Goal: Task Accomplishment & Management: Complete application form

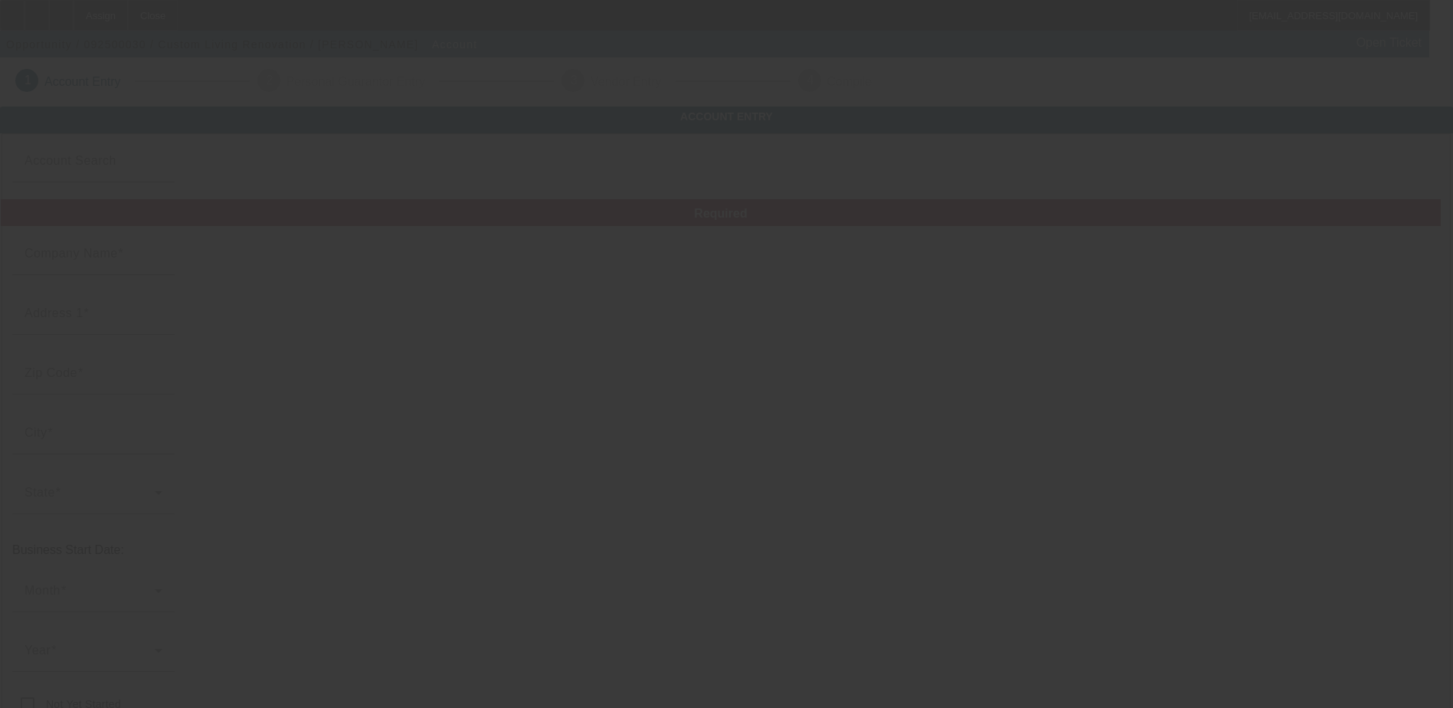
type input "Custom Living Renovation"
type input "[STREET_ADDRESS]"
type input "30236"
type input "[GEOGRAPHIC_DATA]"
type input "[PHONE_NUMBER]"
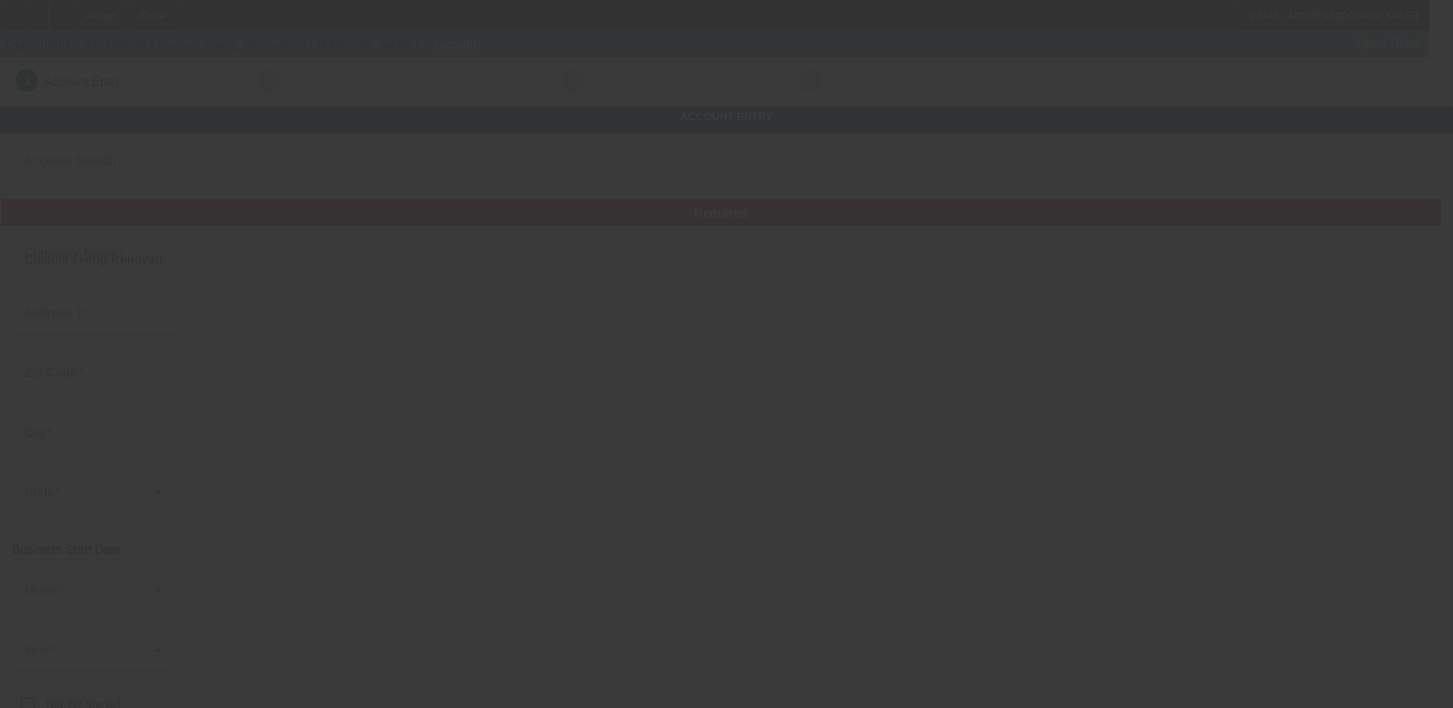
type input "[EMAIL_ADDRESS][DOMAIN_NAME]"
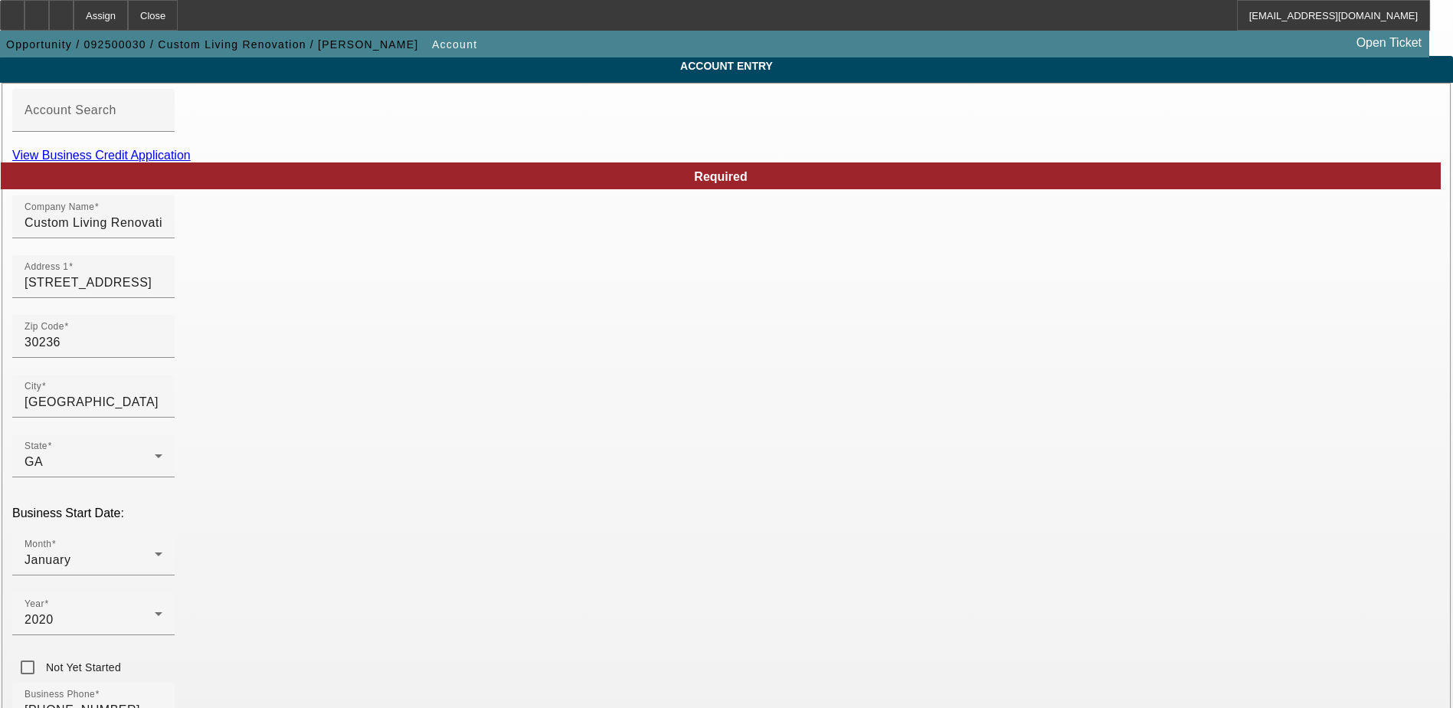
scroll to position [77, 0]
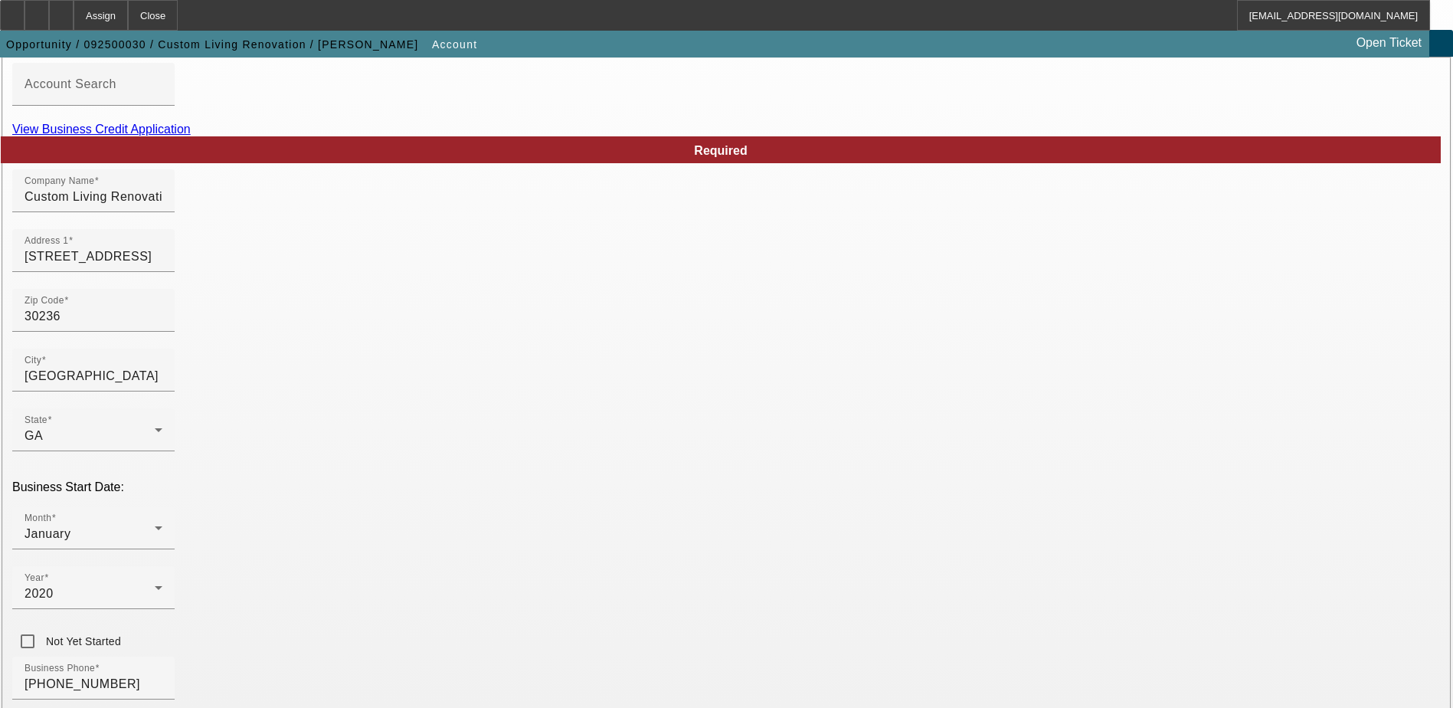
click at [191, 136] on link "View Business Credit Application" at bounding box center [101, 129] width 178 height 13
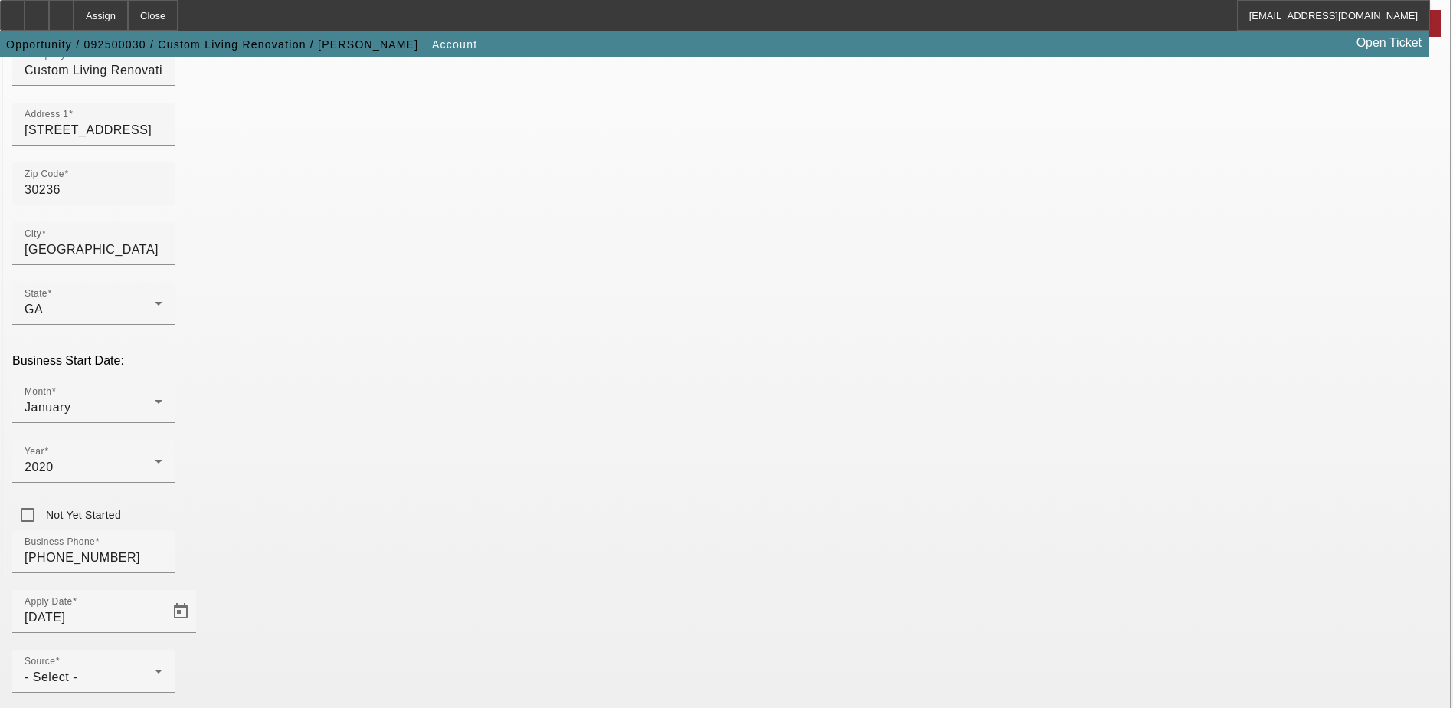
scroll to position [230, 0]
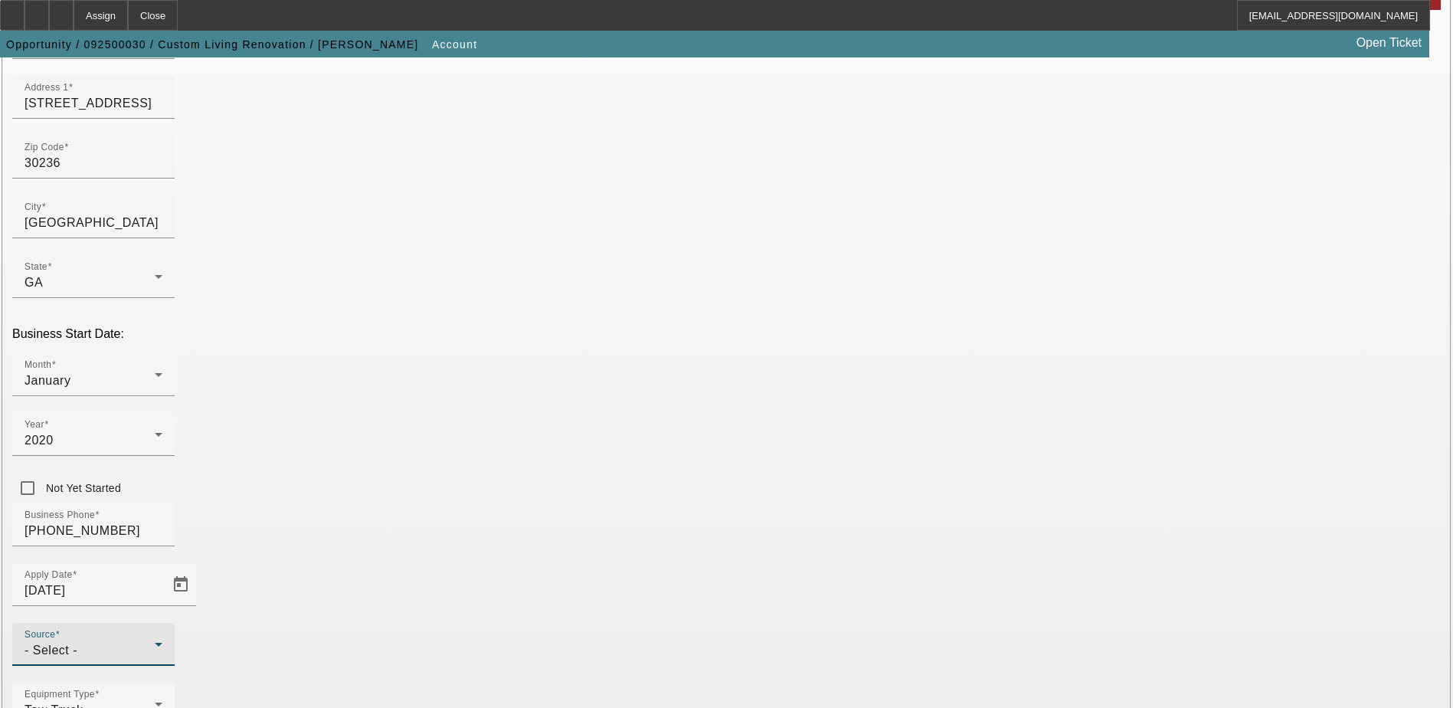
click at [155, 641] on div "- Select -" at bounding box center [90, 650] width 130 height 18
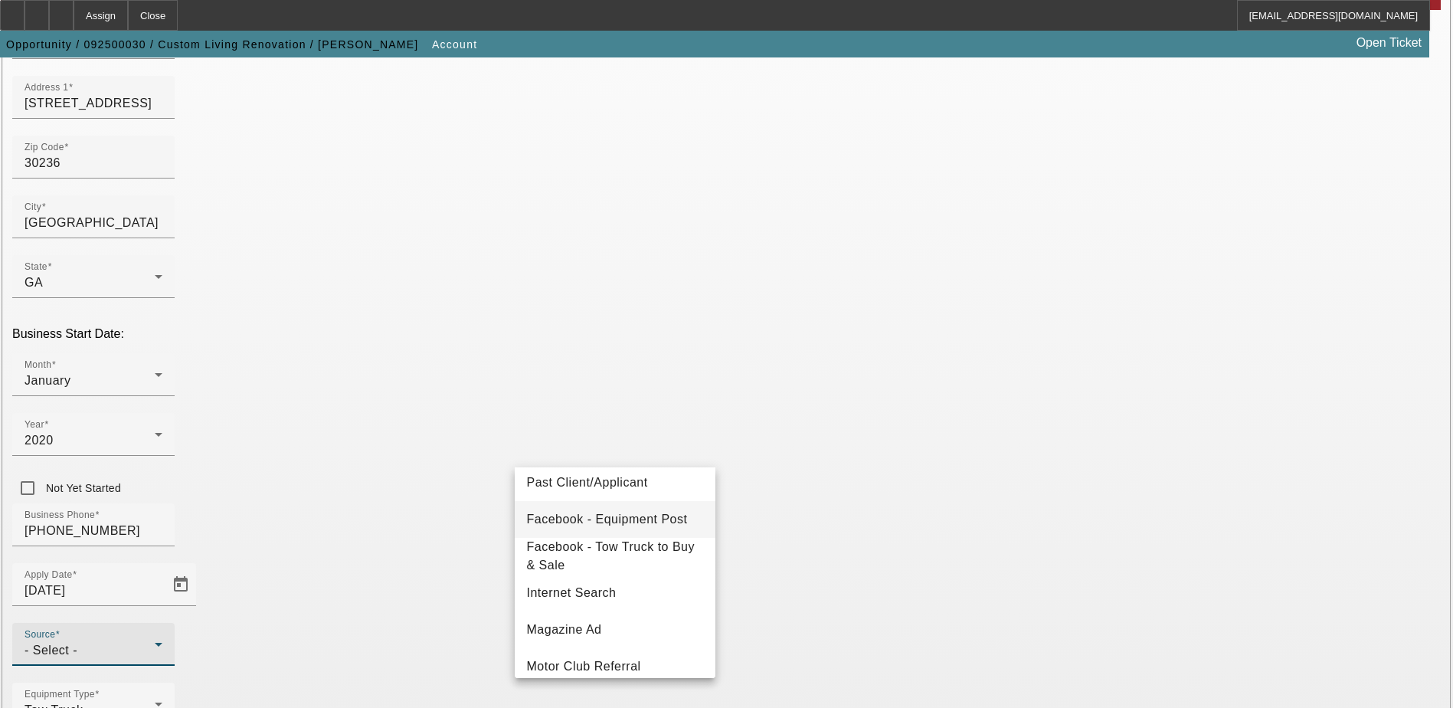
click at [639, 525] on span "Facebook - Equipment Post" at bounding box center [607, 519] width 161 height 18
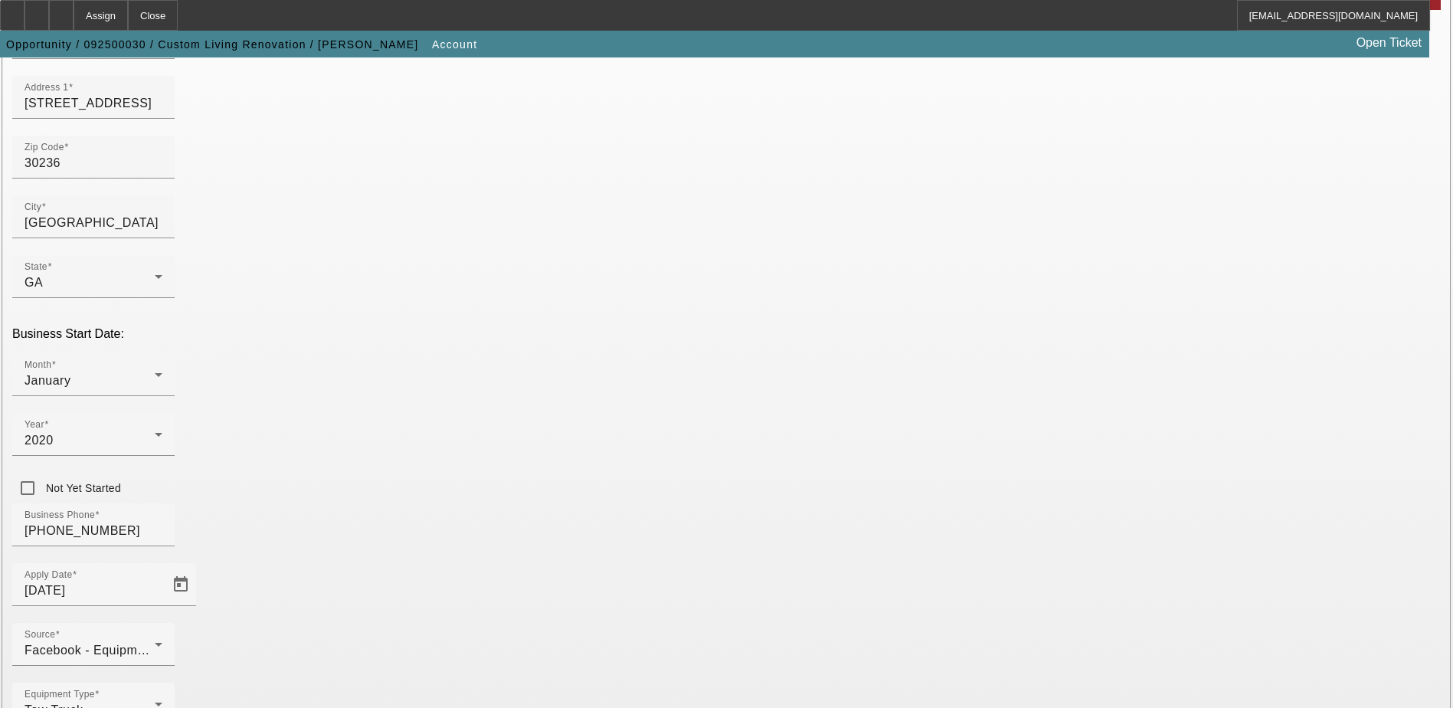
type input "394113357"
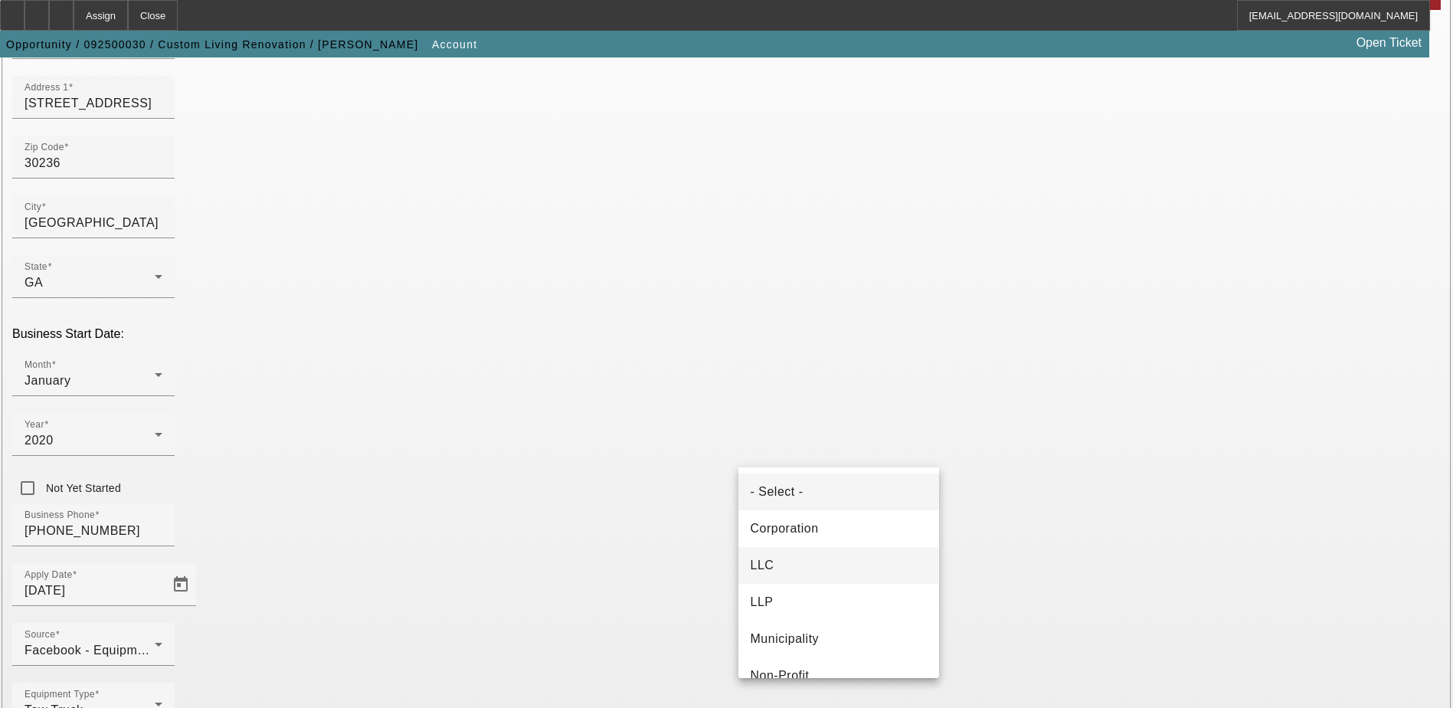
click at [797, 561] on mat-option "LLC" at bounding box center [838, 565] width 201 height 37
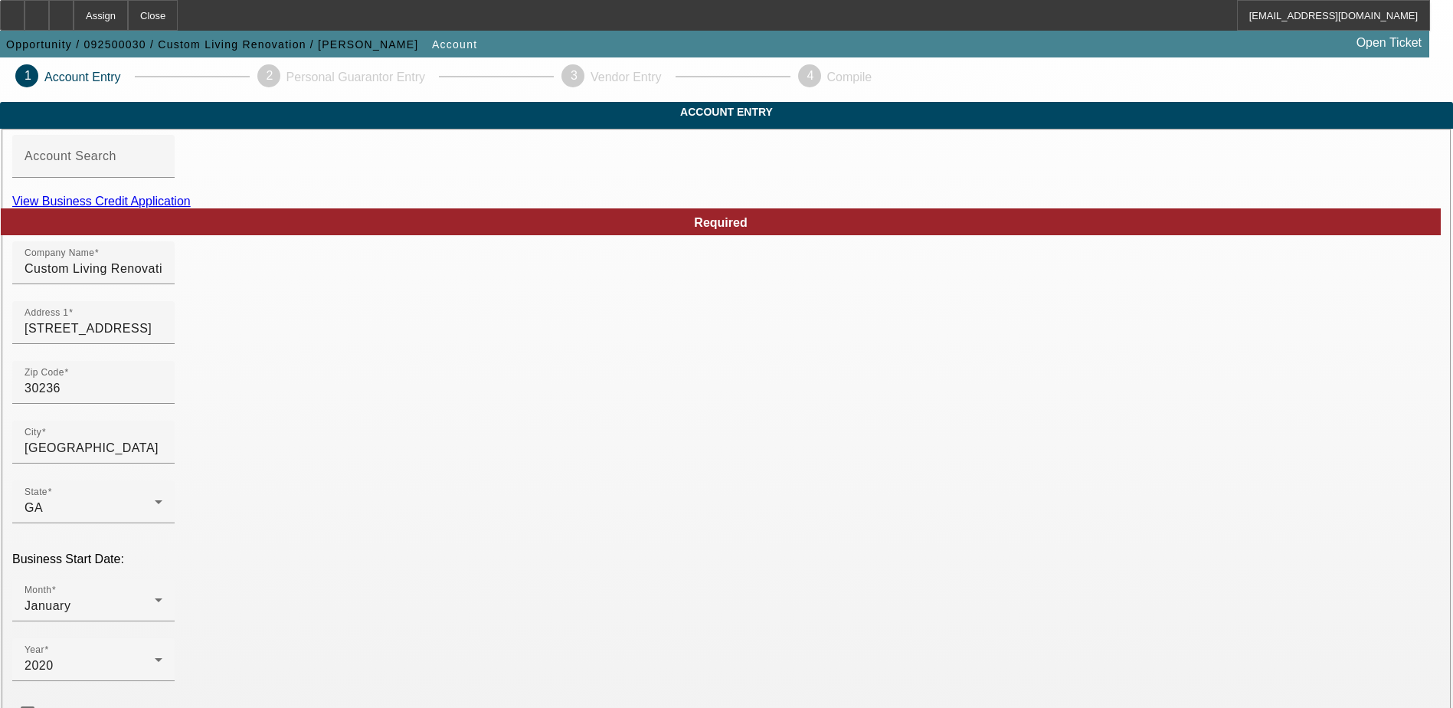
scroll to position [0, 0]
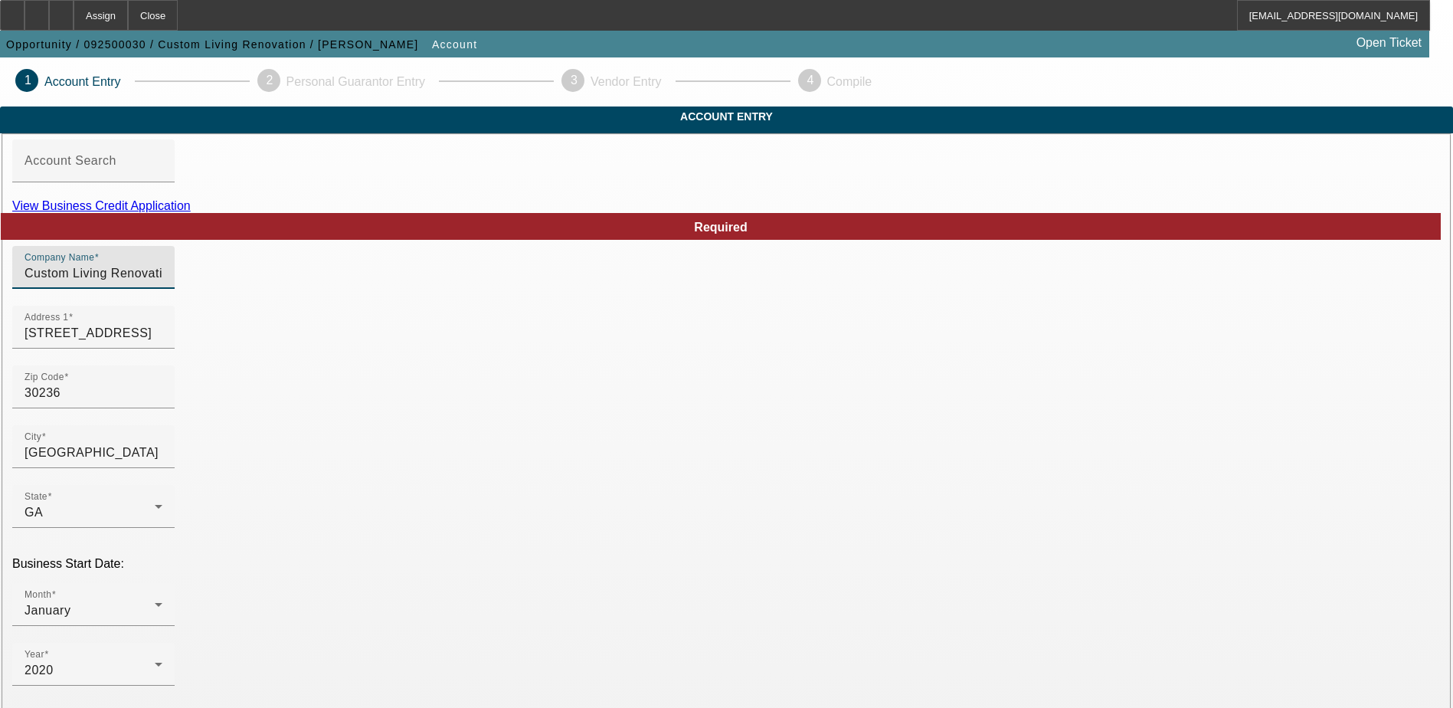
drag, startPoint x: 444, startPoint y: 299, endPoint x: 289, endPoint y: 288, distance: 155.1
click at [289, 288] on div "Company Name Custom Living Renovation" at bounding box center [726, 276] width 1428 height 60
type input "Constant Motion Towing"
click at [162, 169] on div "Account Search" at bounding box center [94, 160] width 138 height 43
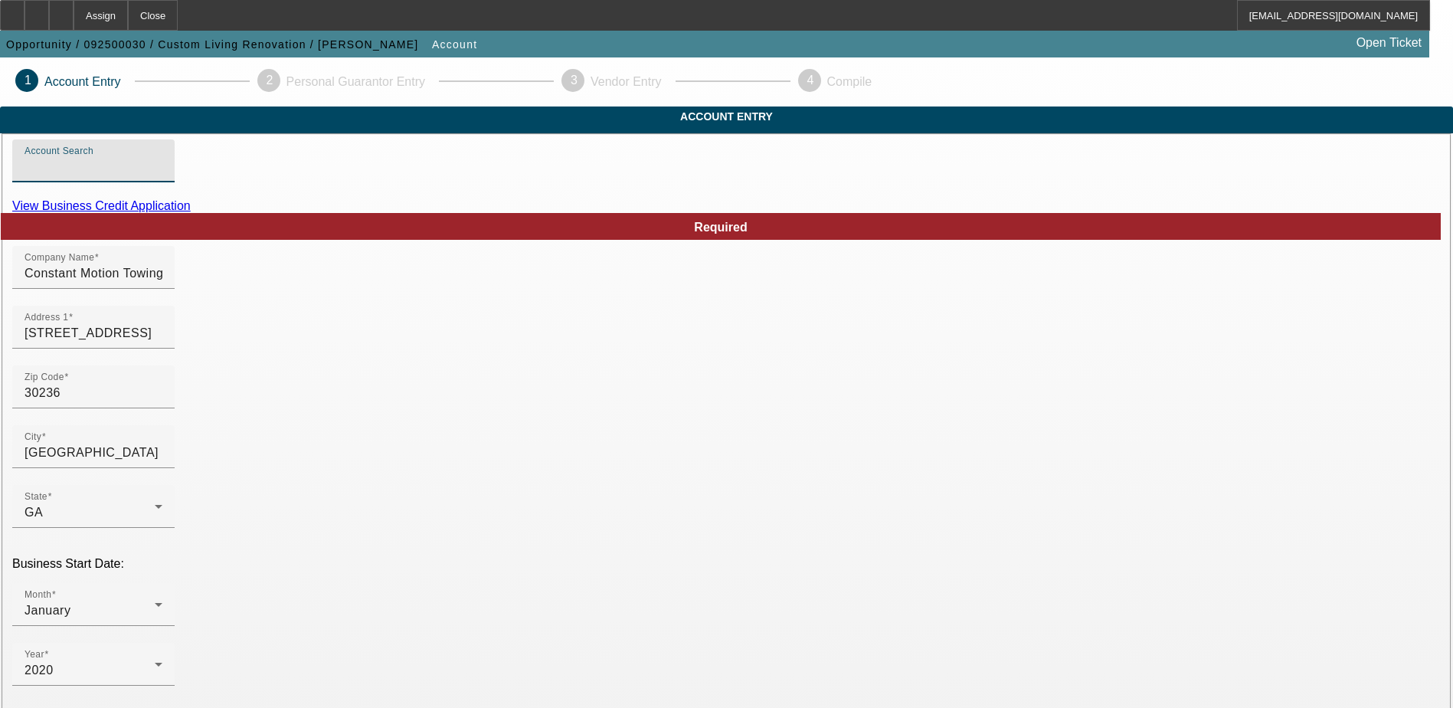
click at [162, 176] on input "Account Search" at bounding box center [94, 167] width 138 height 18
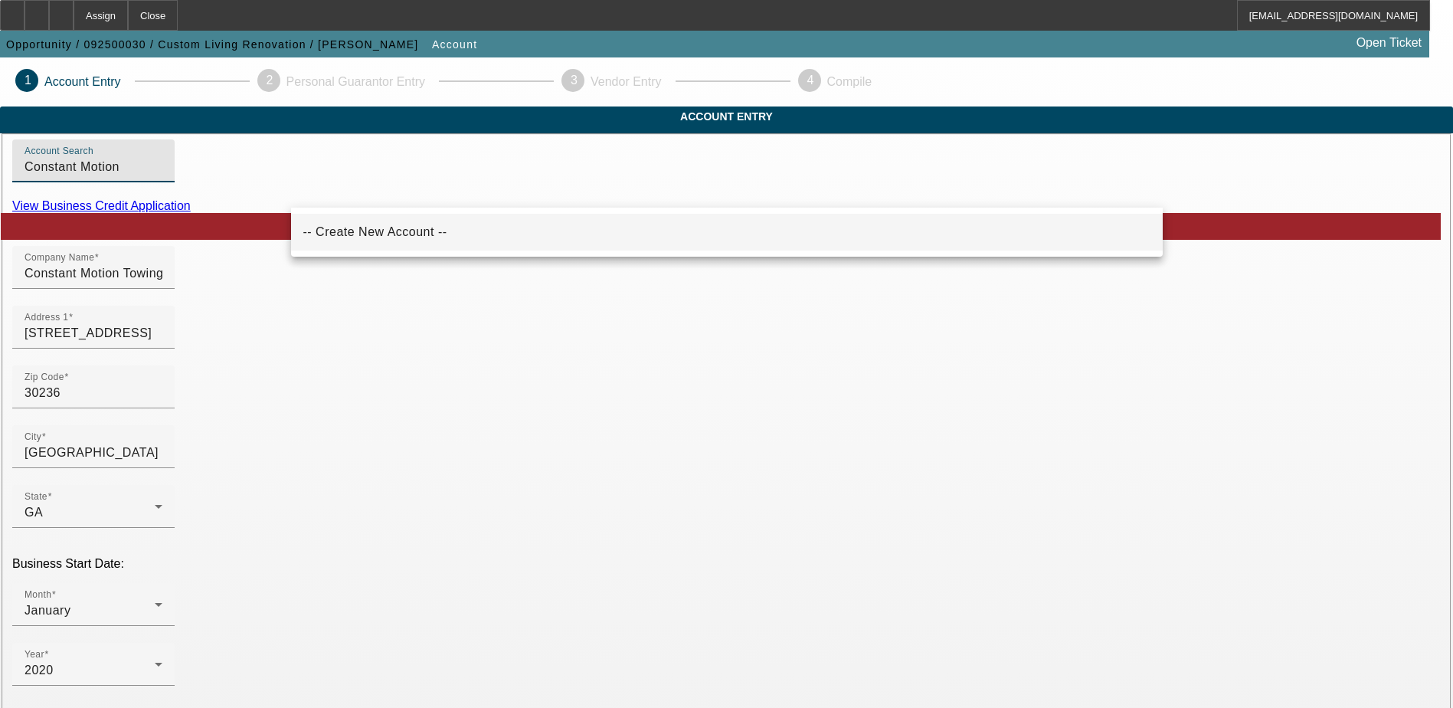
click at [374, 237] on span "-- Create New Account --" at bounding box center [375, 231] width 144 height 13
type input "-- Create New Account --"
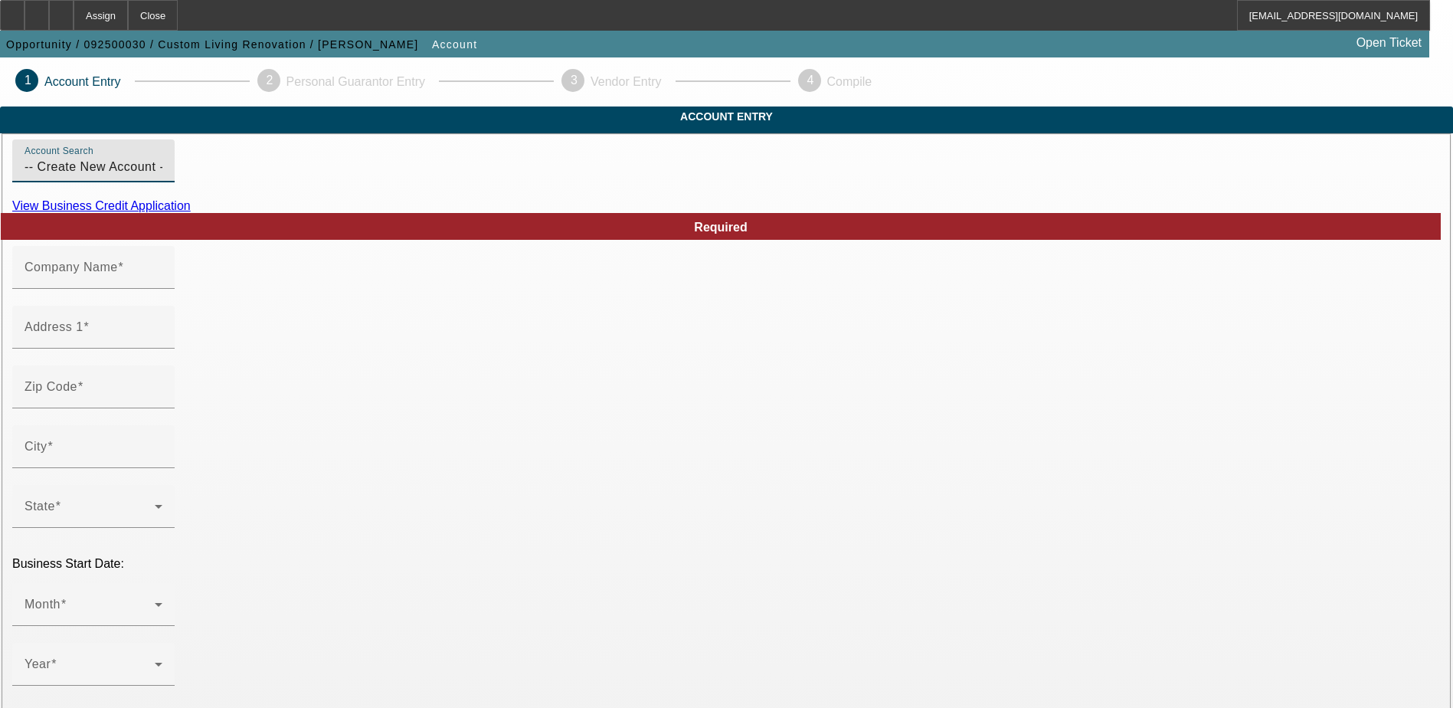
type input "9/2/2025"
click at [162, 283] on input "Company Name" at bounding box center [94, 273] width 138 height 18
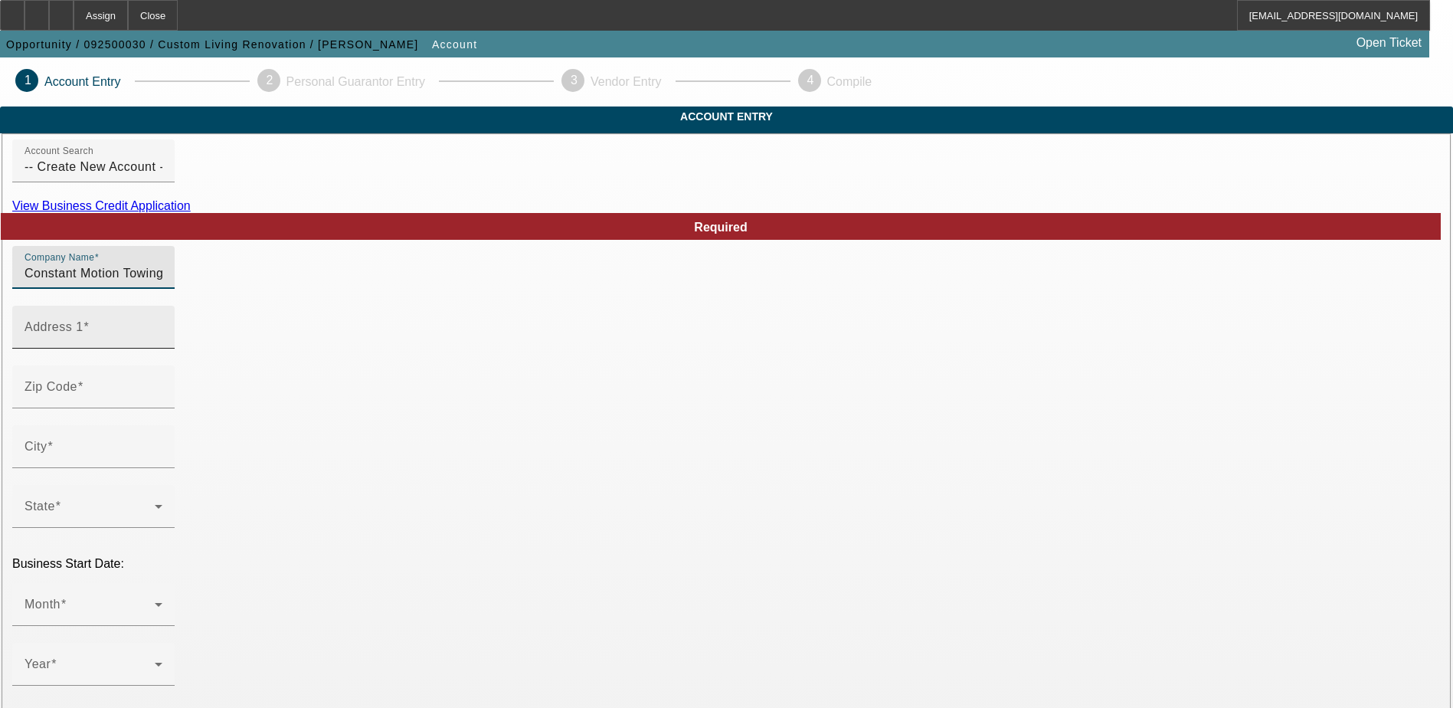
type input "Constant Motion Towing"
click at [162, 342] on input "Address 1" at bounding box center [94, 333] width 138 height 18
paste input "7831 Big Ben Ct"
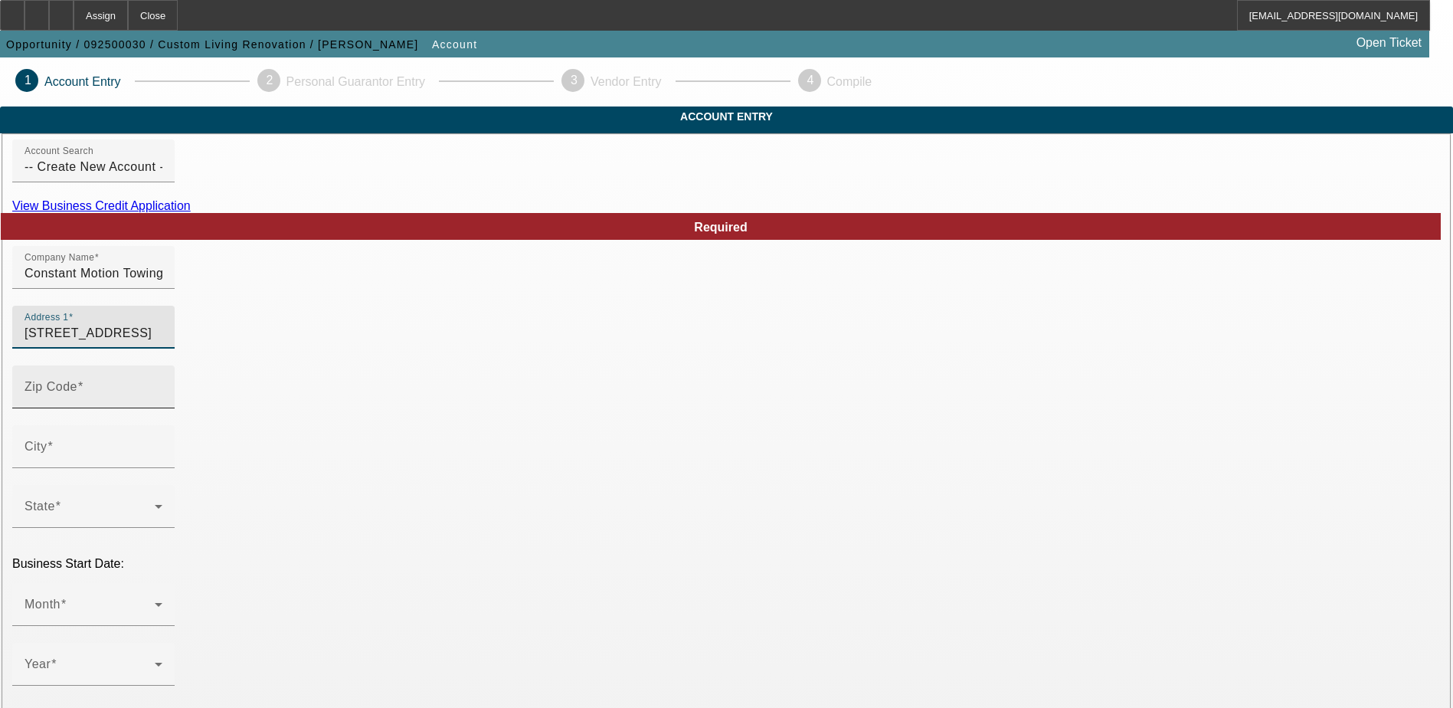
type input "7831 Big Ben Ct"
click at [162, 402] on input "Zip Code" at bounding box center [94, 393] width 138 height 18
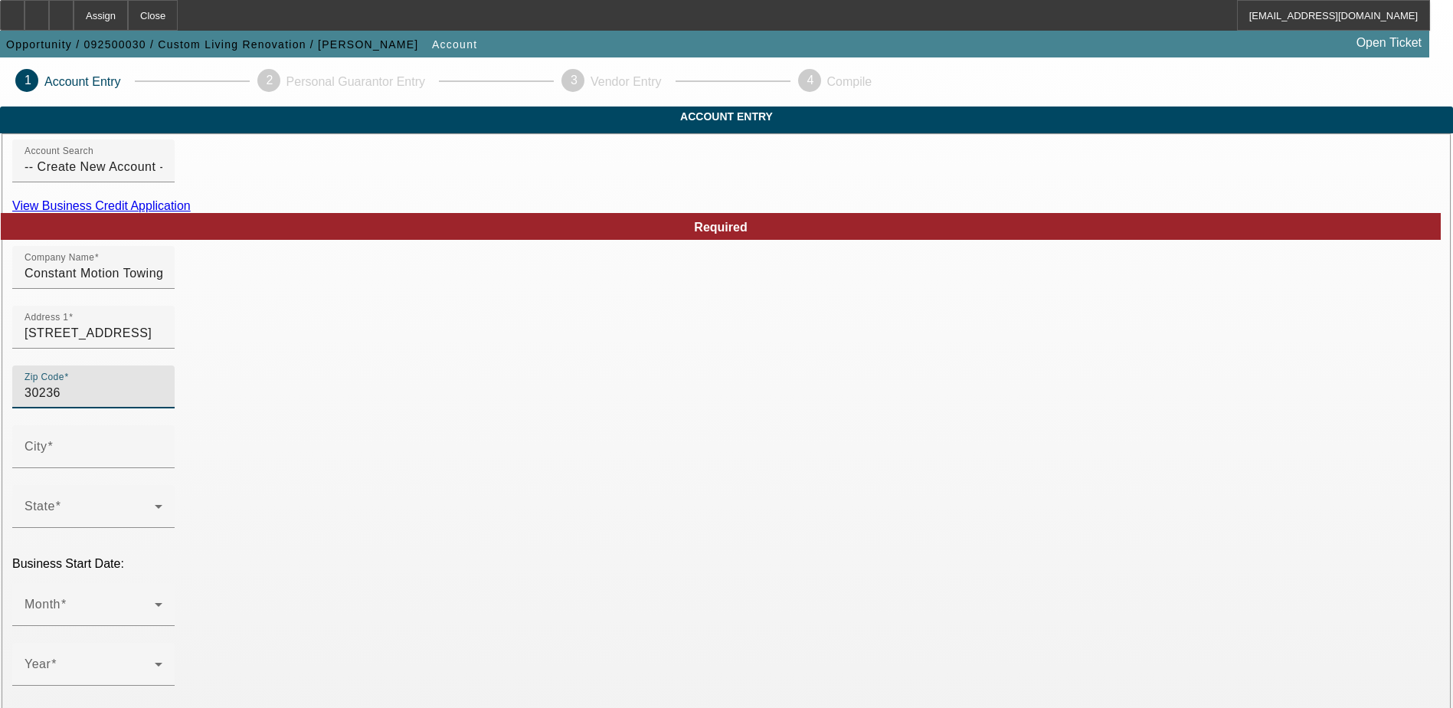
type input "30236"
type input "Jonesboro"
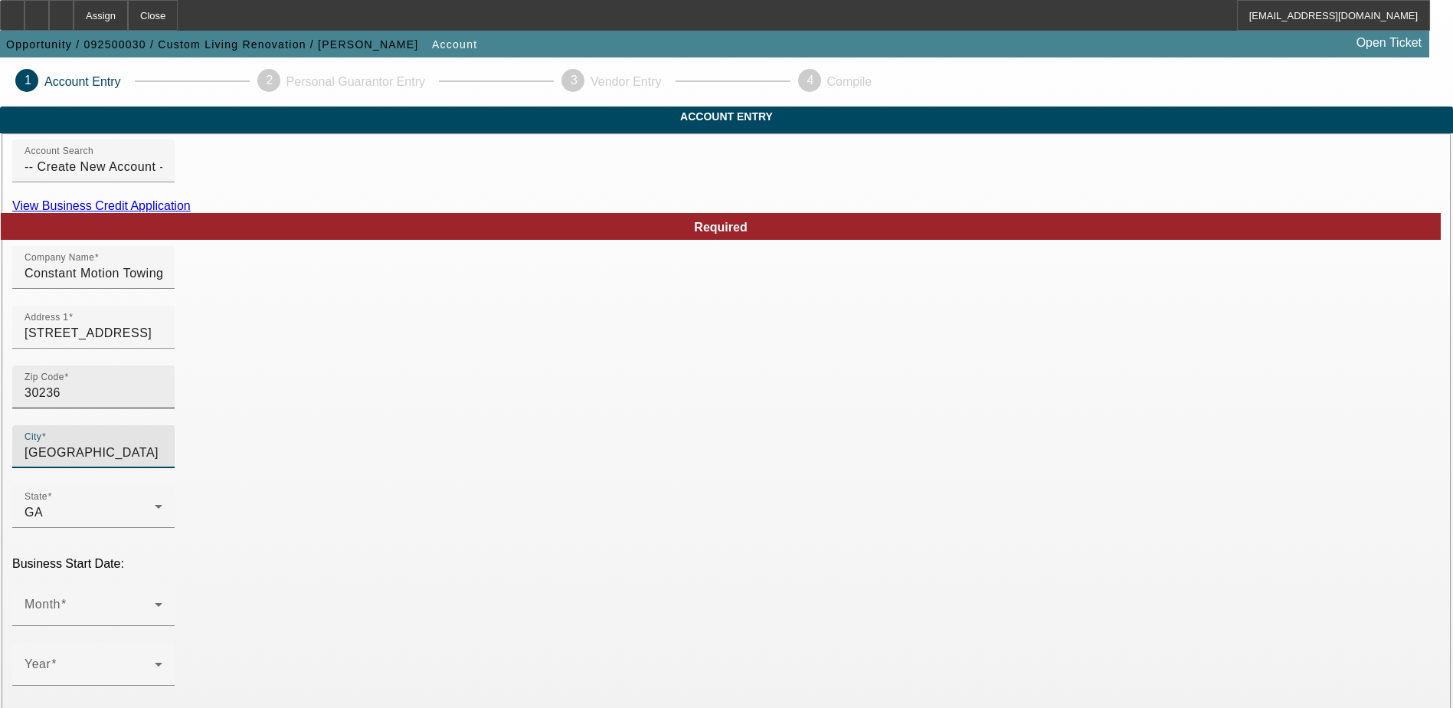
type input "Clayton"
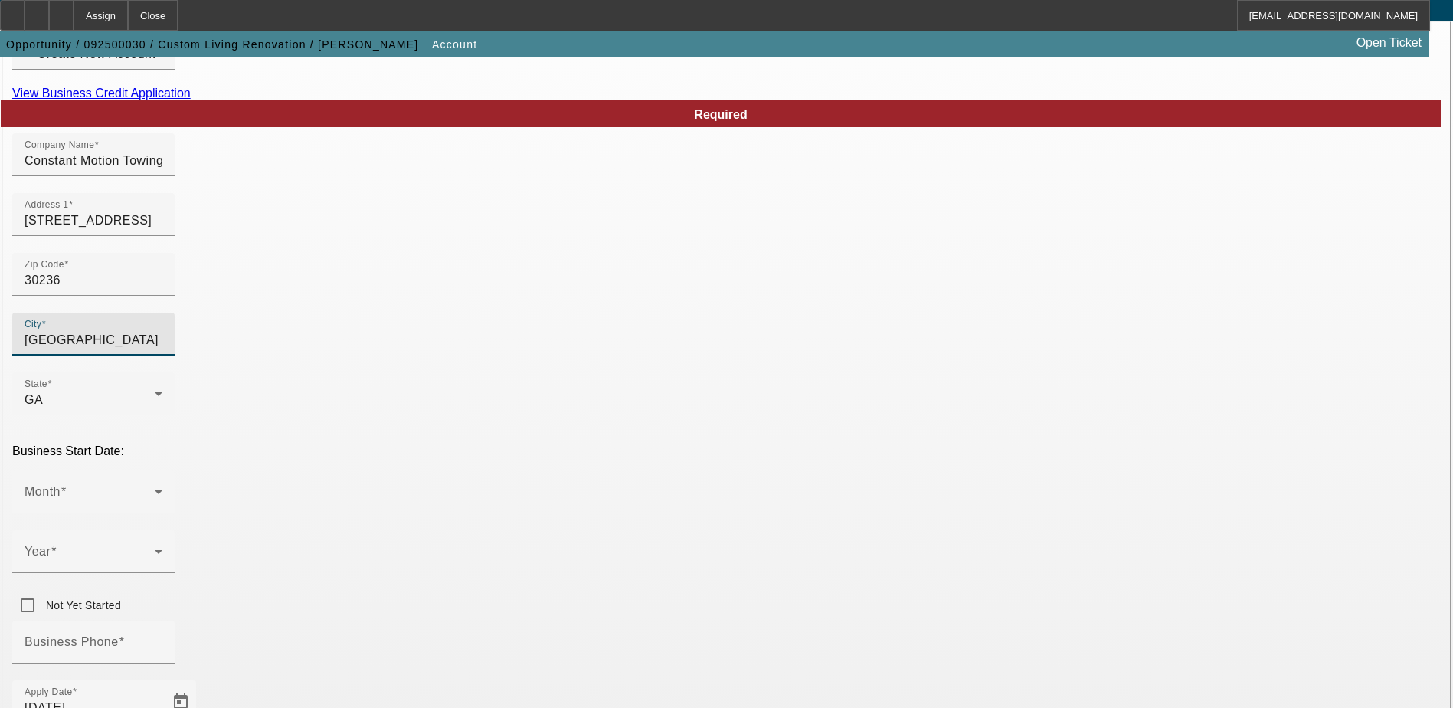
scroll to position [153, 0]
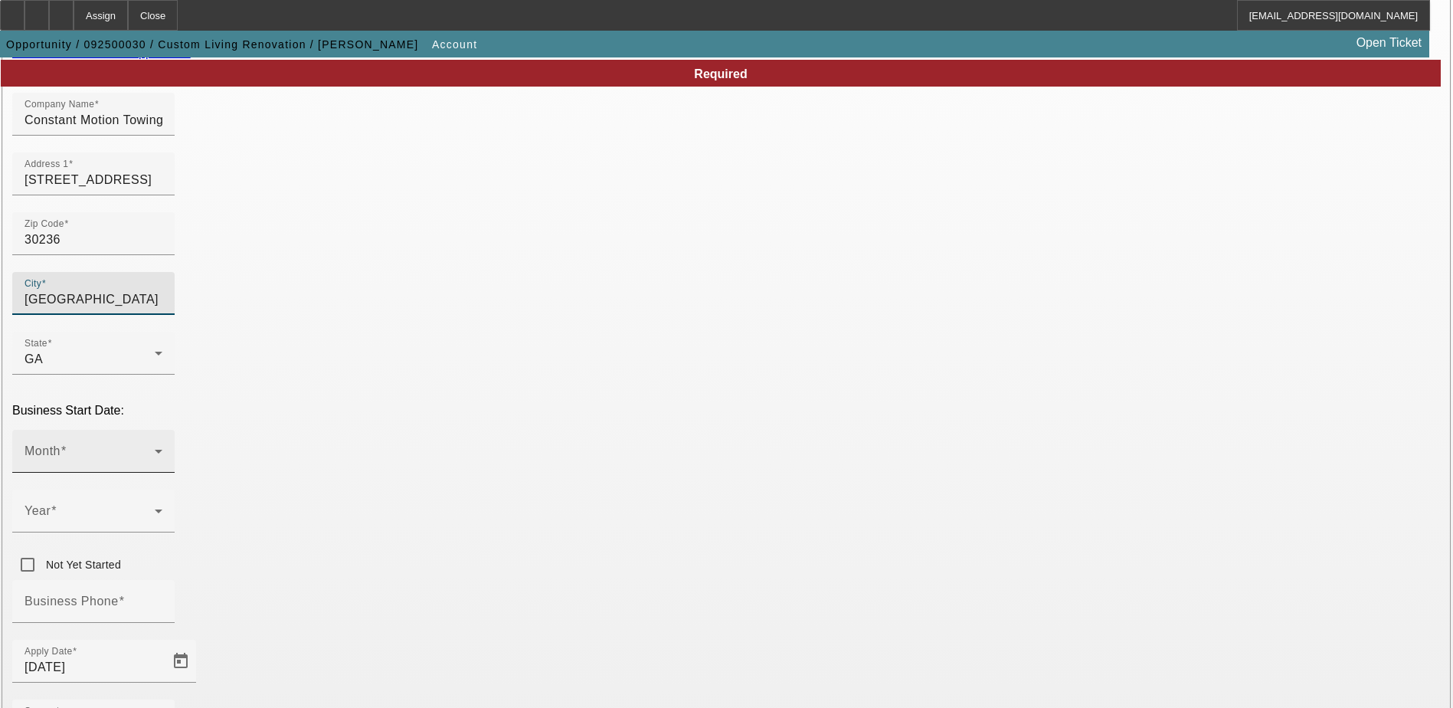
click at [155, 448] on span at bounding box center [90, 457] width 130 height 18
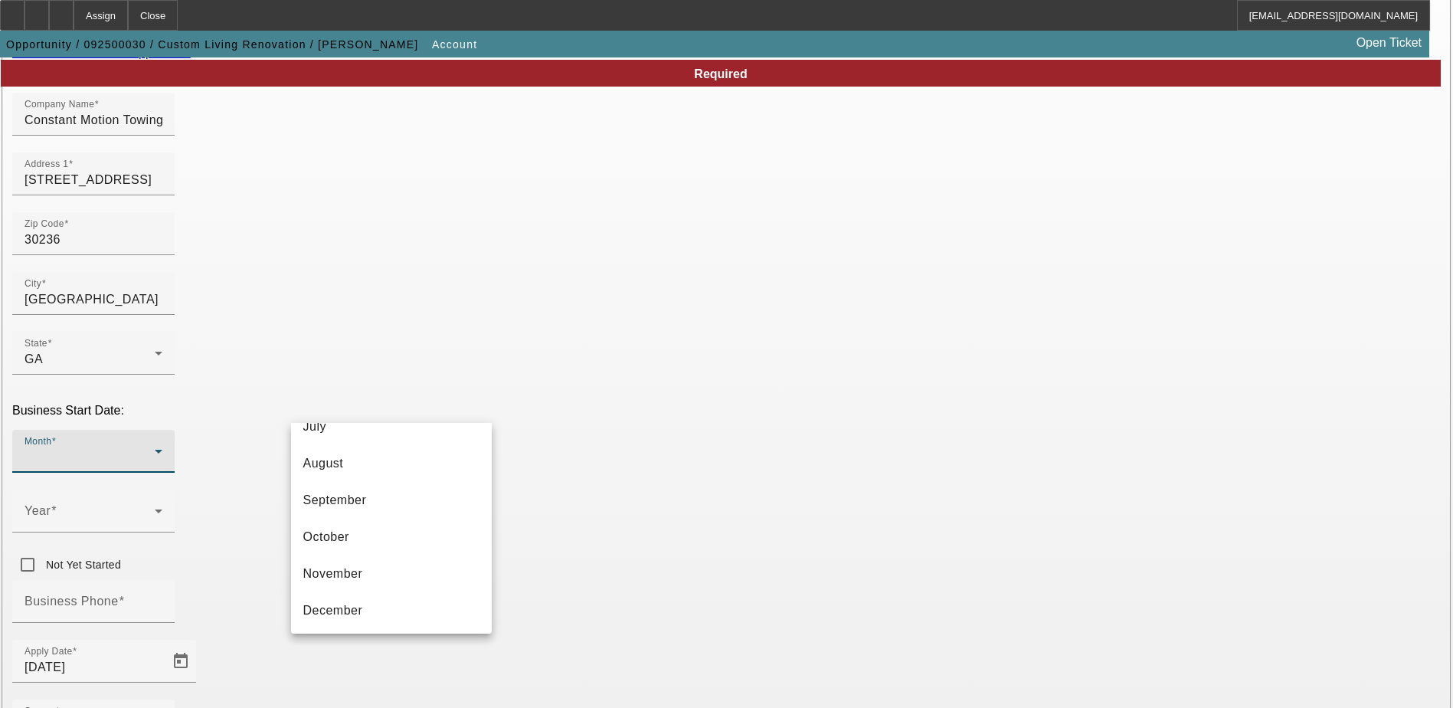
scroll to position [280, 0]
click at [356, 502] on span "September" at bounding box center [335, 498] width 64 height 18
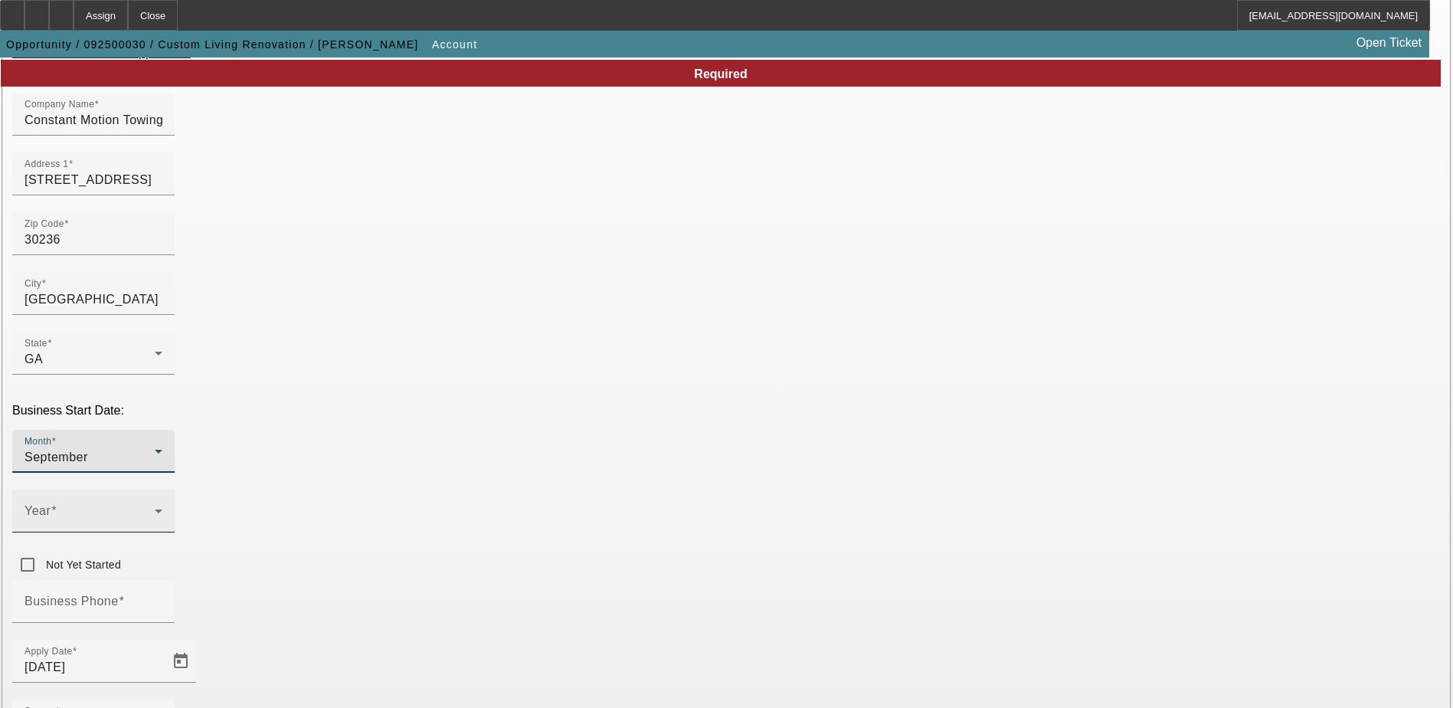
click at [155, 508] on span at bounding box center [90, 517] width 130 height 18
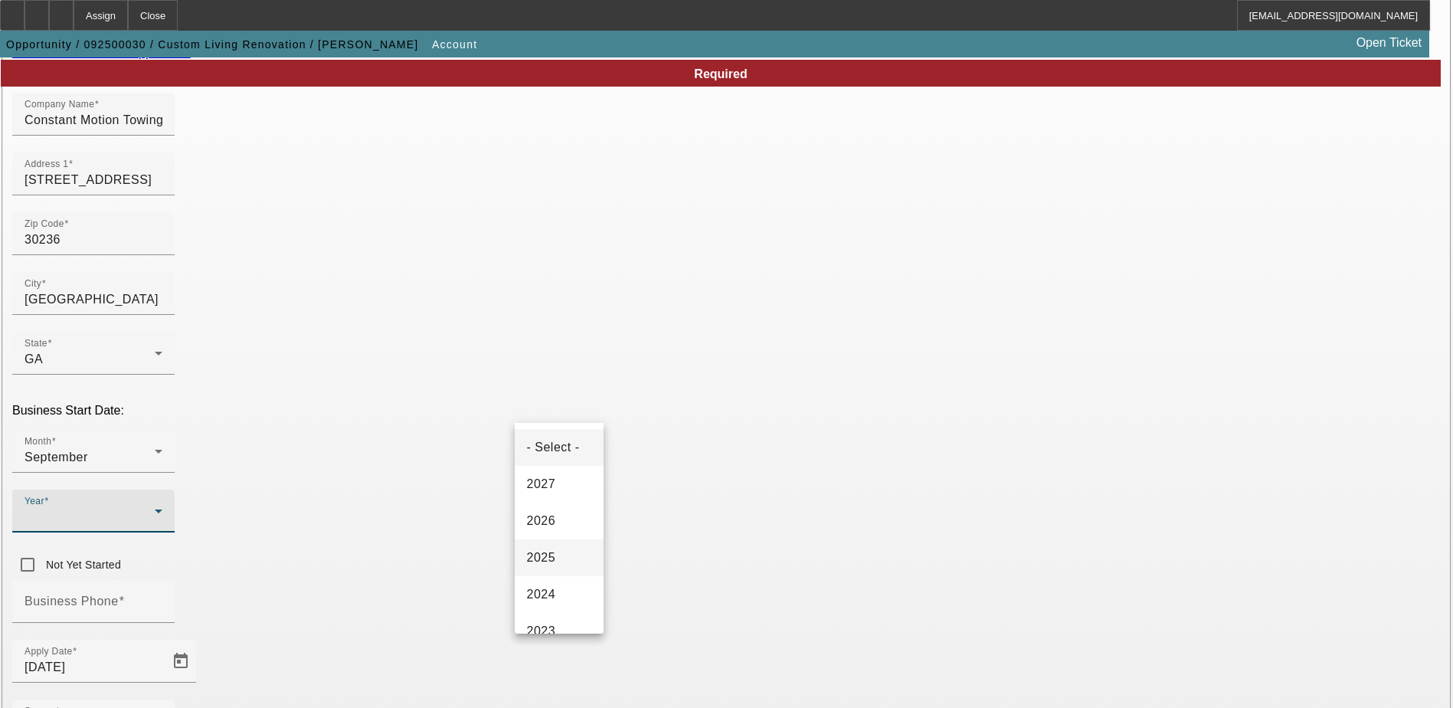
click at [550, 557] on span "2025" at bounding box center [541, 557] width 29 height 18
click at [655, 580] on div "Business Phone" at bounding box center [726, 610] width 1428 height 60
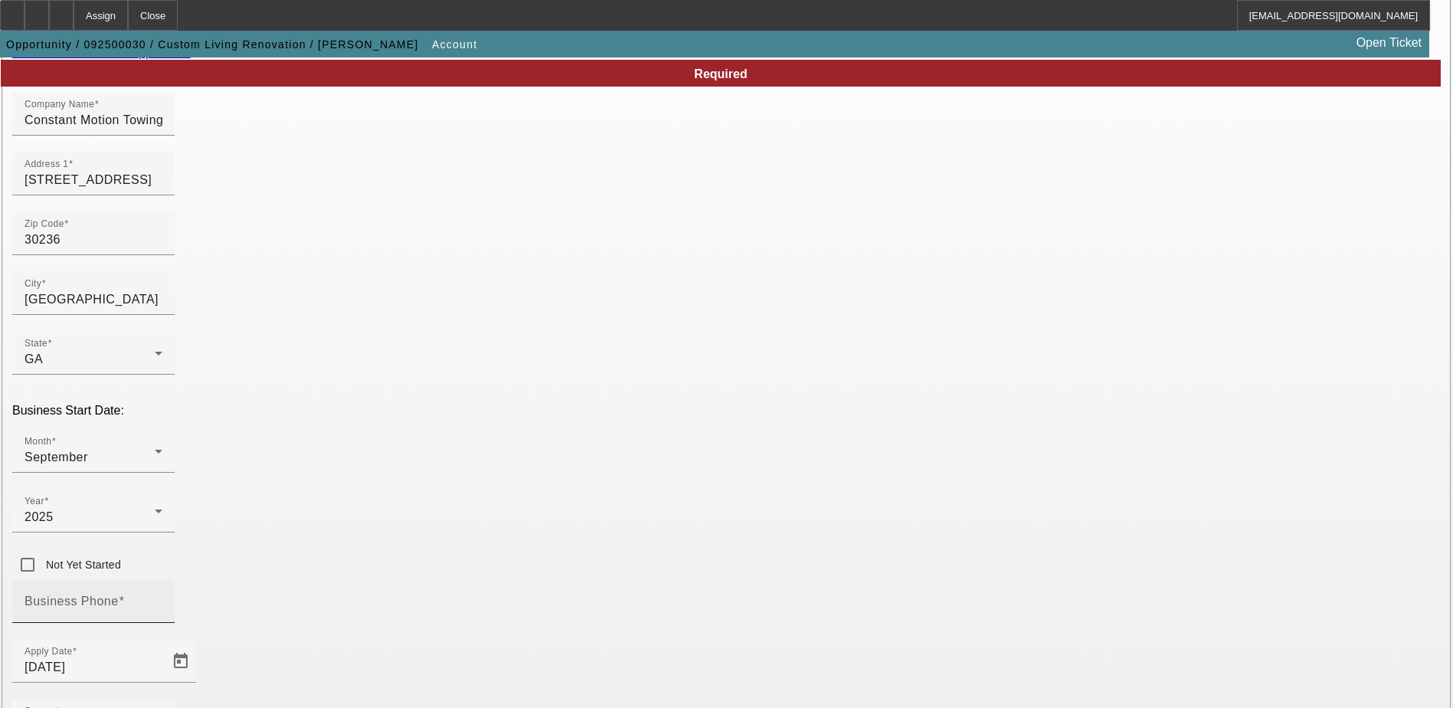
click at [119, 594] on mat-label "Business Phone" at bounding box center [72, 600] width 94 height 13
click at [162, 598] on input "Business Phone" at bounding box center [94, 607] width 138 height 18
drag, startPoint x: 407, startPoint y: 456, endPoint x: 345, endPoint y: 462, distance: 63.1
drag, startPoint x: 345, startPoint y: 462, endPoint x: 326, endPoint y: 459, distance: 18.6
click at [119, 594] on mat-label "Business Phone" at bounding box center [72, 600] width 94 height 13
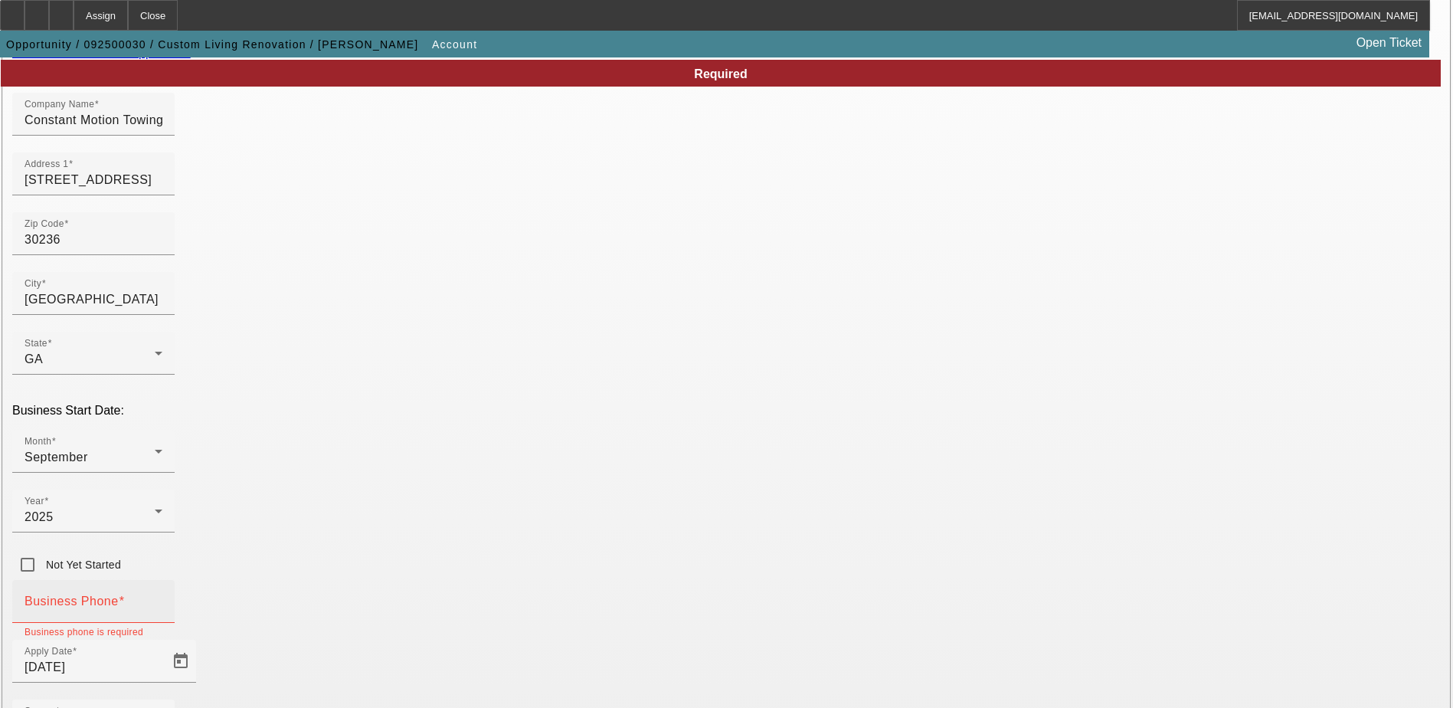
click at [162, 598] on input "Business Phone" at bounding box center [94, 607] width 138 height 18
paste input "(678) 408-0257"
type input "(678) 408-0257"
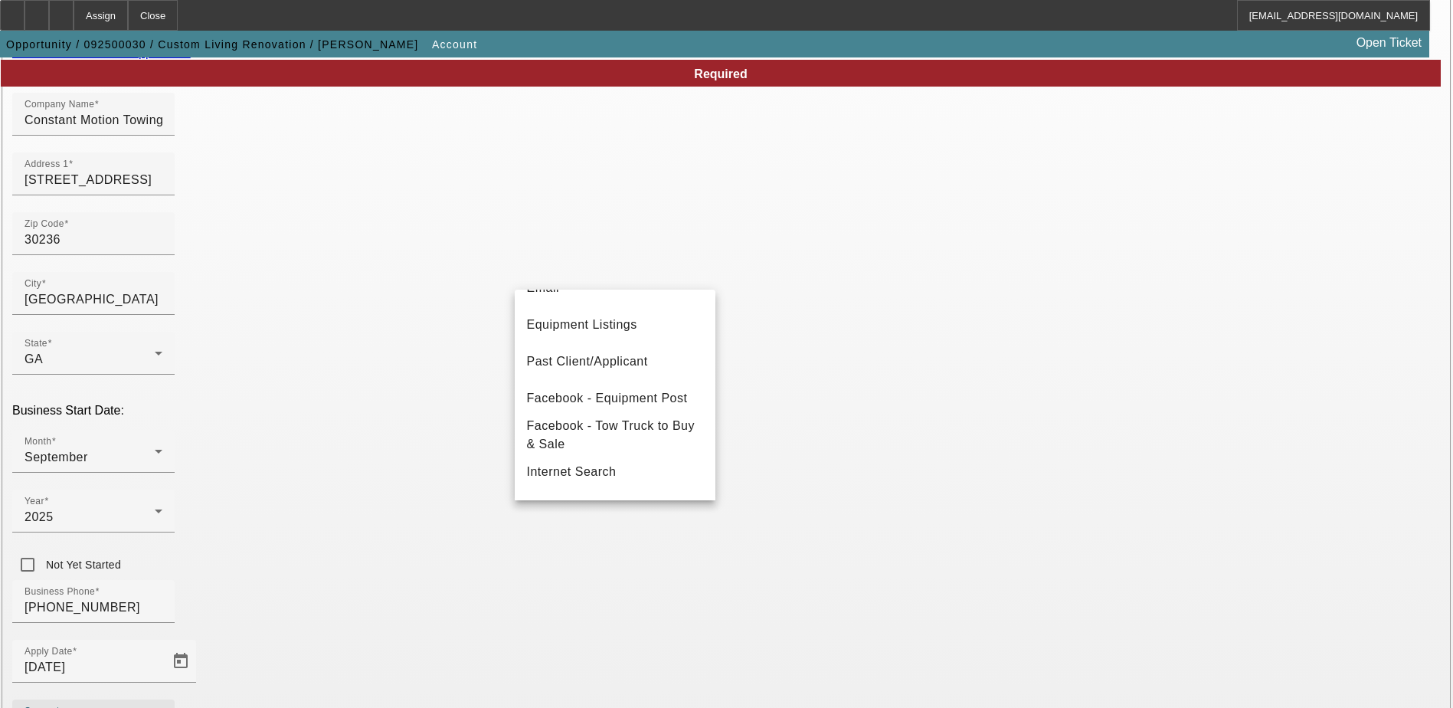
scroll to position [153, 0]
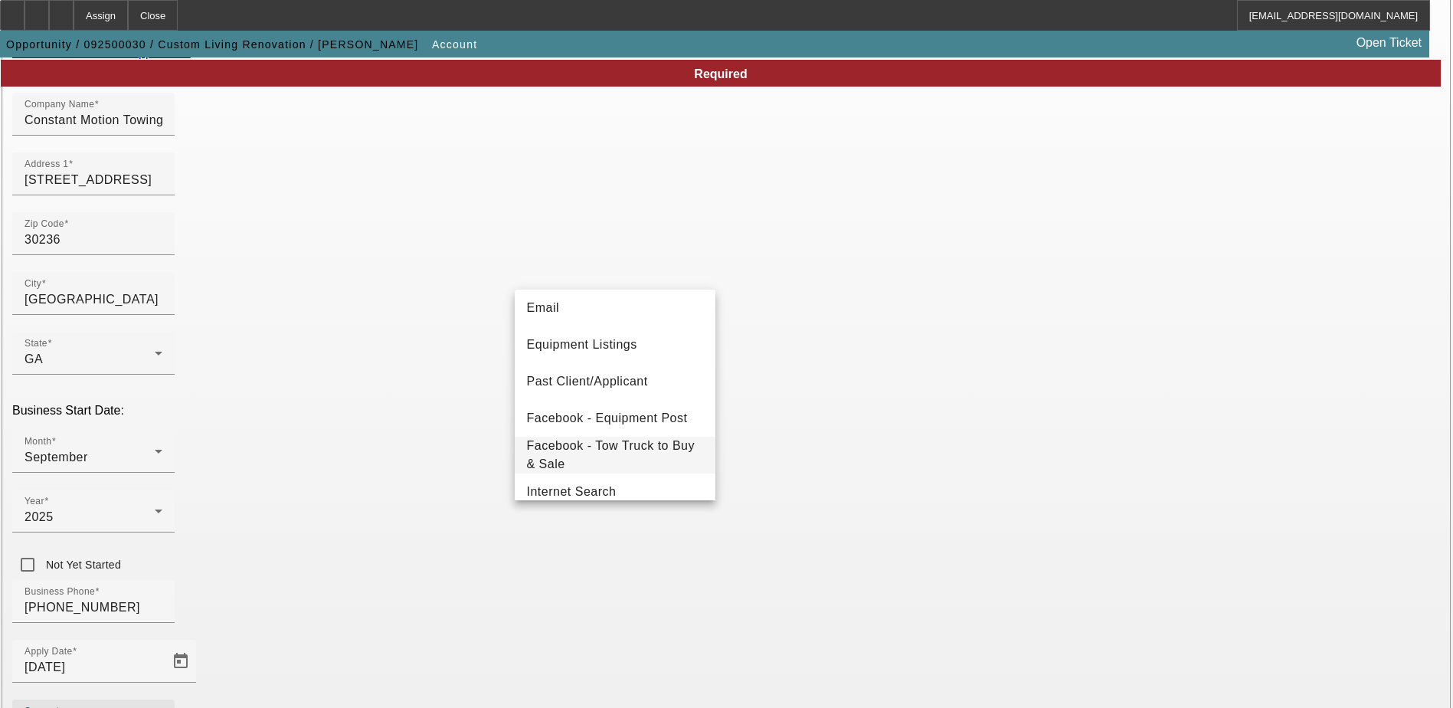
click at [614, 445] on span "Facebook - Tow Truck to Buy & Sale" at bounding box center [615, 454] width 176 height 37
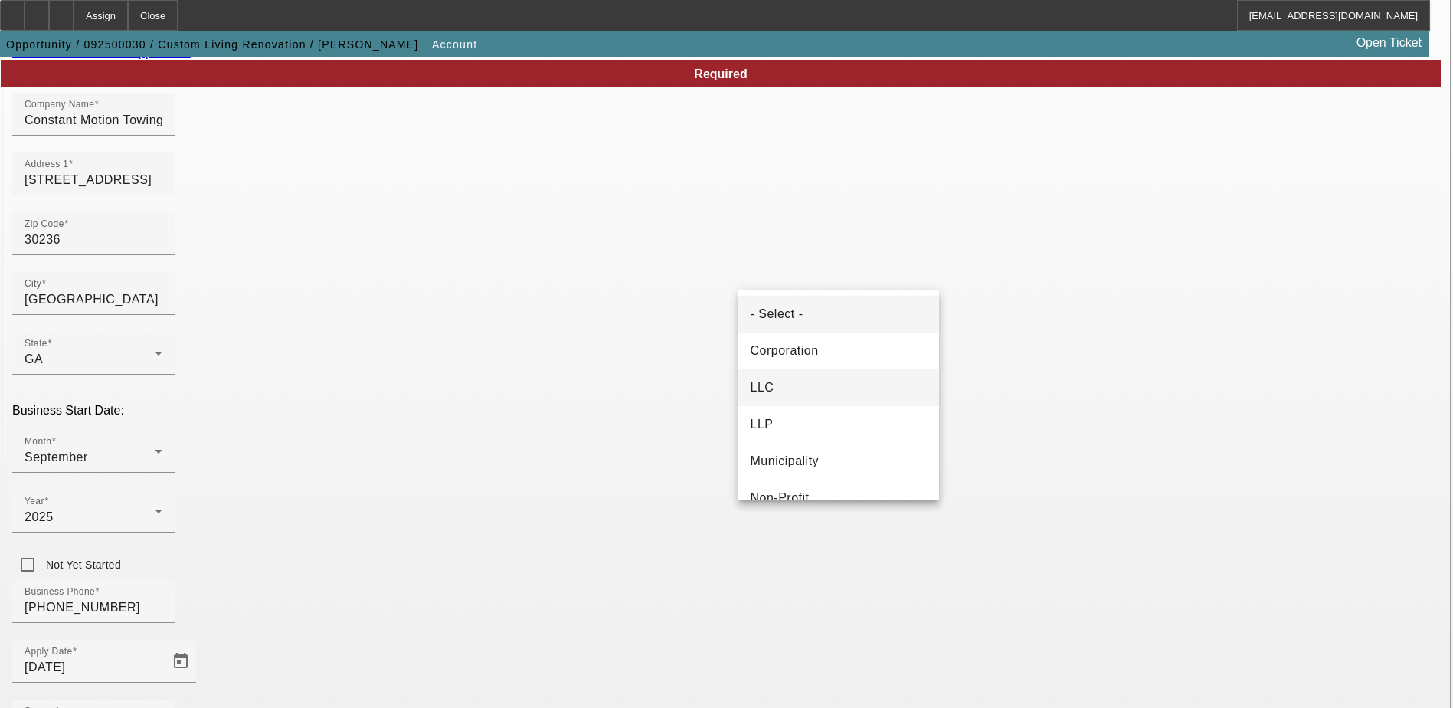
click at [776, 398] on mat-option "LLC" at bounding box center [838, 387] width 201 height 37
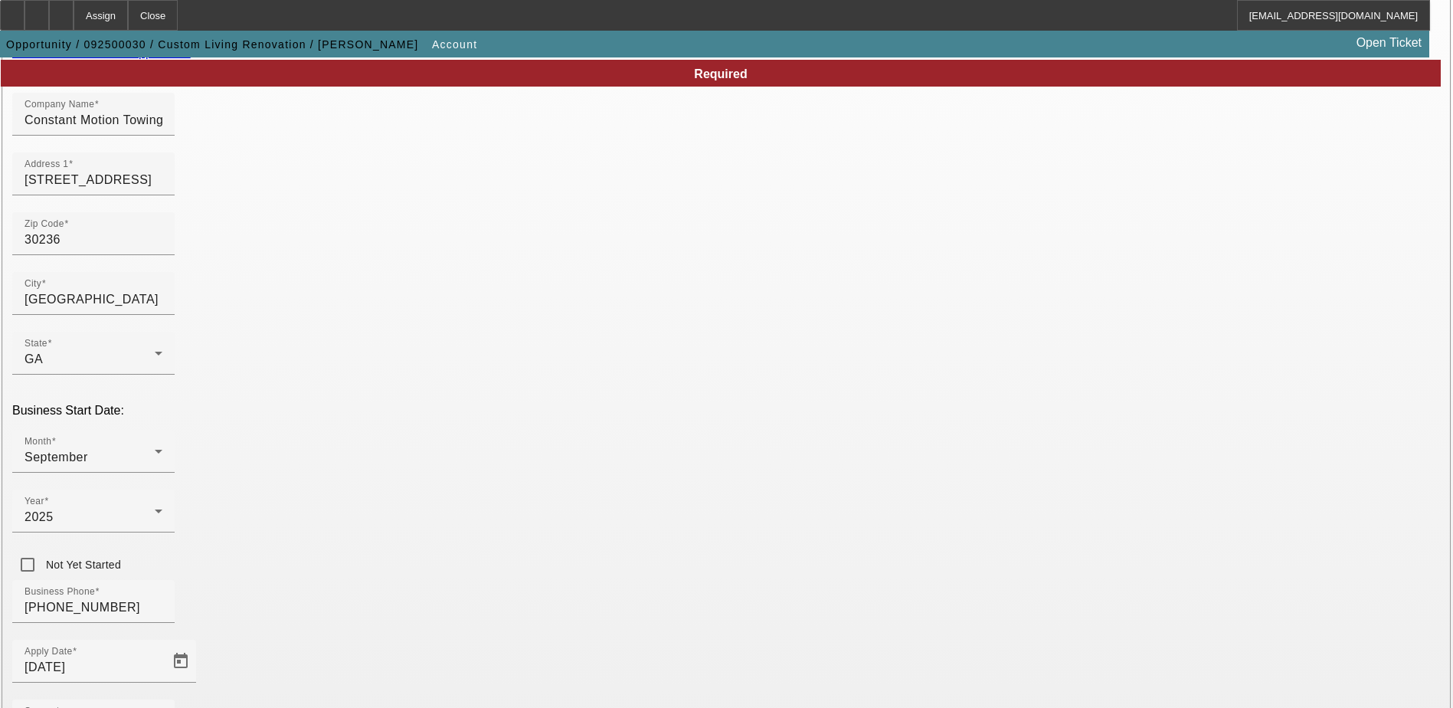
drag, startPoint x: 998, startPoint y: 538, endPoint x: 977, endPoint y: 525, distance: 24.4
paste input "39-4113357"
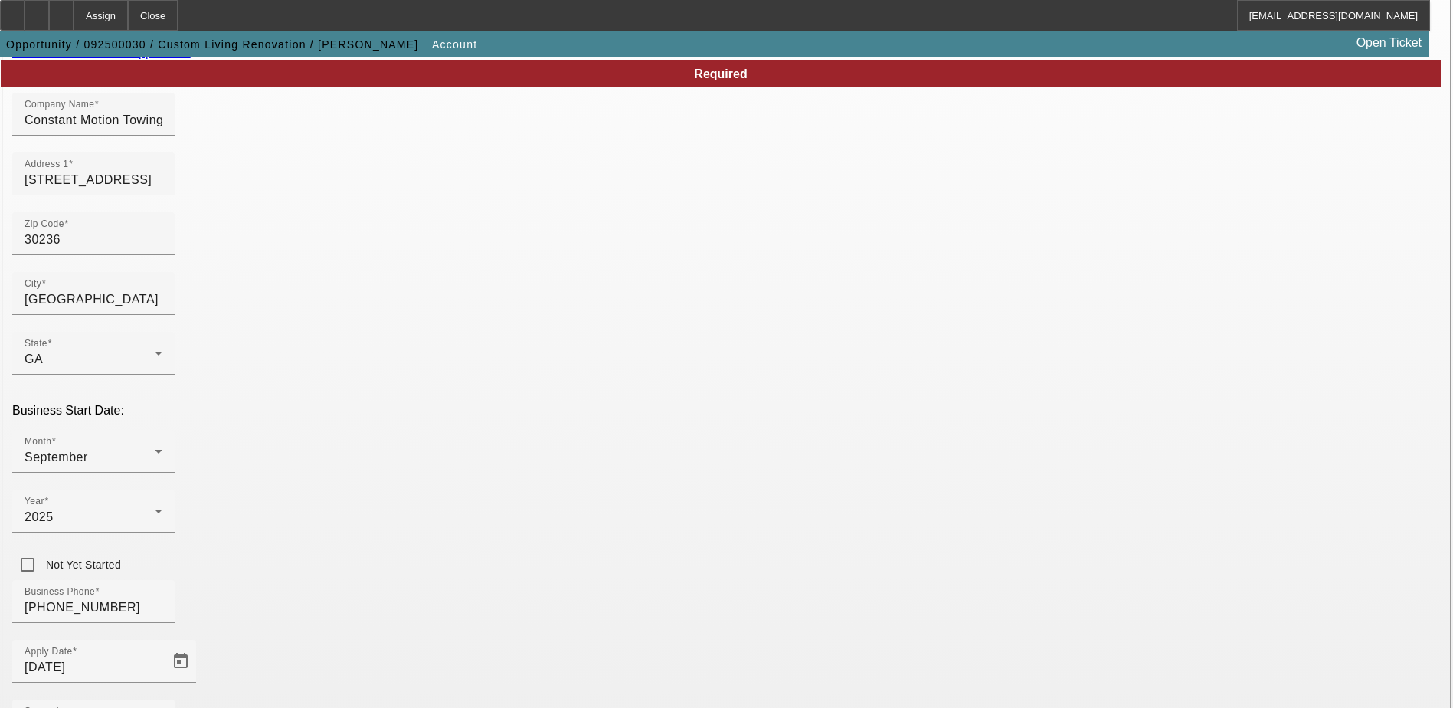
type input "39-4113357"
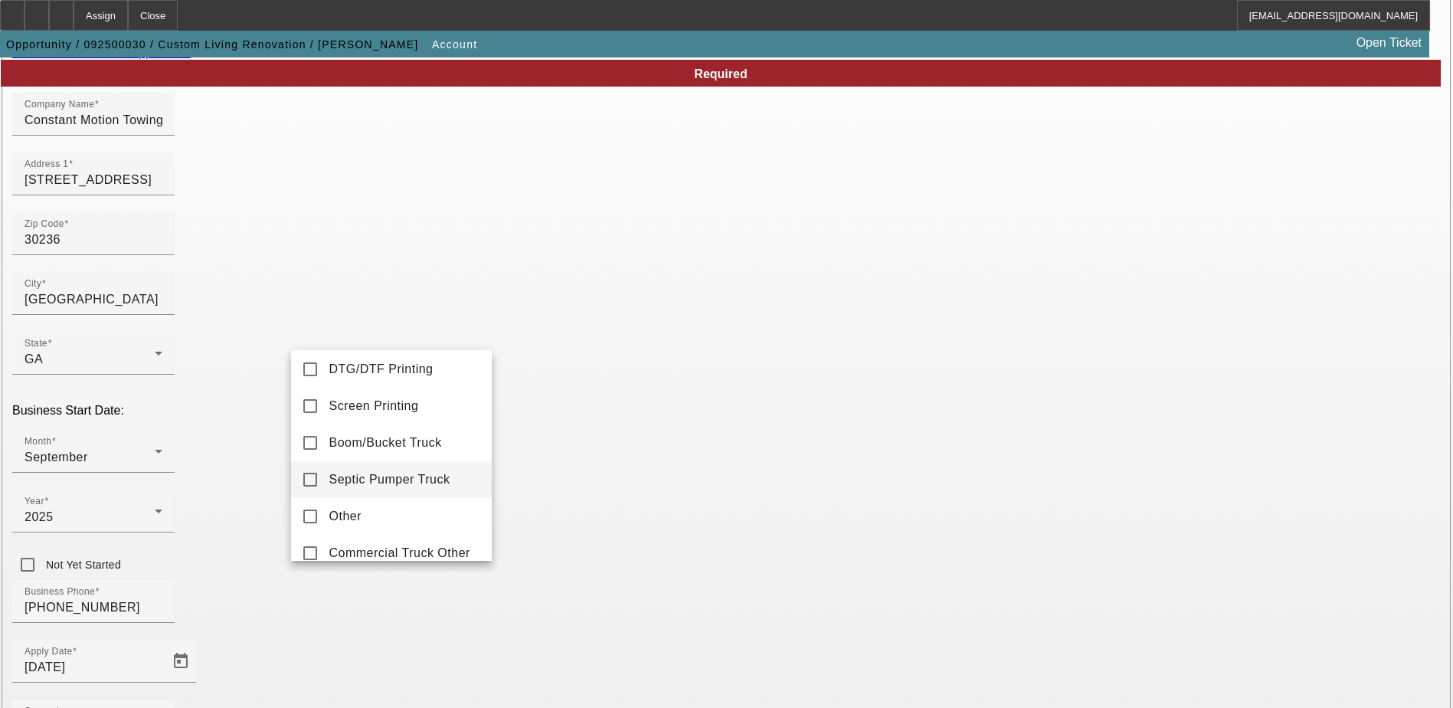
scroll to position [0, 0]
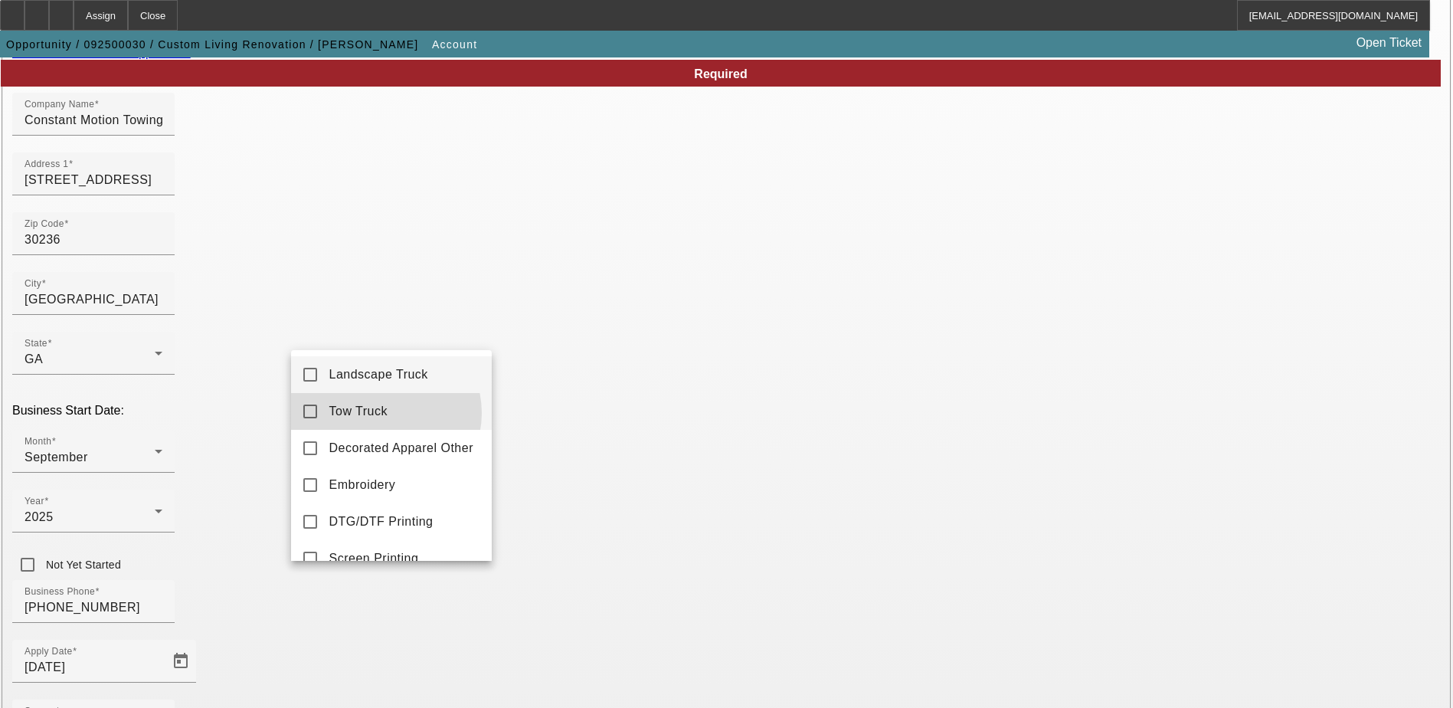
click at [382, 413] on span "Tow Truck" at bounding box center [358, 411] width 59 height 18
click at [433, 636] on div at bounding box center [726, 354] width 1453 height 708
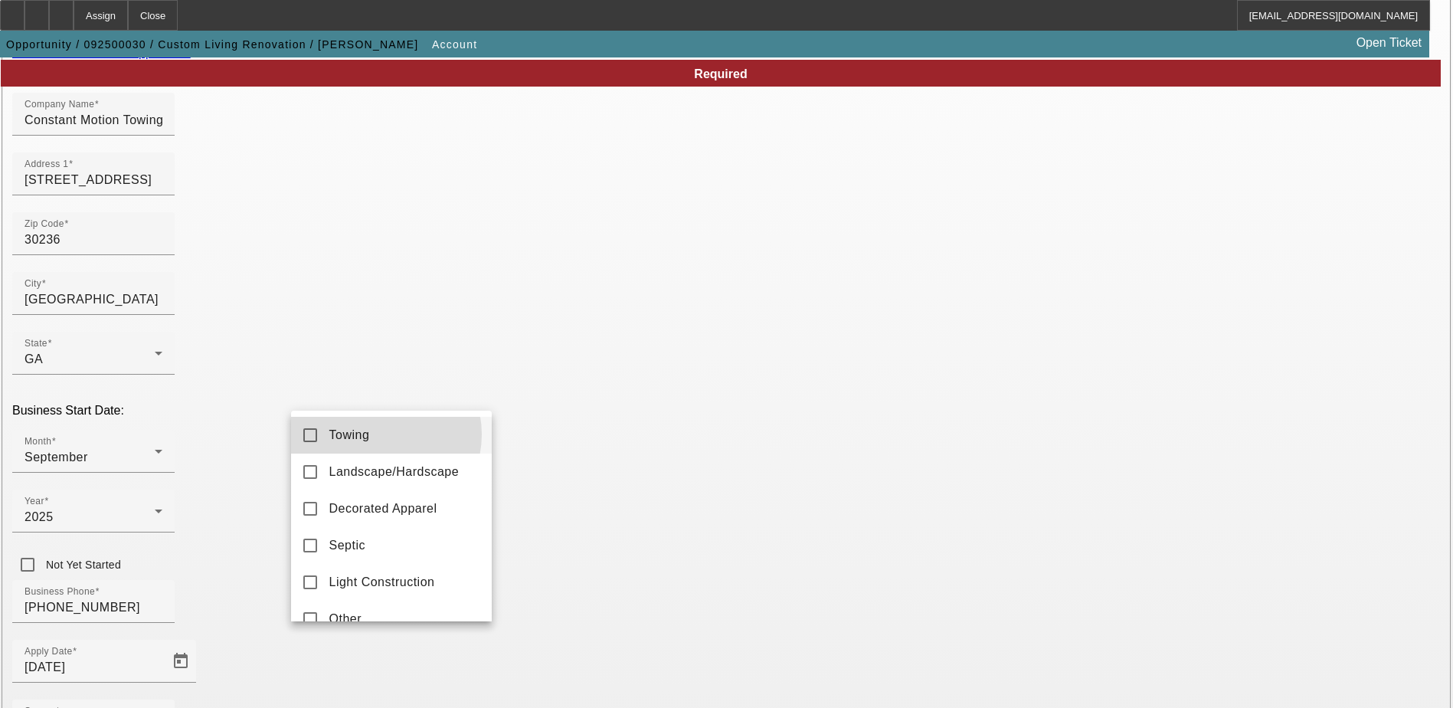
click at [378, 434] on mat-option "Towing" at bounding box center [391, 435] width 201 height 37
drag, startPoint x: 567, startPoint y: 633, endPoint x: 598, endPoint y: 635, distance: 31.5
click at [574, 633] on div at bounding box center [726, 354] width 1453 height 708
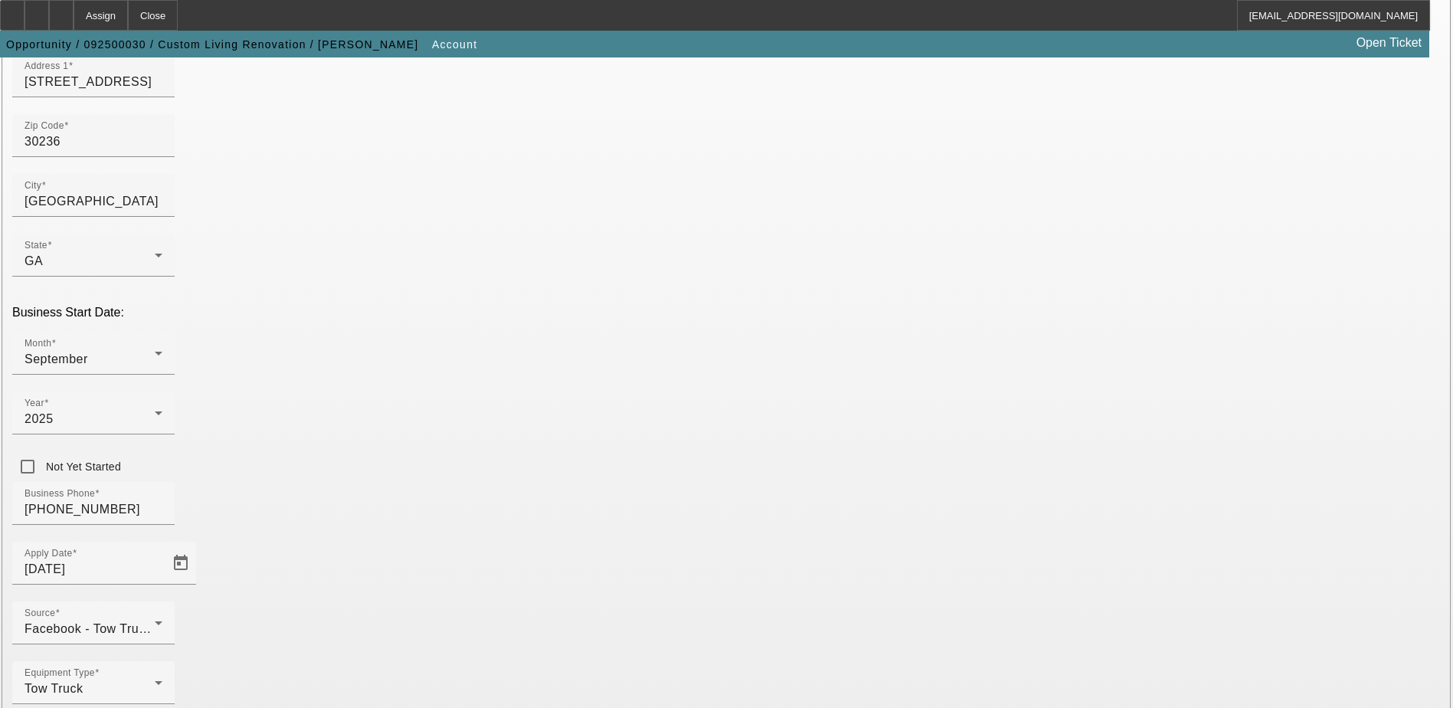
scroll to position [273, 0]
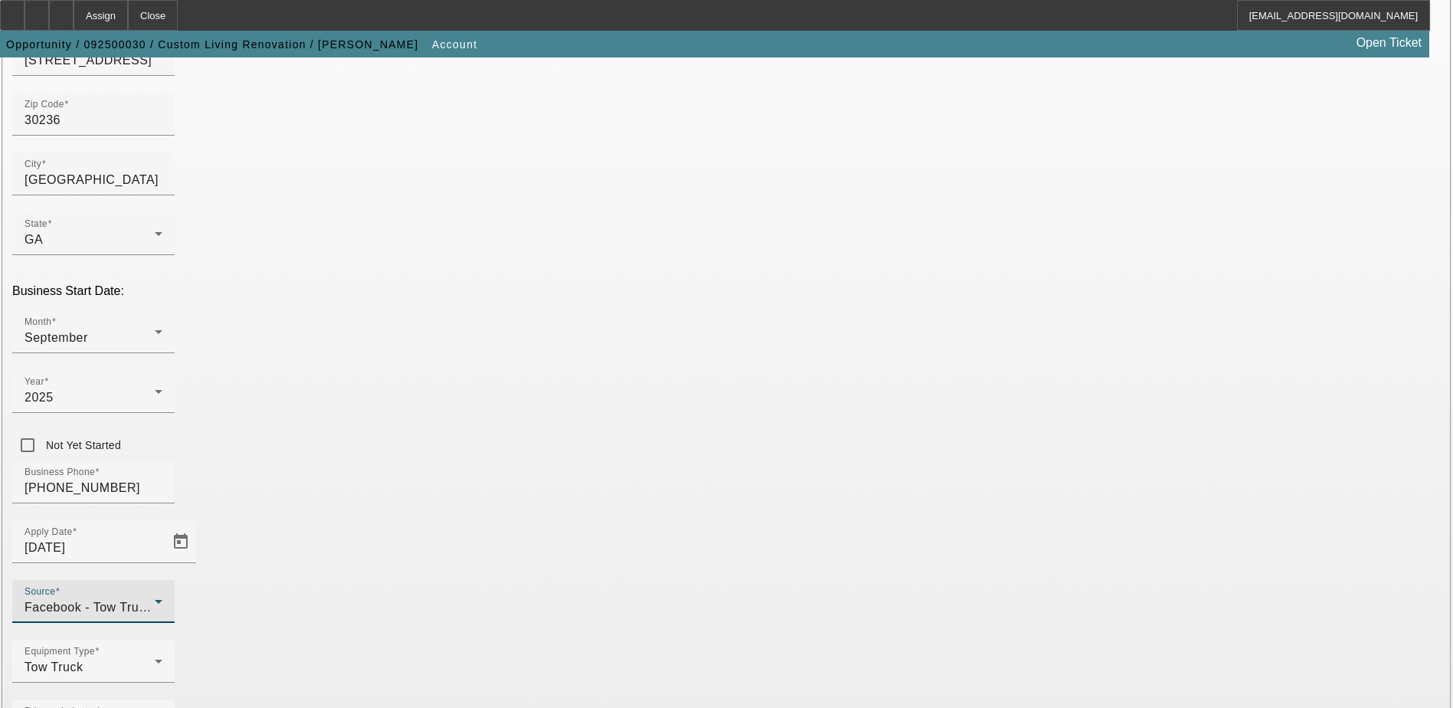
click at [155, 598] on div "Facebook - Tow Truck to Buy & Sale" at bounding box center [90, 607] width 130 height 18
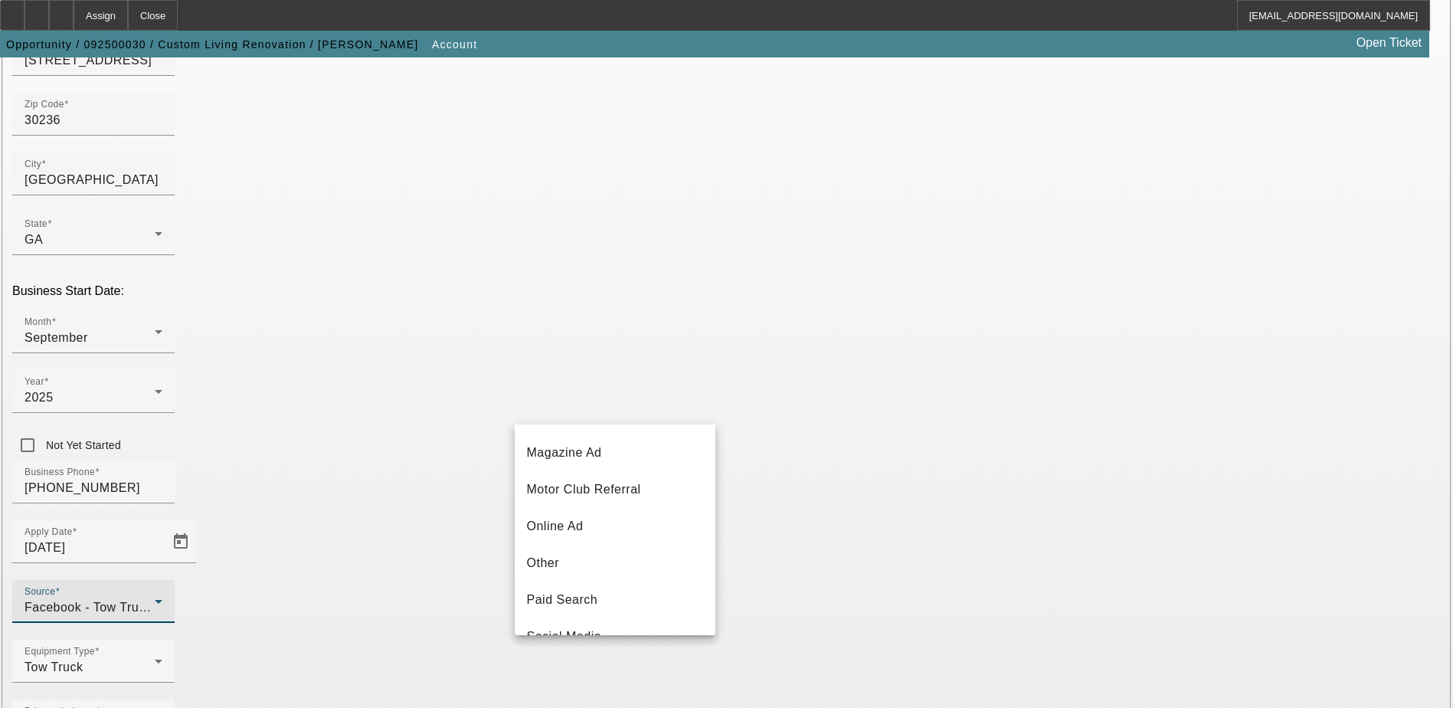
scroll to position [287, 0]
click at [783, 613] on div at bounding box center [726, 354] width 1453 height 708
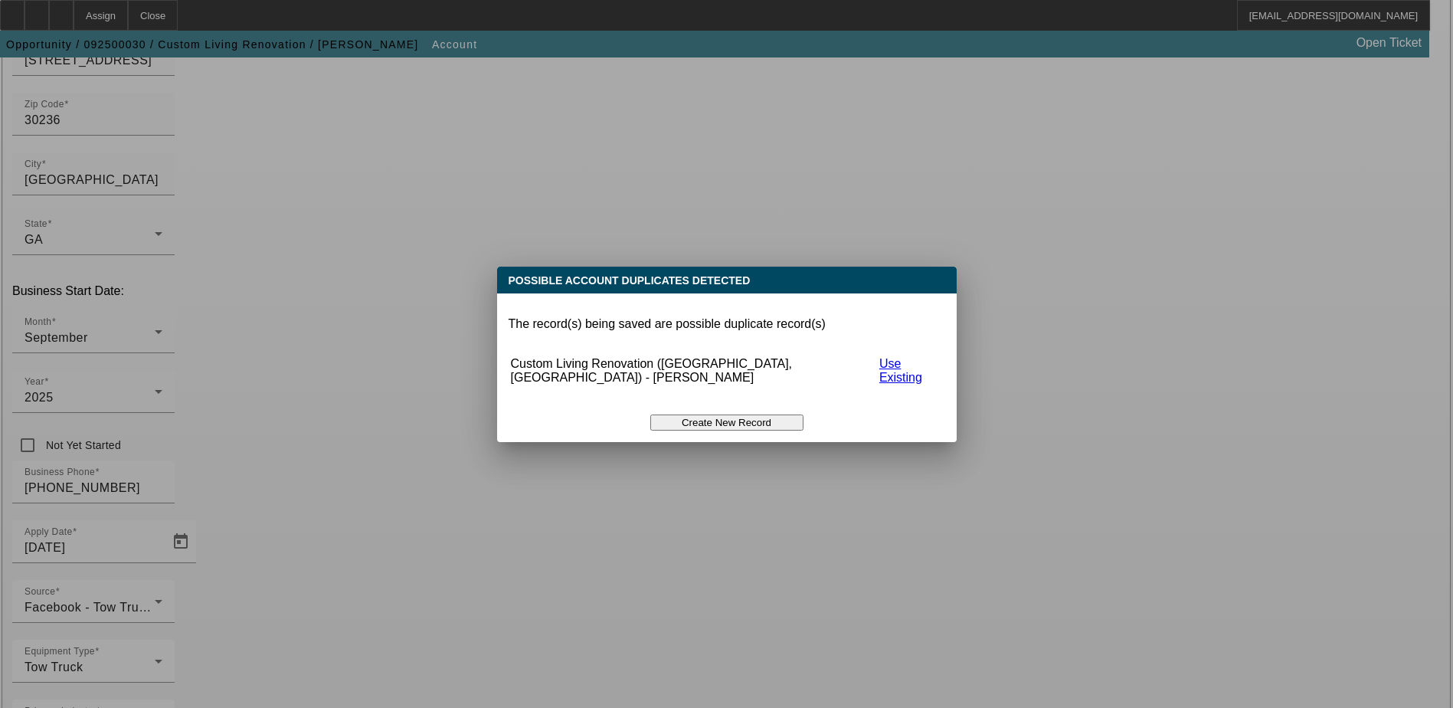
click at [688, 414] on button "Create New Record" at bounding box center [726, 422] width 153 height 16
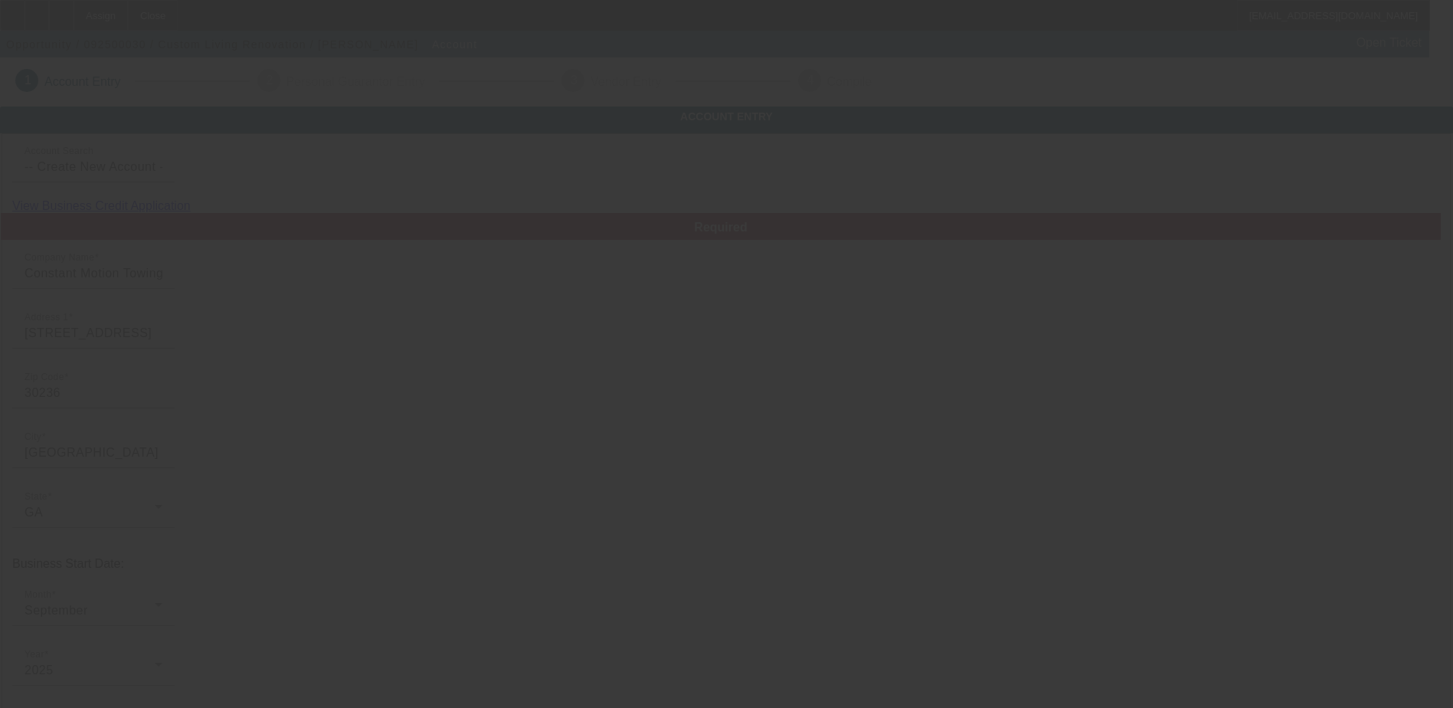
scroll to position [273, 0]
type input "Daniel"
type input "Palmer"
type input "2569 Wild Wood Court"
radio input "true"
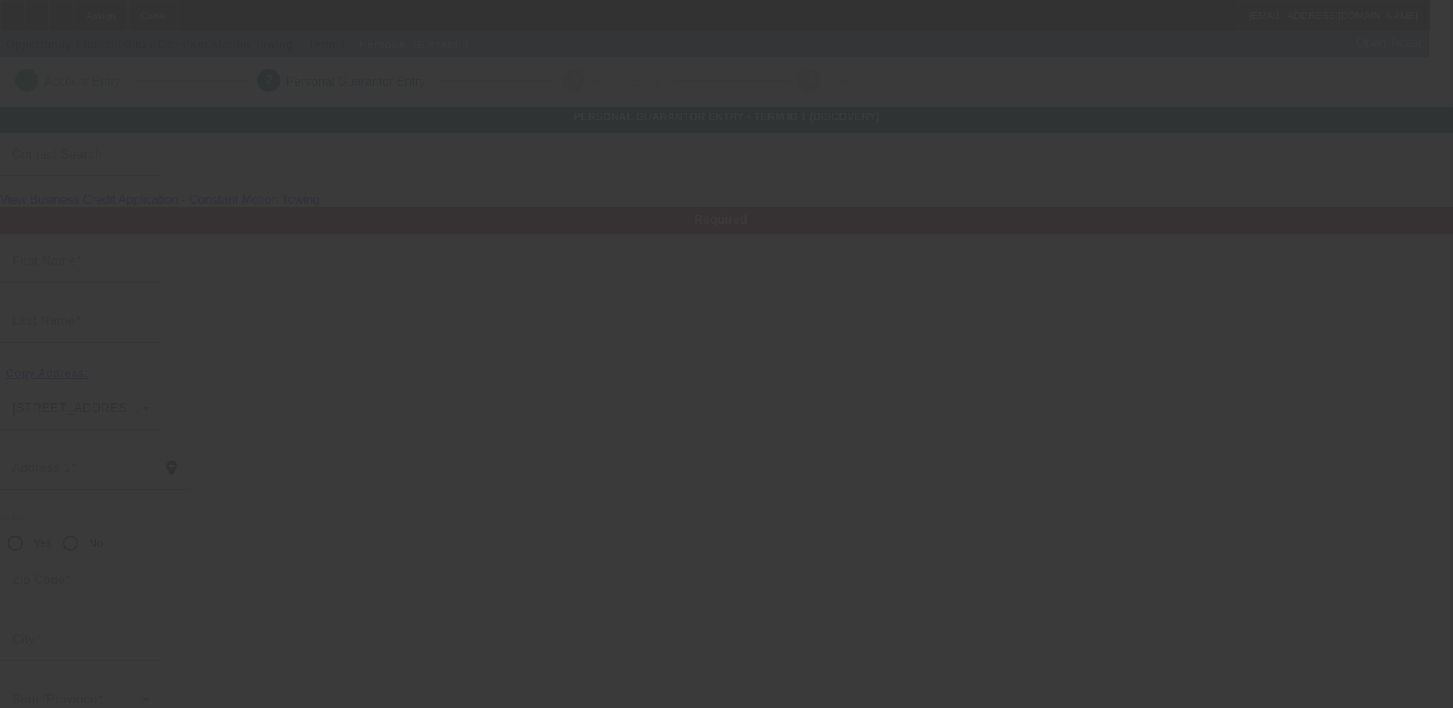
type input "30236"
type input "Lake Spivey"
type input "(770) 255-8875"
type input "100"
type input "253-11-6328"
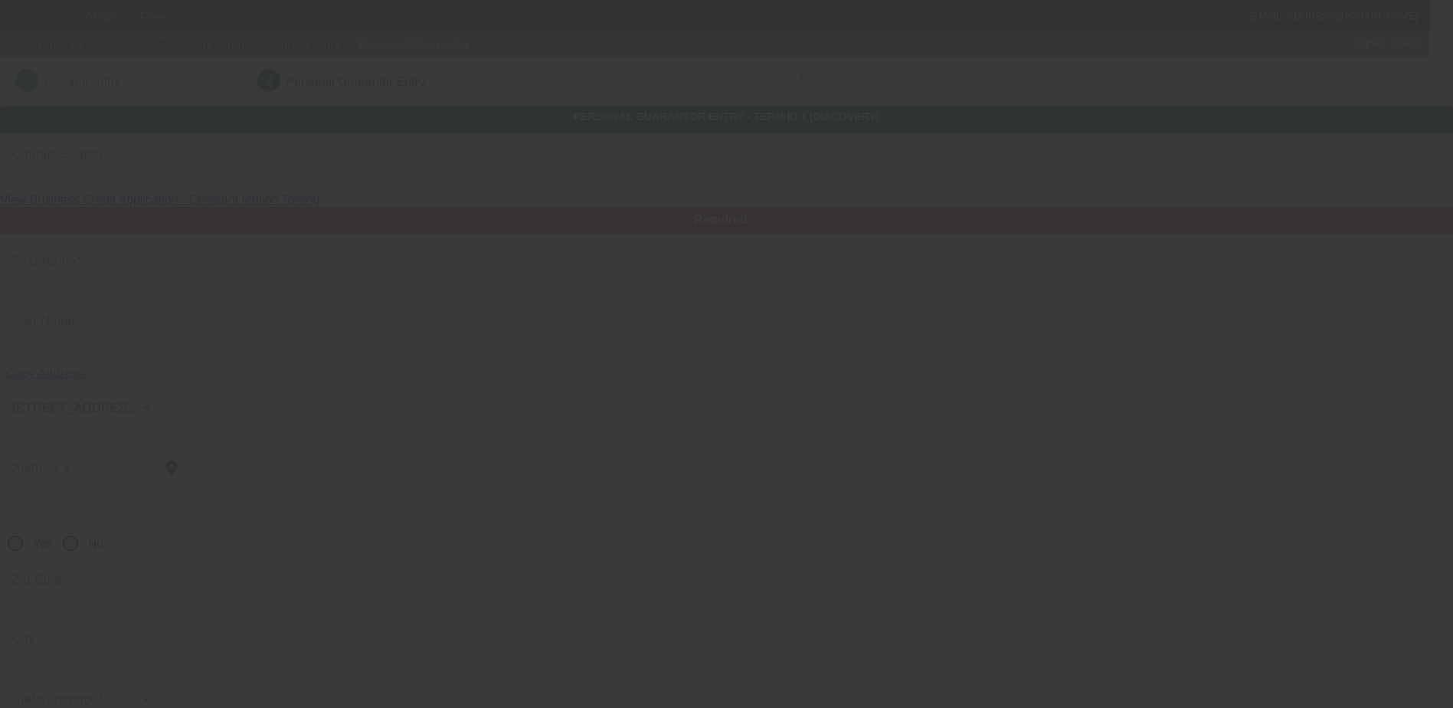
type input "1constantmotion@gmail.com"
type input "(678) 408-0257"
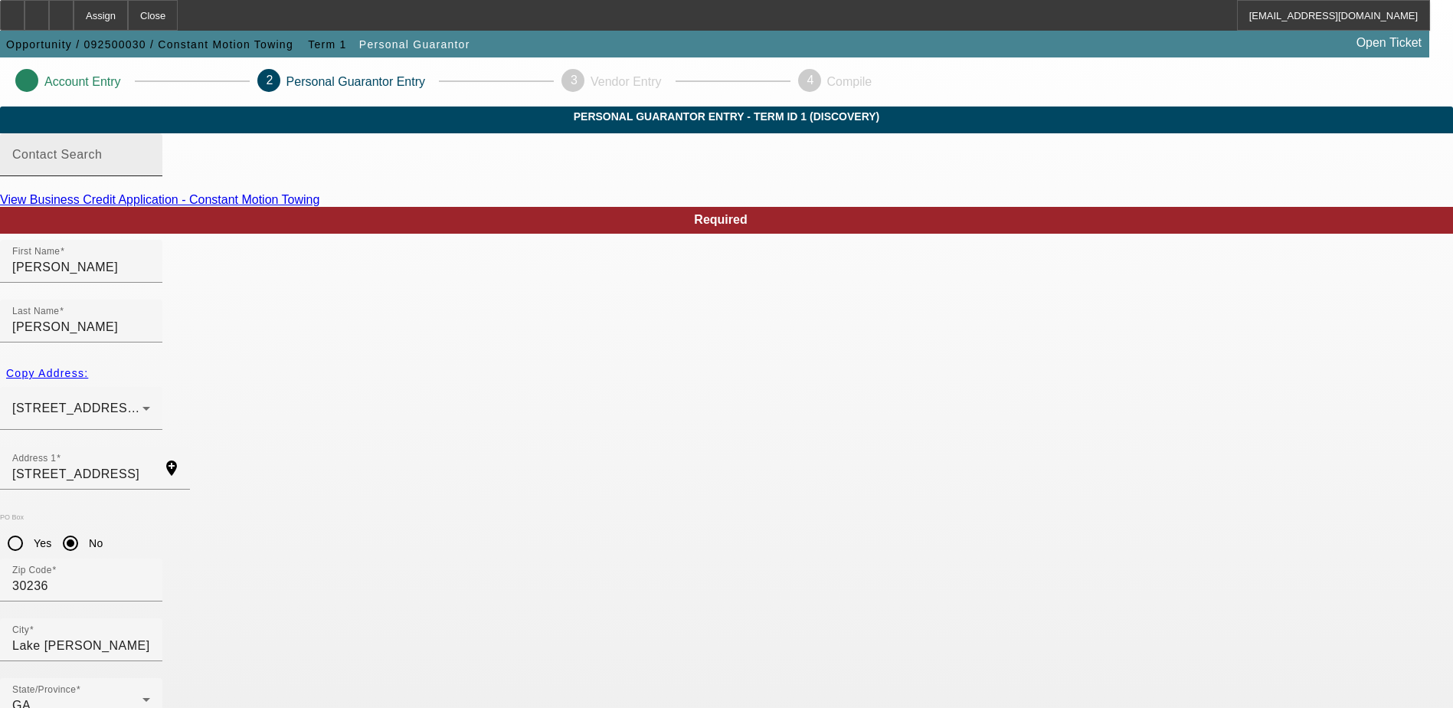
click at [150, 170] on input "Contact Search" at bounding box center [81, 161] width 138 height 18
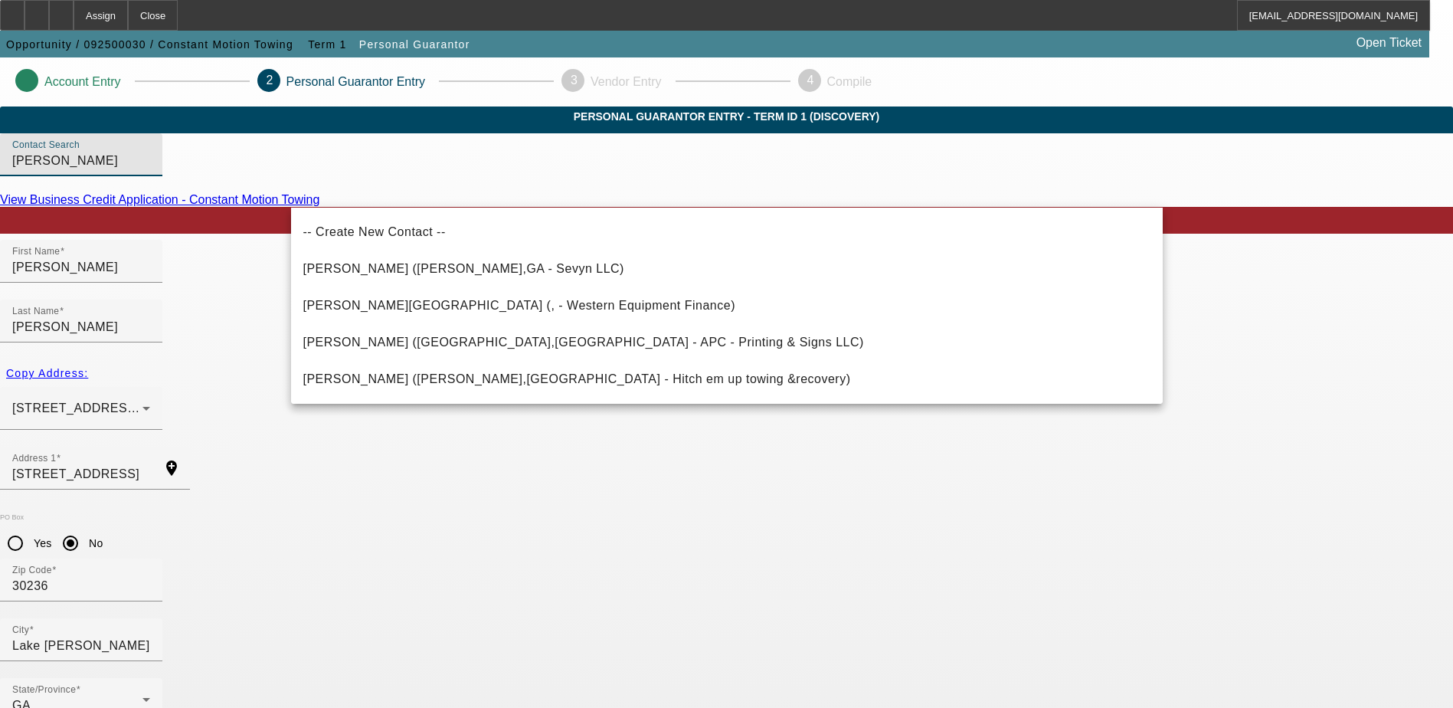
type input "Palmer, Daniel"
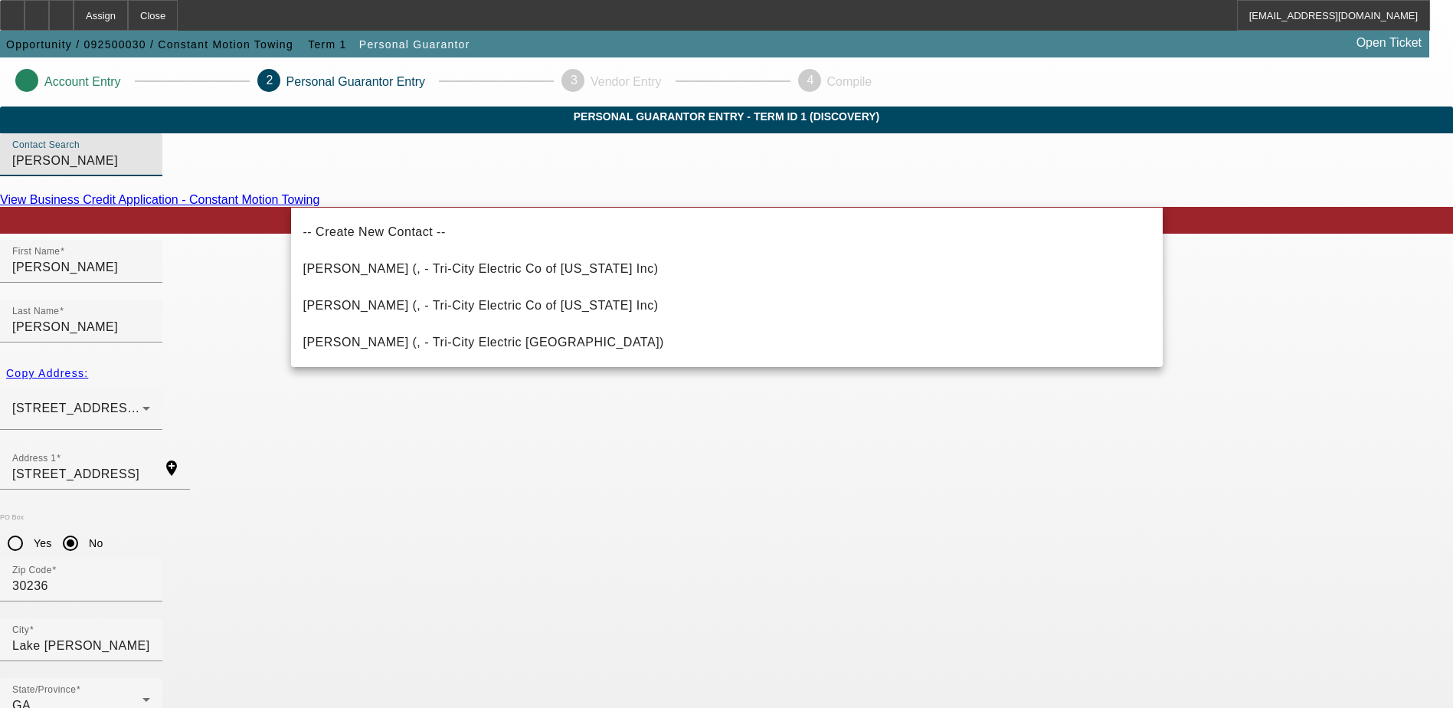
drag, startPoint x: 374, startPoint y: 193, endPoint x: 260, endPoint y: 195, distance: 114.1
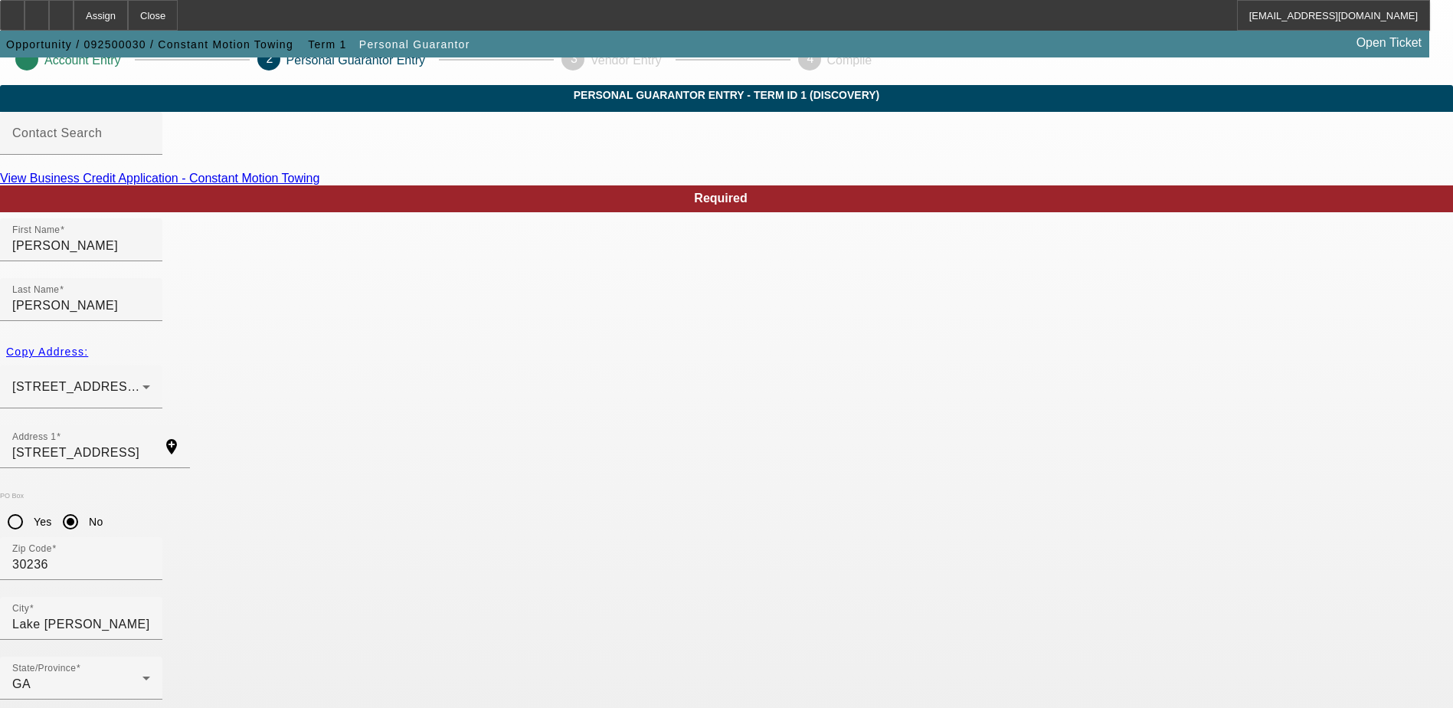
scroll to position [41, 0]
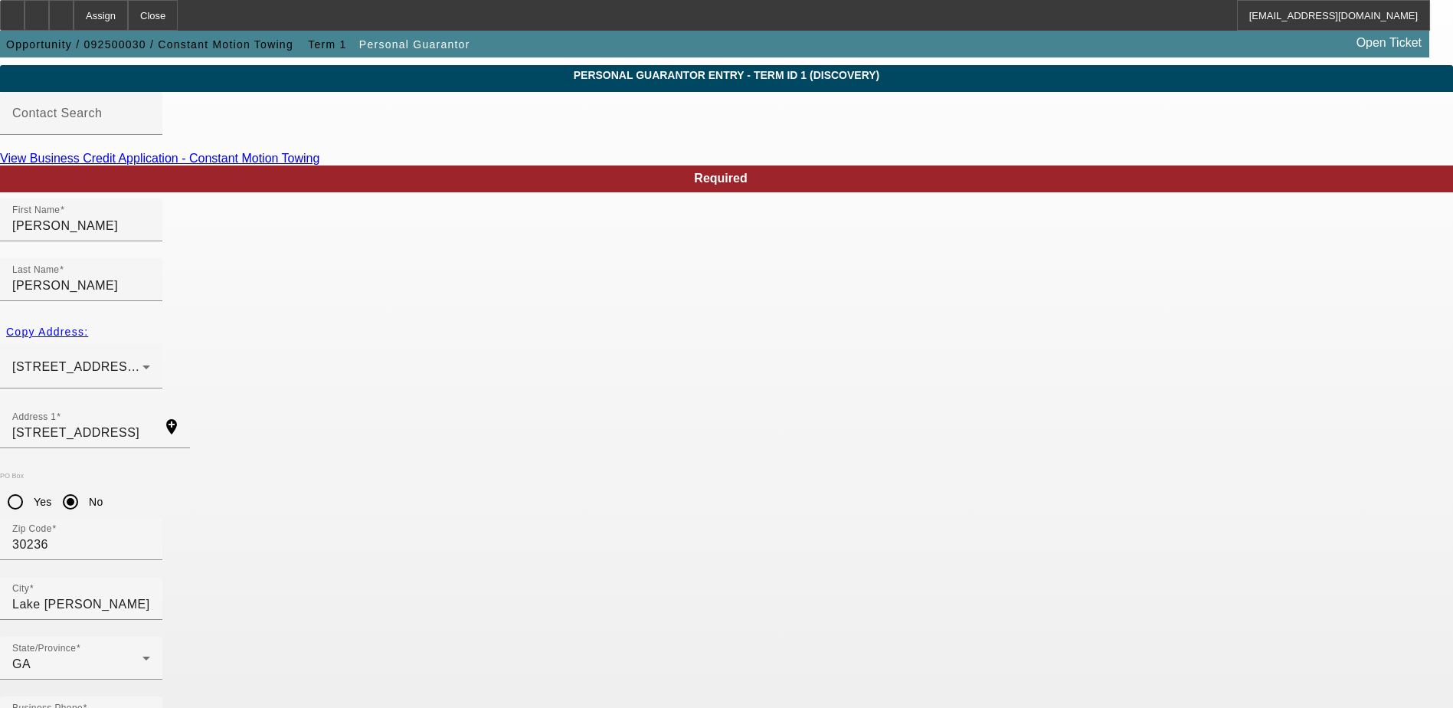
type input "1"
type input "50"
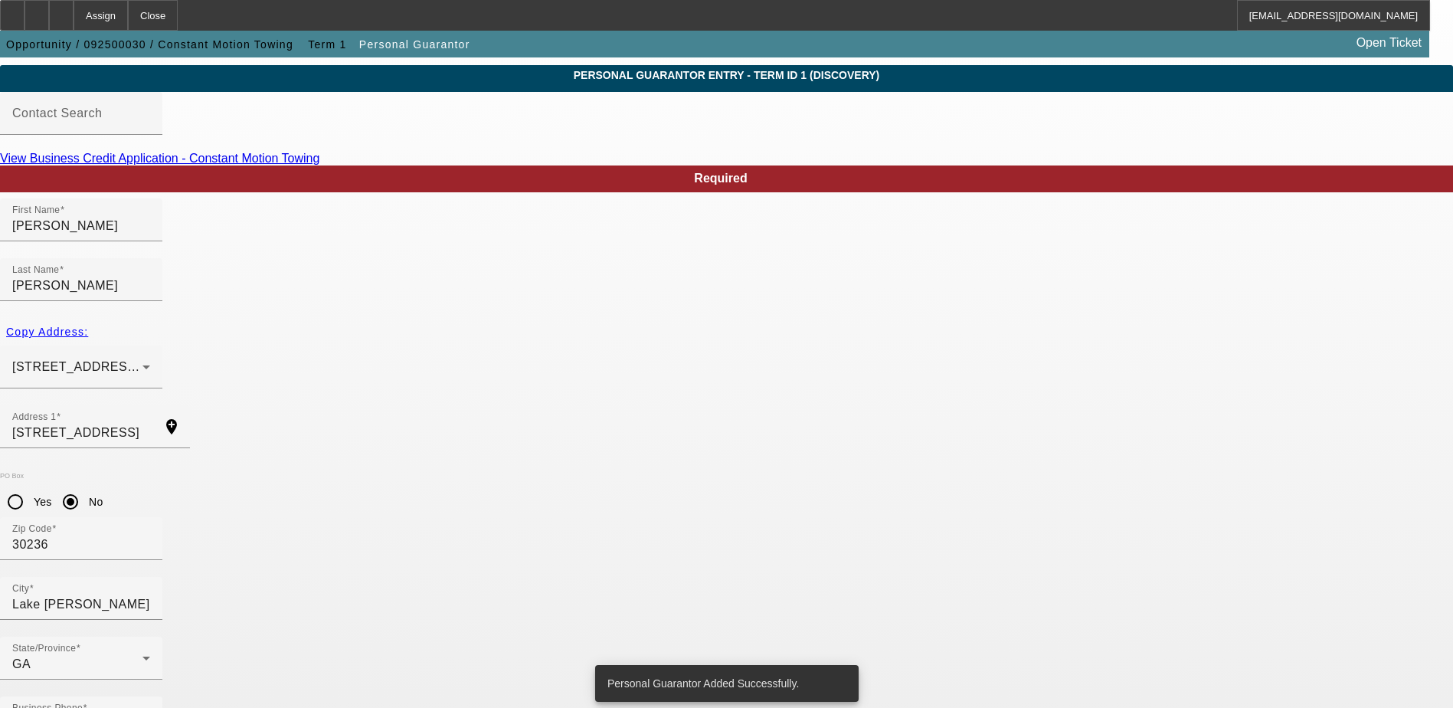
scroll to position [0, 0]
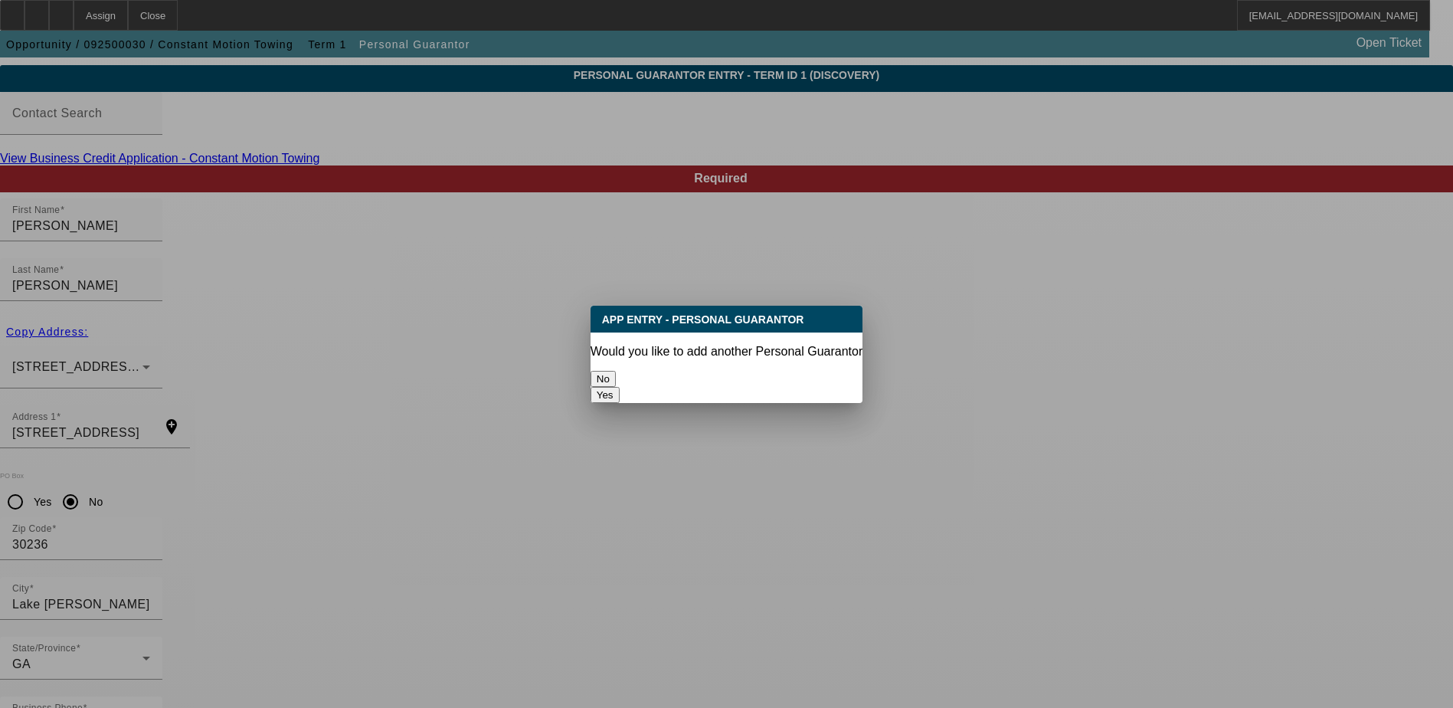
click at [620, 387] on button "Yes" at bounding box center [604, 395] width 29 height 16
radio input "false"
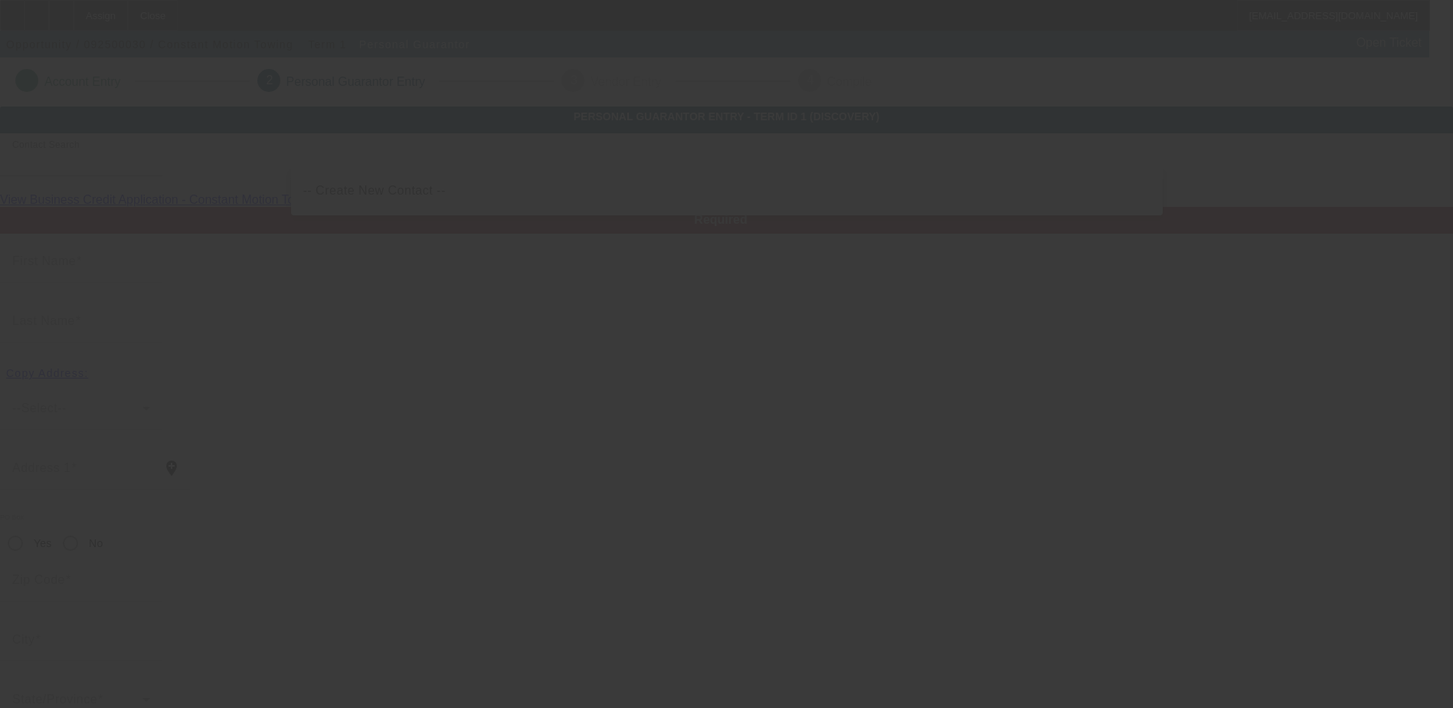
scroll to position [41, 0]
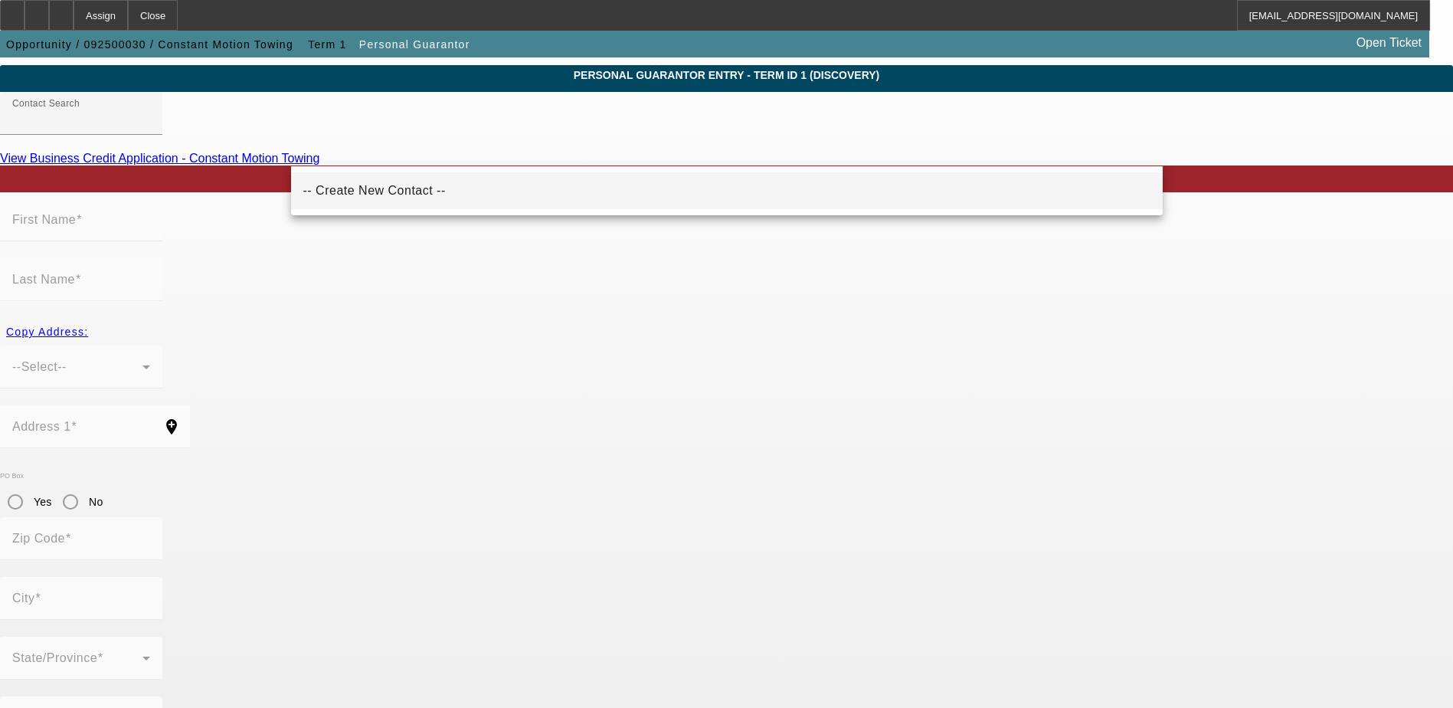
click at [426, 193] on mat-option "-- Create New Contact --" at bounding box center [726, 190] width 871 height 37
type input "-- Create New Contact --"
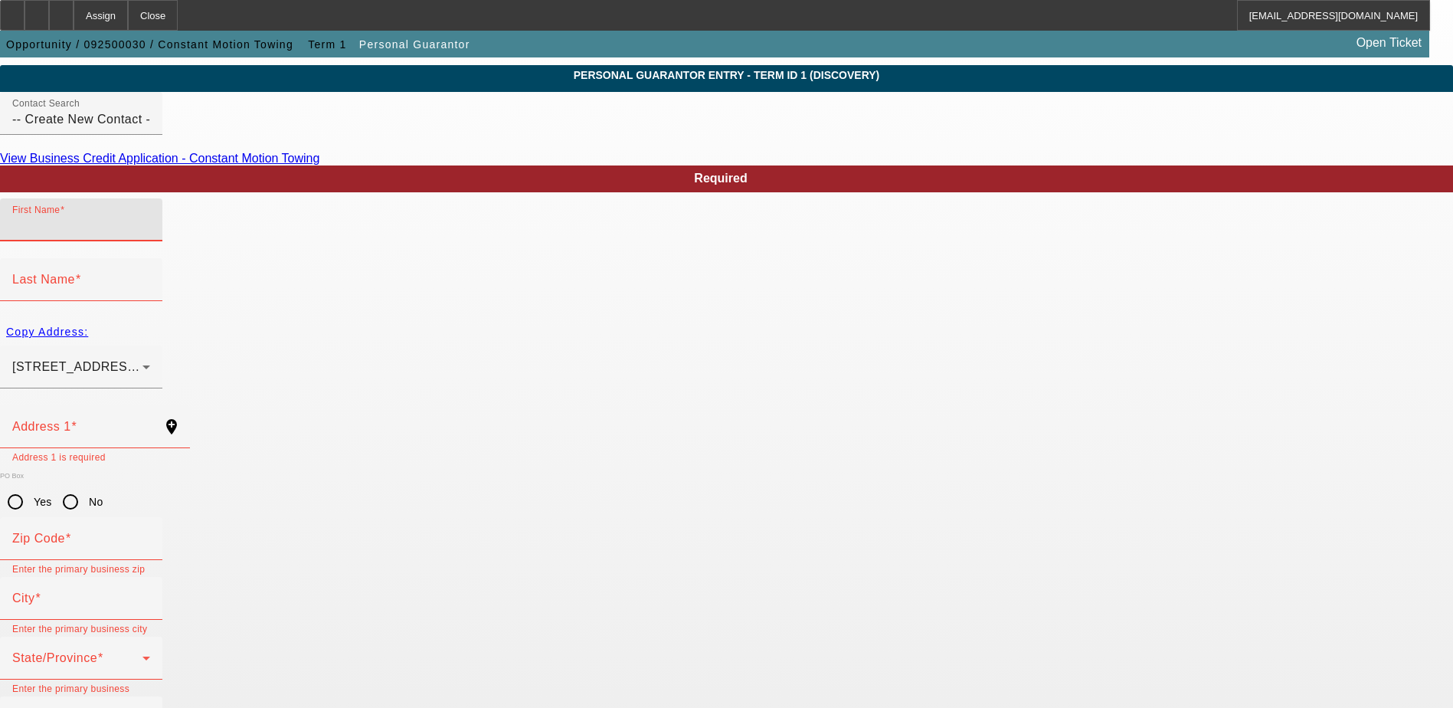
click at [150, 235] on input "First Name" at bounding box center [81, 226] width 138 height 18
type input "Salnda"
type input "Westry"
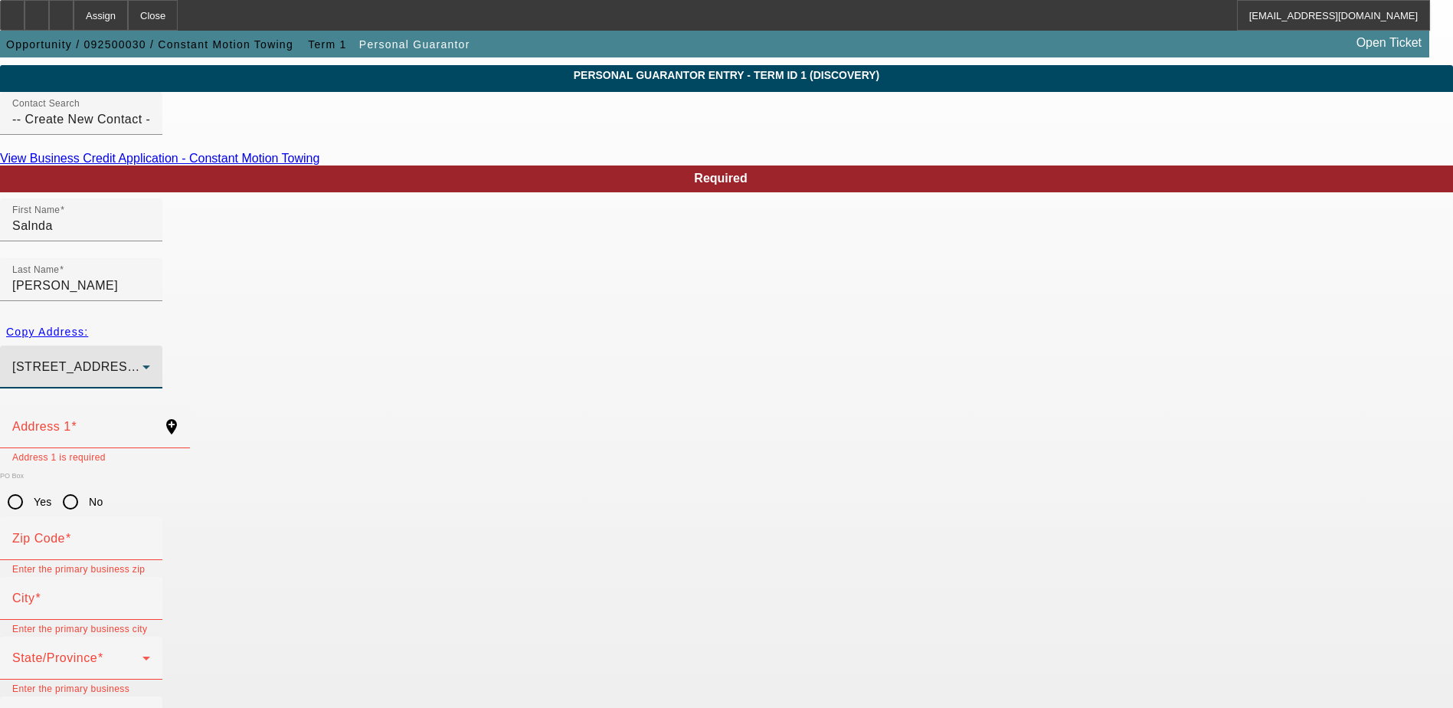
click at [142, 358] on div "2569 Wild Wood Court Lake Spivey , GA 30236" at bounding box center [77, 367] width 130 height 18
click at [542, 412] on span "7831 Big Ben Ct Jonesboro, GA 30236" at bounding box center [478, 403] width 127 height 18
click at [326, 318] on div "Copy Address:" at bounding box center [726, 332] width 1453 height 28
click at [345, 318] on div "Copy Address:" at bounding box center [726, 332] width 1453 height 28
click at [338, 318] on div "Copy Address:" at bounding box center [726, 332] width 1453 height 28
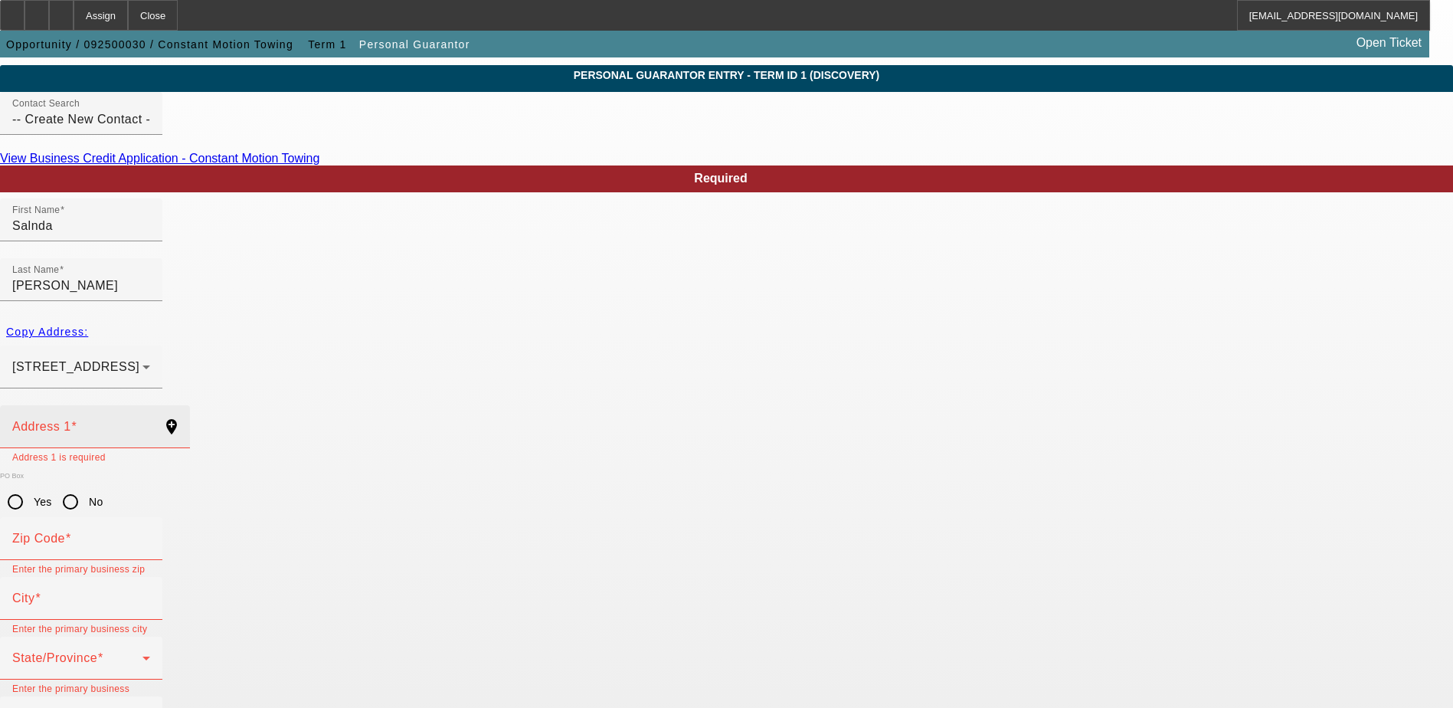
click at [150, 405] on div "Address 1" at bounding box center [81, 426] width 138 height 43
click at [150, 423] on input "Address 1" at bounding box center [81, 432] width 138 height 18
click at [342, 318] on div "Copy Address:" at bounding box center [726, 332] width 1453 height 28
click at [139, 360] on span "7831 Big Ben Ct Jonesboro, GA 30236" at bounding box center [75, 366] width 127 height 13
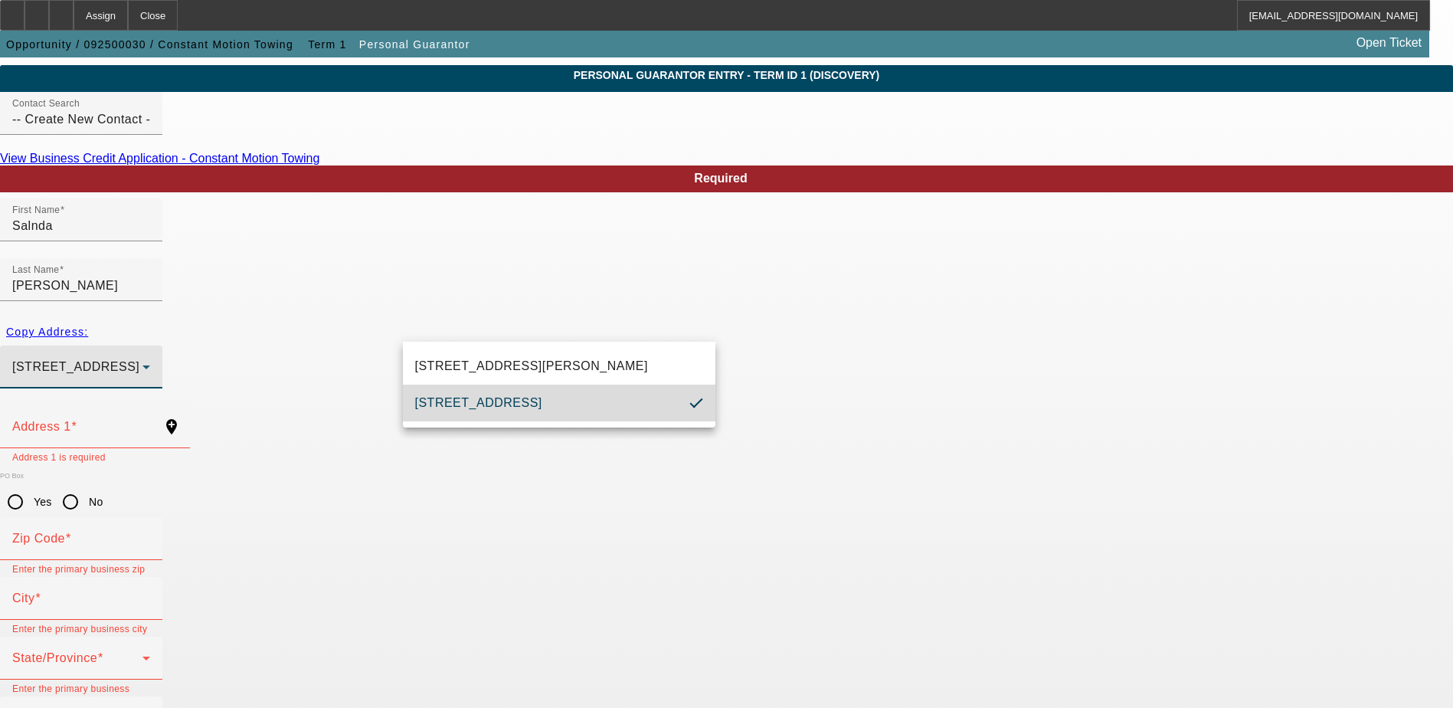
click at [518, 403] on span "7831 Big Ben Ct Jonesboro, GA 30236" at bounding box center [478, 403] width 127 height 18
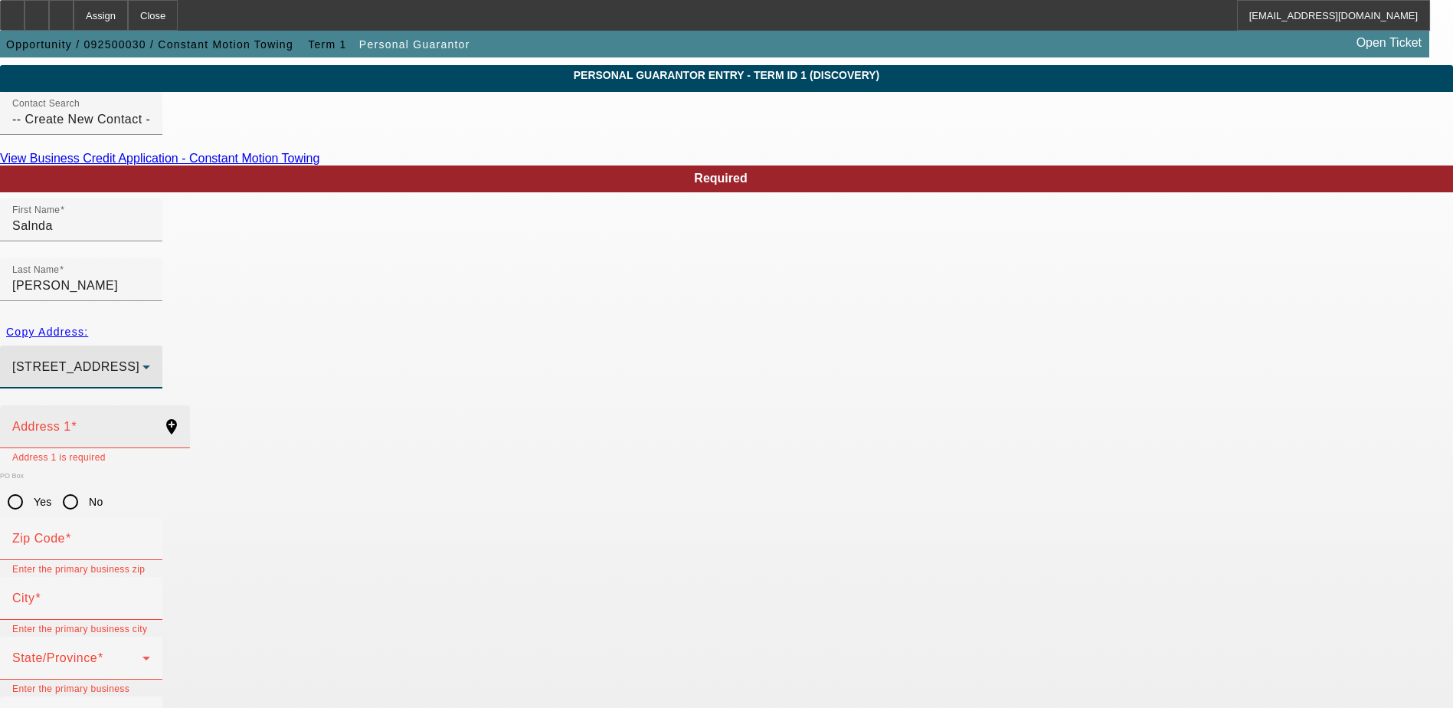
click at [150, 423] on input "Address 1" at bounding box center [81, 432] width 138 height 18
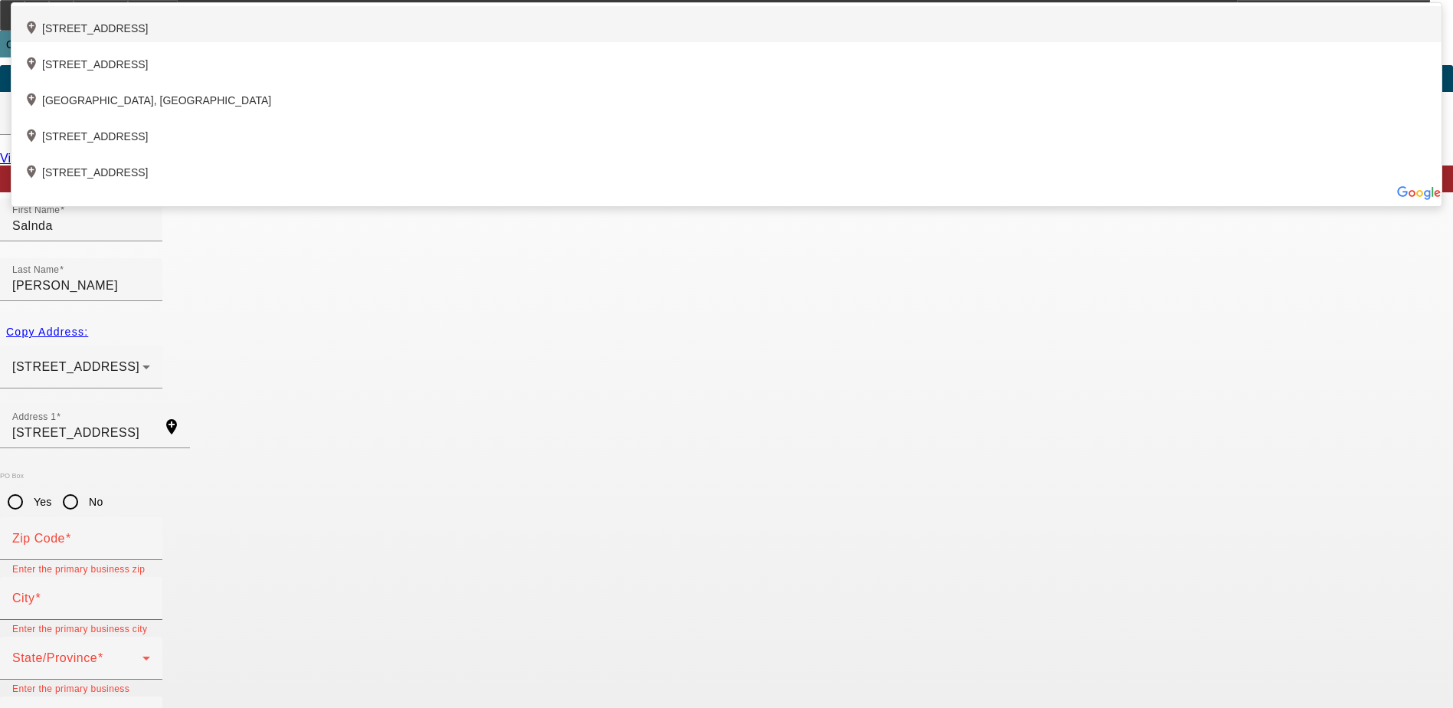
click at [500, 42] on div "add_location 7831 Big Ben Court, Jonesboro, GA 30236, US" at bounding box center [726, 24] width 1430 height 36
type input "7831 Big Ben Court"
type input "30236"
type input "Jonesboro"
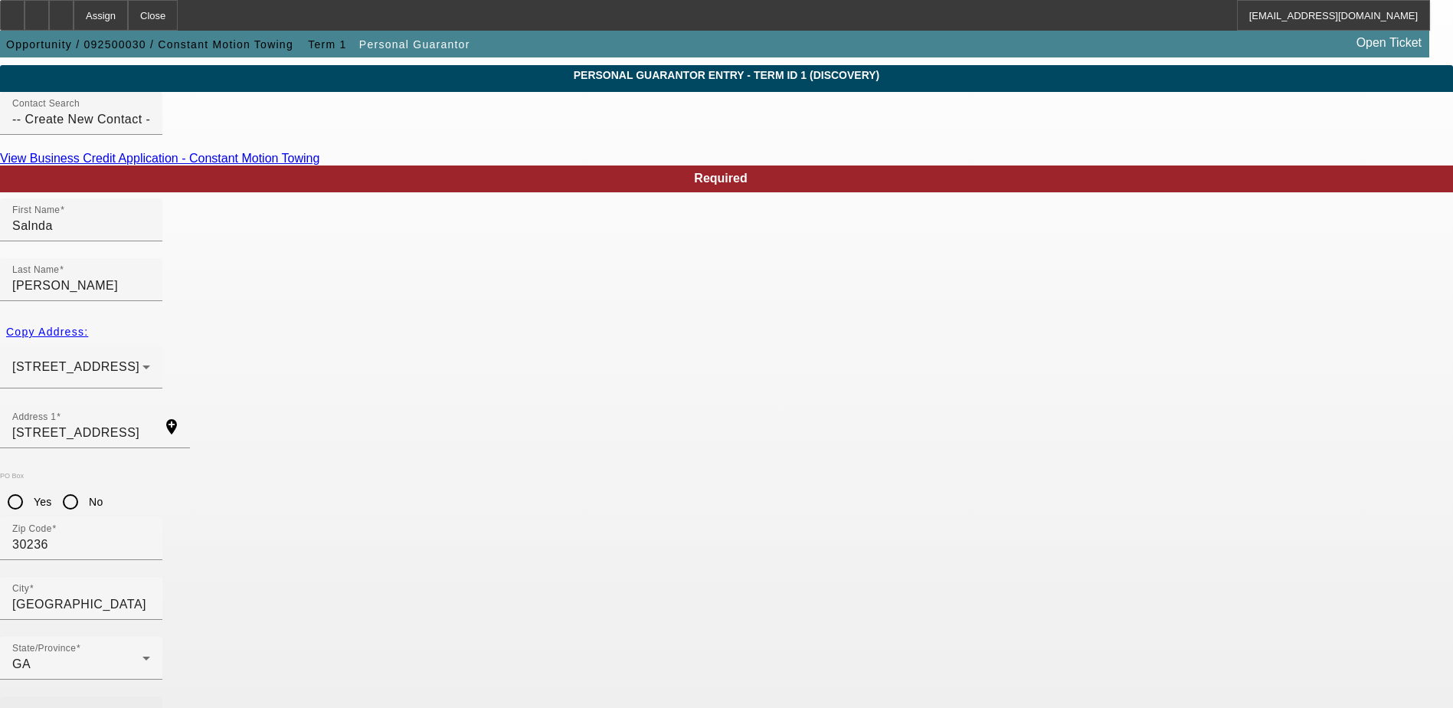
paste input "(337) 804-2455"
type input "(337) 804-2455"
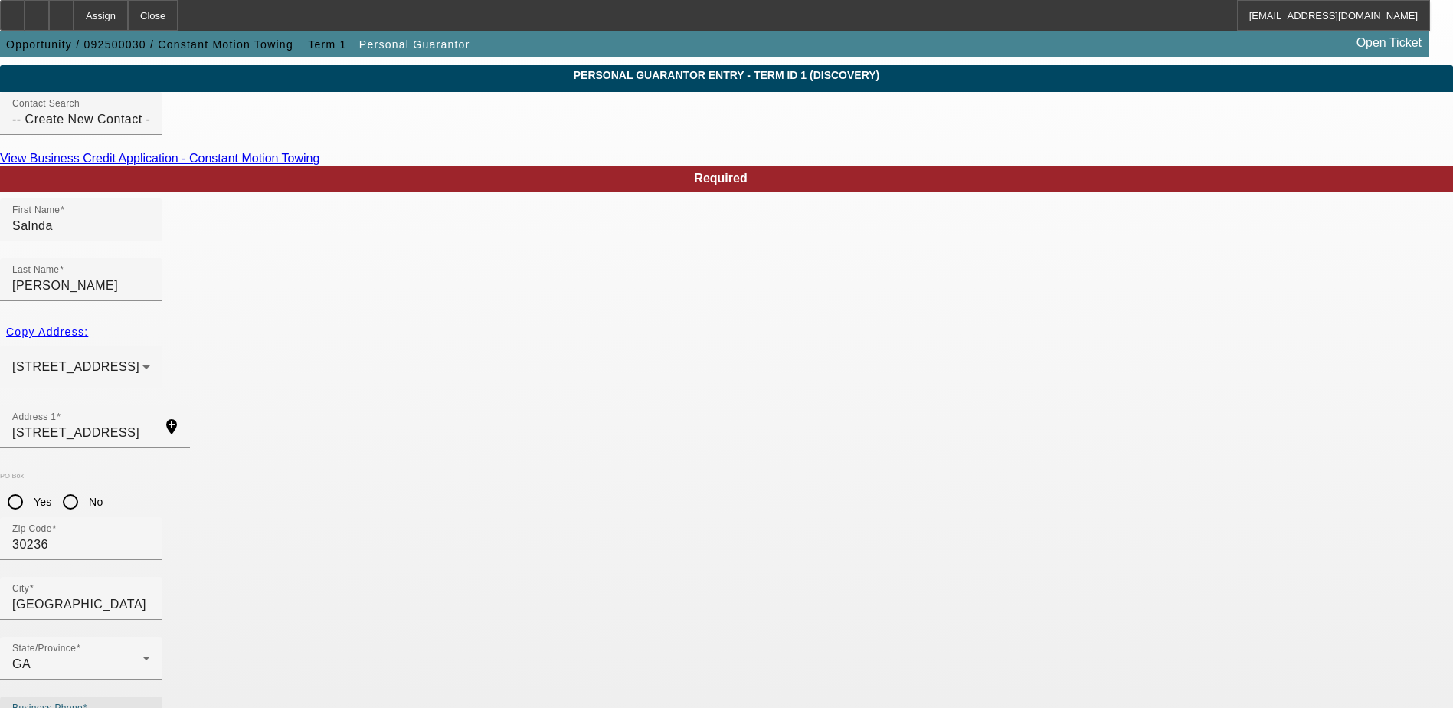
paste input "437-37-0765"
type input "437-37-0765"
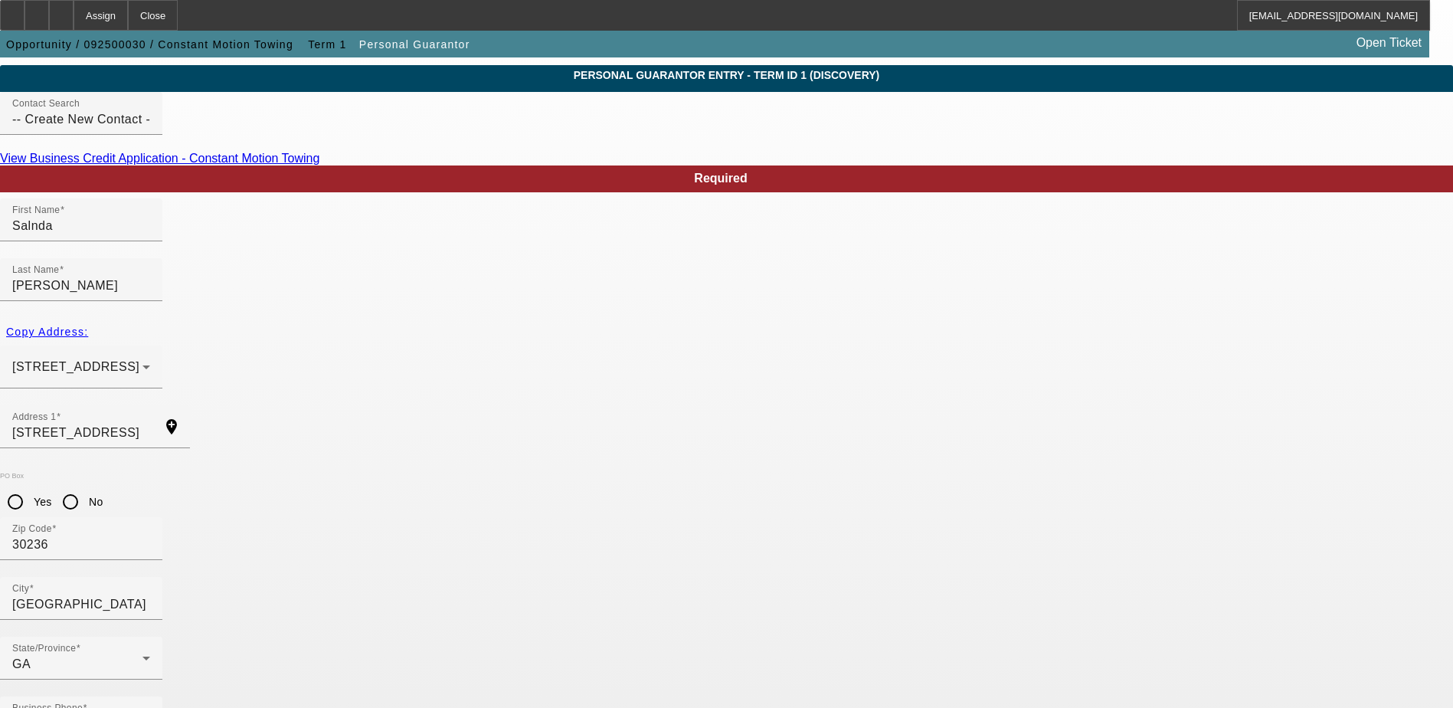
paste input "salanda.westry@gmail.com"
type input "salanda.westry@gmail.com"
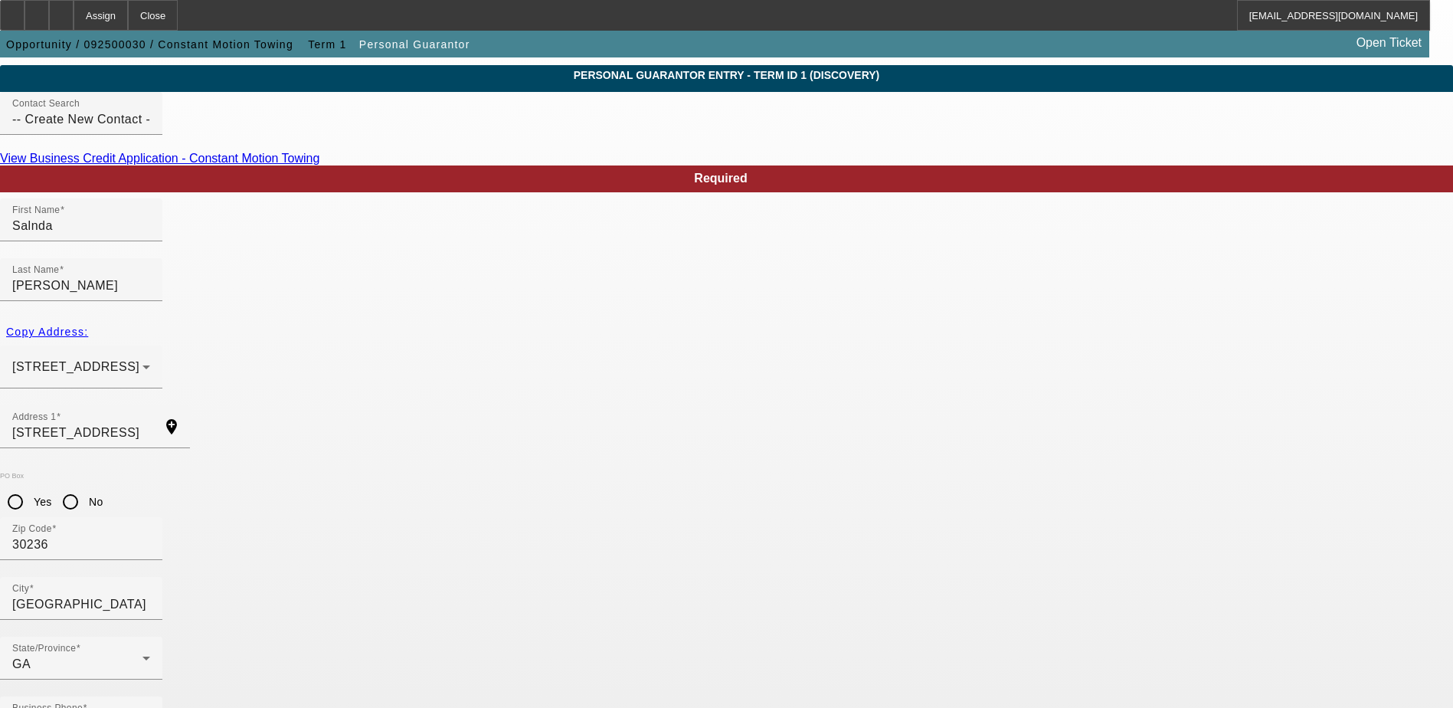
type input "50"
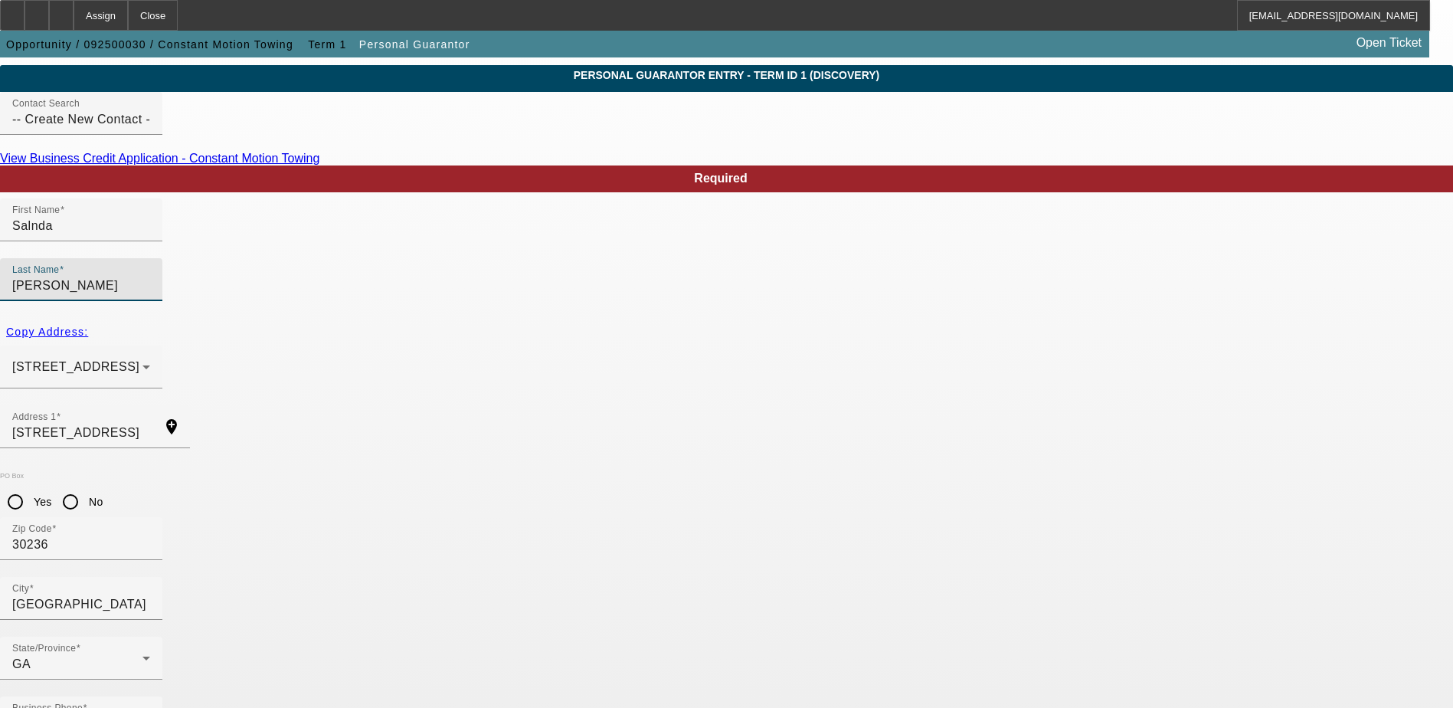
click at [150, 276] on input "Westry" at bounding box center [81, 285] width 138 height 18
click at [150, 577] on div "City Jonesboro" at bounding box center [81, 598] width 138 height 43
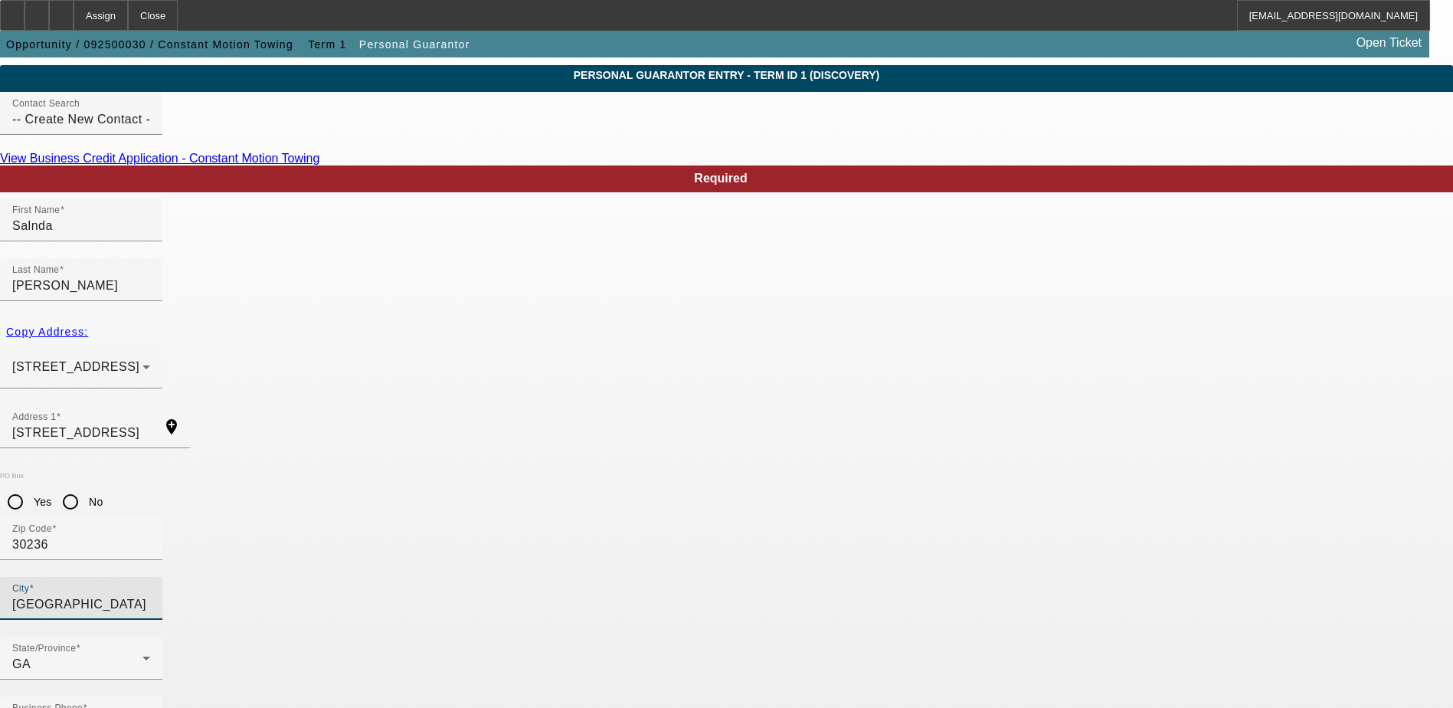
click at [31, 486] on input "Yes" at bounding box center [15, 501] width 31 height 31
radio input "true"
click at [150, 123] on div at bounding box center [150, 123] width 0 height 0
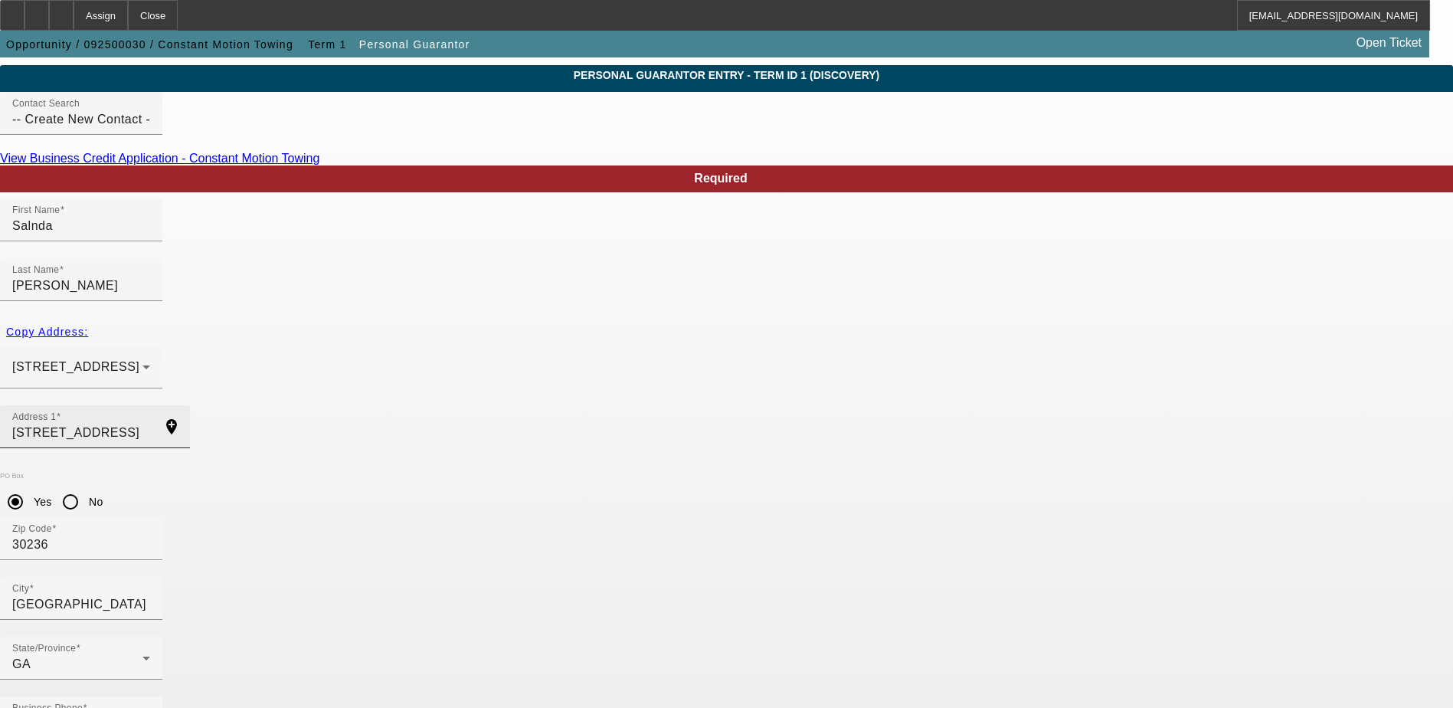
click at [150, 405] on div "Address 1 7831 Big Ben Court" at bounding box center [81, 426] width 138 height 43
click at [150, 276] on input "Westry" at bounding box center [81, 285] width 138 height 18
click at [359, 44] on span "Personal Guarantor" at bounding box center [414, 44] width 111 height 12
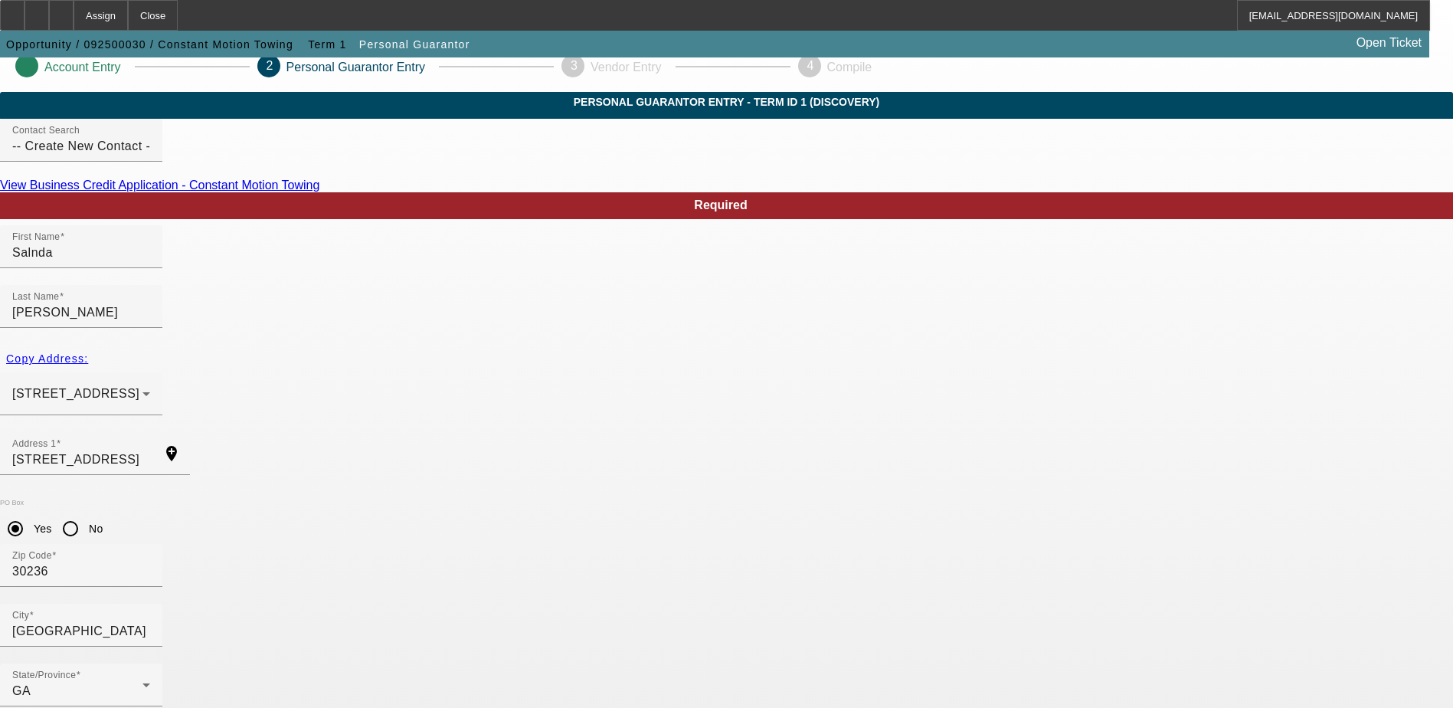
scroll to position [0, 0]
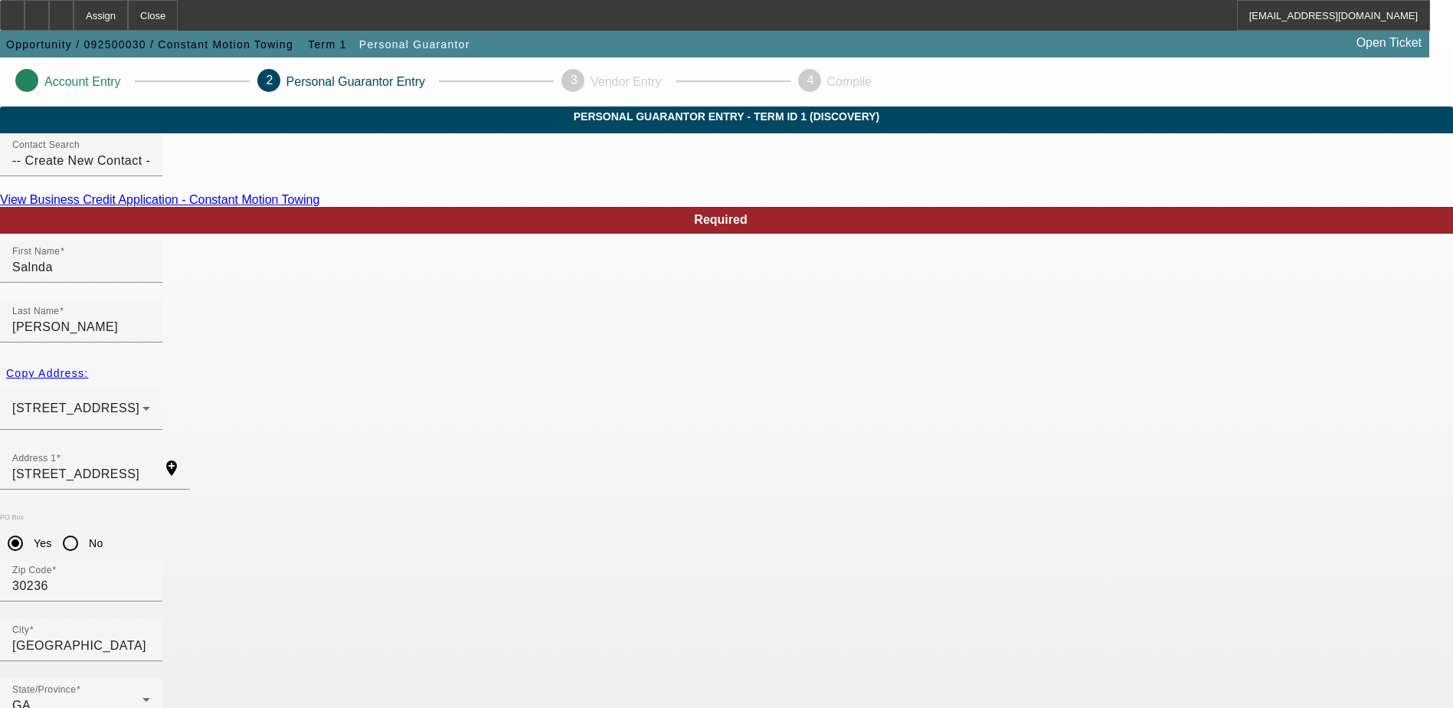
click at [319, 206] on link "View Business Credit Application - Constant Motion Towing" at bounding box center [159, 199] width 319 height 13
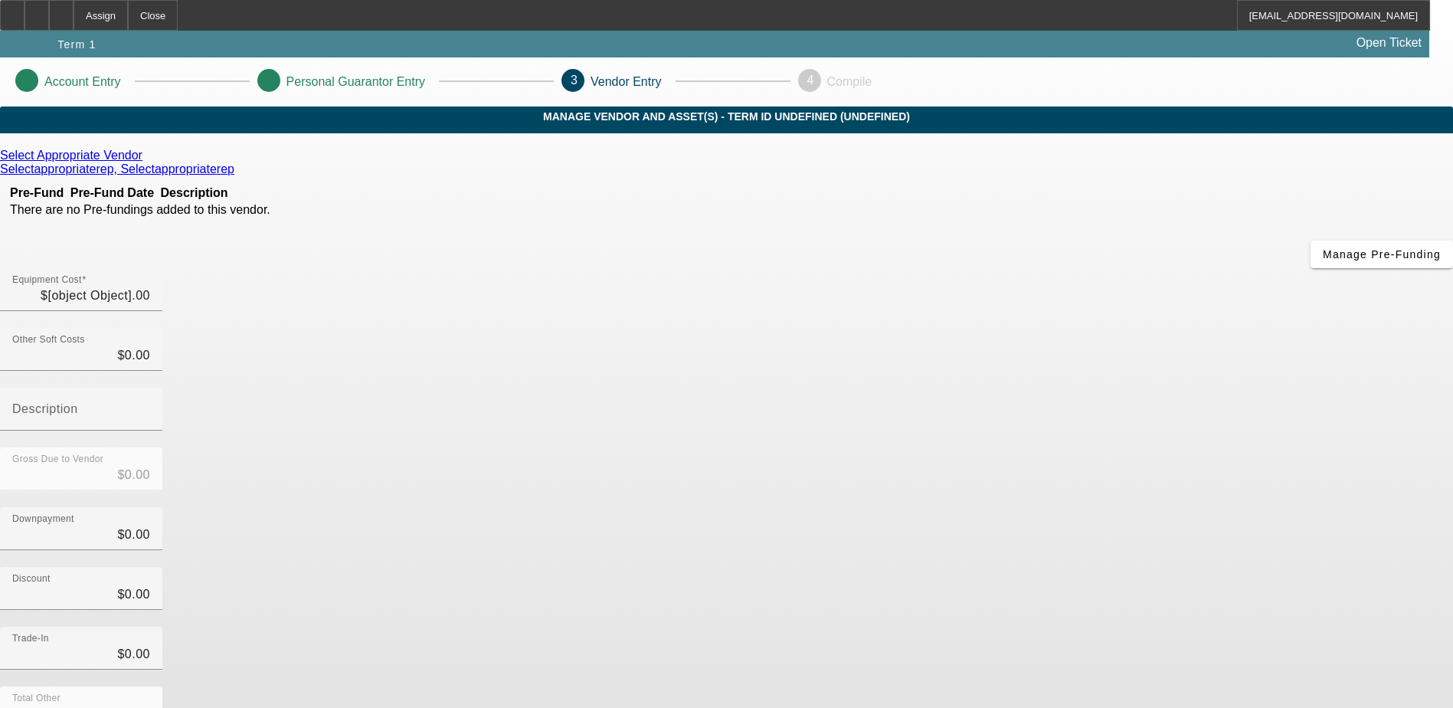
type input "$49,500.00"
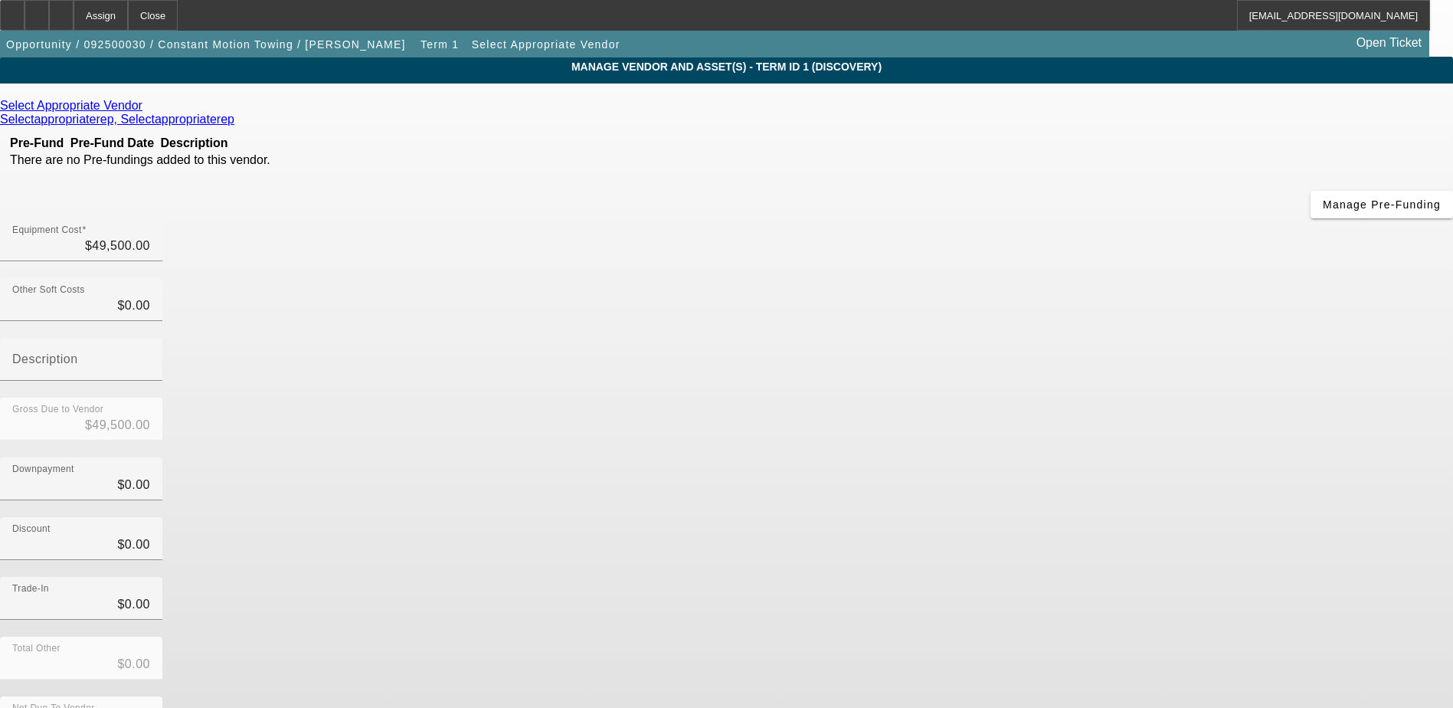
scroll to position [74, 0]
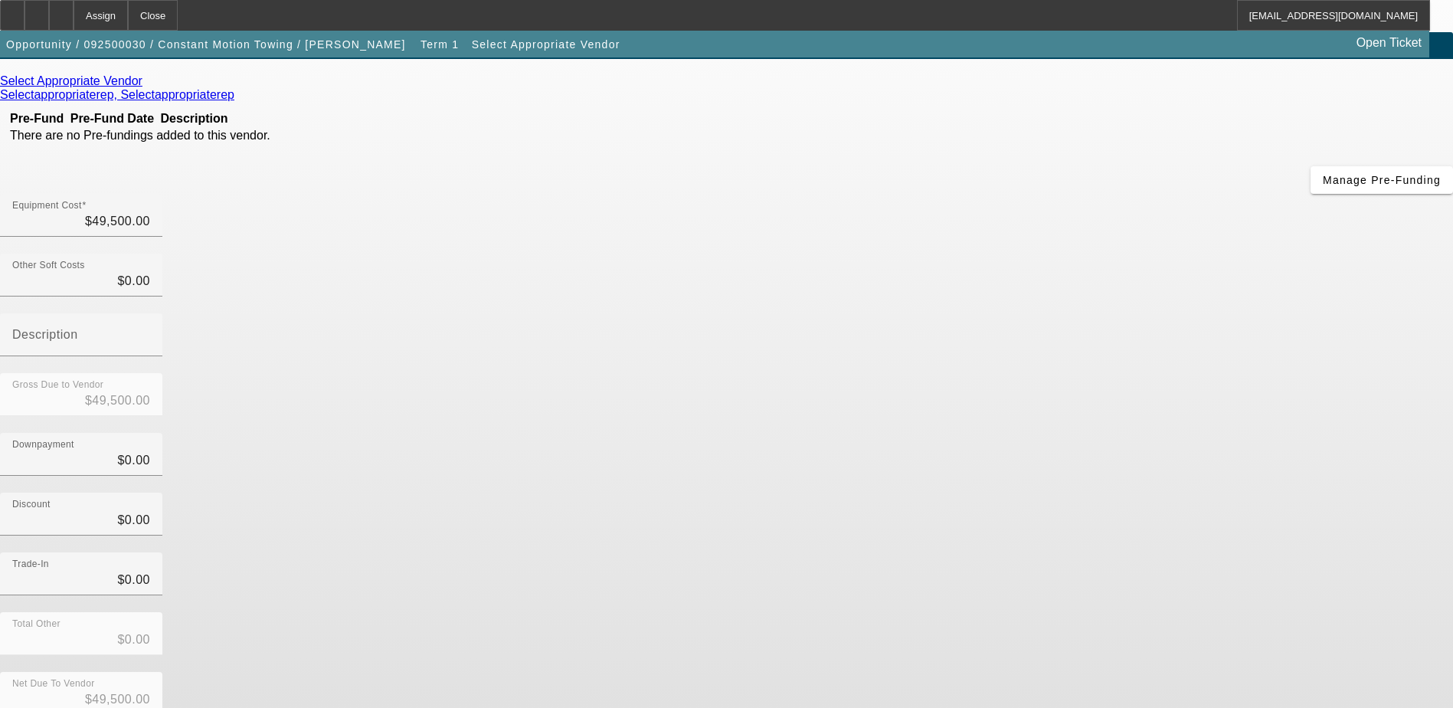
click at [146, 87] on icon at bounding box center [146, 80] width 0 height 13
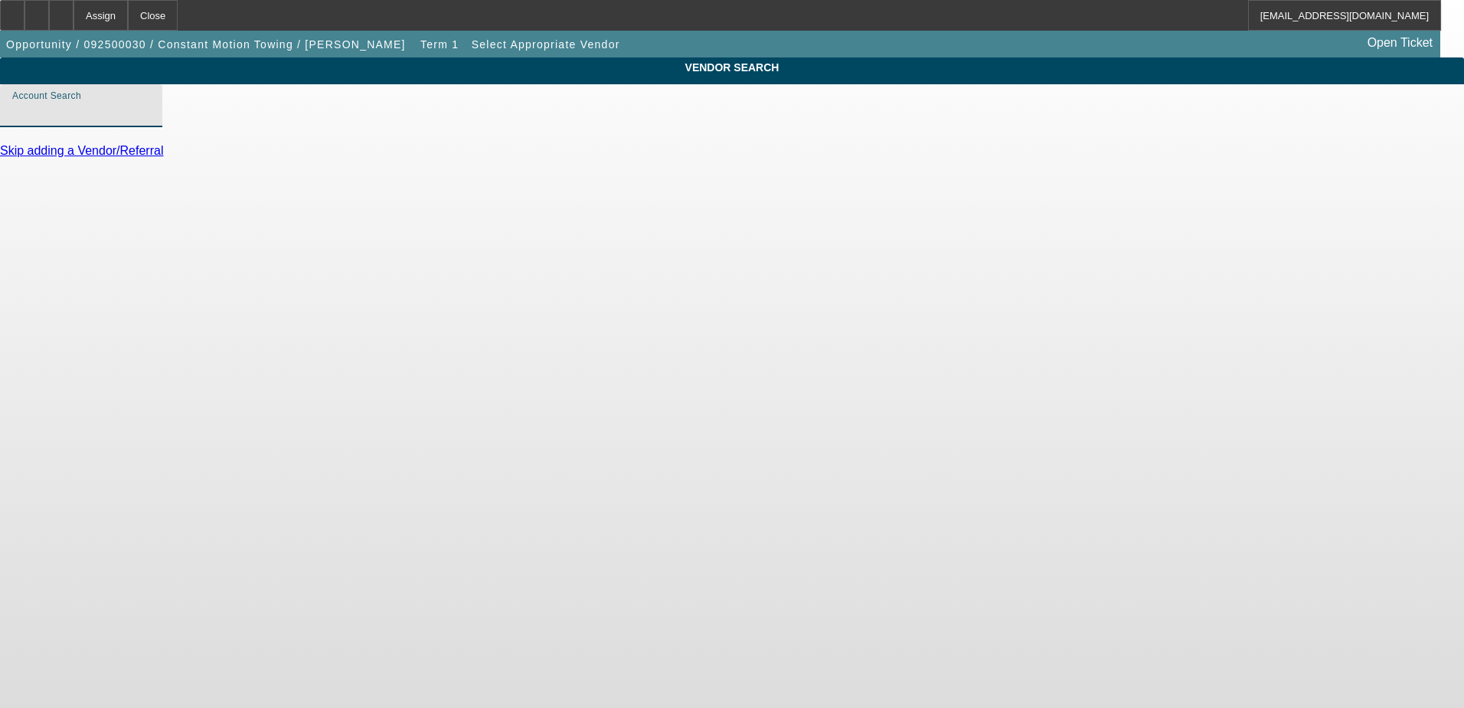
click at [150, 121] on input "Account Search" at bounding box center [81, 112] width 138 height 18
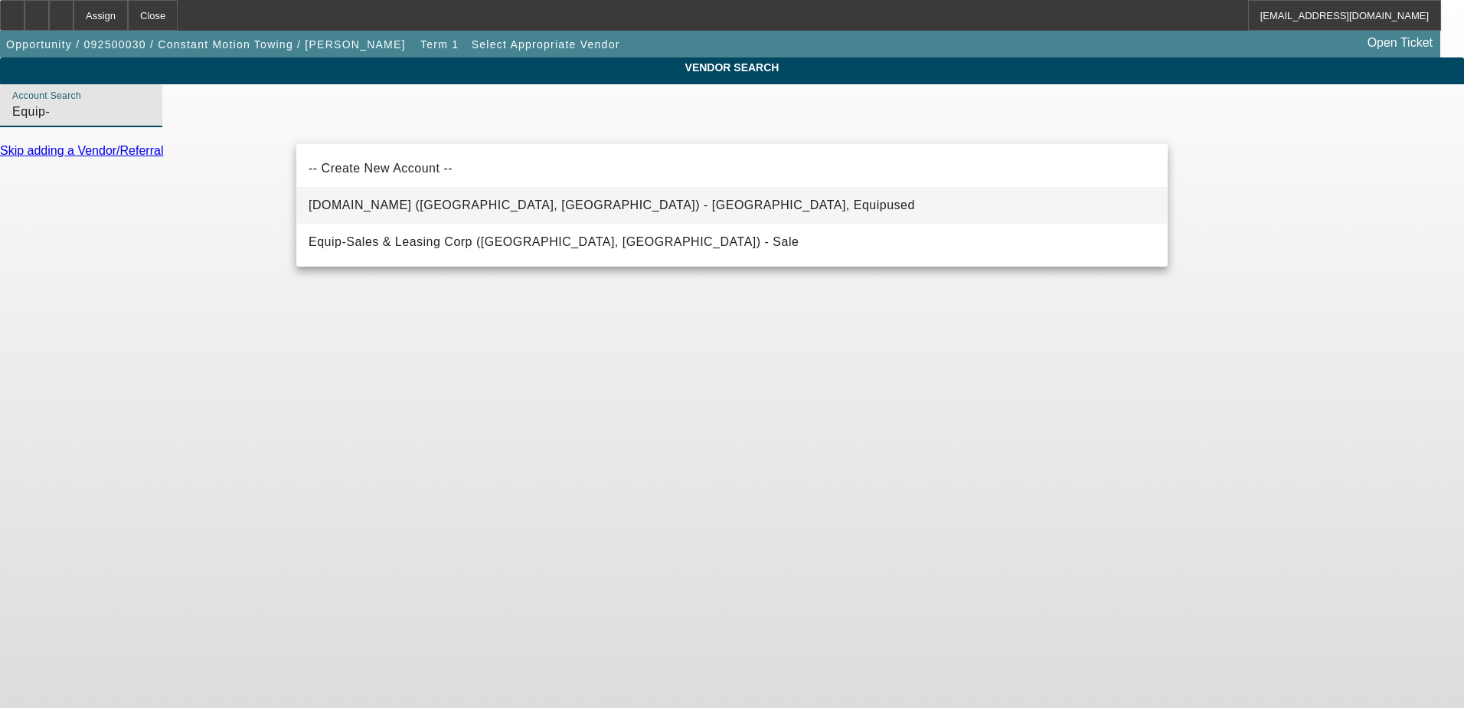
click at [415, 193] on mat-option "Equip-Used.com (Northbrook, IL) - Equipused, Equipused" at bounding box center [731, 205] width 871 height 37
type input "Equip-Used.com (Northbrook, IL) - Equipused, Equipused"
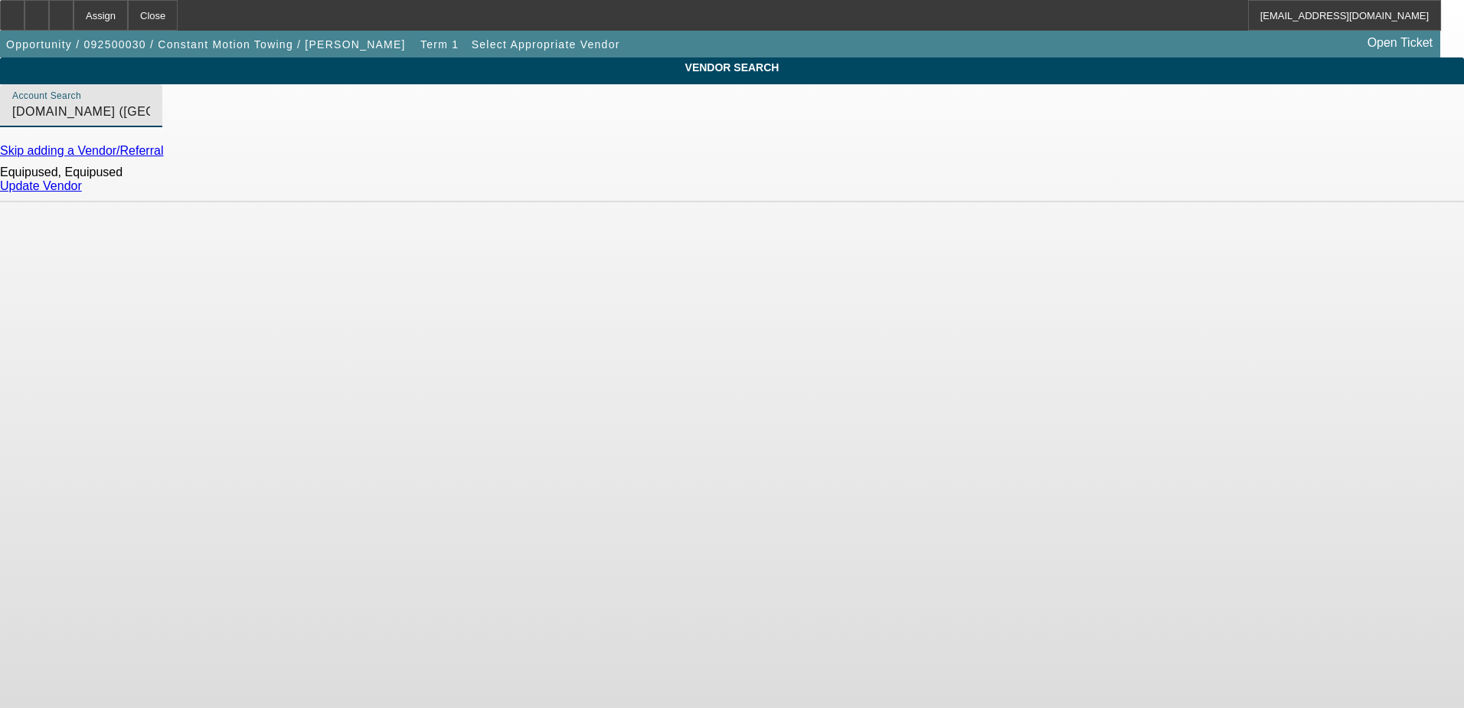
click at [82, 192] on link "Update Vendor" at bounding box center [41, 185] width 82 height 13
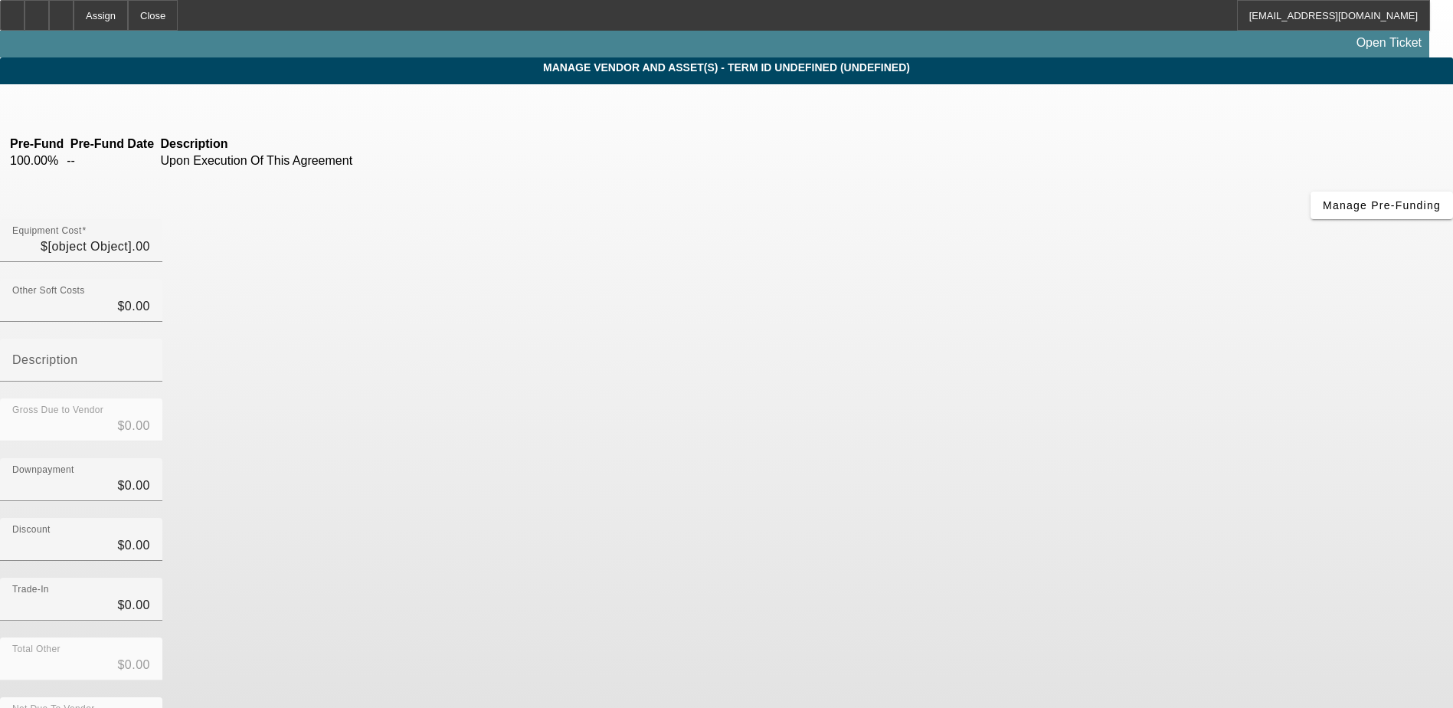
type input "$49,500.00"
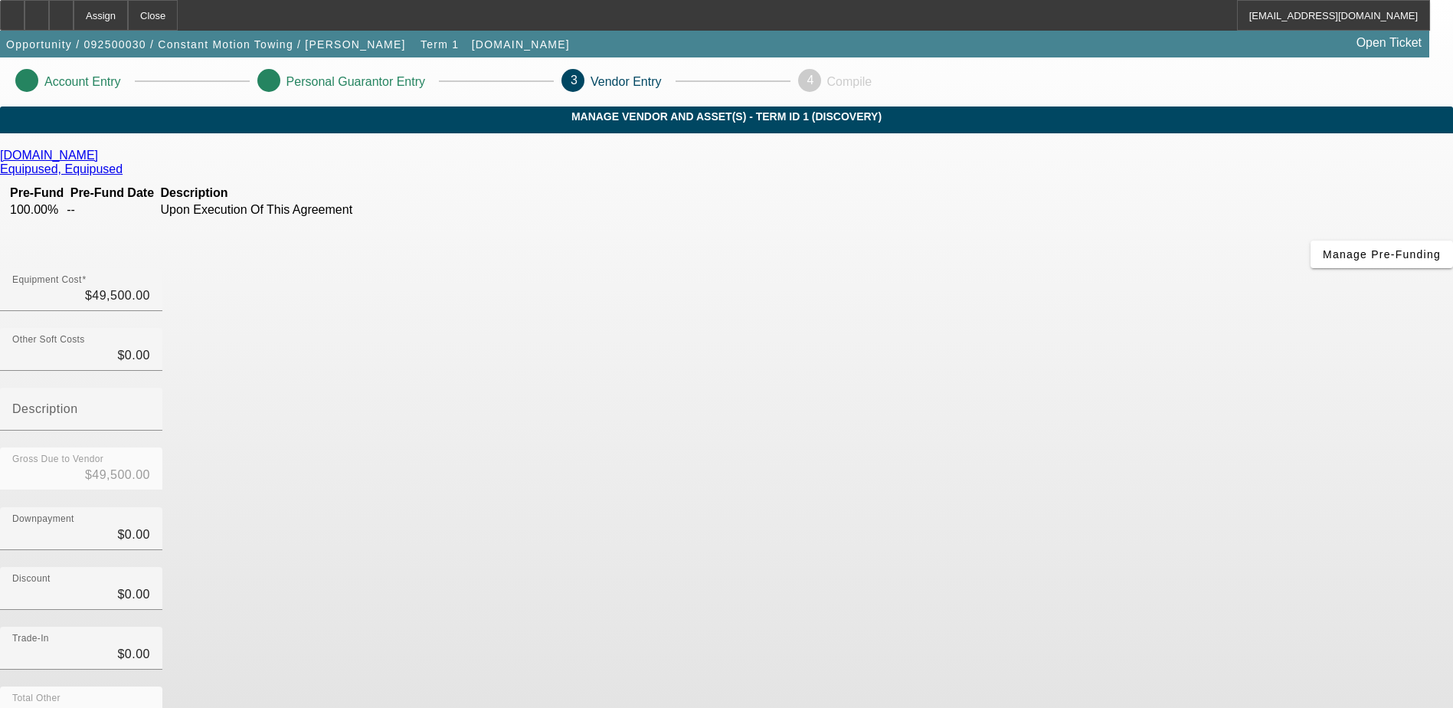
scroll to position [68, 0]
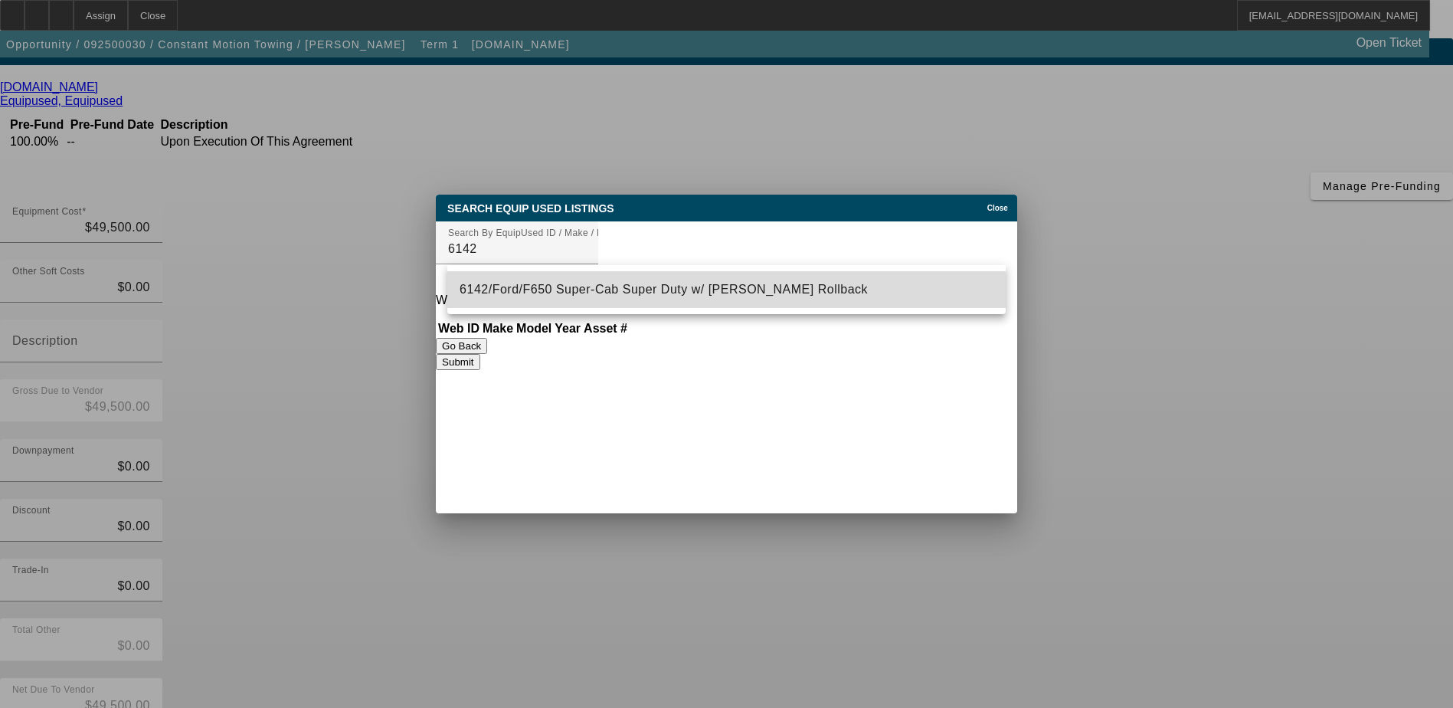
click at [578, 298] on span "6142/Ford/F650 Super-Cab Super Duty w/ Jerr-Dan Rollback" at bounding box center [663, 289] width 408 height 18
type input "6142/Ford/F650 Super-Cab Super Duty w/ Jerr-Dan Rollback"
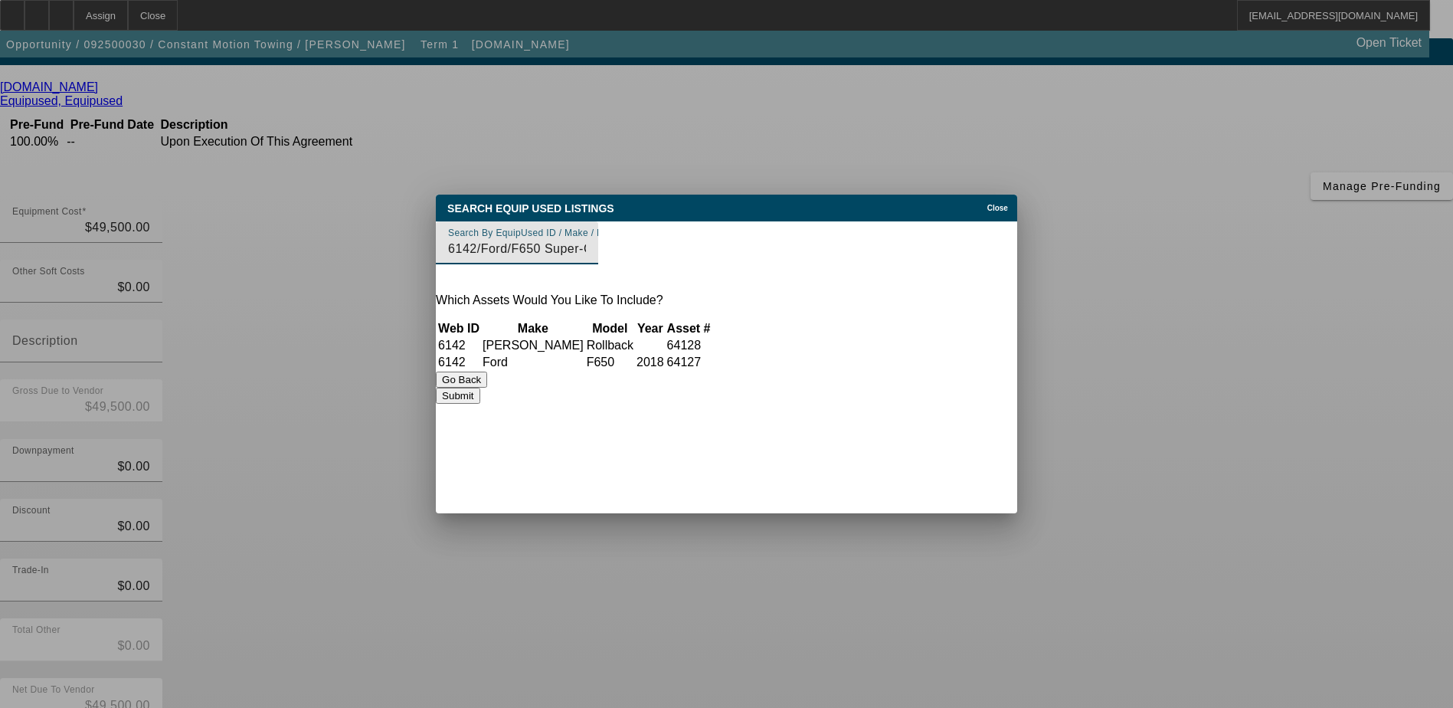
click at [479, 404] on button "Submit" at bounding box center [458, 395] width 44 height 16
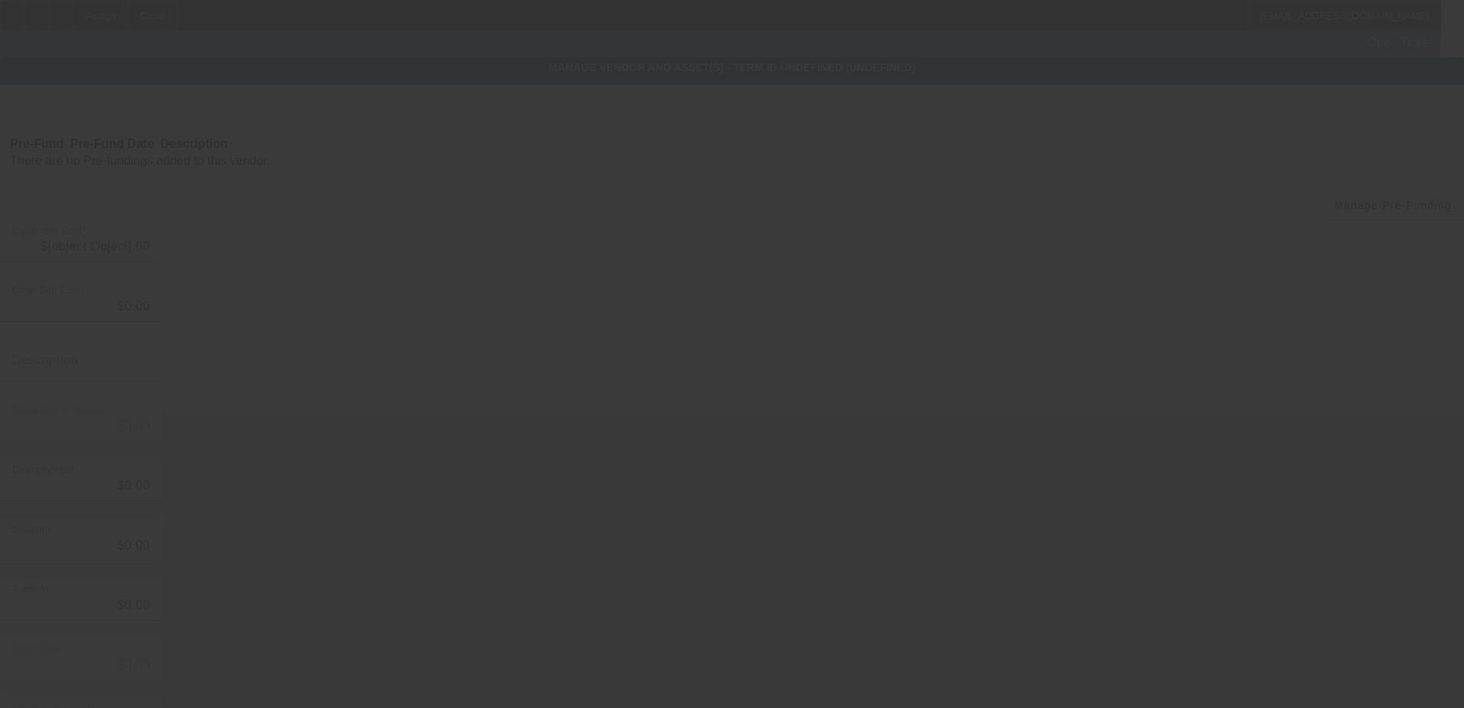
type input "$49,500.00"
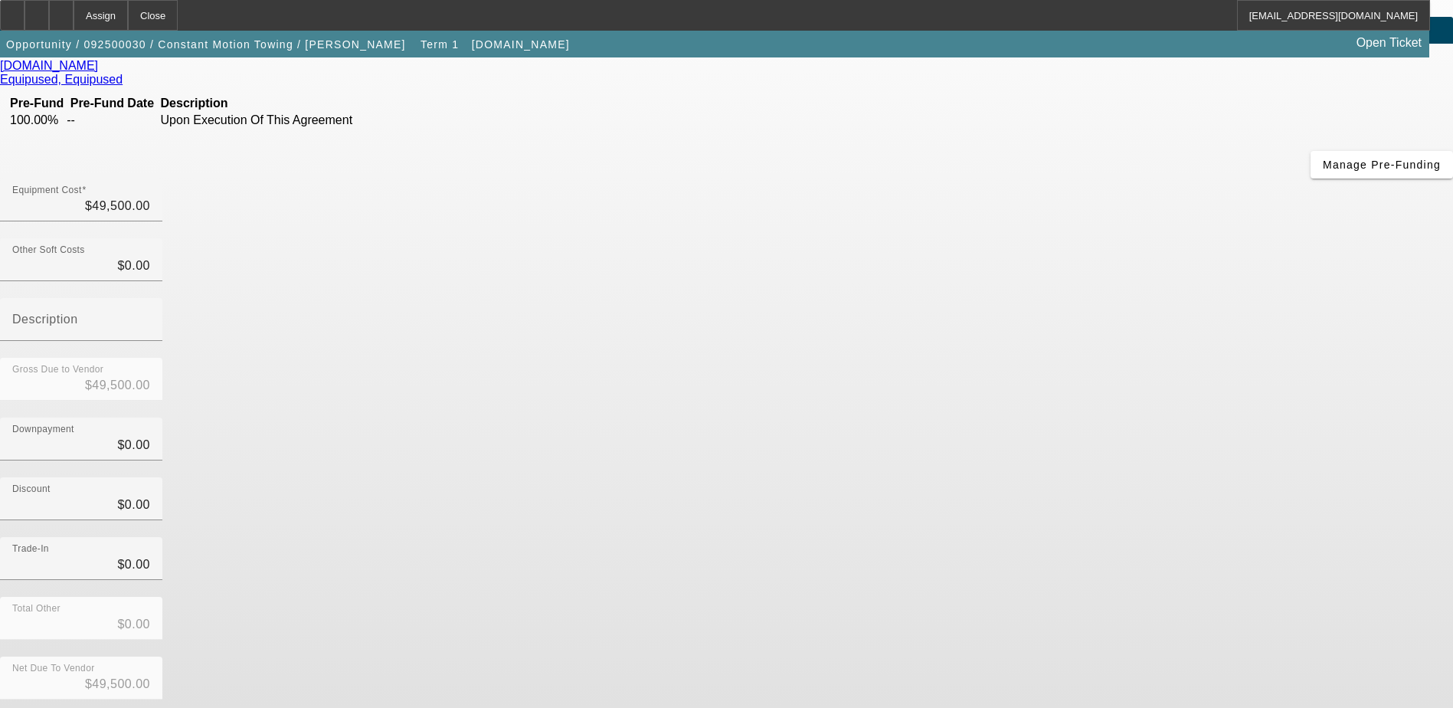
scroll to position [97, 0]
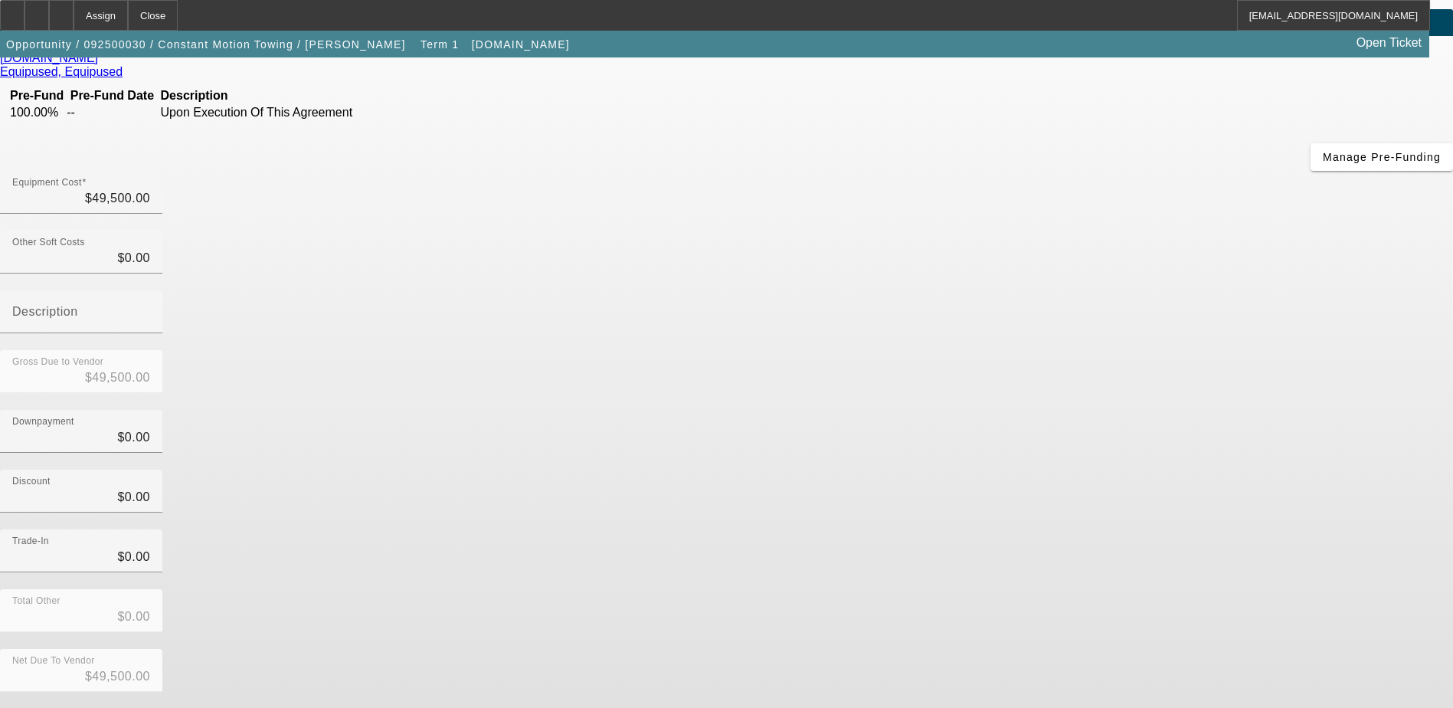
click at [44, 707] on button "Submit" at bounding box center [22, 716] width 44 height 16
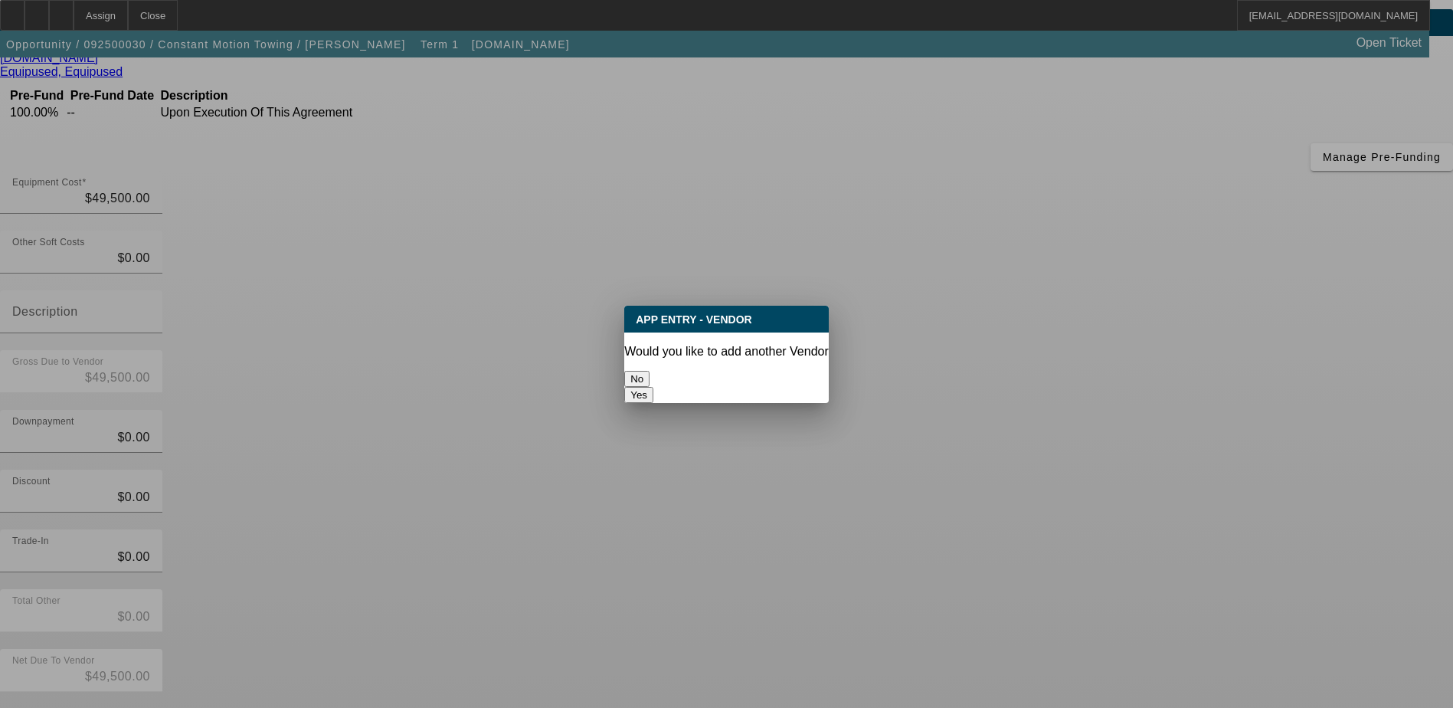
click at [649, 378] on button "No" at bounding box center [636, 379] width 25 height 16
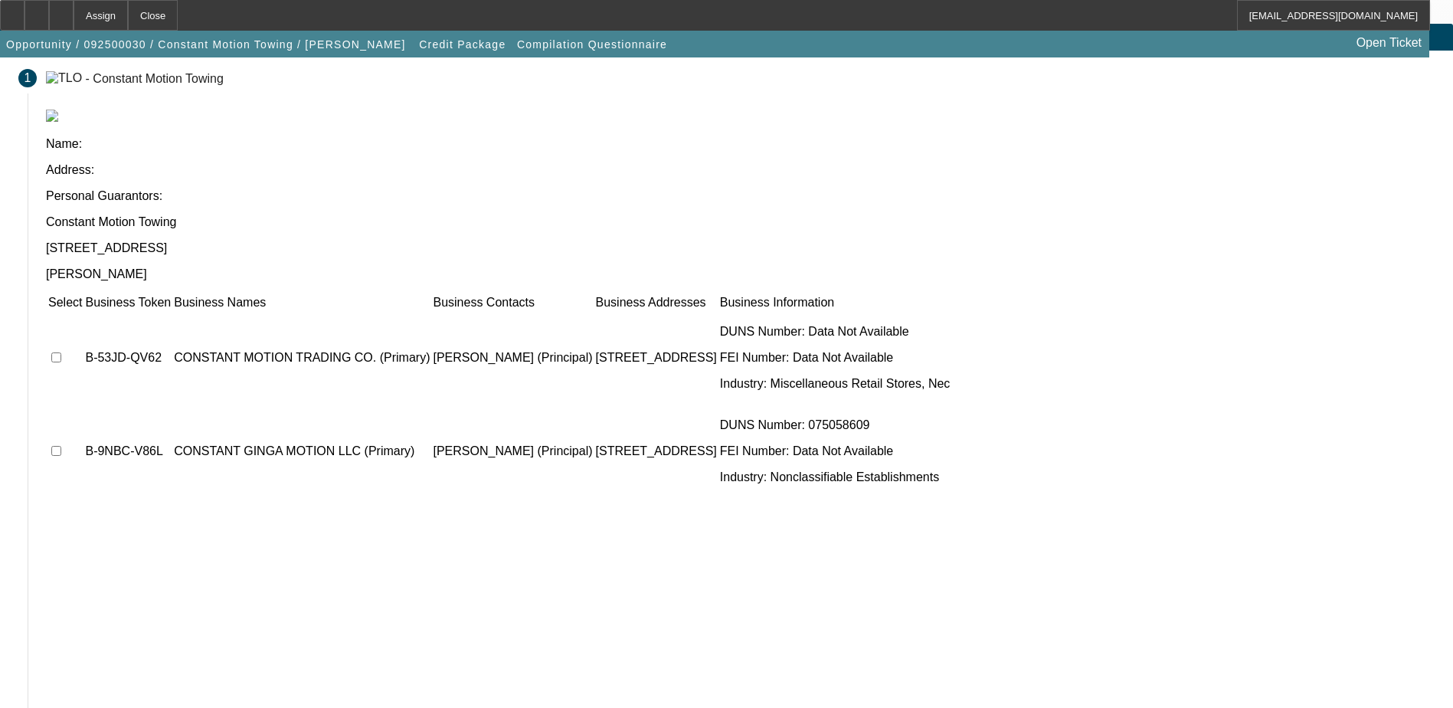
scroll to position [84, 0]
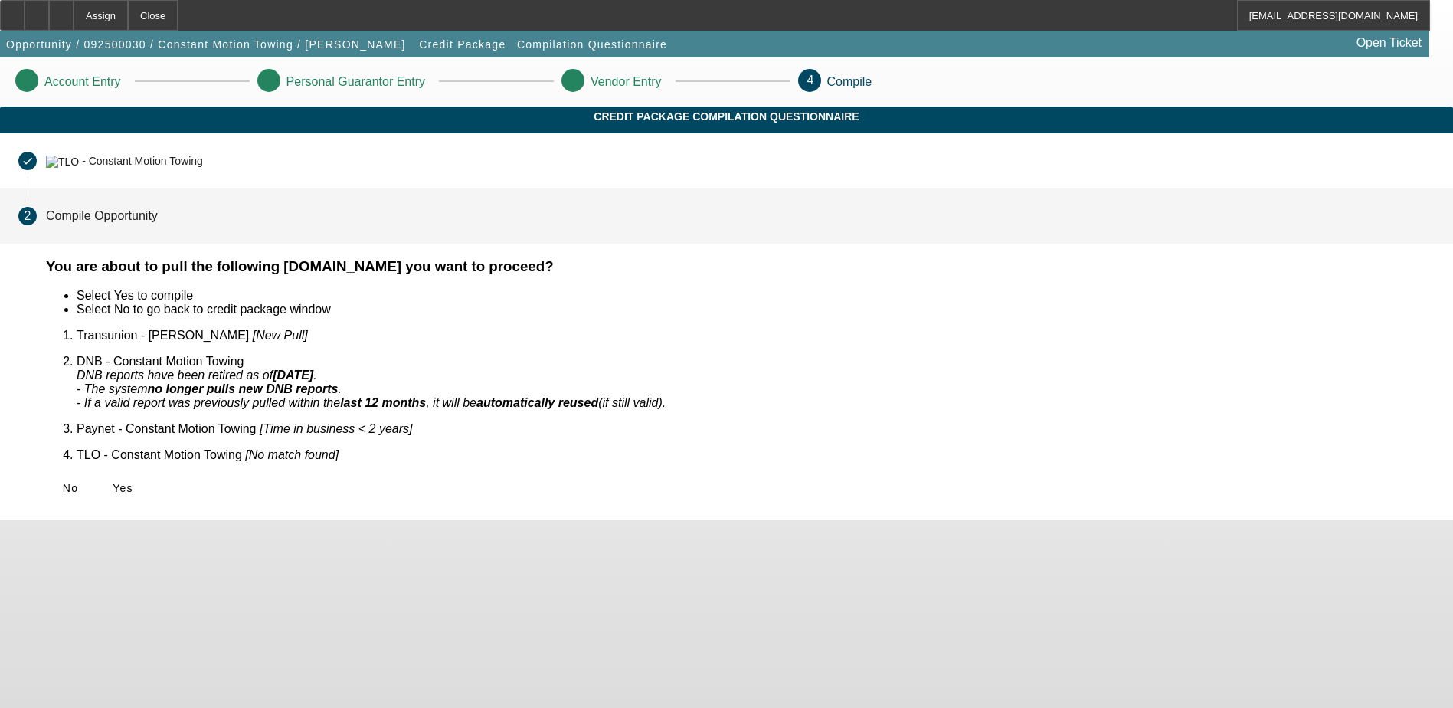
scroll to position [0, 0]
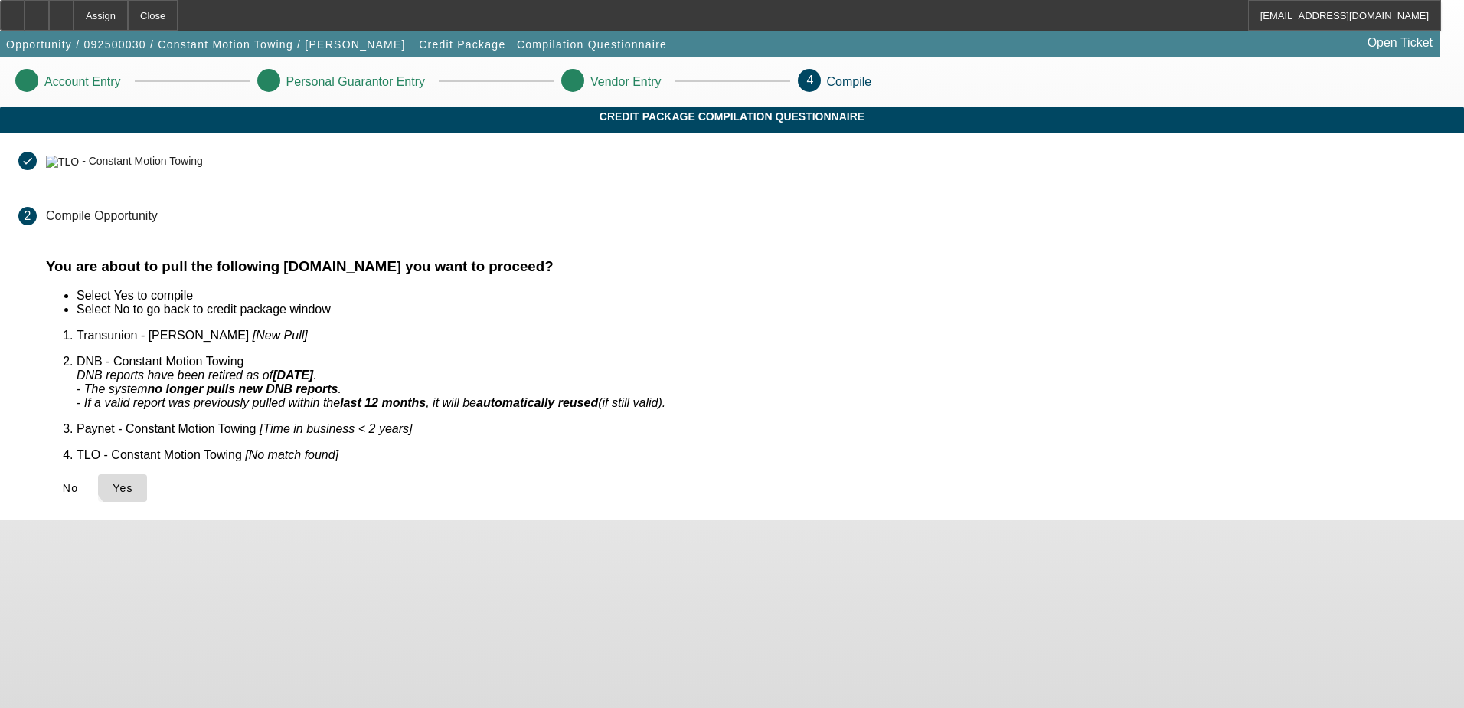
click at [133, 482] on span "Yes" at bounding box center [123, 488] width 21 height 12
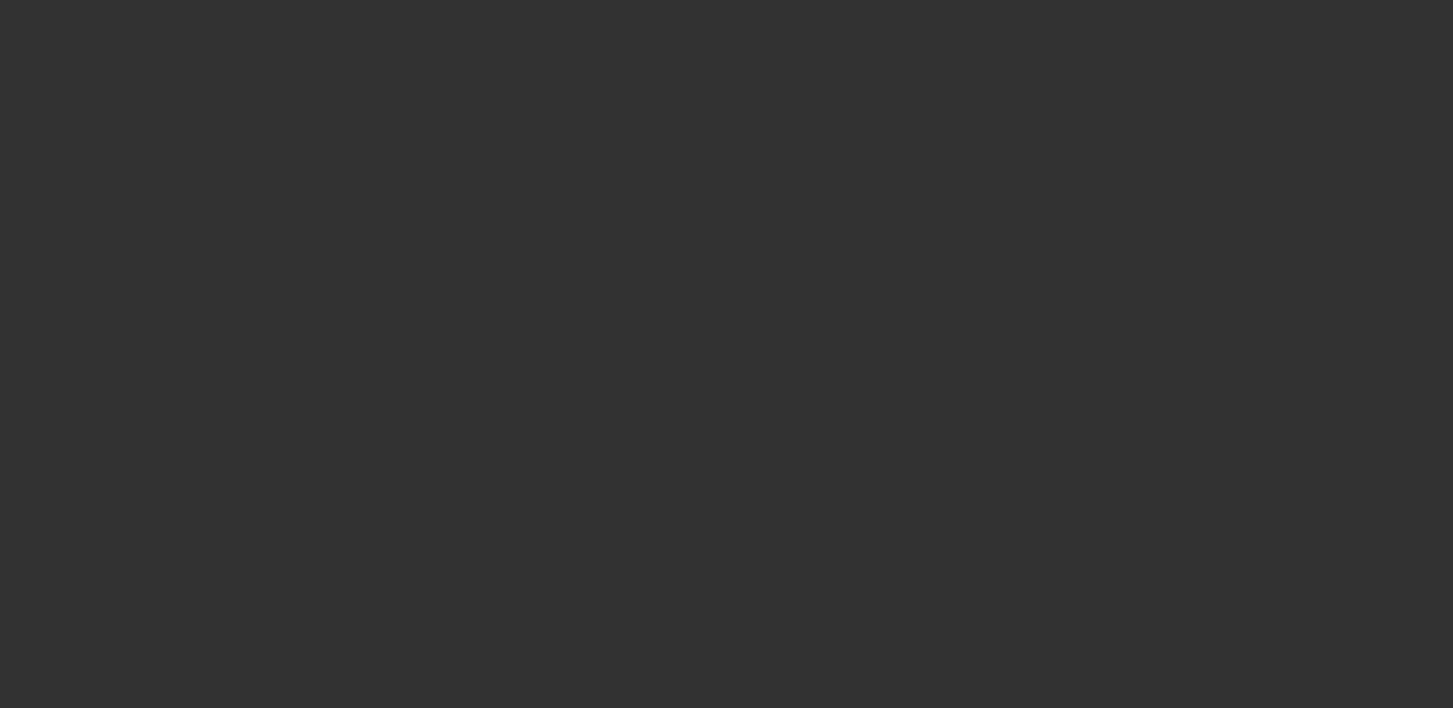
select select "0"
select select "2"
select select "0.1"
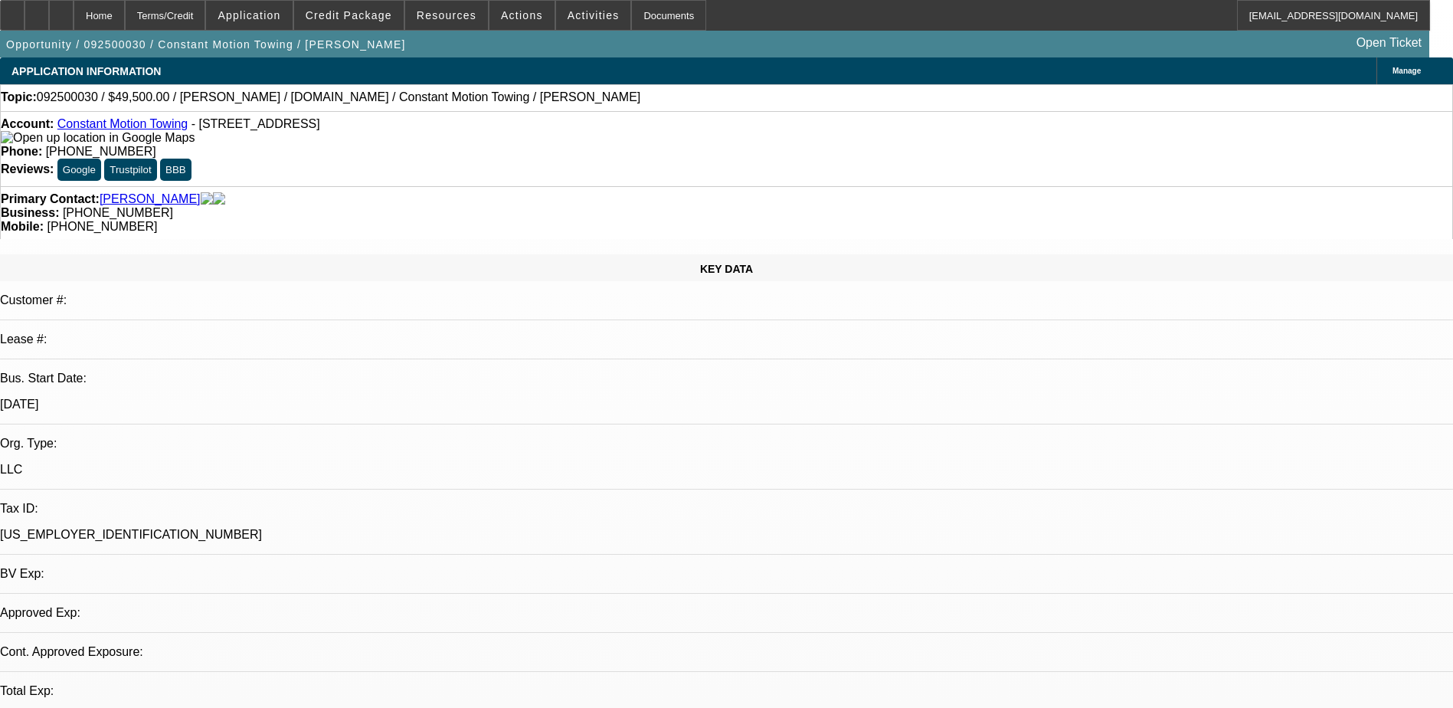
select select "1"
select select "2"
select select "4"
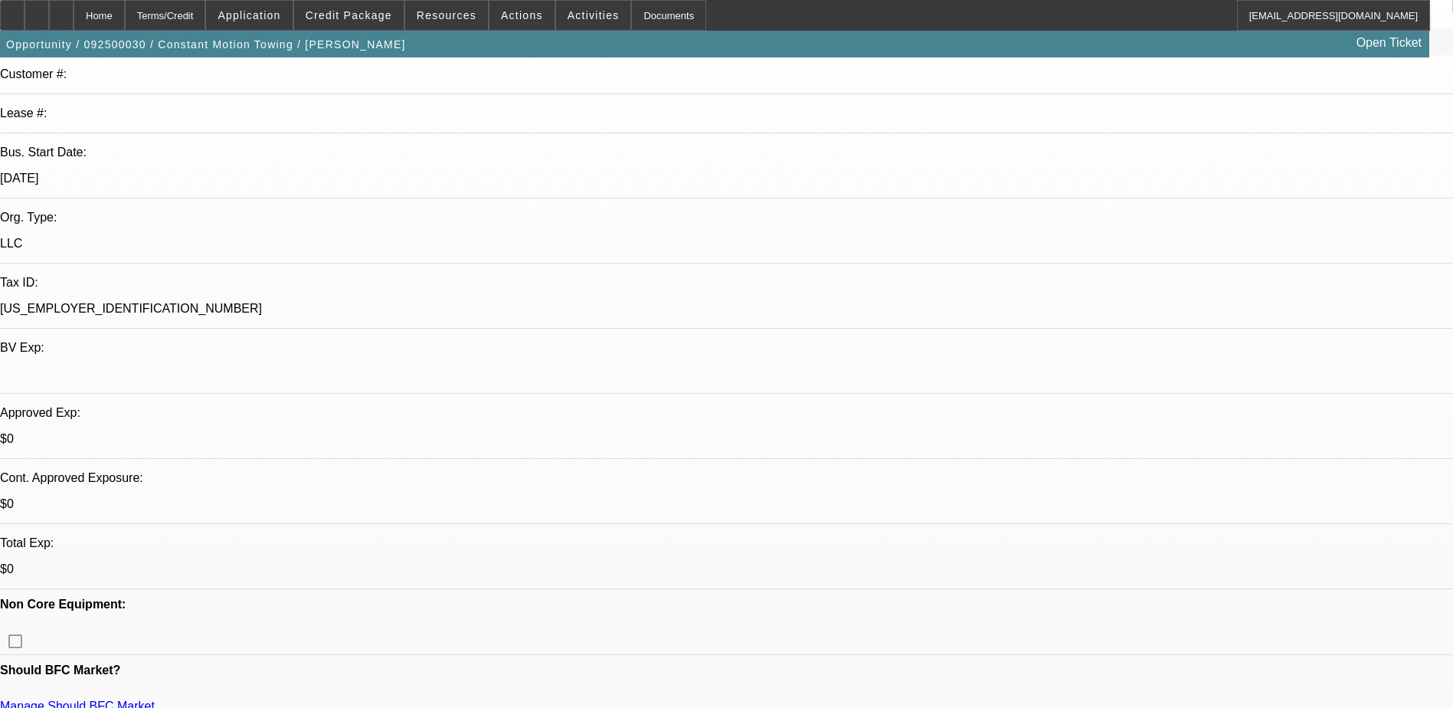
scroll to position [383, 0]
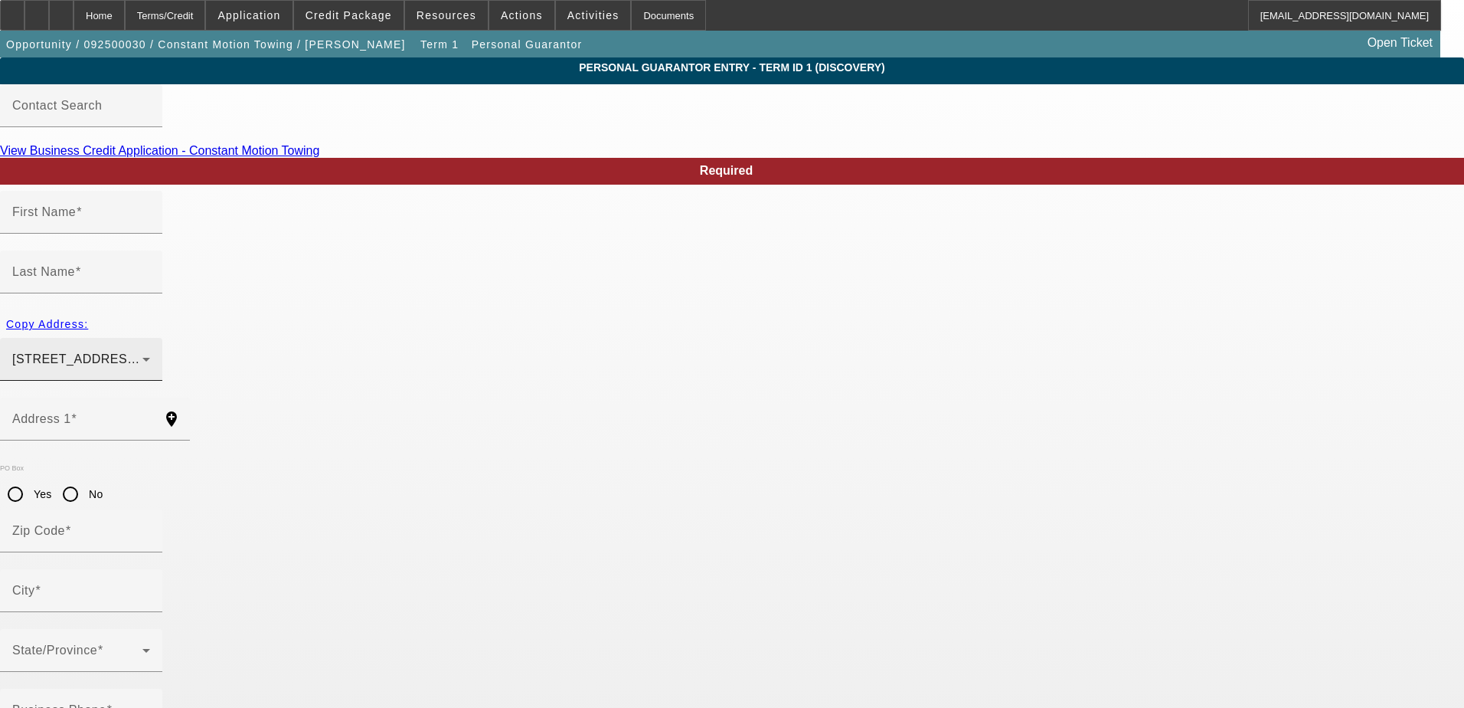
type input "Daniel"
type input "Palmer"
type input "2569 Wild Wood Court"
radio input "true"
type input "30236"
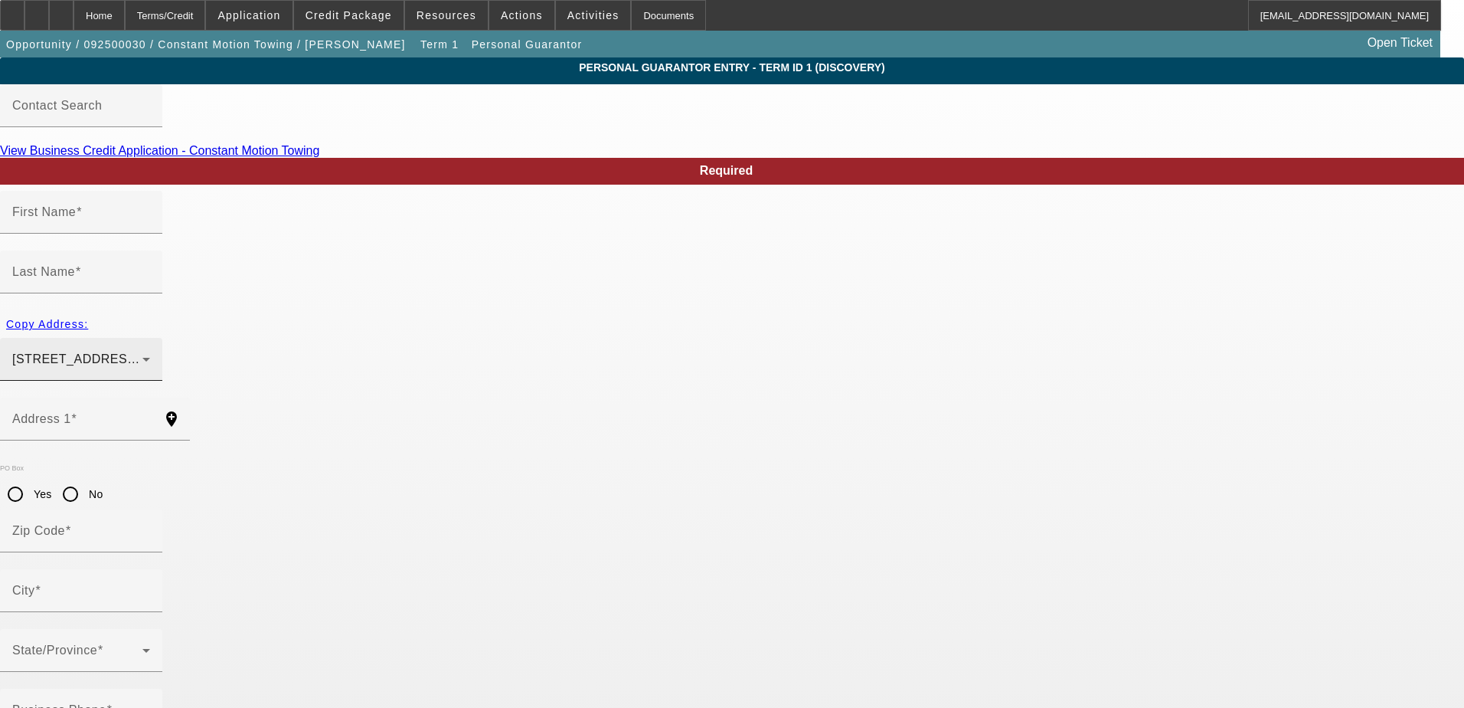
type input "Lake Spivey"
type input "[PHONE_NUMBER]"
type input "50"
type input "253-11-6328"
type input "1constantmotion@gmail.com"
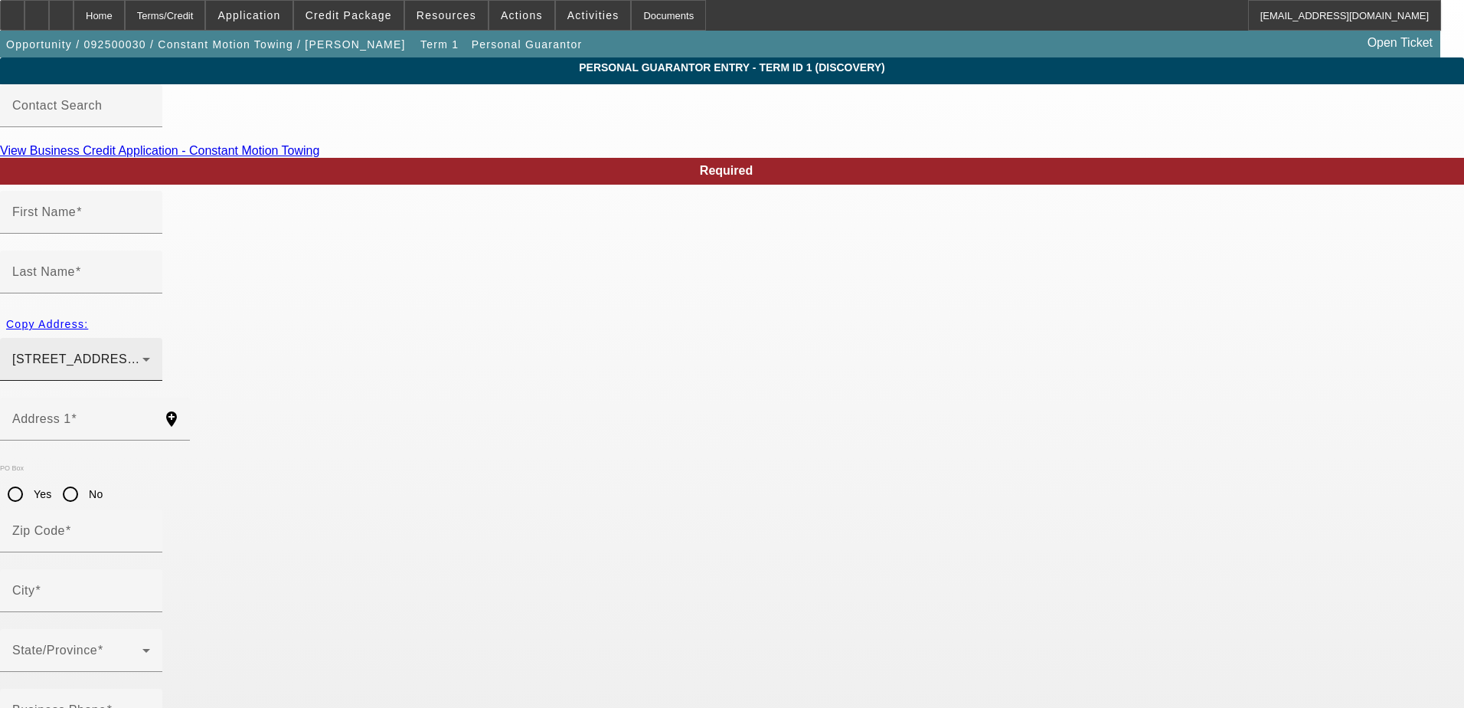
type input "[PHONE_NUMBER]"
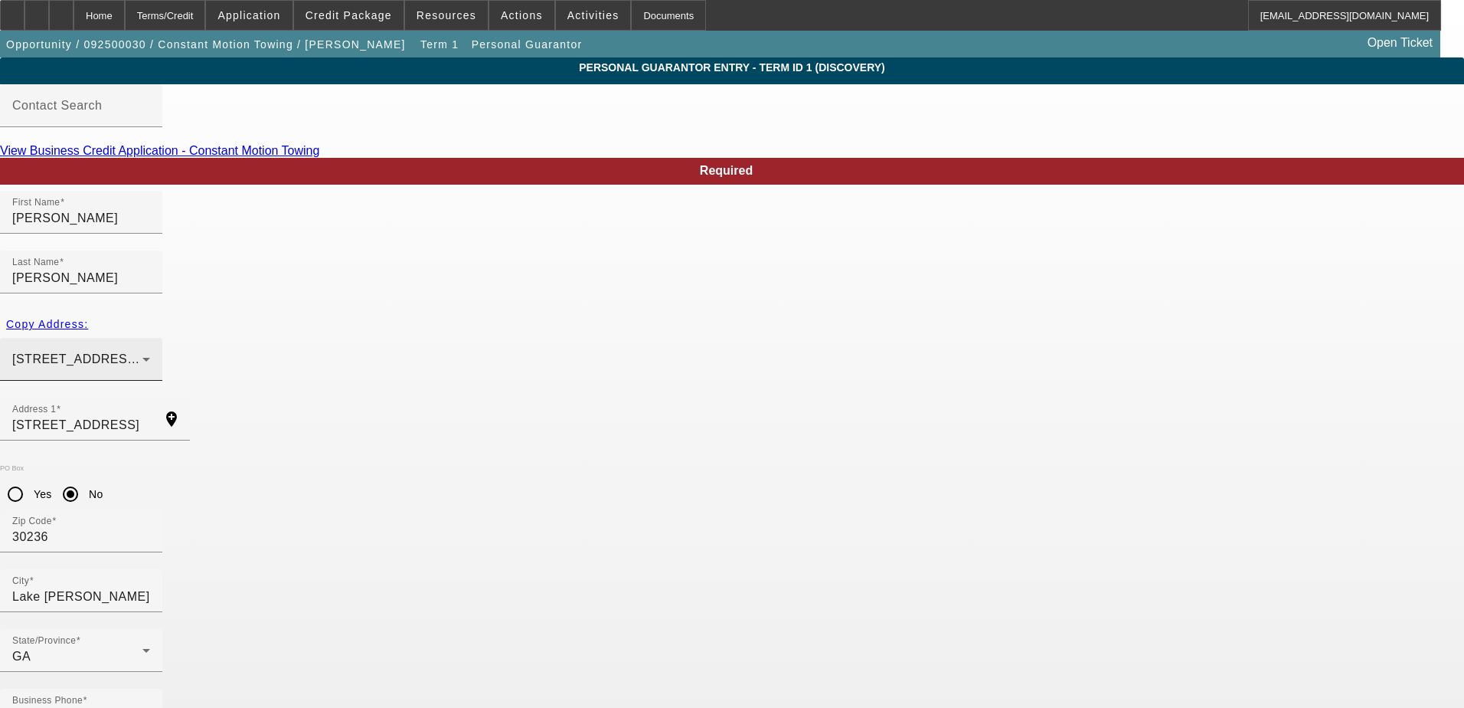
click at [142, 350] on div "2569 Wild Wood Court Lake Spivey , GA 30236" at bounding box center [77, 359] width 130 height 18
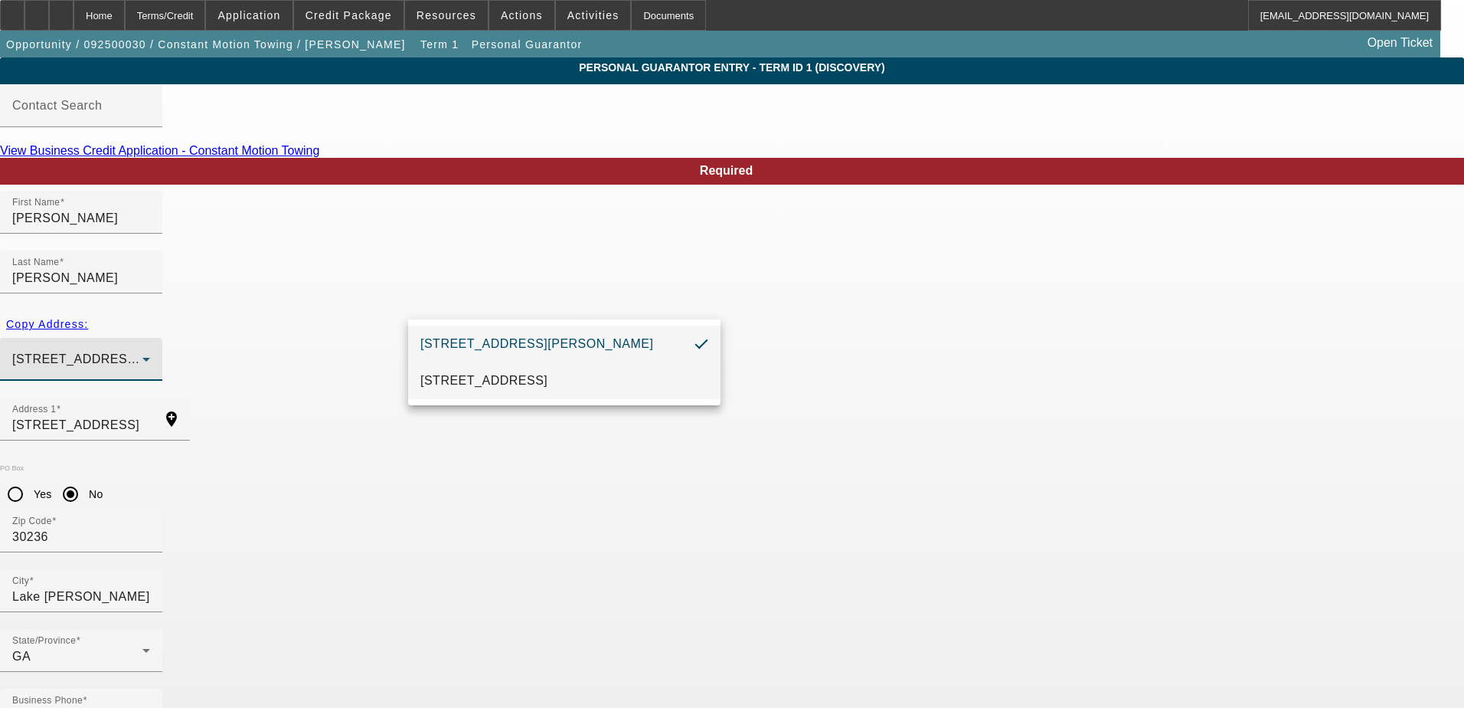
click at [492, 387] on span "7831 Big Ben Ct Jonesboro, GA 30236" at bounding box center [483, 380] width 127 height 18
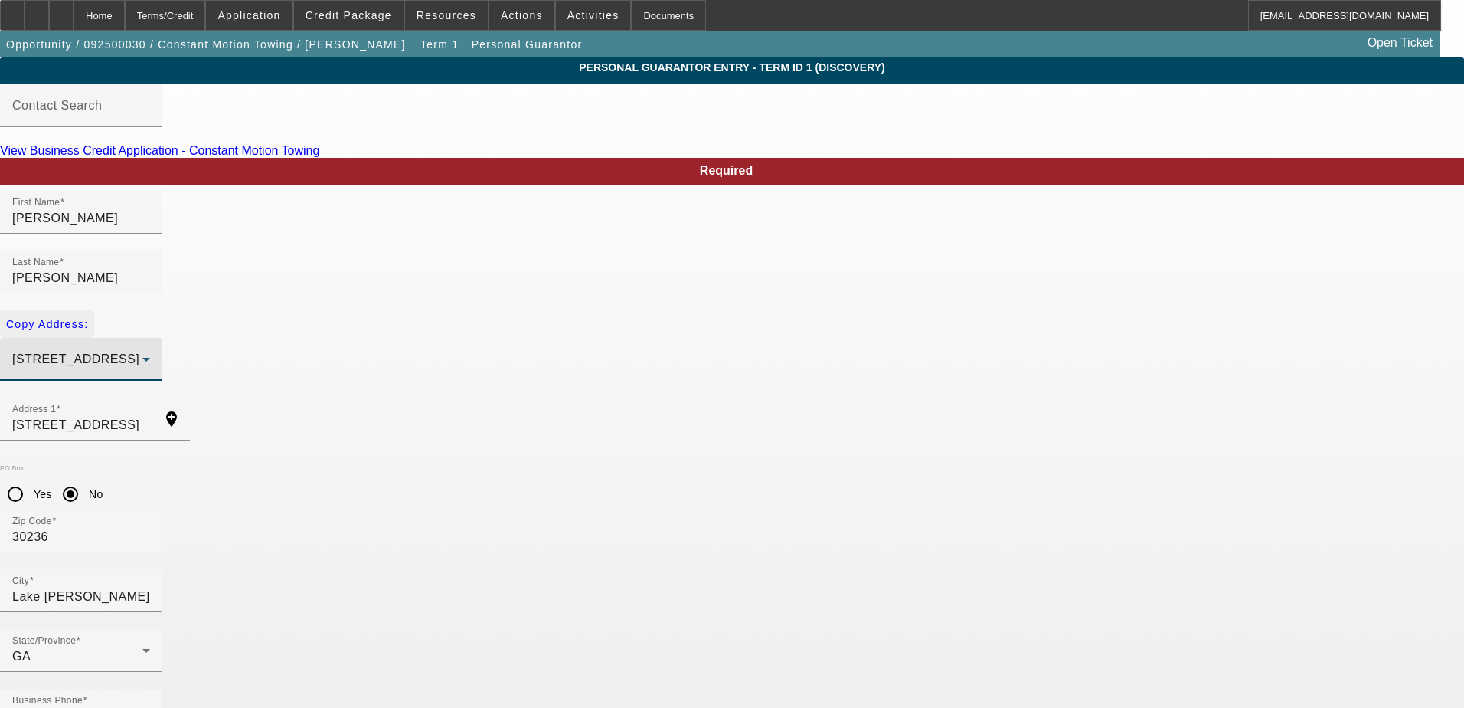
click at [94, 306] on span "button" at bounding box center [47, 324] width 94 height 37
type input "7831 Big Ben Ct"
radio input "false"
type input "Jonesboro"
click at [31, 479] on input "Yes" at bounding box center [15, 494] width 31 height 31
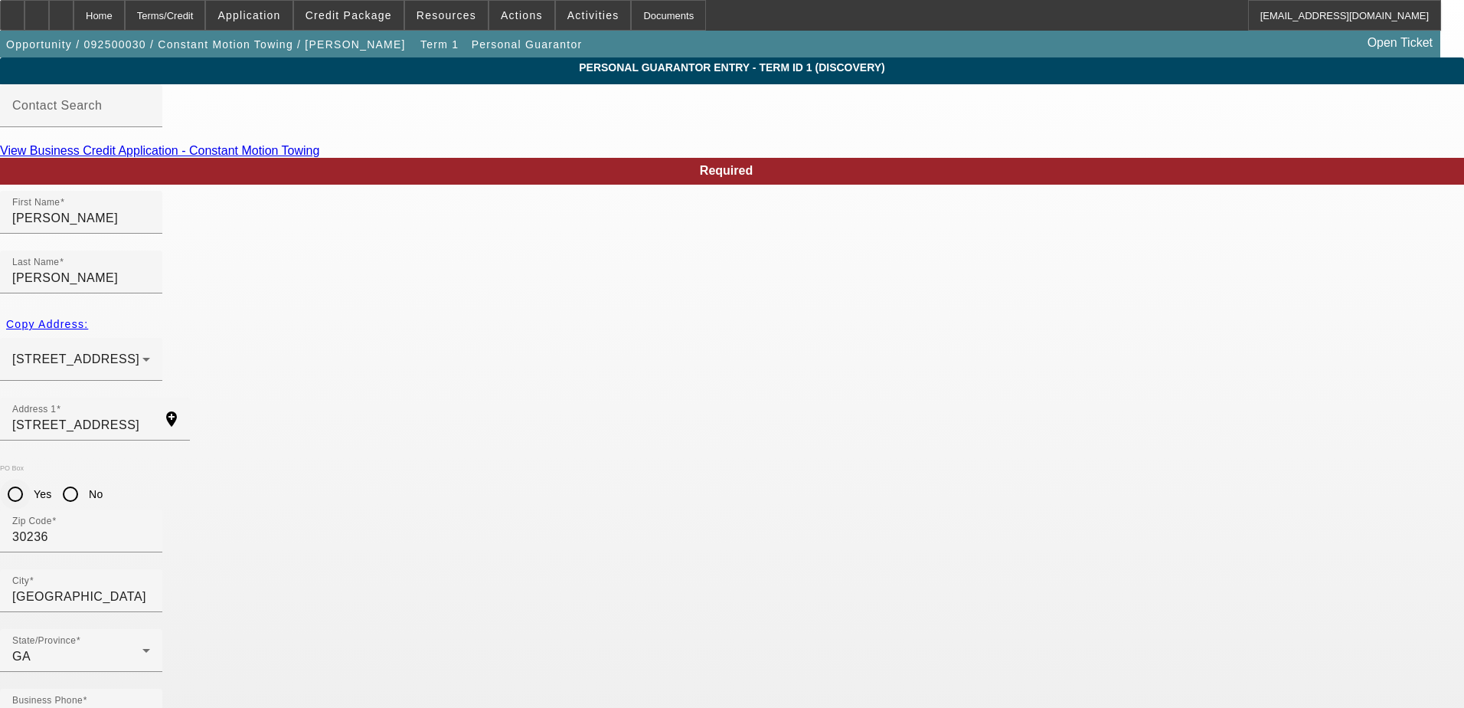
radio input "true"
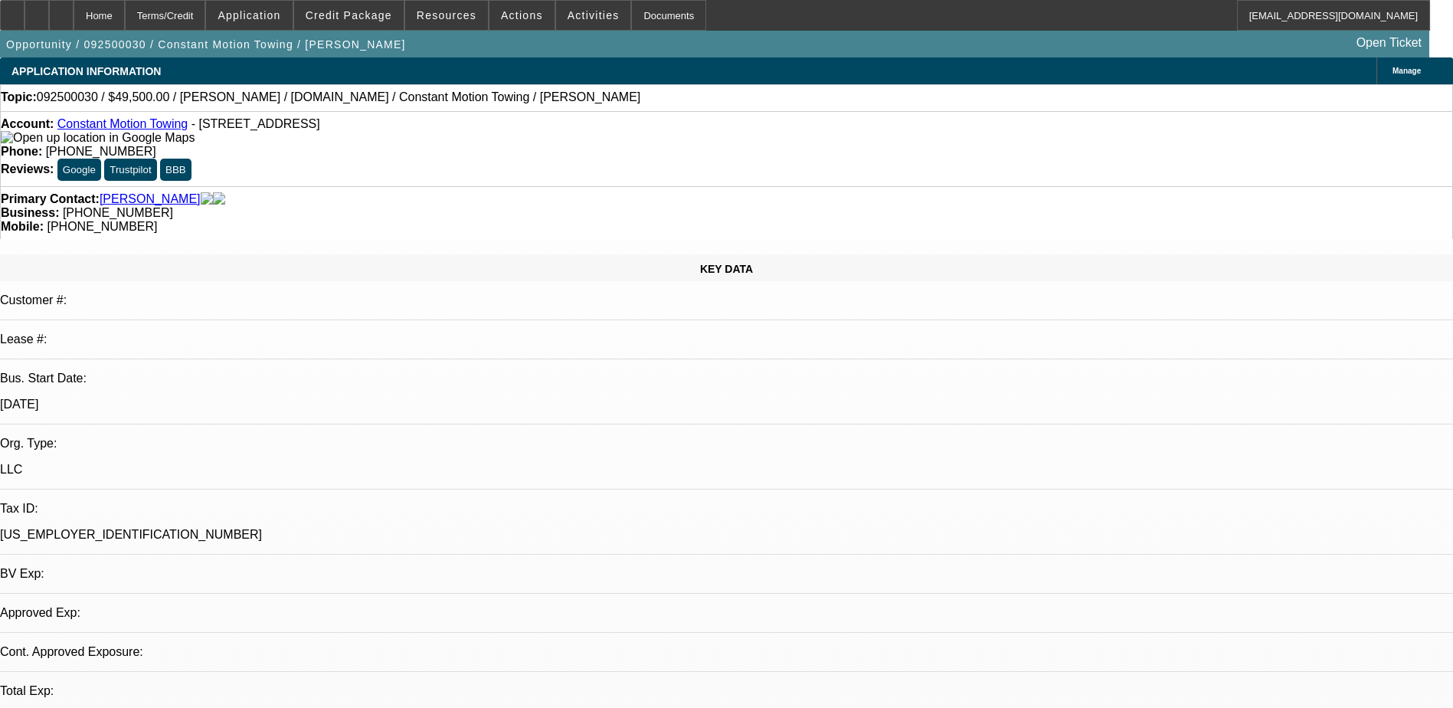
select select "0"
select select "2"
select select "0.1"
select select "4"
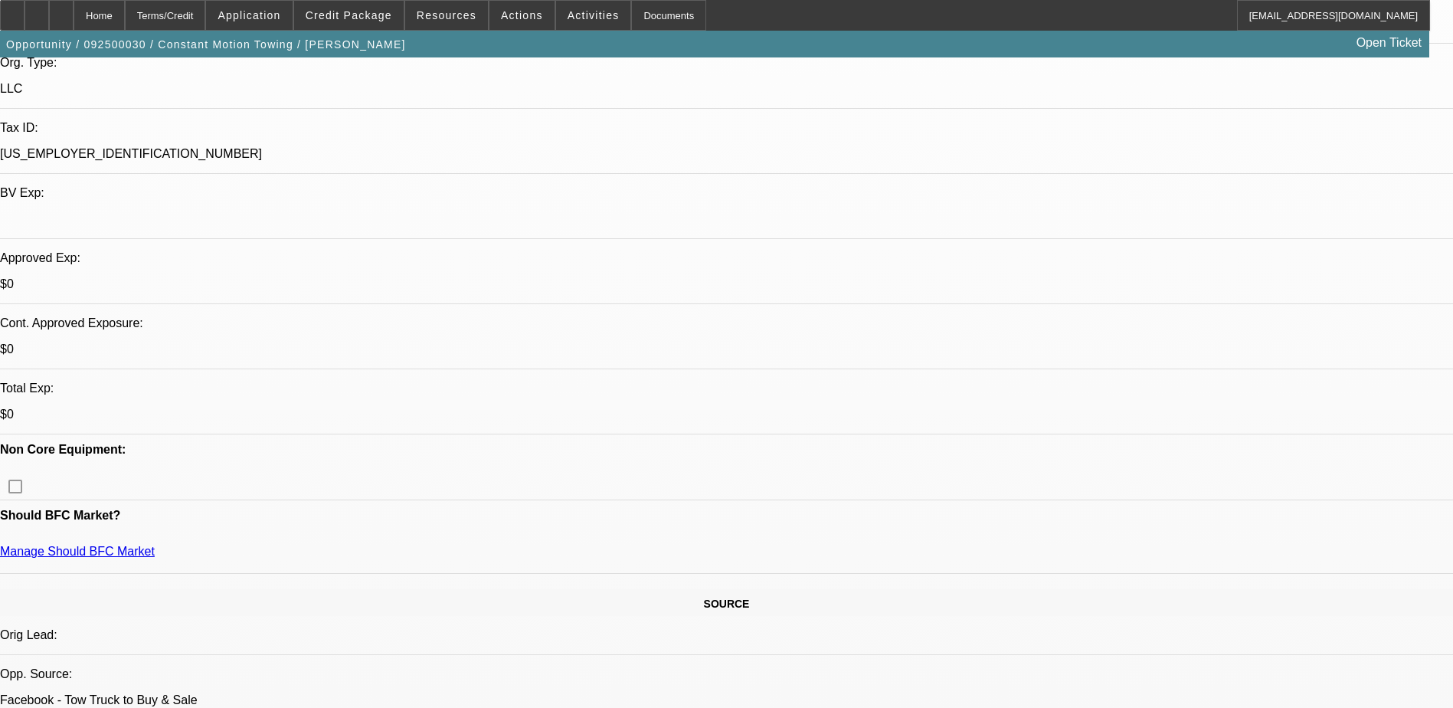
scroll to position [383, 0]
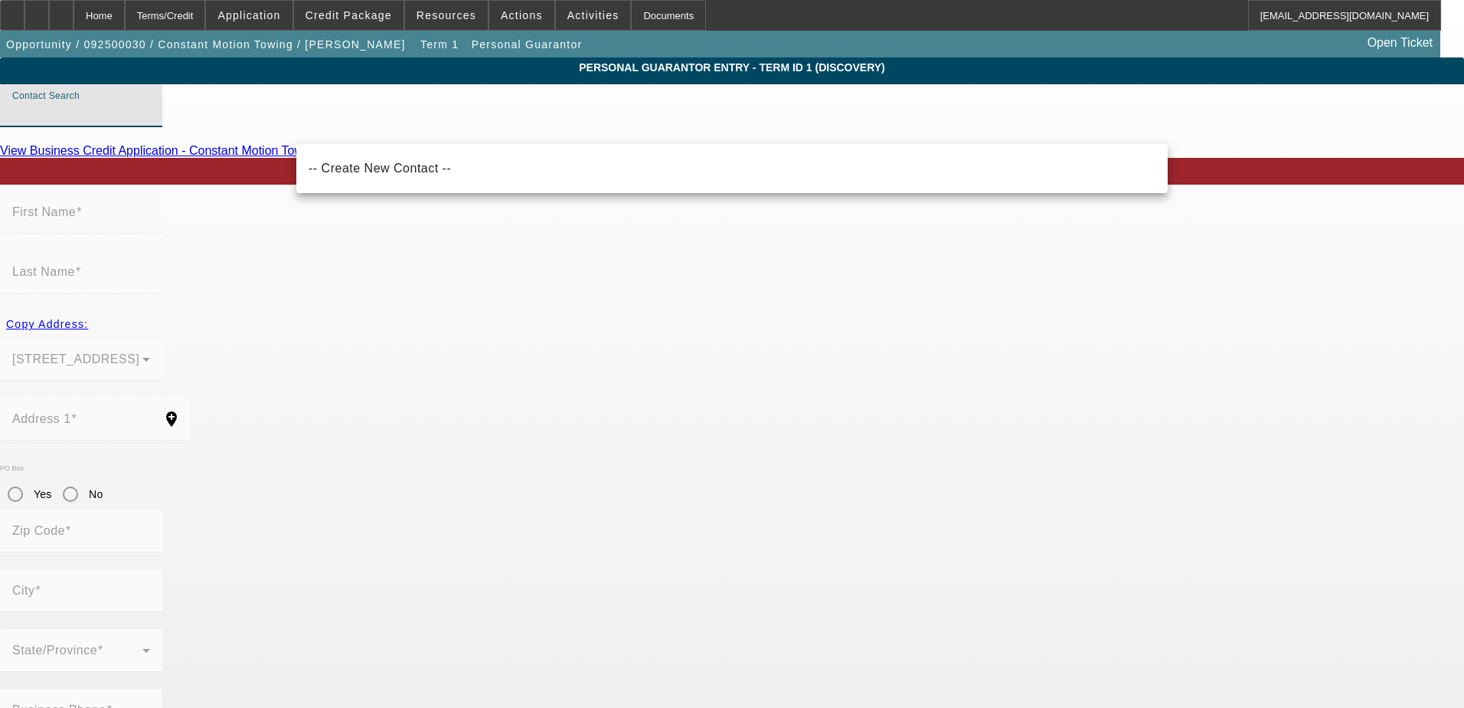
click at [150, 121] on input "Contact Search" at bounding box center [81, 112] width 138 height 18
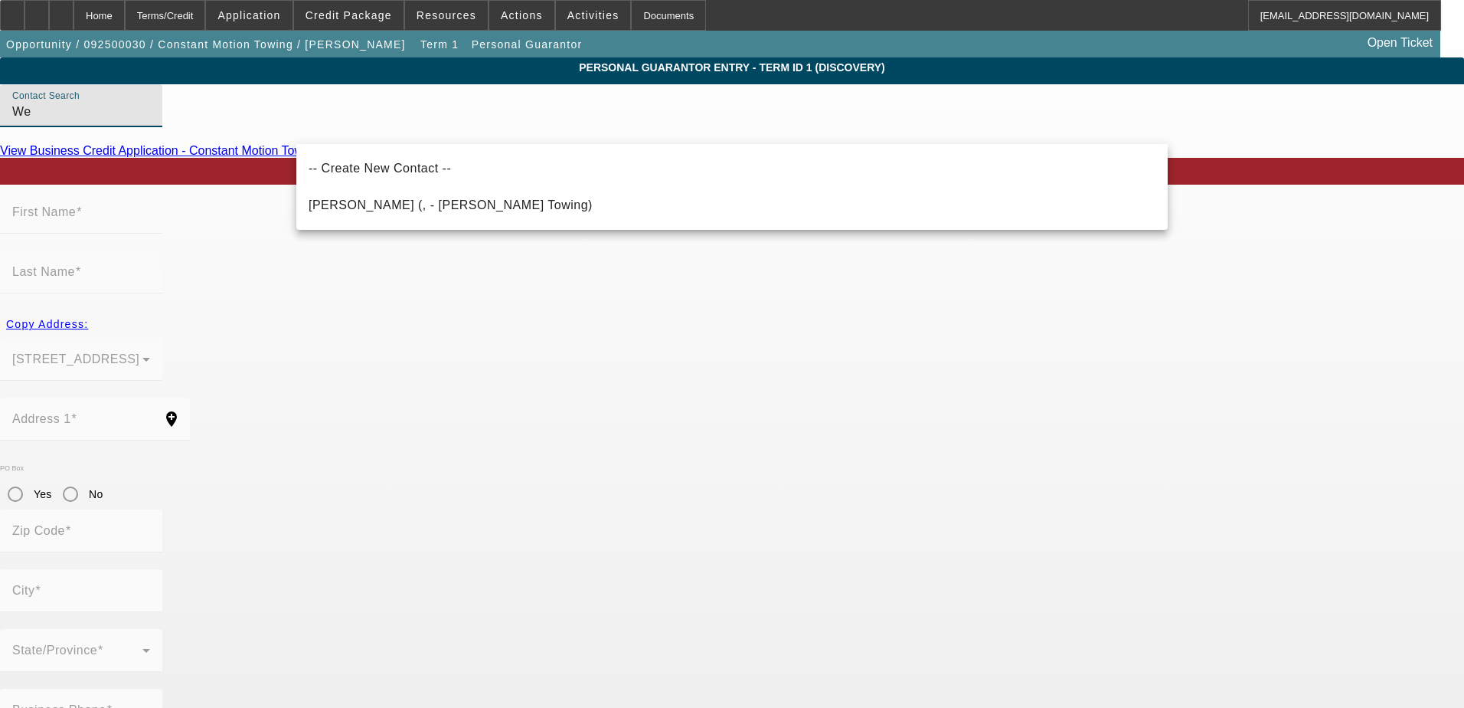
type input "W"
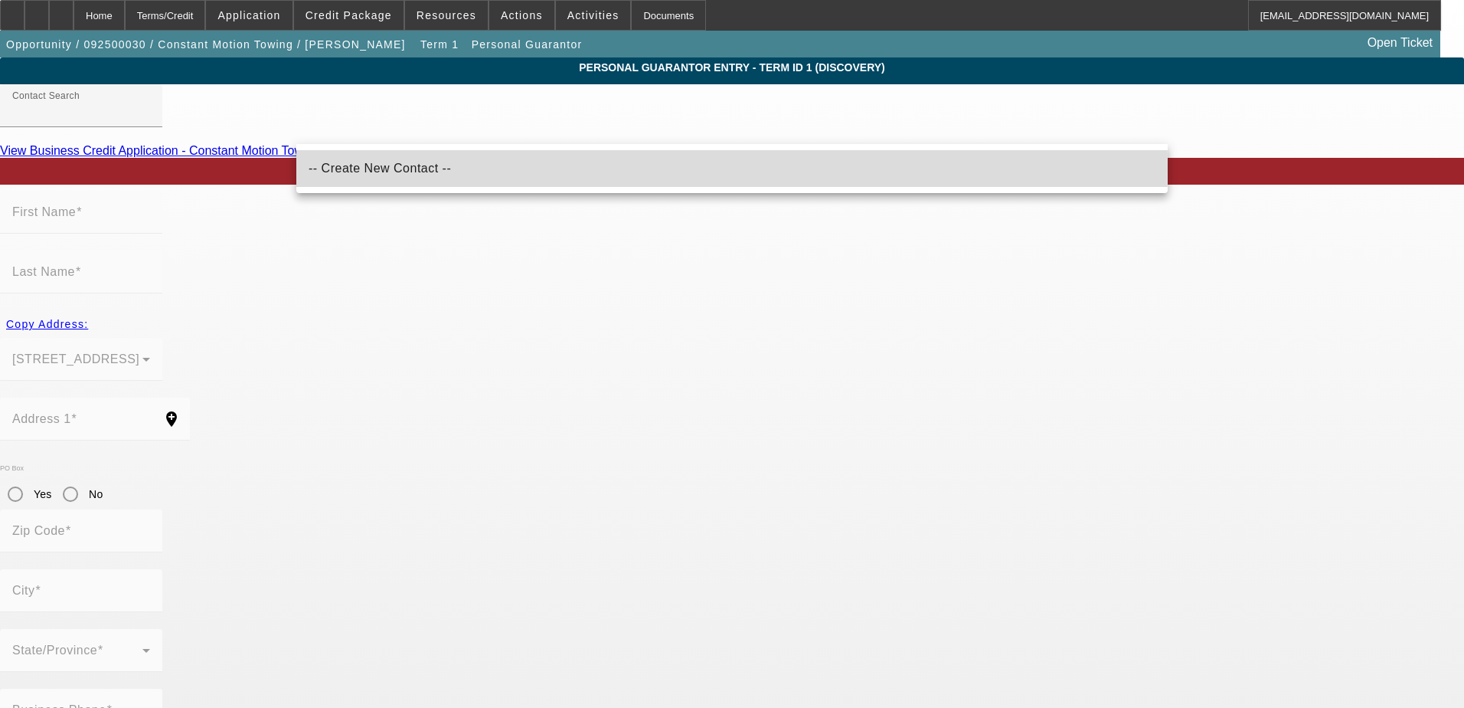
click at [469, 167] on mat-option "-- Create New Contact --" at bounding box center [731, 168] width 871 height 37
type input "-- Create New Contact --"
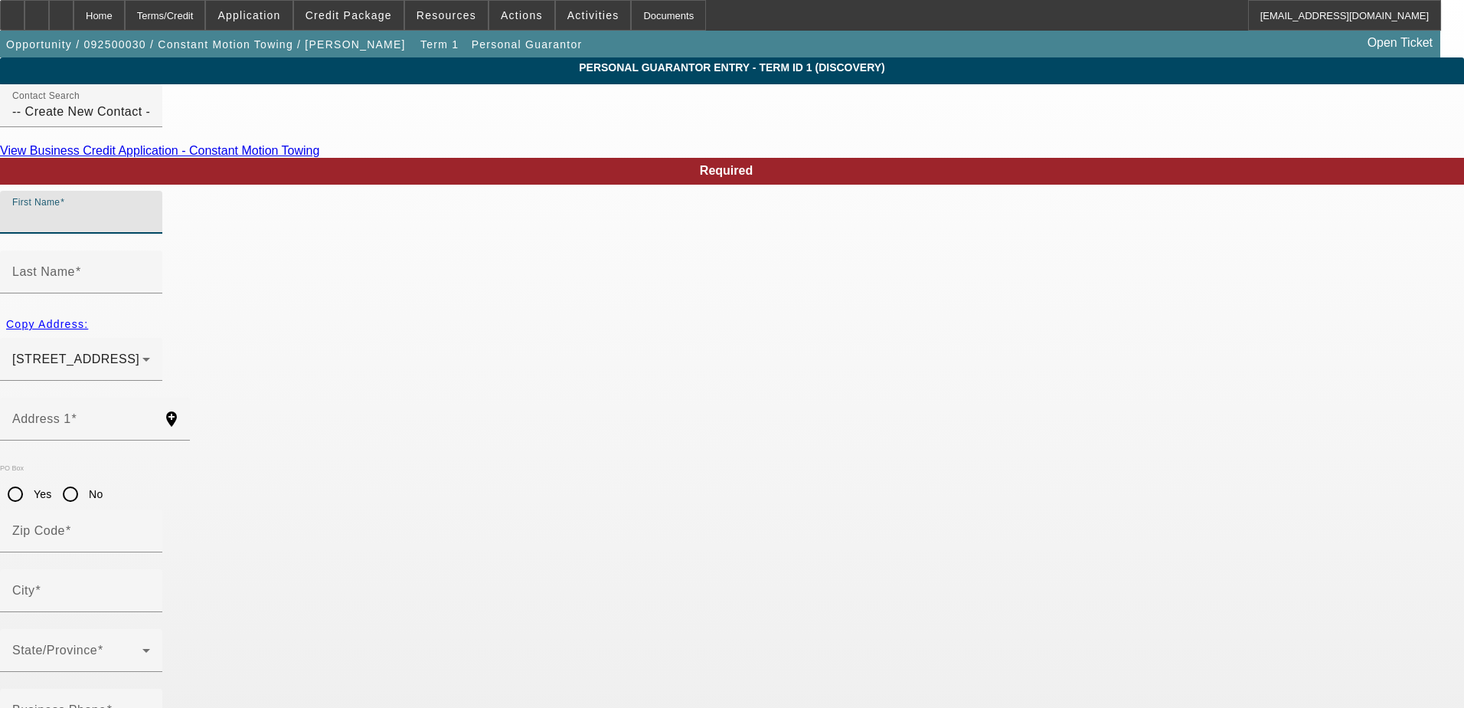
click at [150, 227] on input "First Name" at bounding box center [81, 218] width 138 height 18
type input "Salanda"
click at [75, 265] on mat-label "Last Name" at bounding box center [43, 271] width 63 height 13
click at [150, 269] on input "Last Name" at bounding box center [81, 278] width 138 height 18
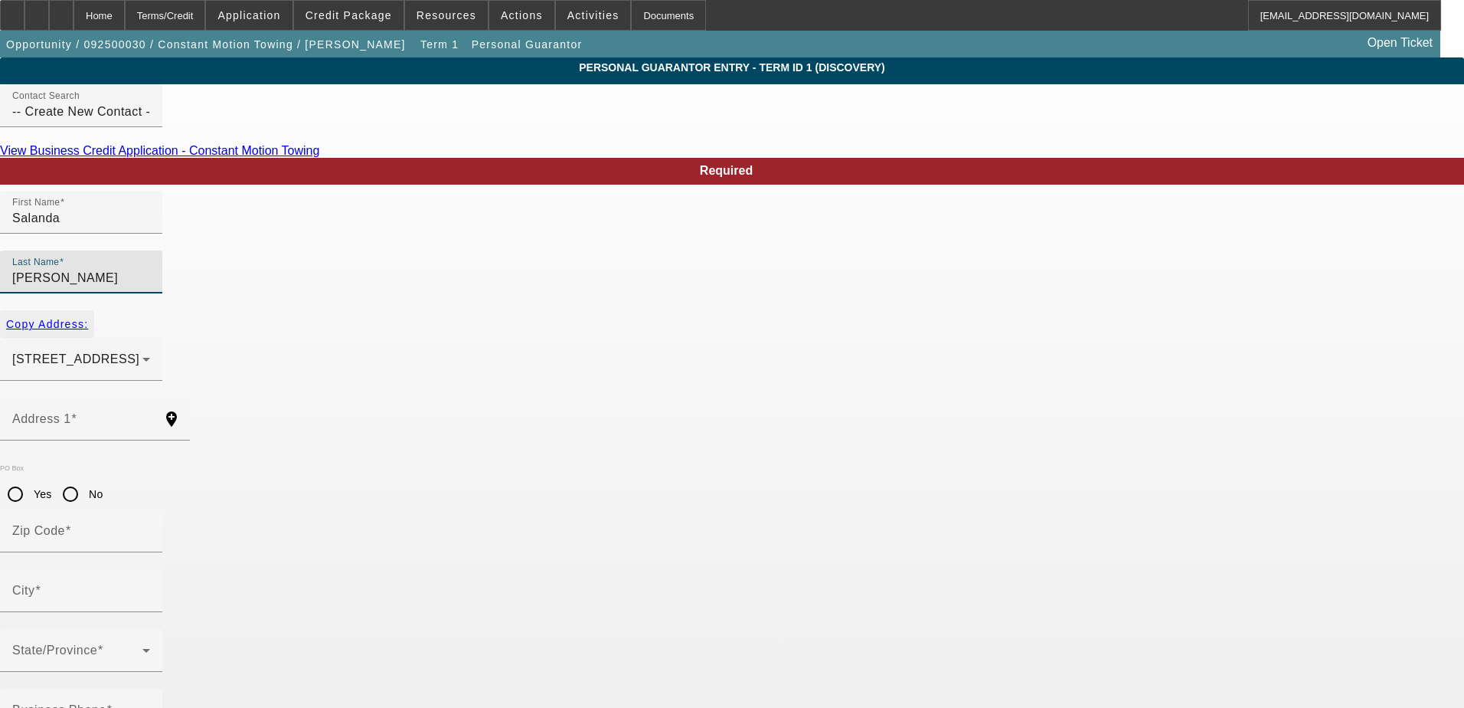
type input "Westry"
click at [94, 306] on span "button" at bounding box center [47, 324] width 94 height 37
type input "7831 Big Ben Ct"
type input "30236"
type input "Jonesboro"
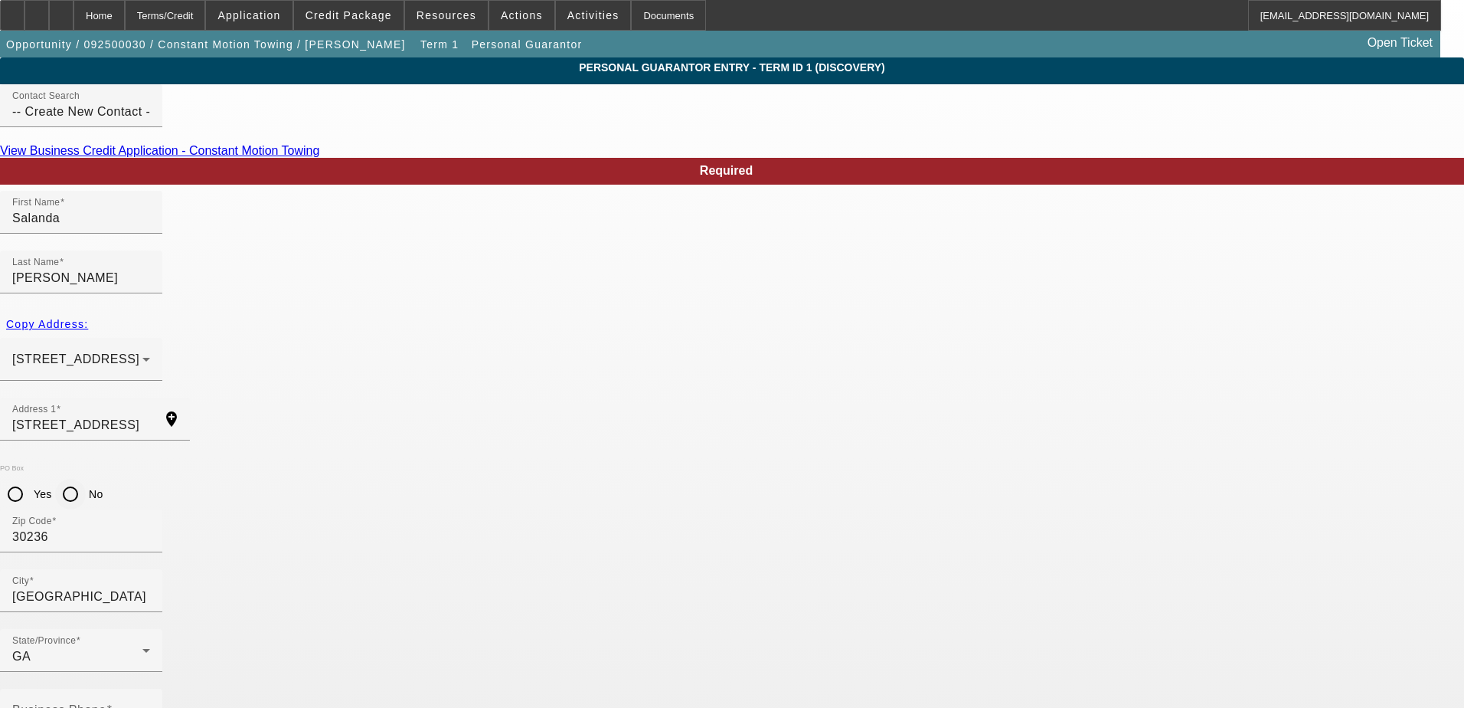
click at [86, 479] on input "No" at bounding box center [70, 494] width 31 height 31
radio input "true"
click at [464, 464] on div "PO Box Yes No" at bounding box center [732, 486] width 1464 height 45
paste input "salanda.westry@gmail.com"
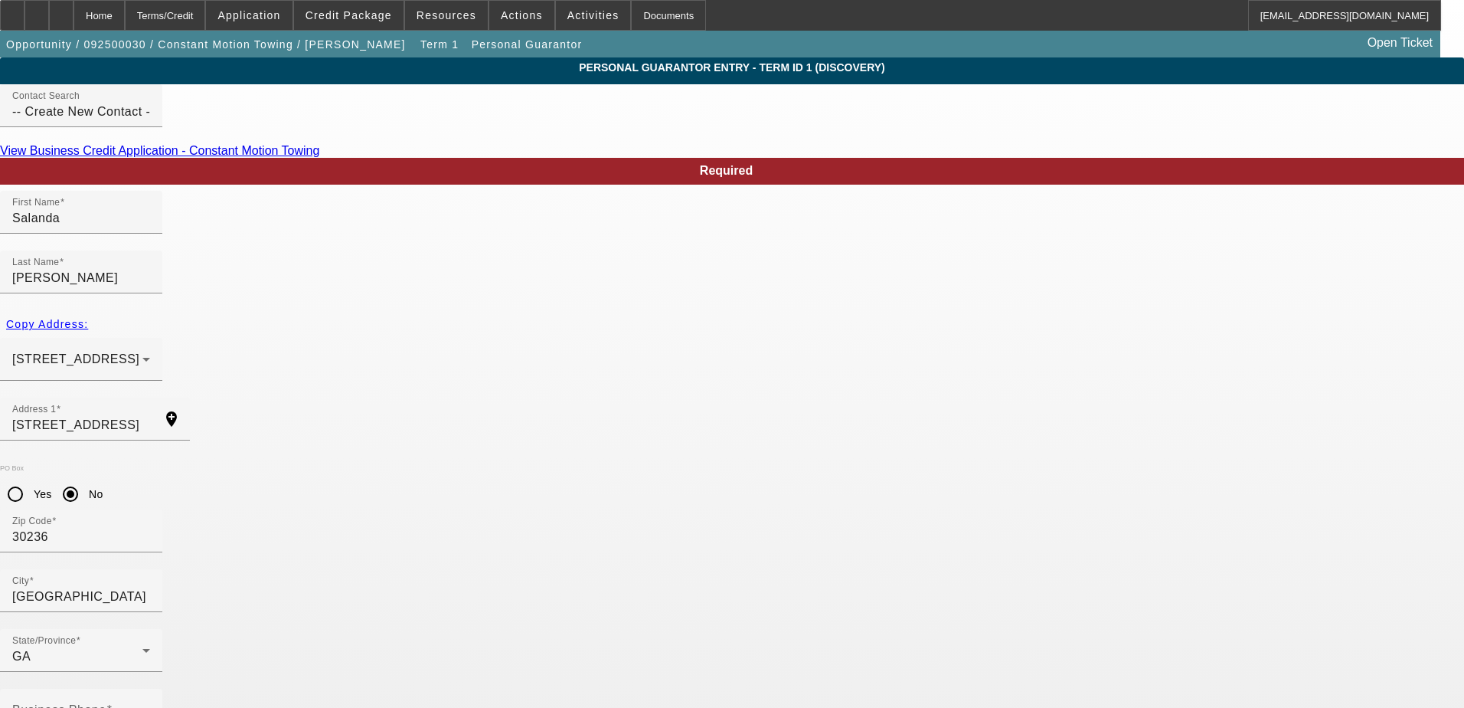
type input "salanda.westry@gmail.com"
type input "50"
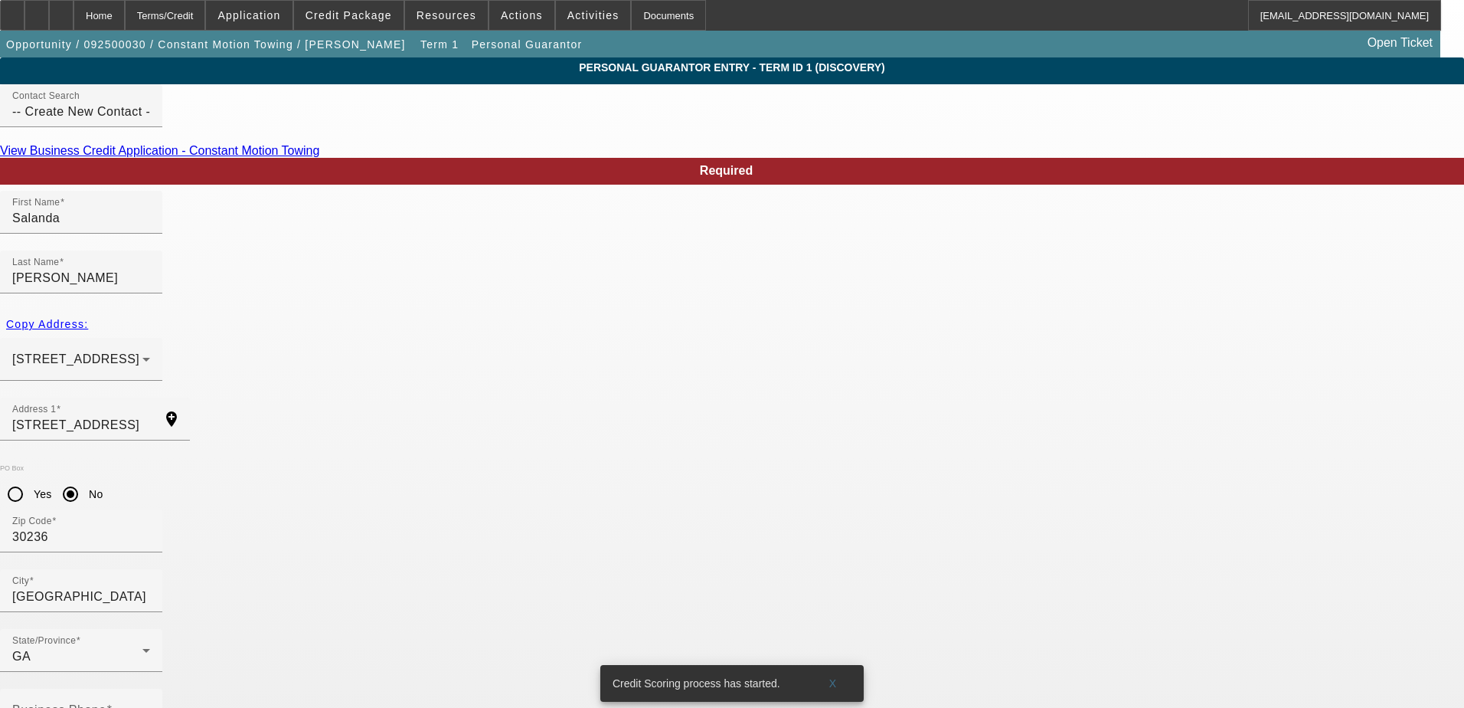
paste input "(337) 804-2455"
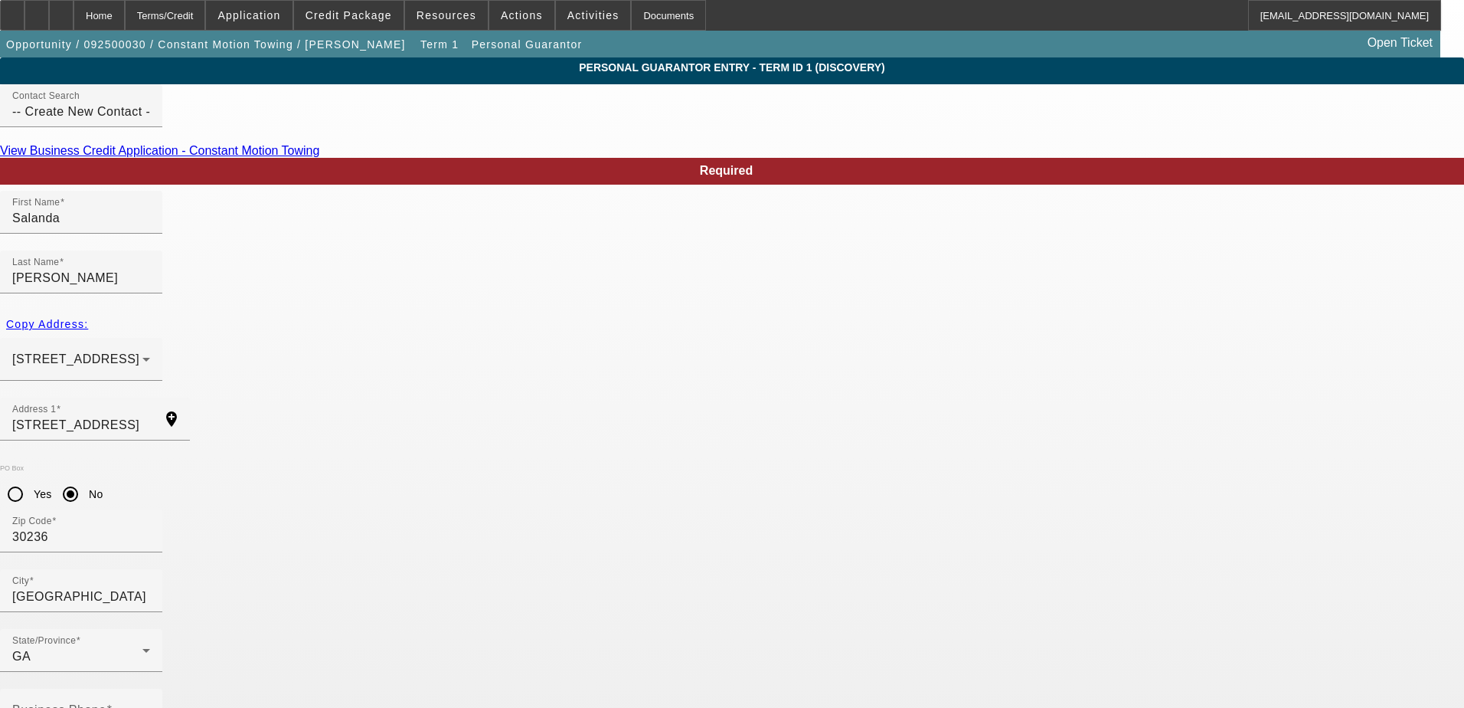
type input "(337) 804-2455"
click at [106, 703] on mat-label "Business Phone" at bounding box center [59, 709] width 94 height 13
click at [150, 707] on input "Business Phone" at bounding box center [81, 716] width 138 height 18
paste input "(678) 408-0257"
type input "(678) 408-0257"
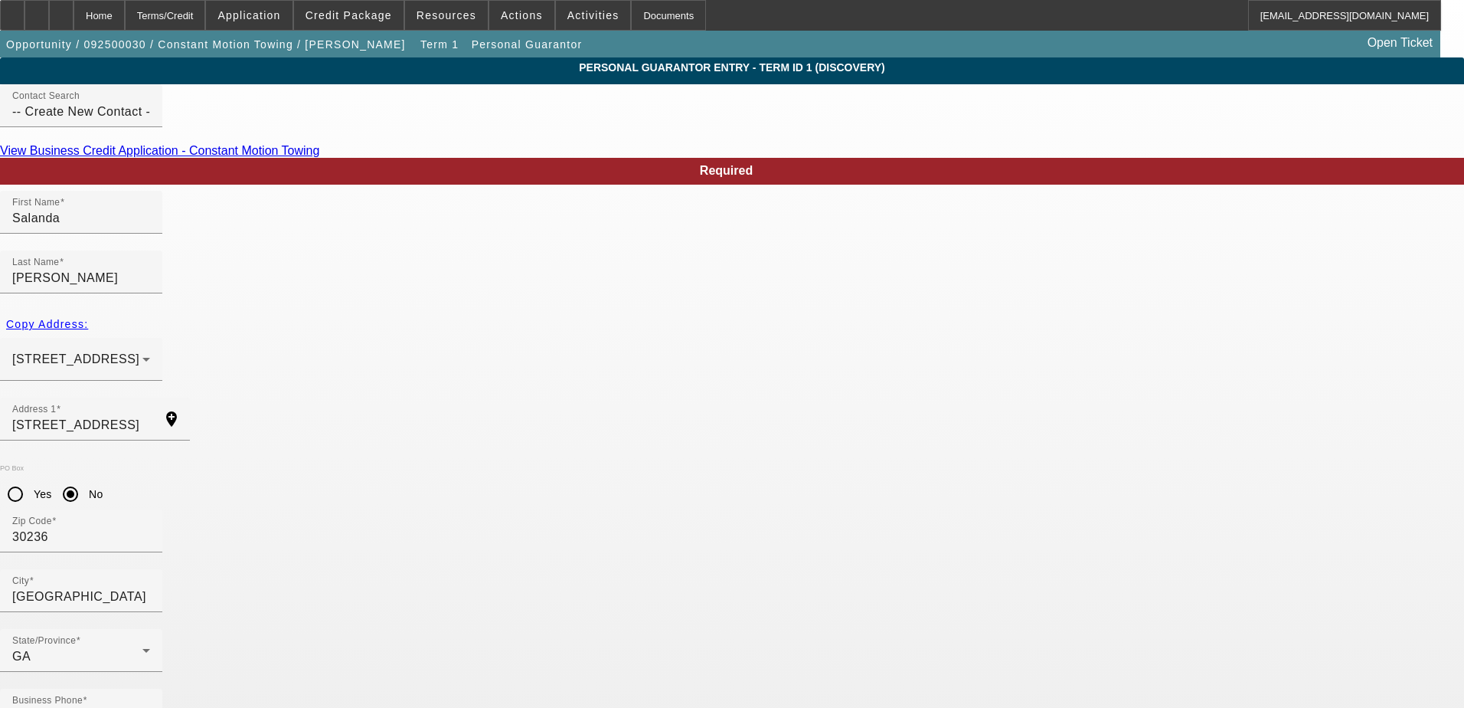
paste input "437-37-0765"
type input "437-37-0765"
drag, startPoint x: 859, startPoint y: 589, endPoint x: 827, endPoint y: 583, distance: 32.7
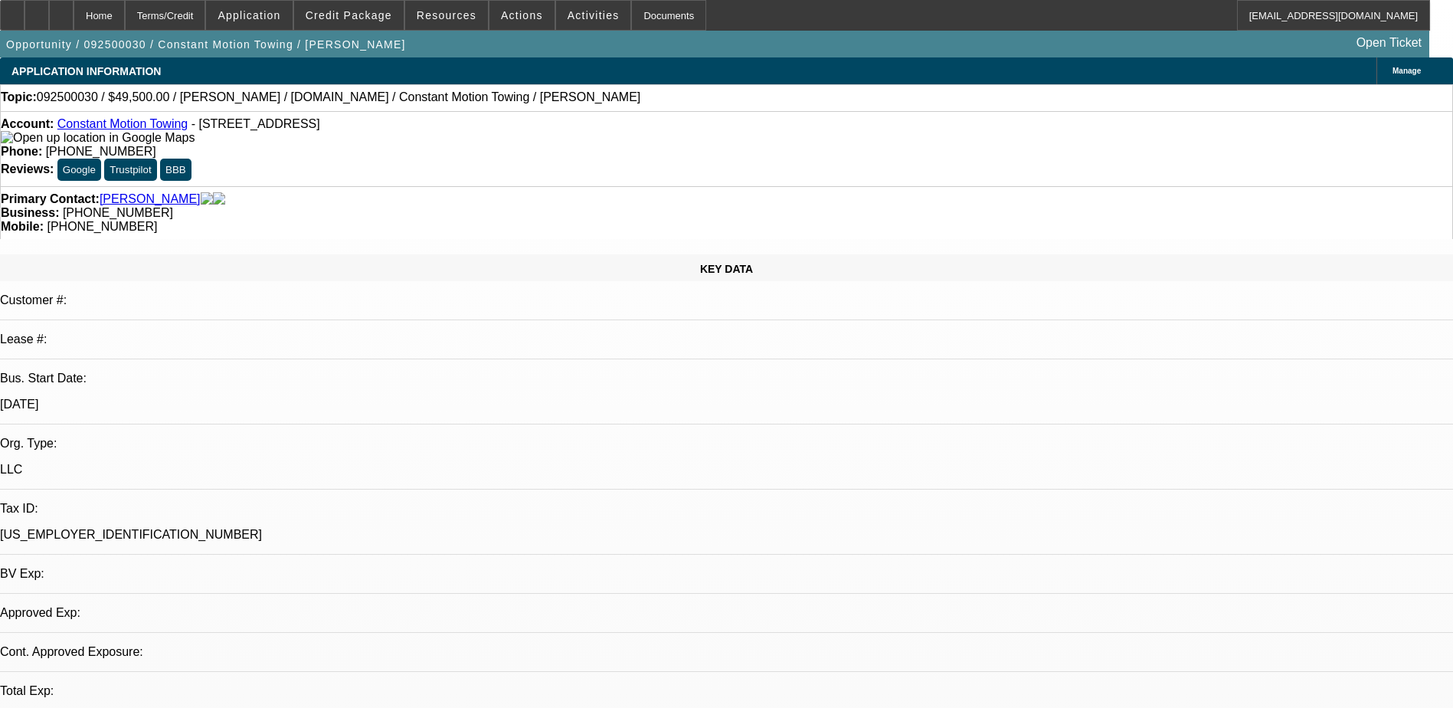
select select "0"
select select "2"
select select "0.1"
select select "4"
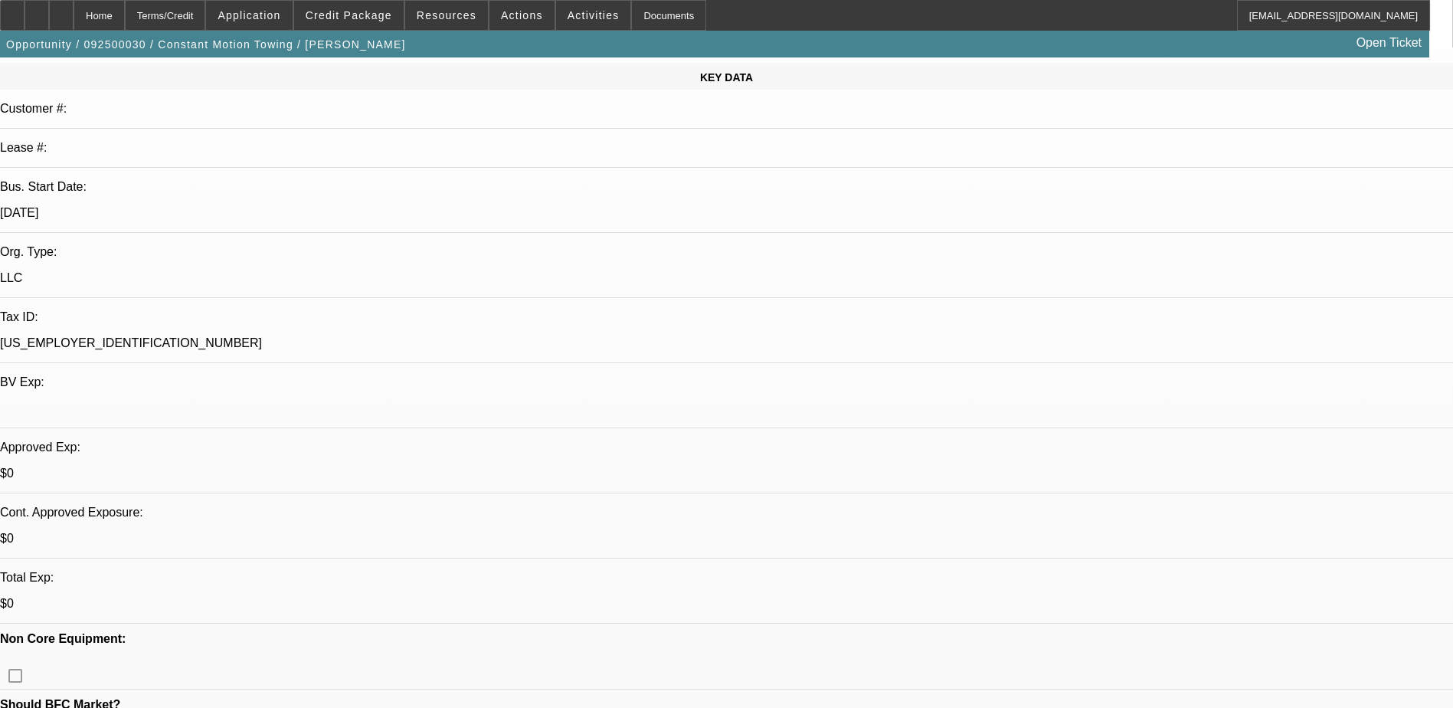
scroll to position [230, 0]
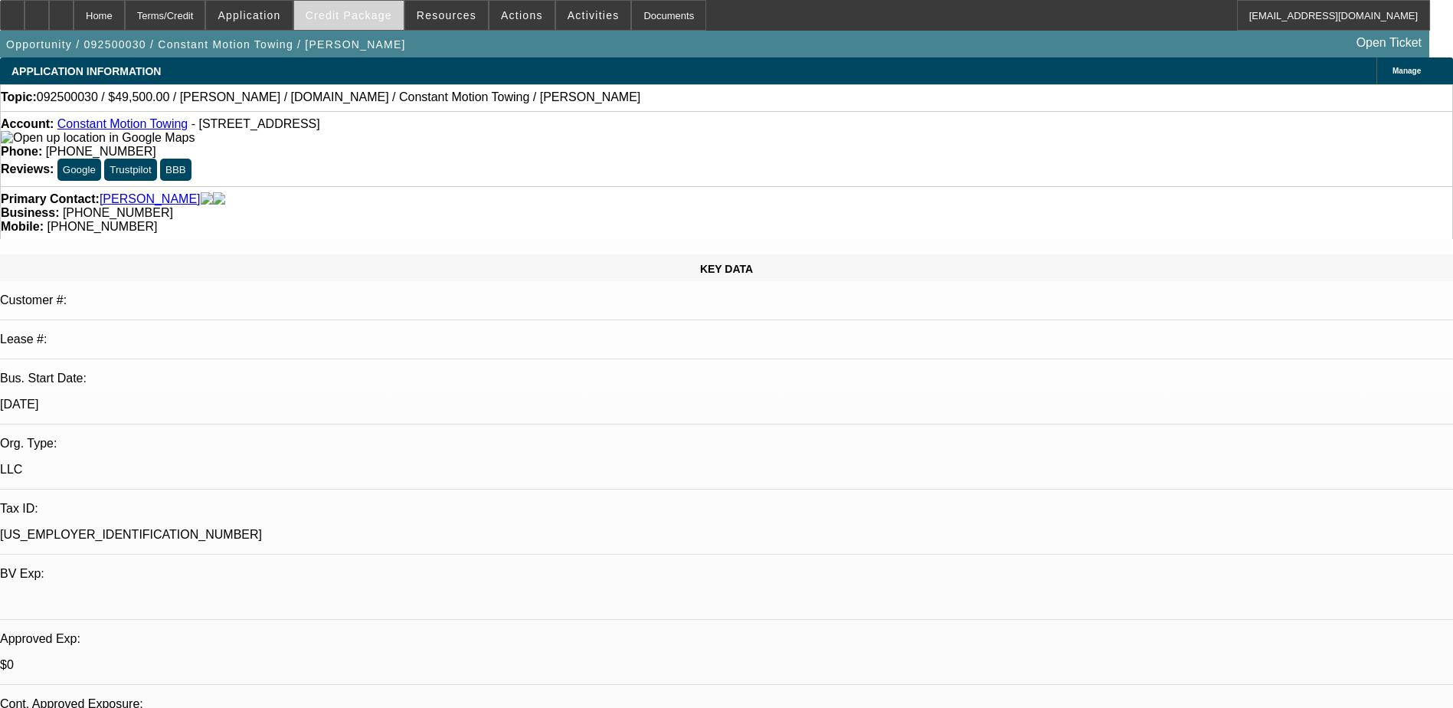
click at [379, 20] on span "Credit Package" at bounding box center [349, 15] width 87 height 12
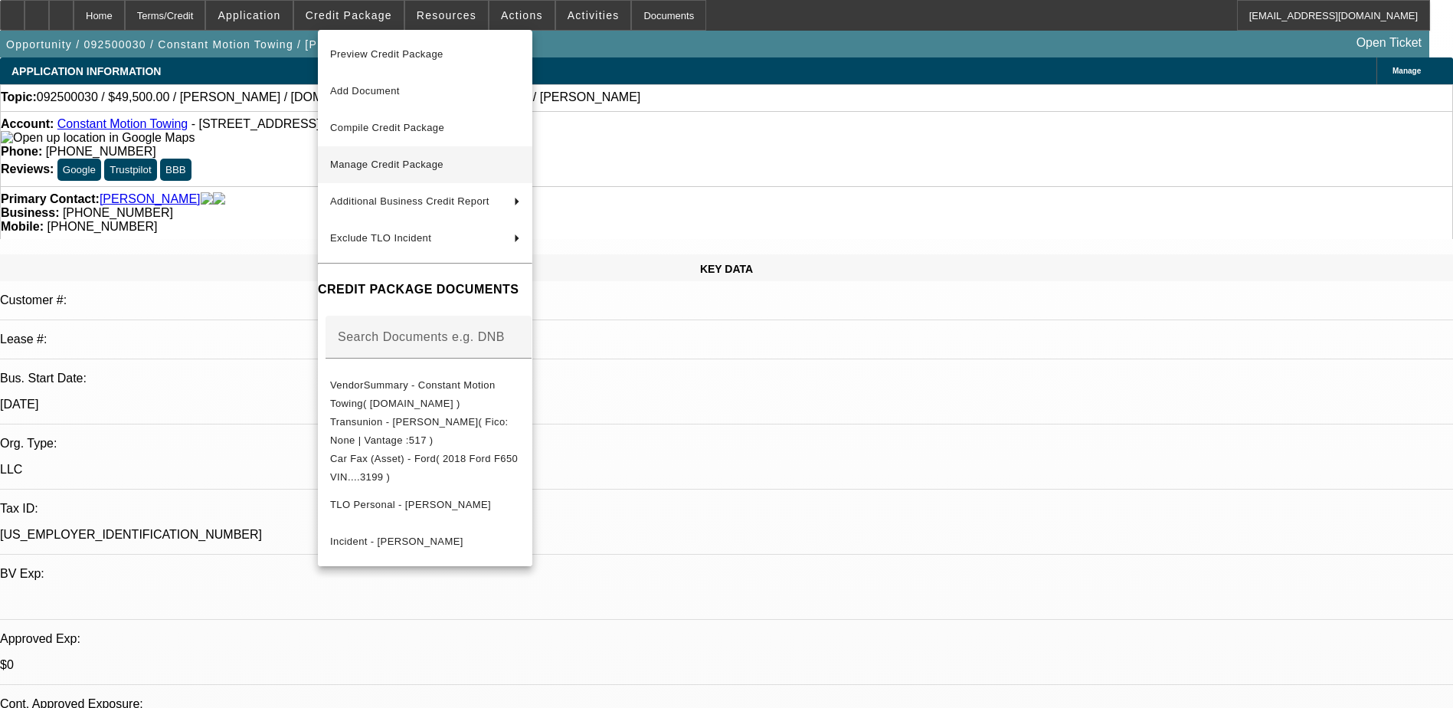
click at [416, 170] on span "Manage Credit Package" at bounding box center [425, 164] width 190 height 18
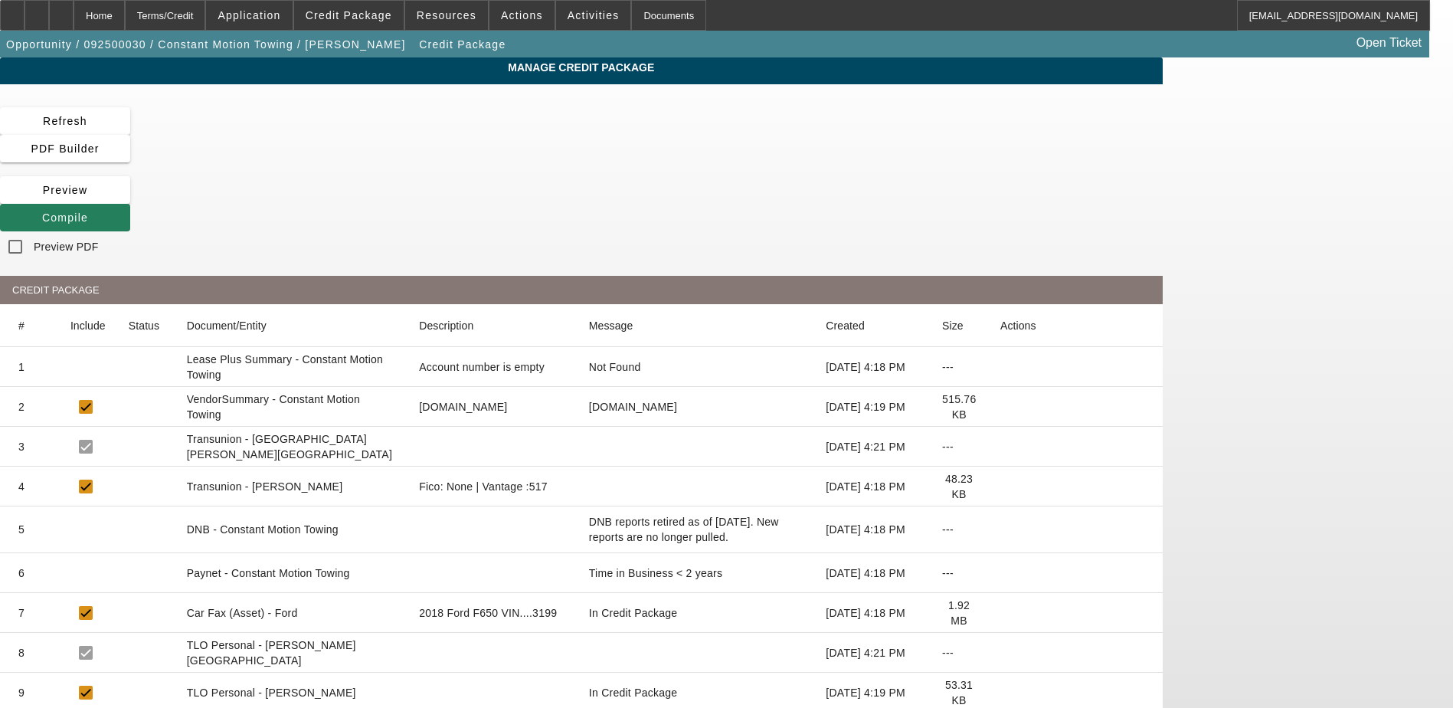
click at [88, 211] on span "Compile" at bounding box center [65, 217] width 46 height 12
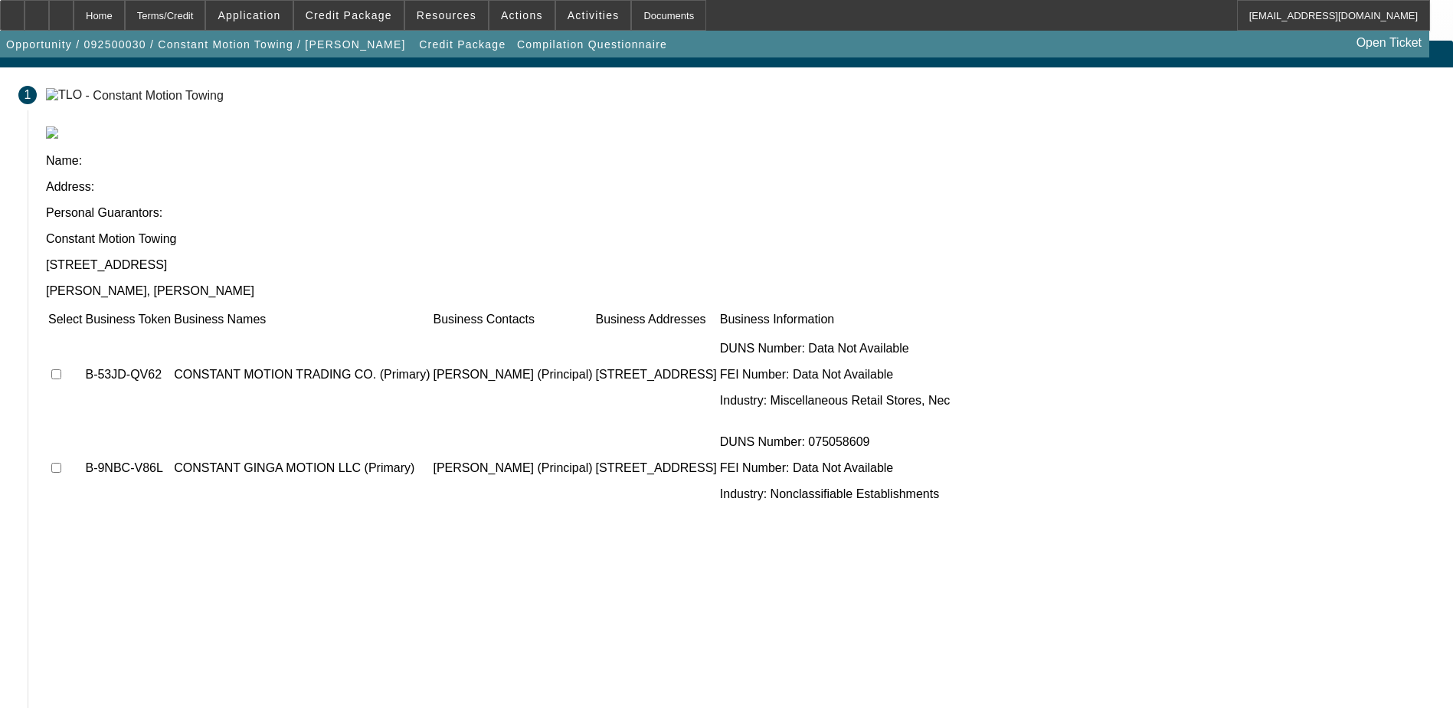
scroll to position [21, 0]
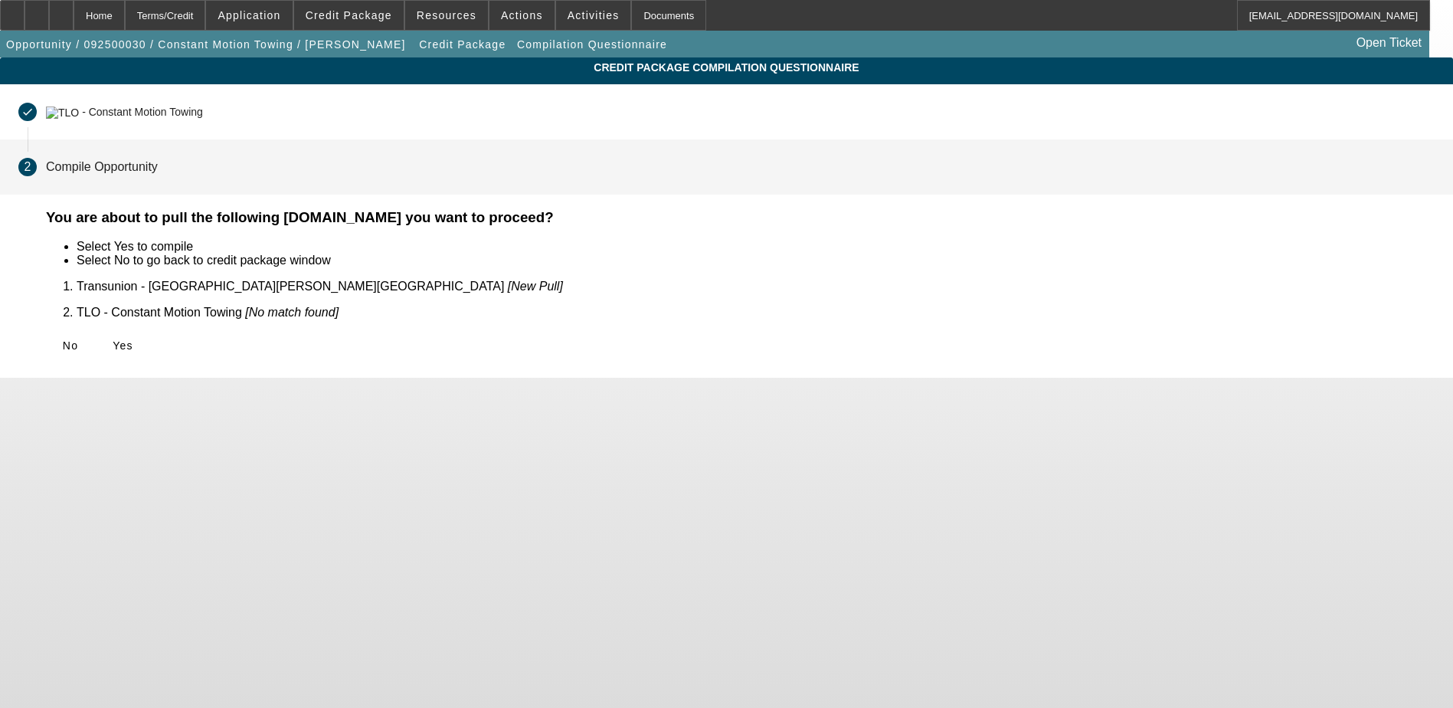
scroll to position [0, 0]
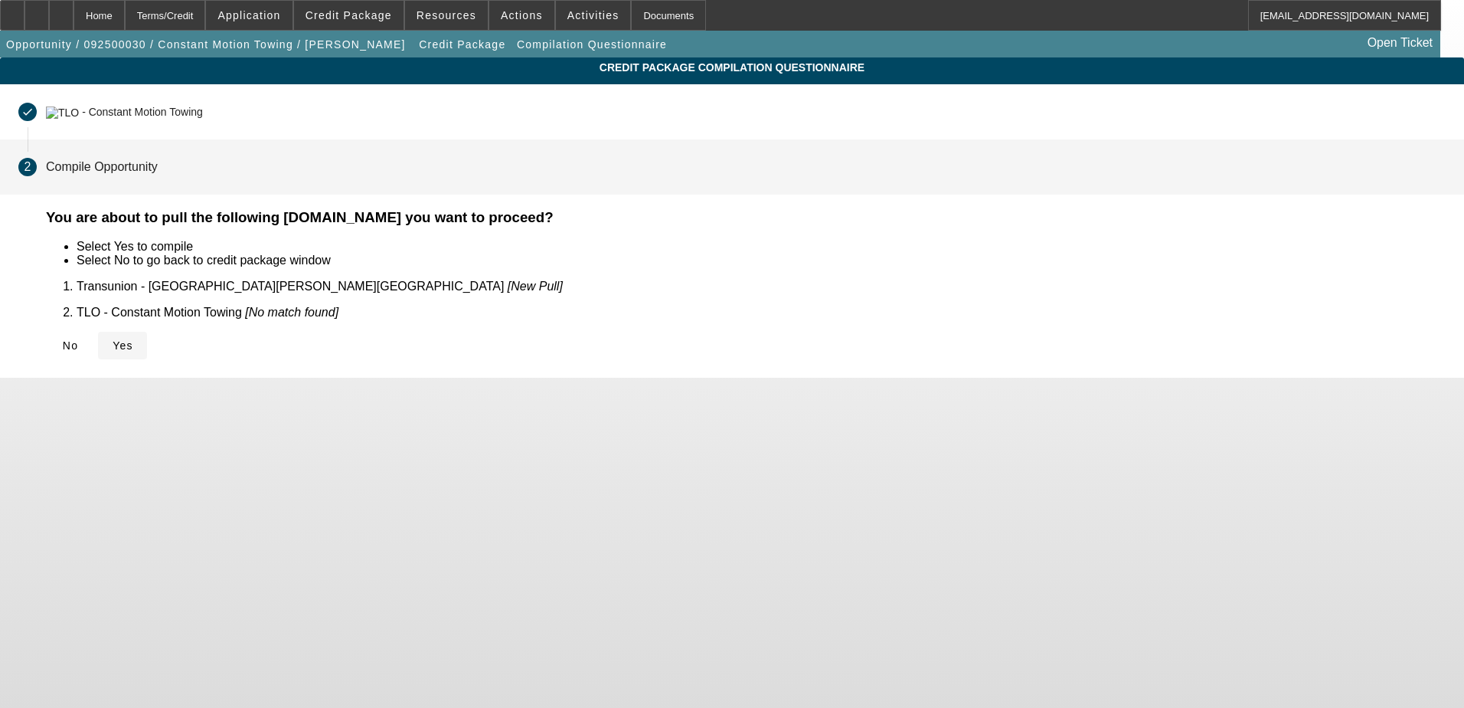
click at [133, 339] on span "Yes" at bounding box center [123, 345] width 21 height 12
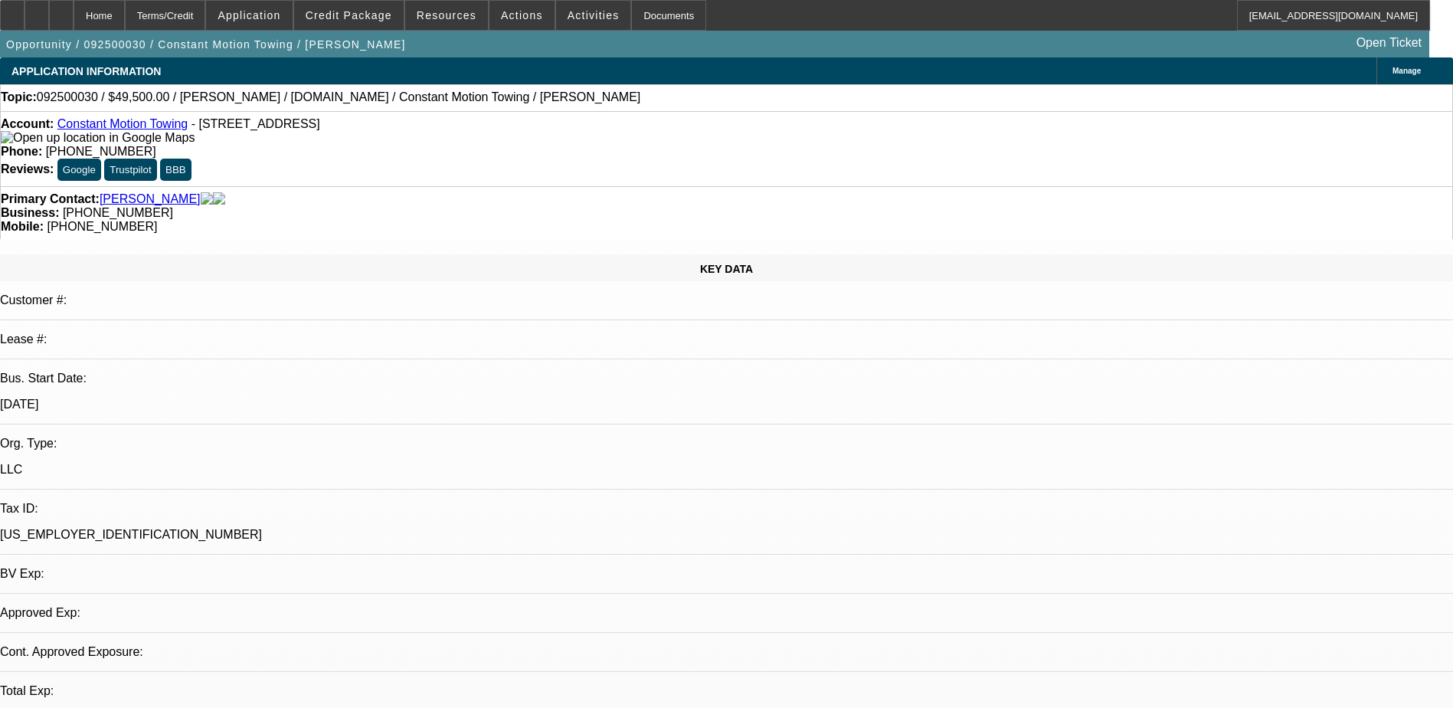
select select "0"
select select "2"
select select "0.1"
select select "4"
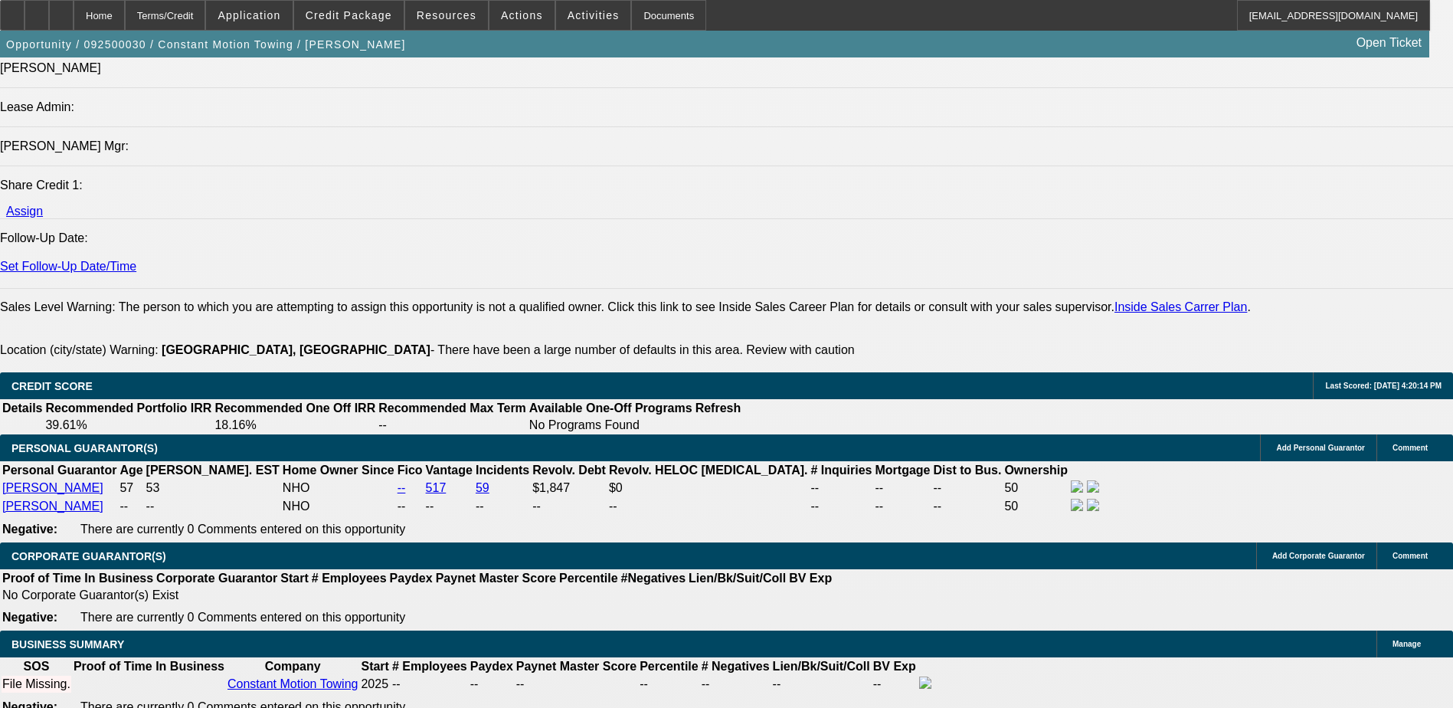
scroll to position [1914, 0]
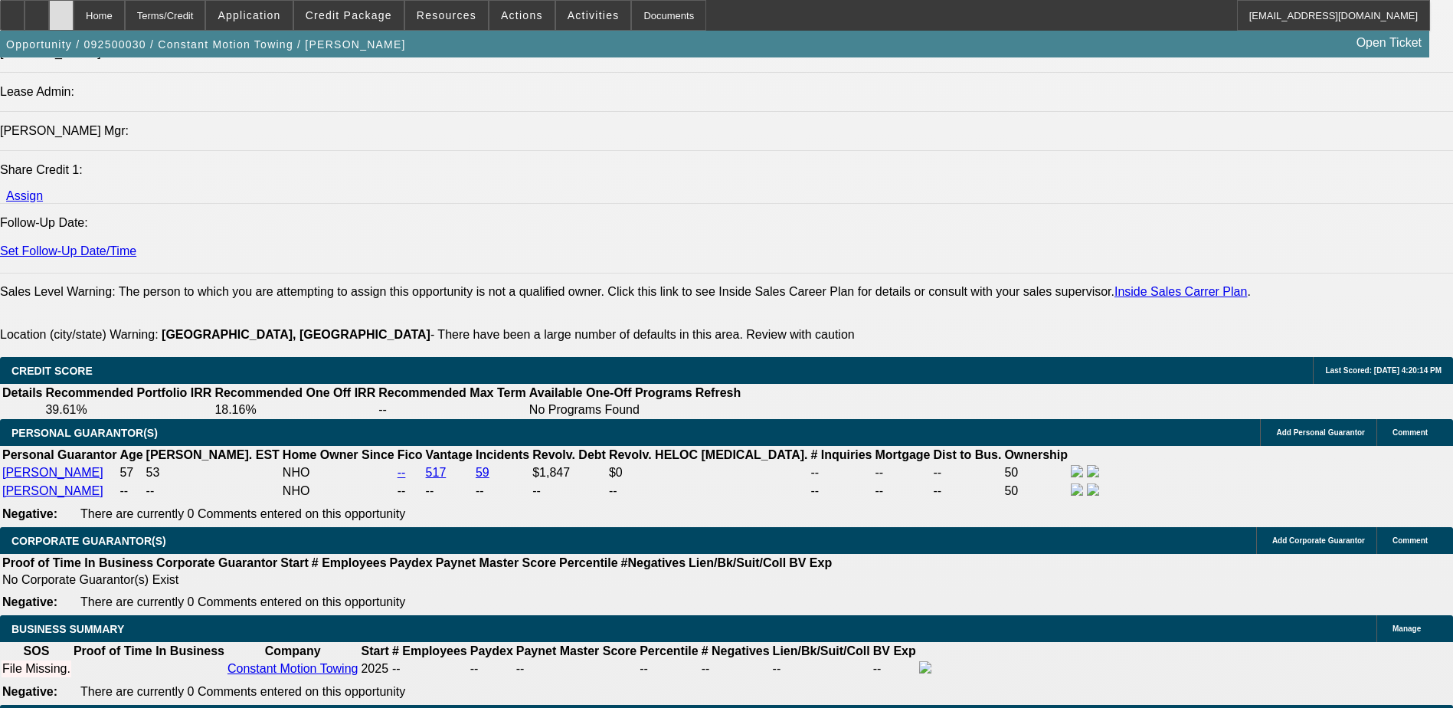
click at [74, 12] on div at bounding box center [61, 15] width 25 height 31
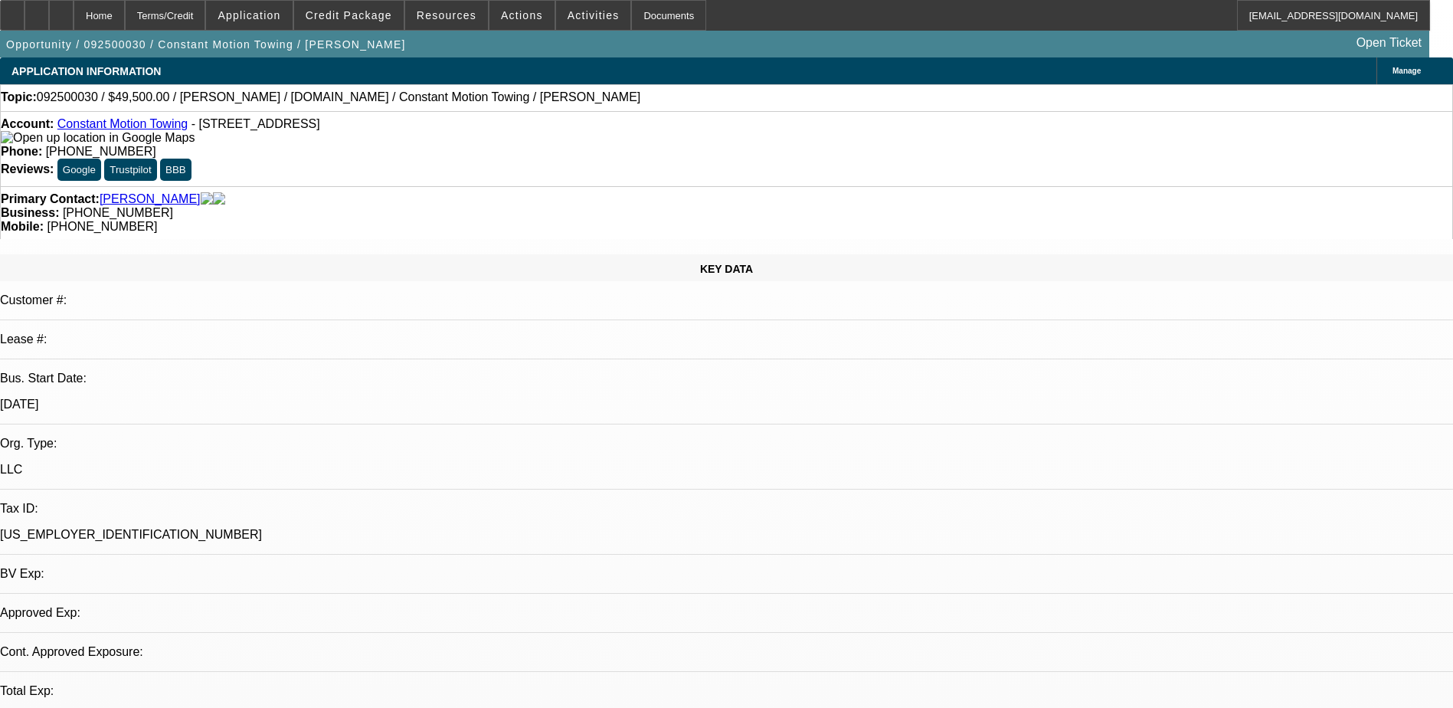
select select "0"
select select "2"
select select "0.1"
select select "4"
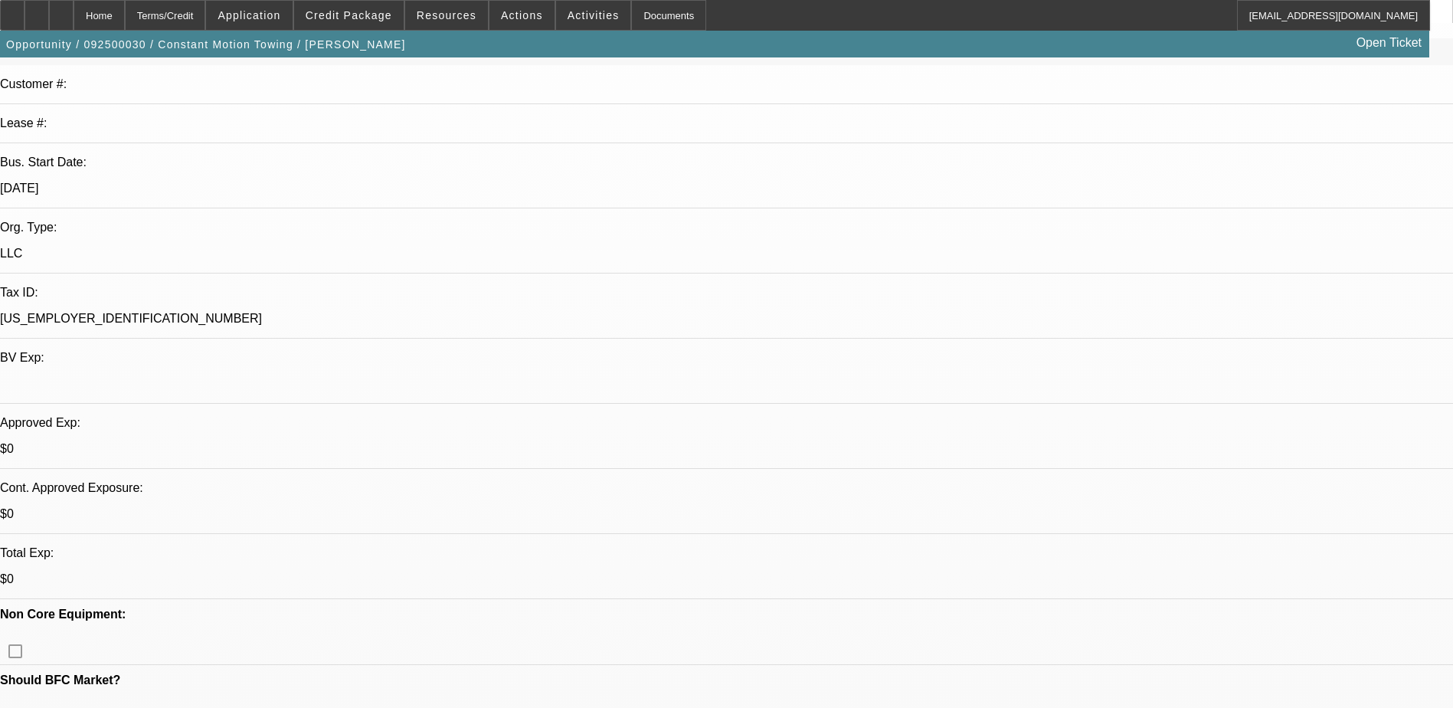
scroll to position [306, 0]
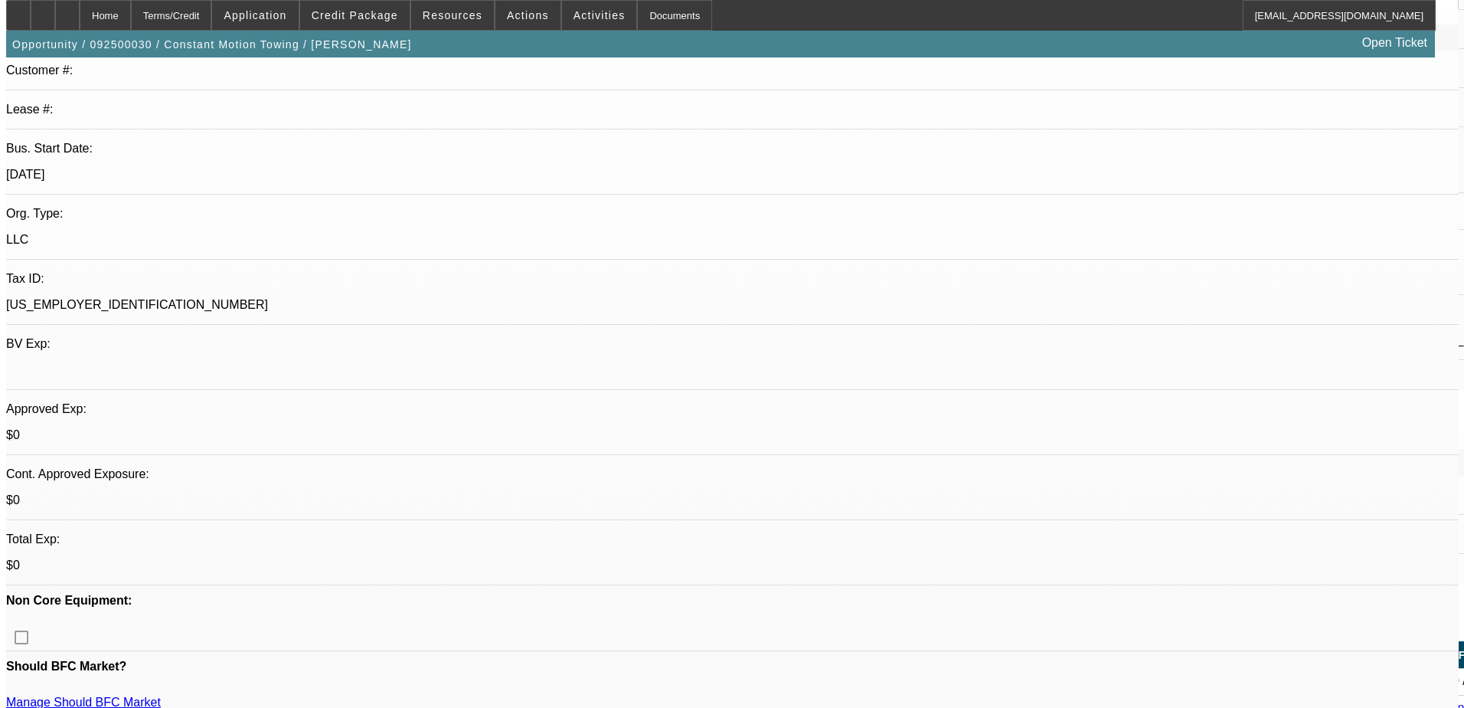
scroll to position [0, 0]
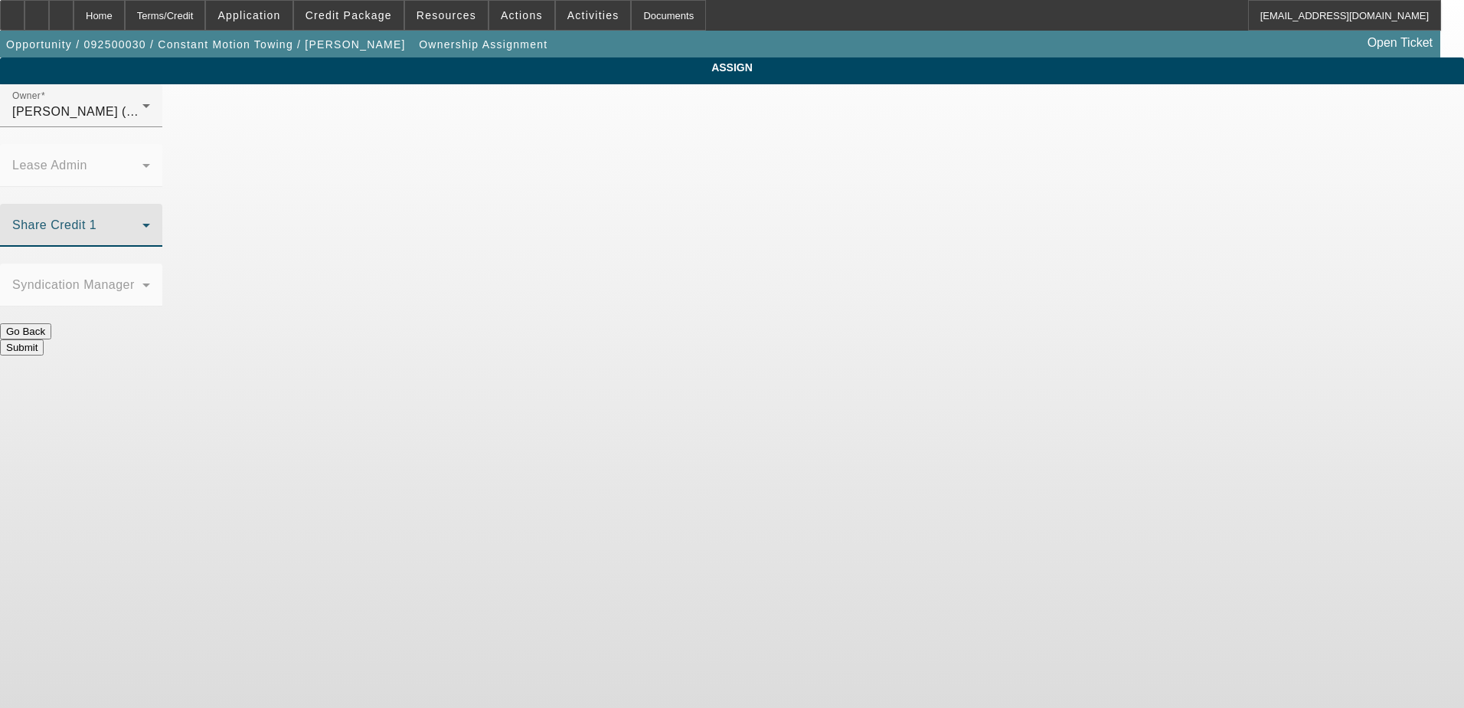
click at [142, 222] on span at bounding box center [77, 231] width 130 height 18
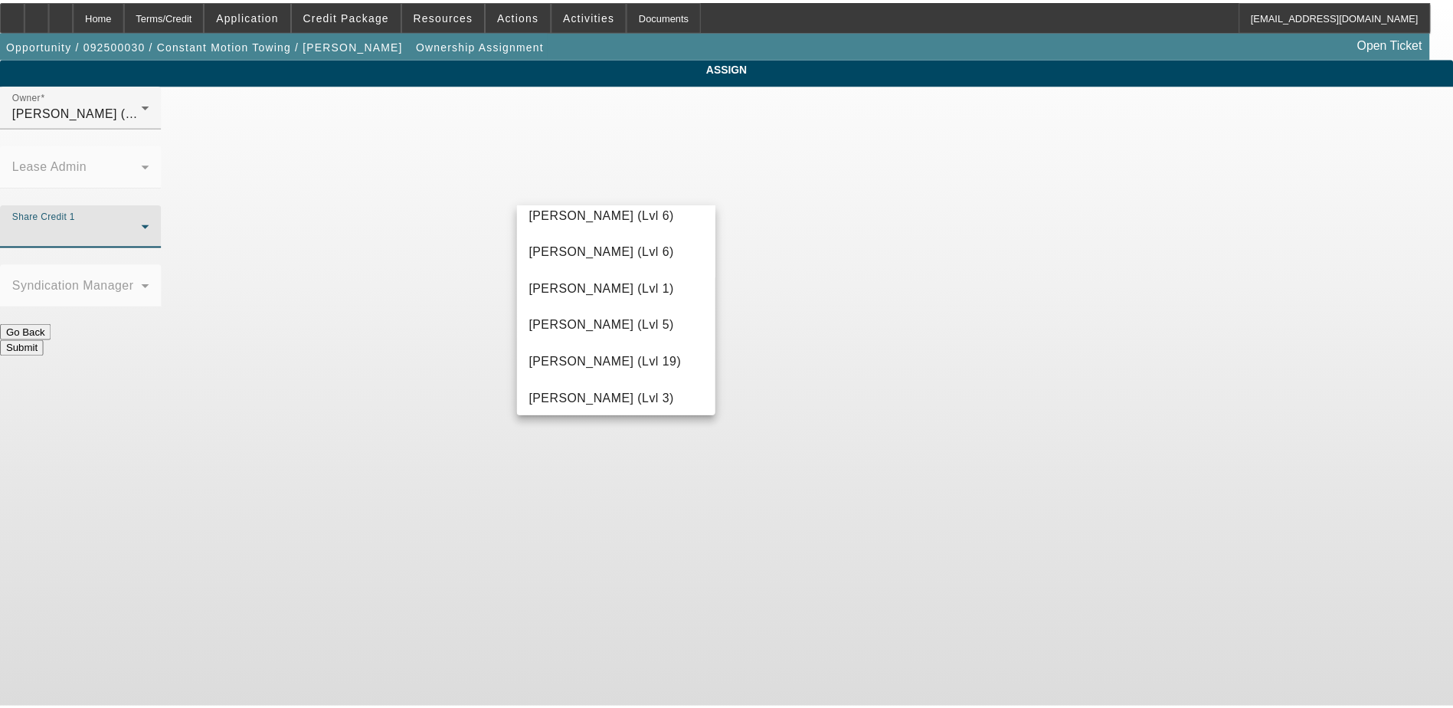
scroll to position [1302, 0]
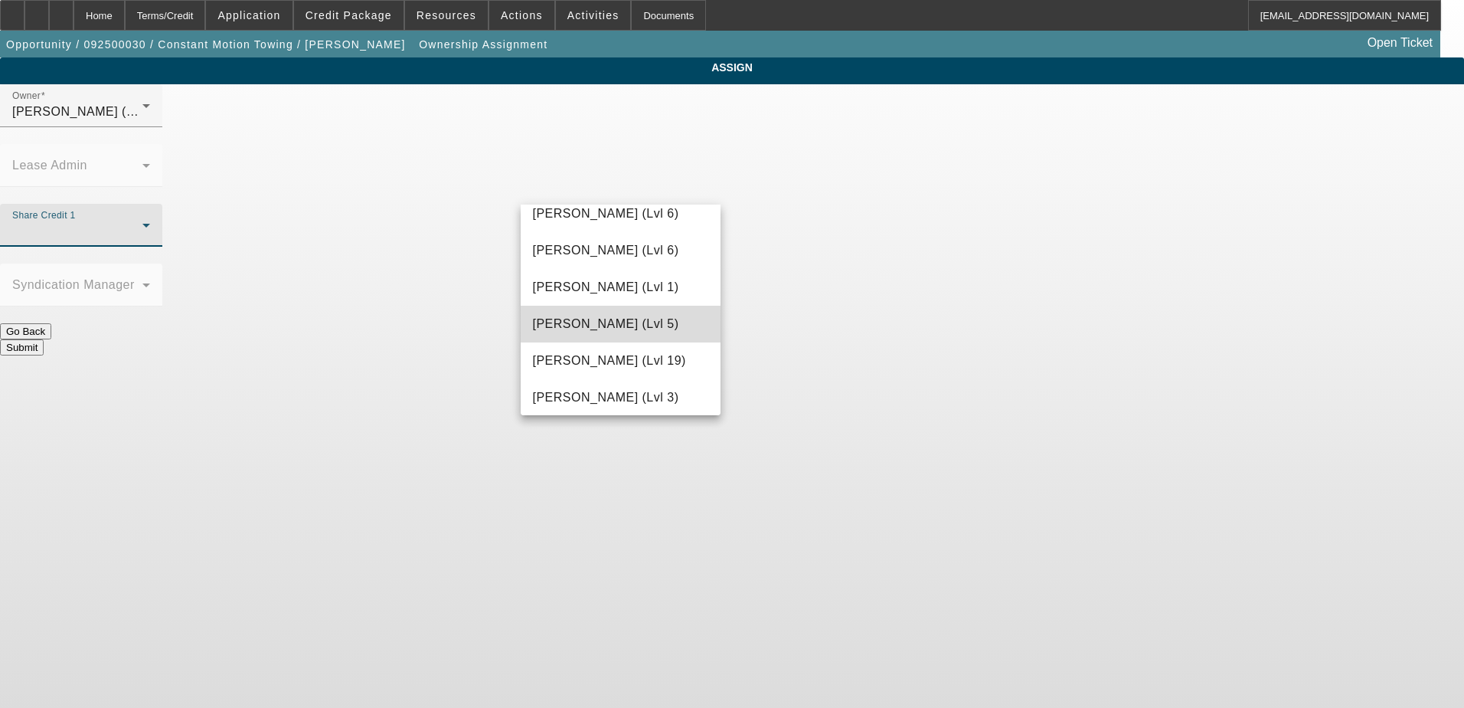
click at [628, 312] on mat-option "Nubie, Daniel (Lvl 5)" at bounding box center [621, 324] width 201 height 37
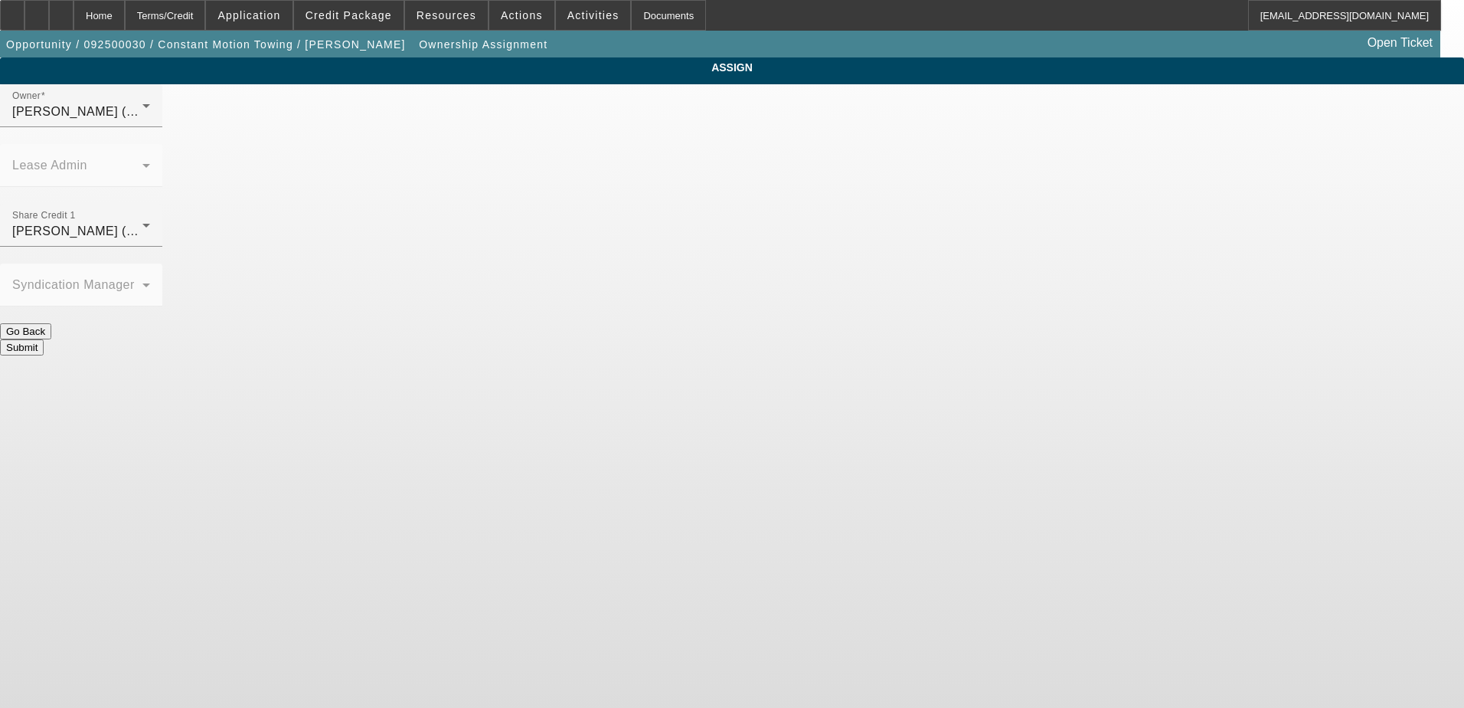
click at [44, 339] on button "Submit" at bounding box center [22, 347] width 44 height 16
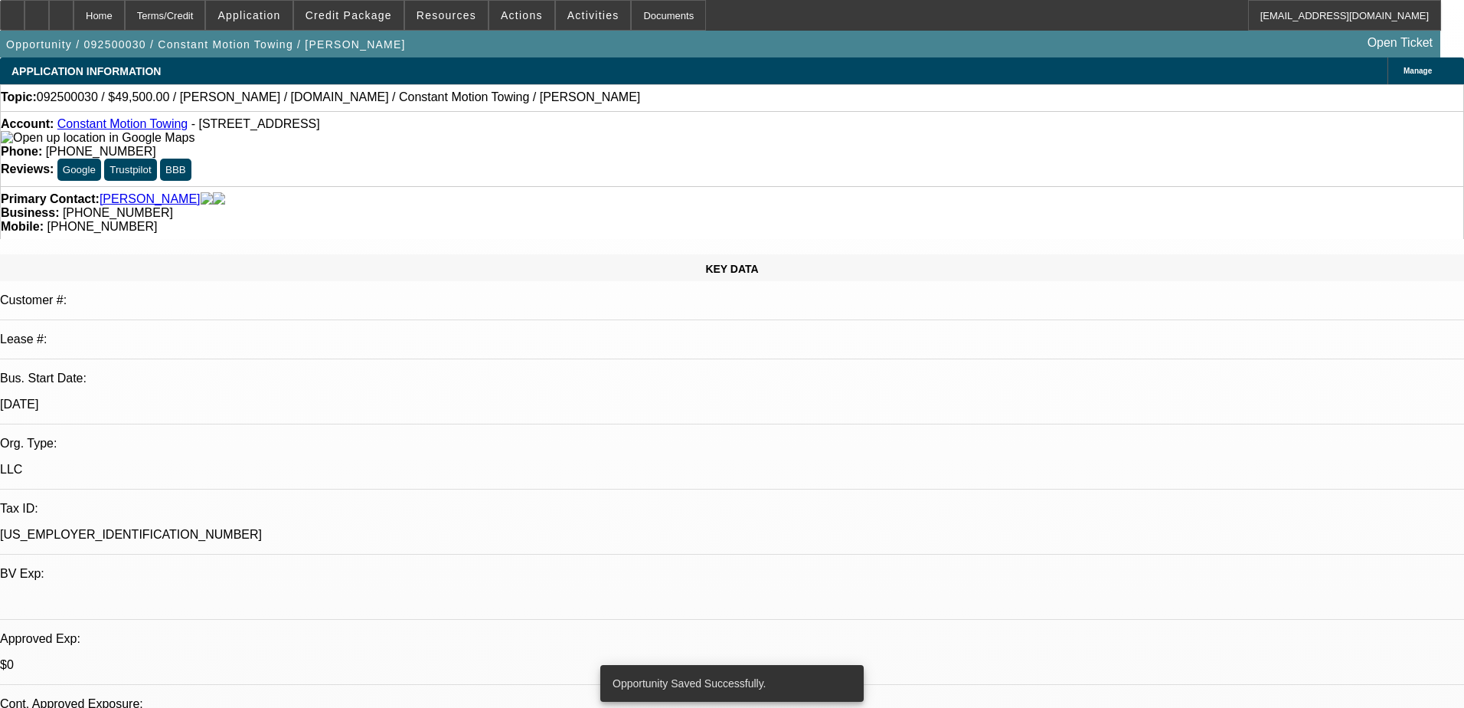
select select "0"
select select "2"
select select "0.1"
select select "4"
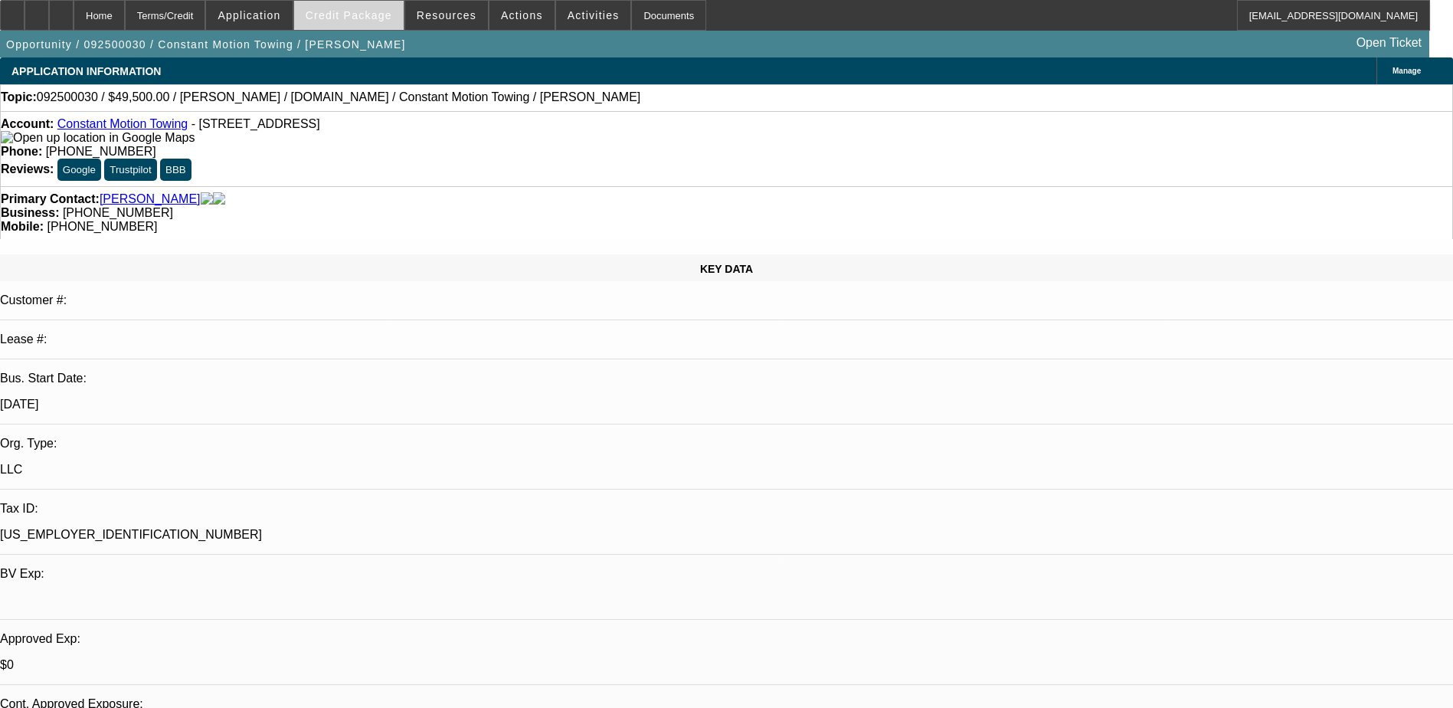
click at [377, 12] on span "Credit Package" at bounding box center [349, 15] width 87 height 12
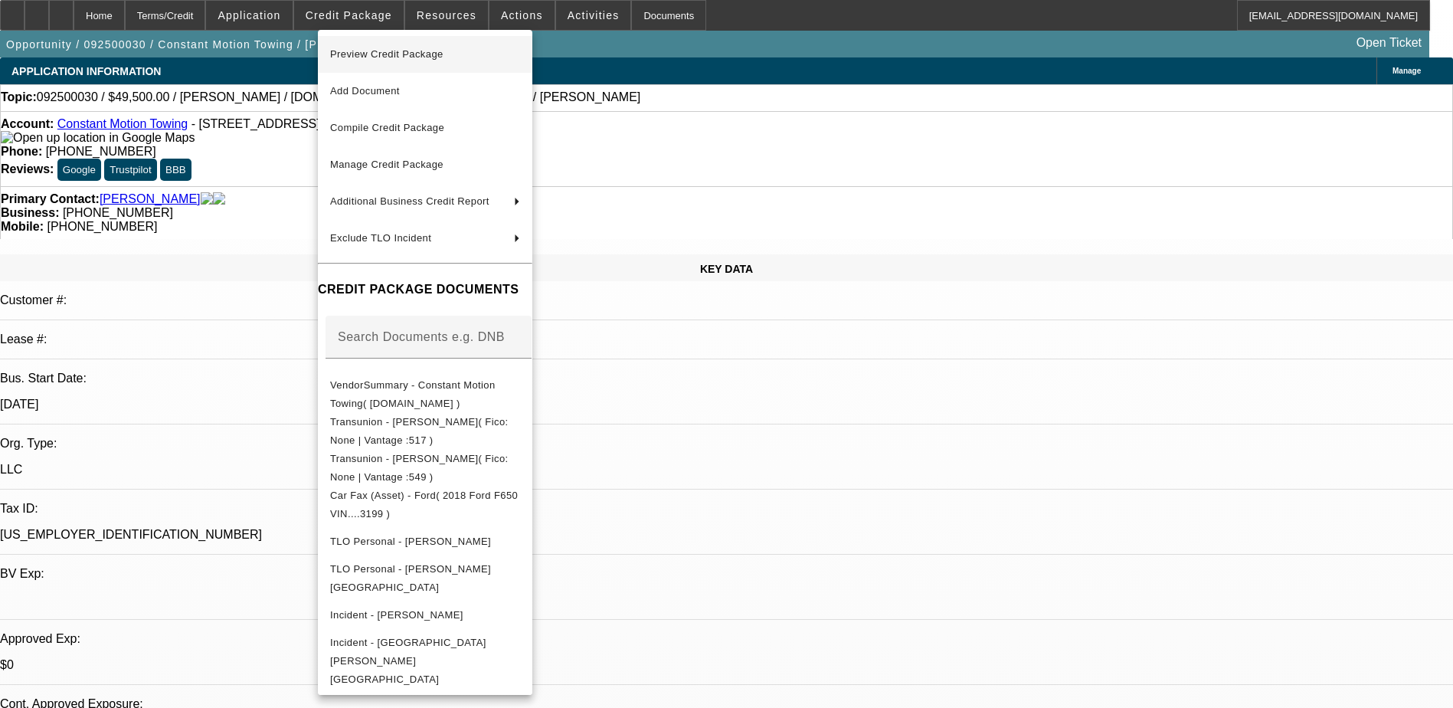
click at [404, 53] on span "Preview Credit Package" at bounding box center [386, 53] width 113 height 11
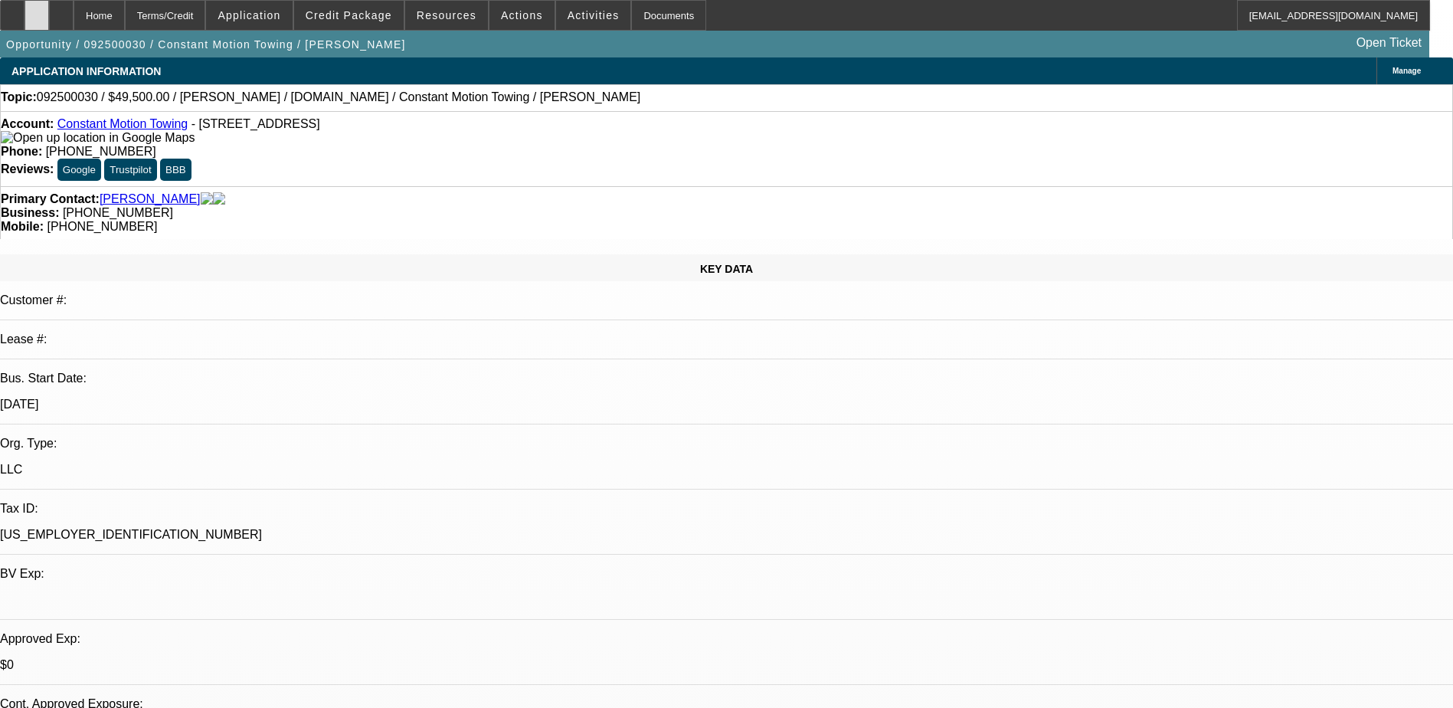
click at [49, 22] on div at bounding box center [37, 15] width 25 height 31
click at [61, 10] on icon at bounding box center [61, 10] width 0 height 0
select select "0"
select select "2"
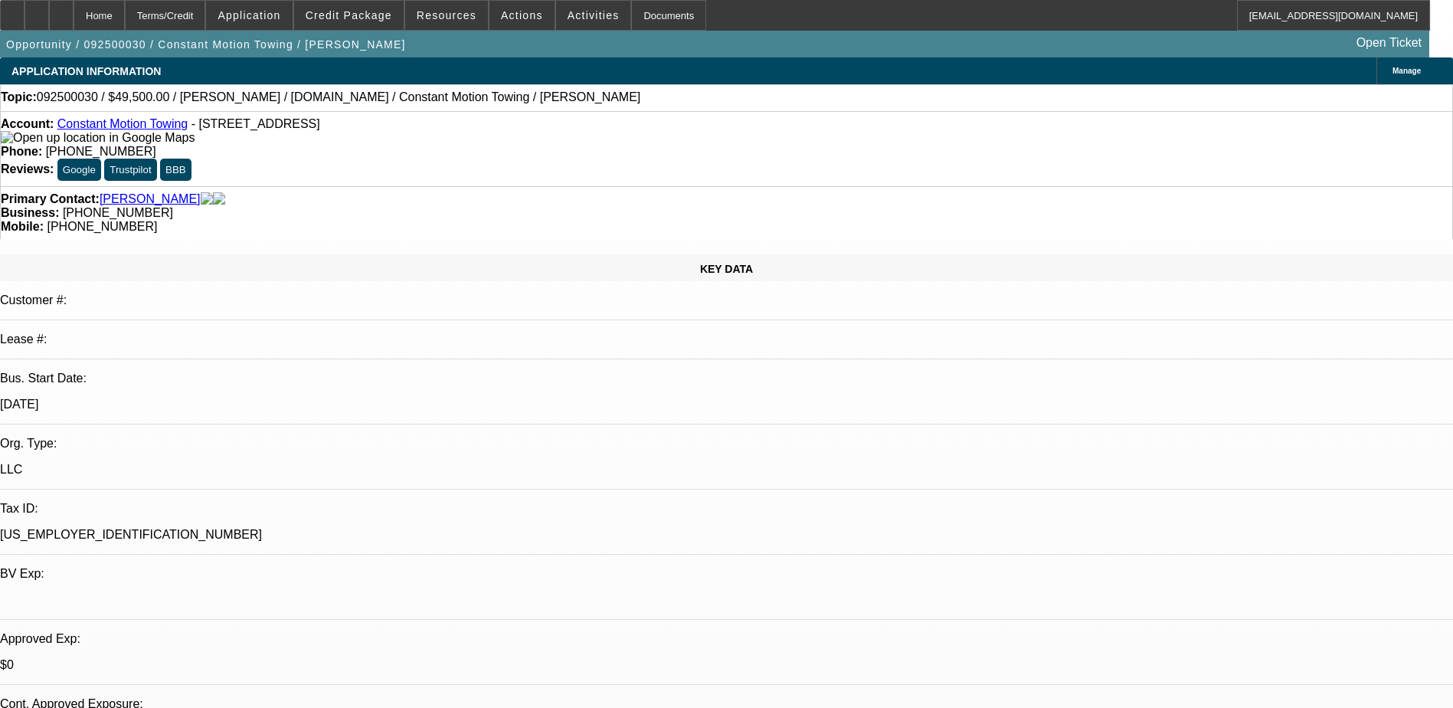
select select "0.1"
select select "4"
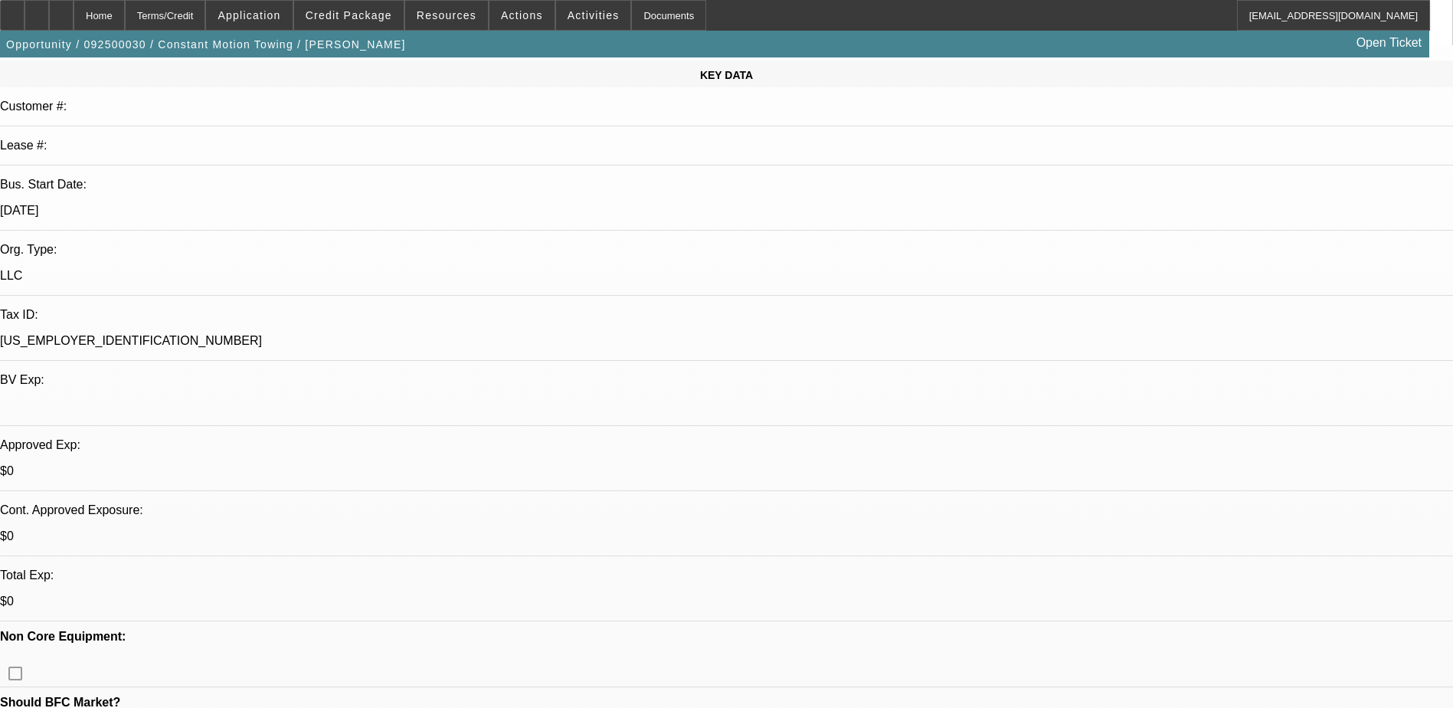
scroll to position [230, 0]
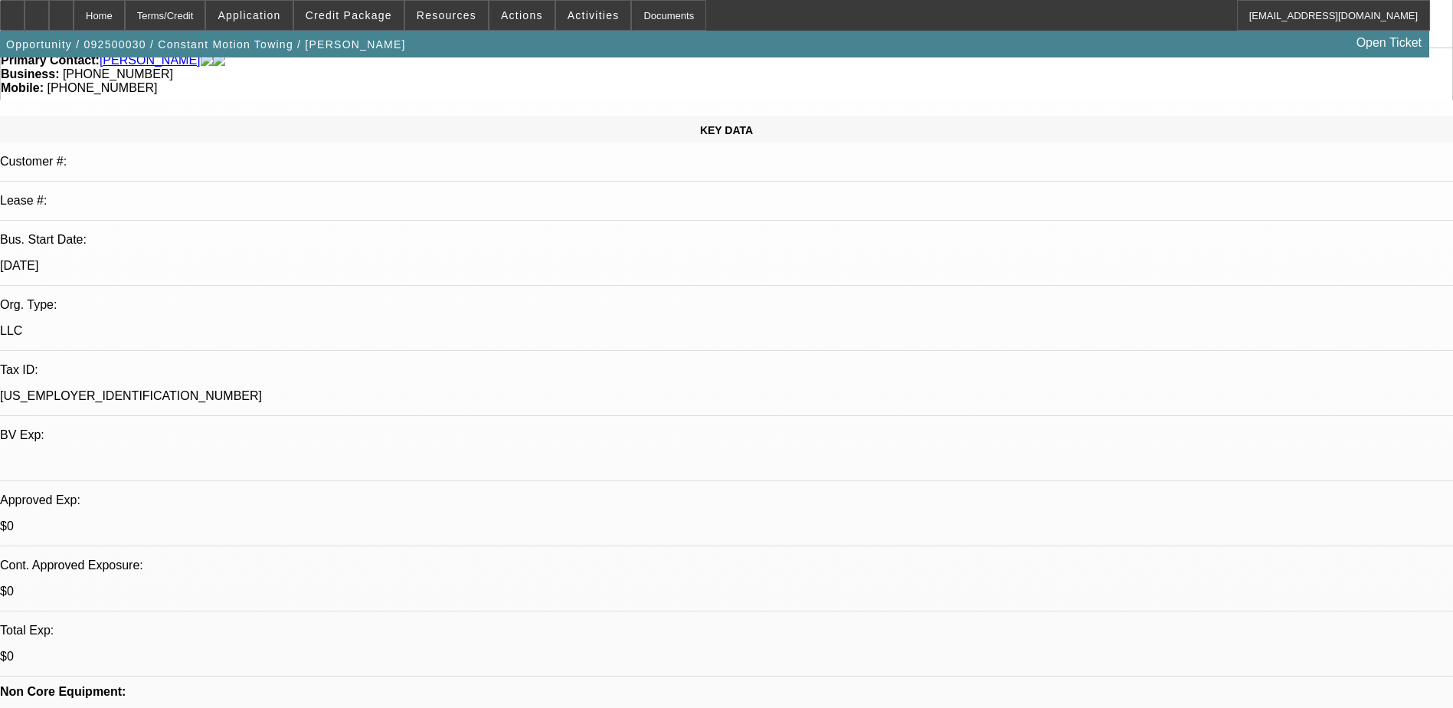
scroll to position [0, 0]
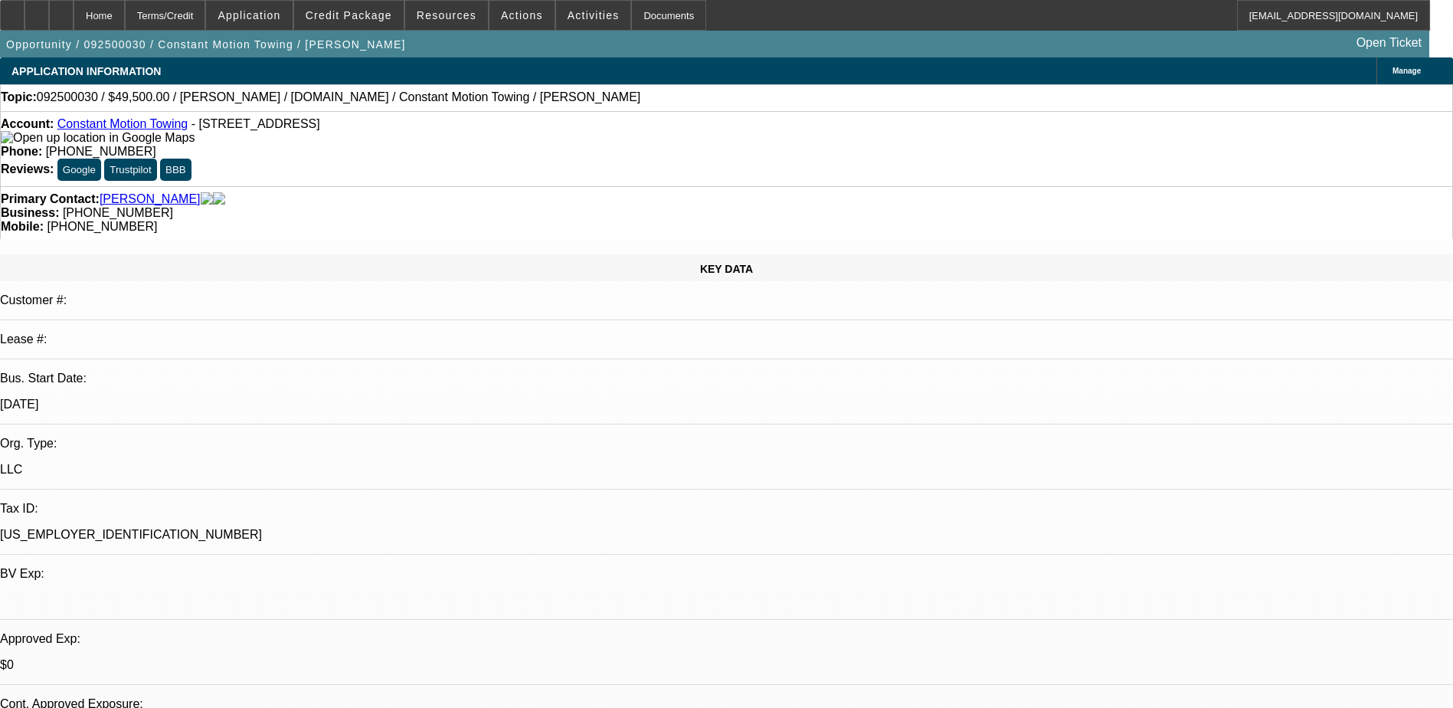
click at [139, 129] on link "Constant Motion Towing" at bounding box center [122, 123] width 130 height 13
drag, startPoint x: 623, startPoint y: 172, endPoint x: 548, endPoint y: 172, distance: 75.1
click at [548, 206] on div "Business: (770) 255-8875" at bounding box center [726, 213] width 1451 height 14
copy span "(770) 255-8875"
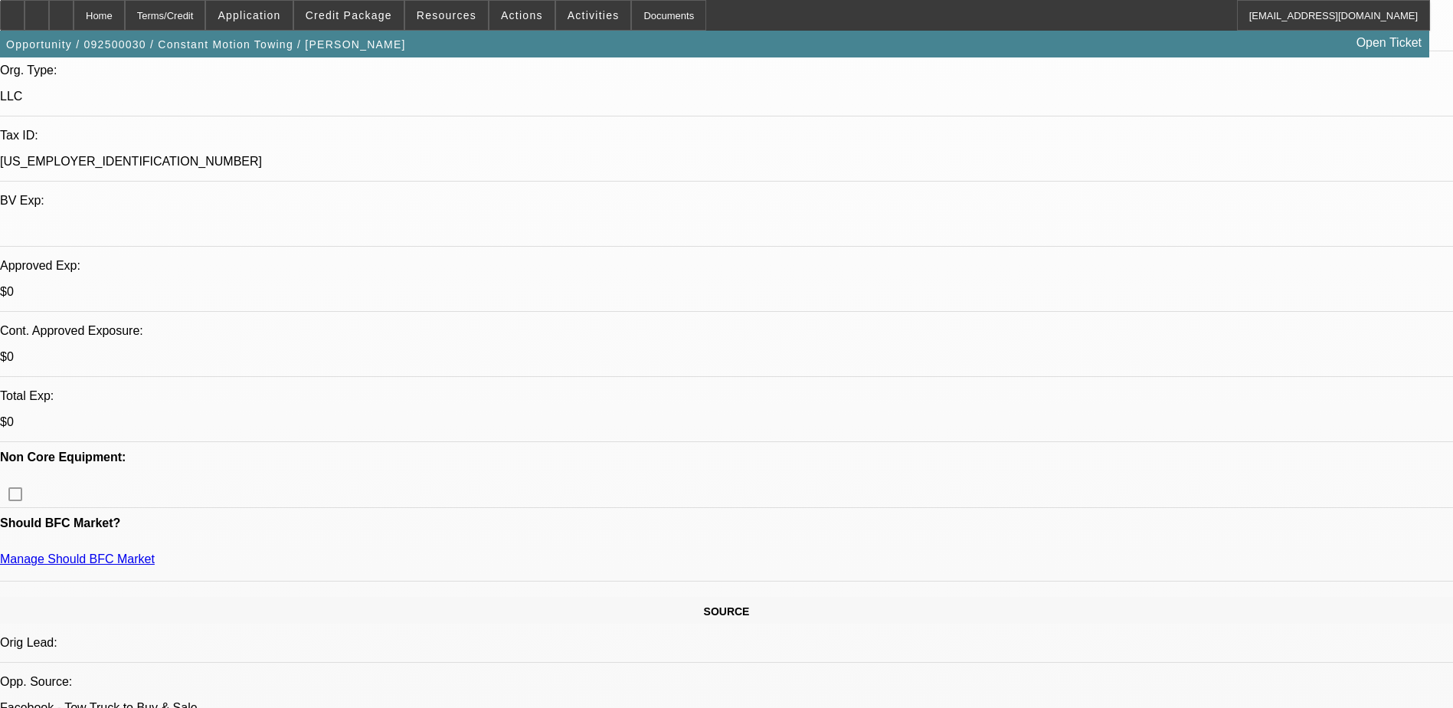
scroll to position [383, 0]
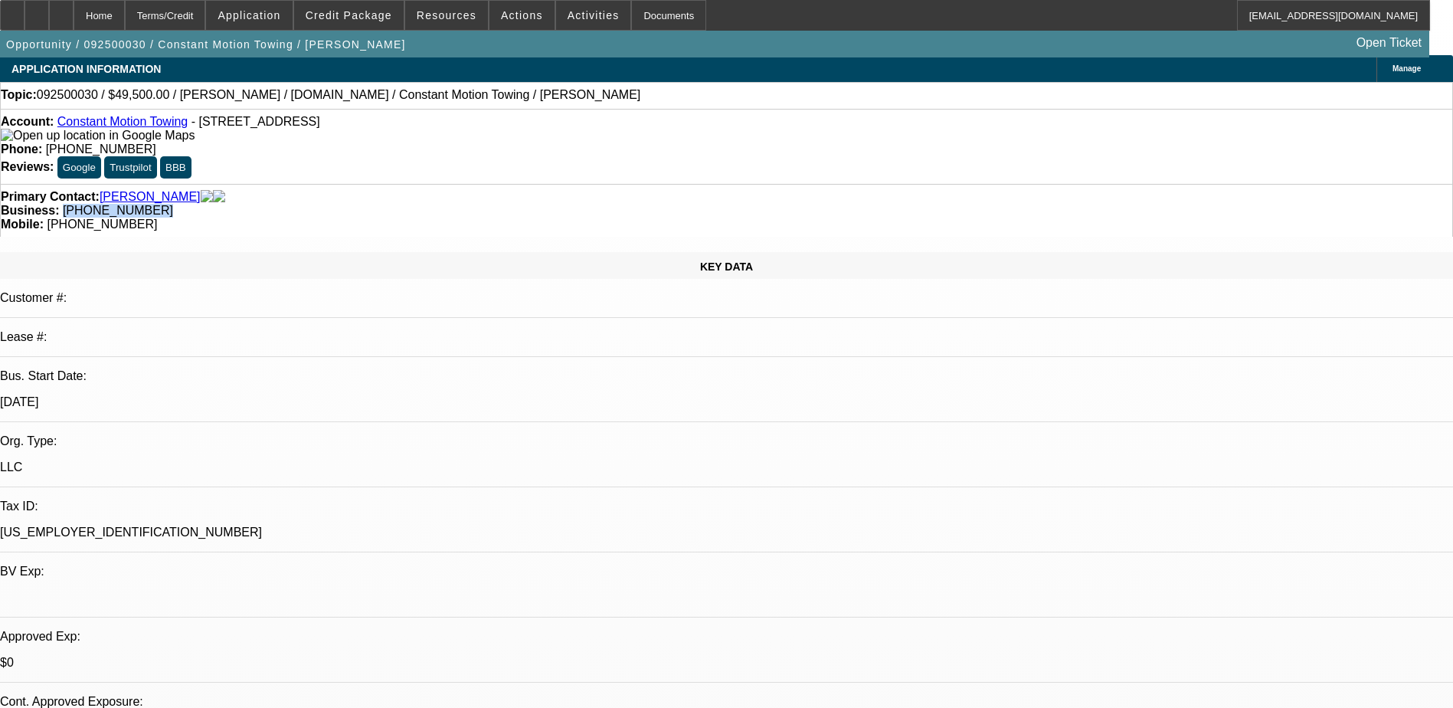
scroll to position [0, 0]
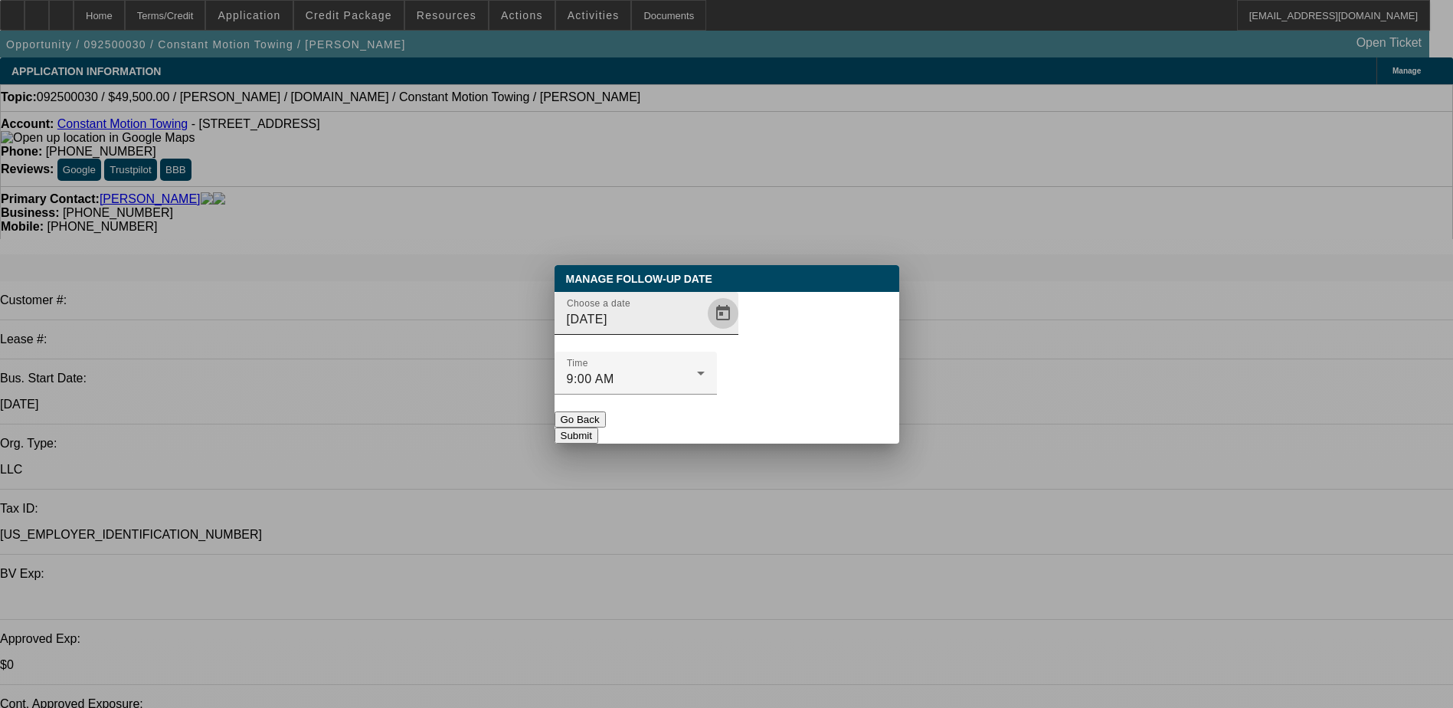
click at [705, 332] on span "Open calendar" at bounding box center [723, 313] width 37 height 37
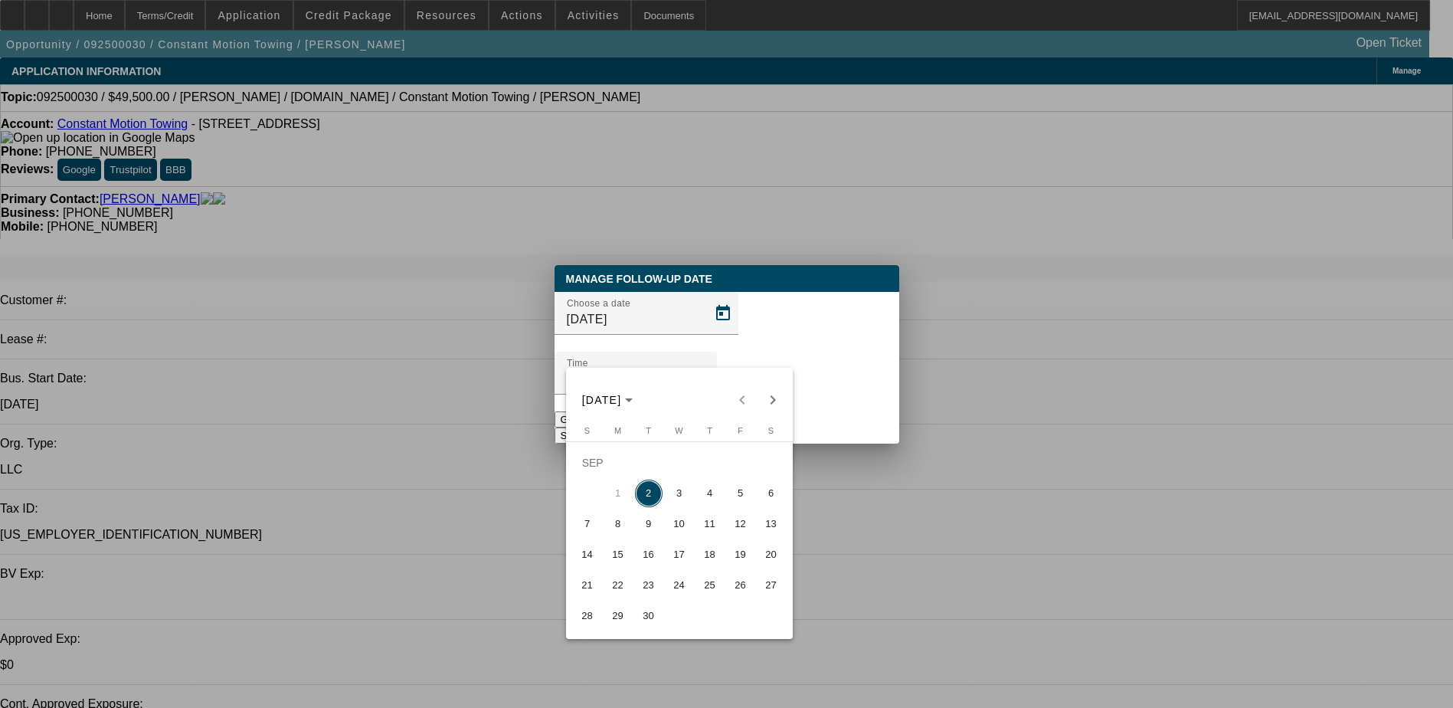
click at [686, 492] on span "3" at bounding box center [679, 493] width 28 height 28
type input "9/3/2025"
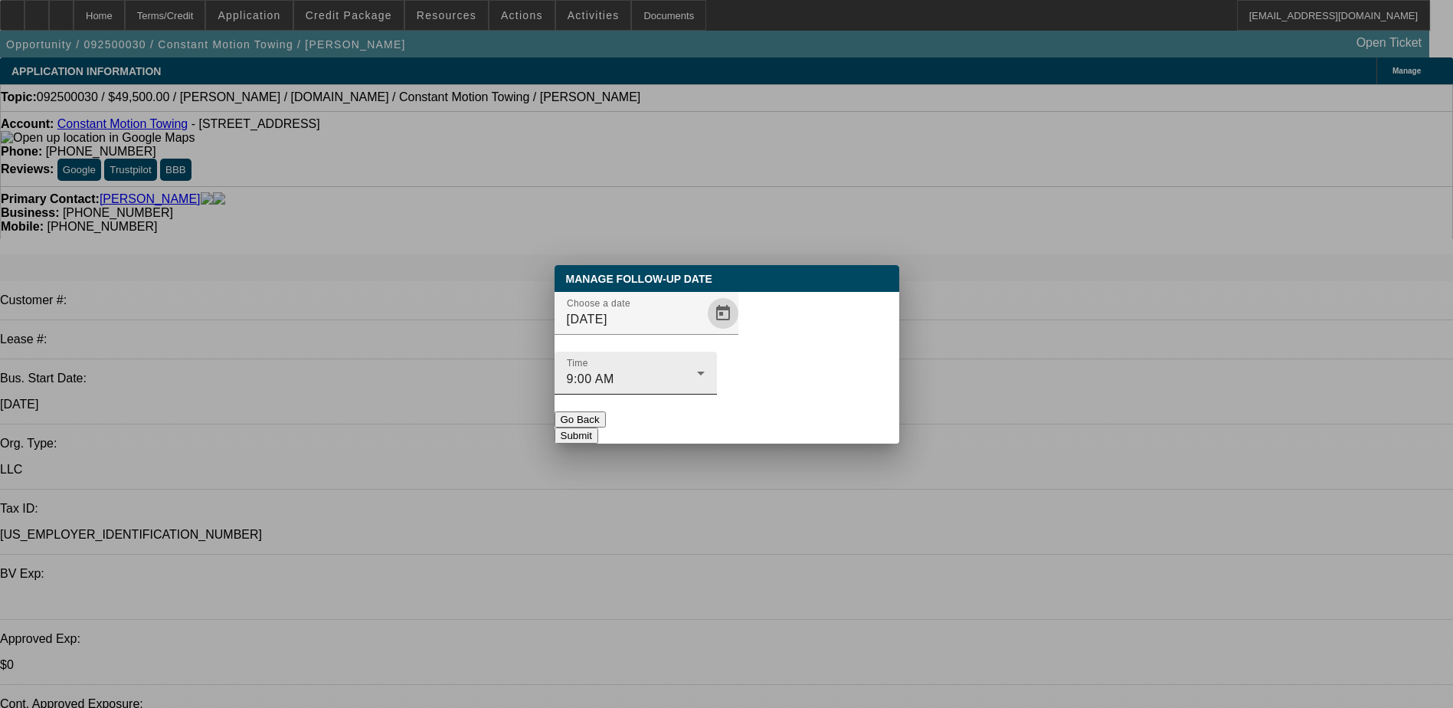
click at [697, 370] on div "9:00 AM" at bounding box center [632, 379] width 130 height 18
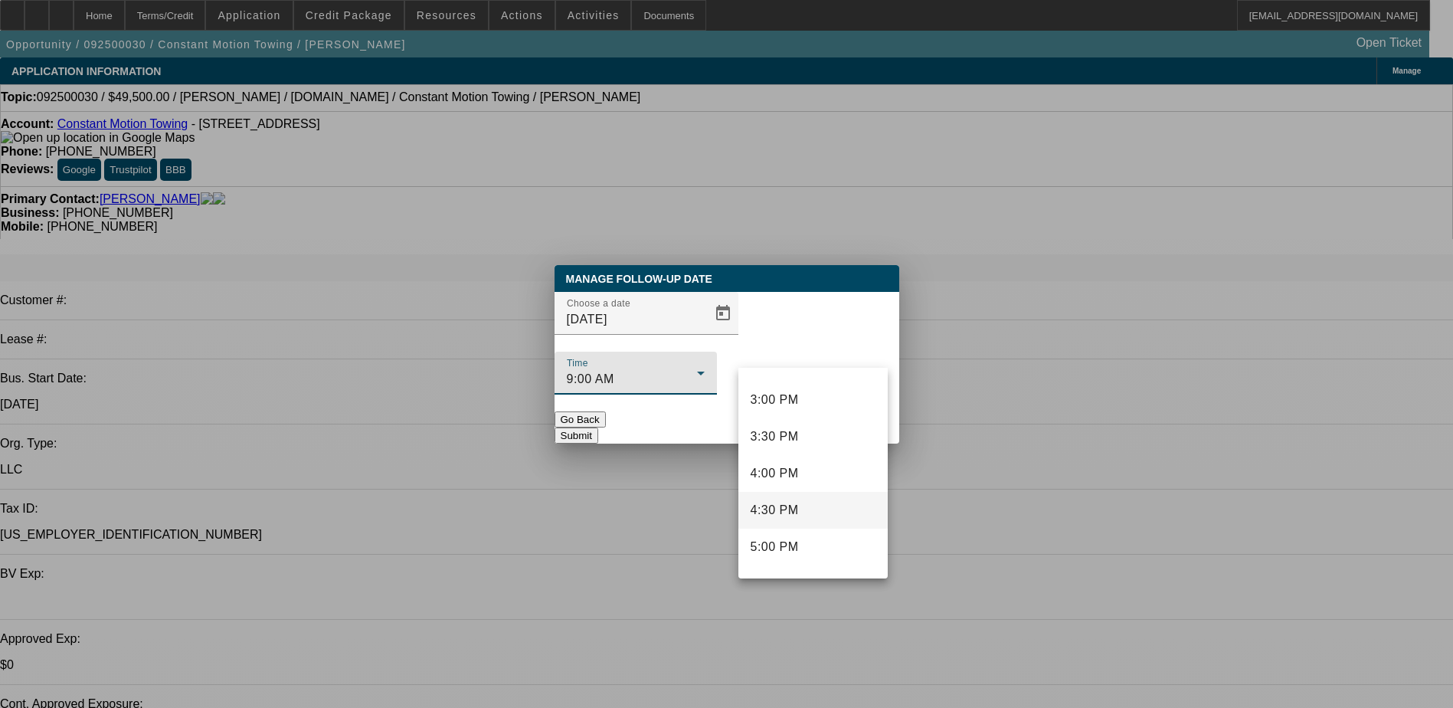
scroll to position [1107, 0]
click at [791, 459] on span "4:00 PM" at bounding box center [774, 462] width 48 height 18
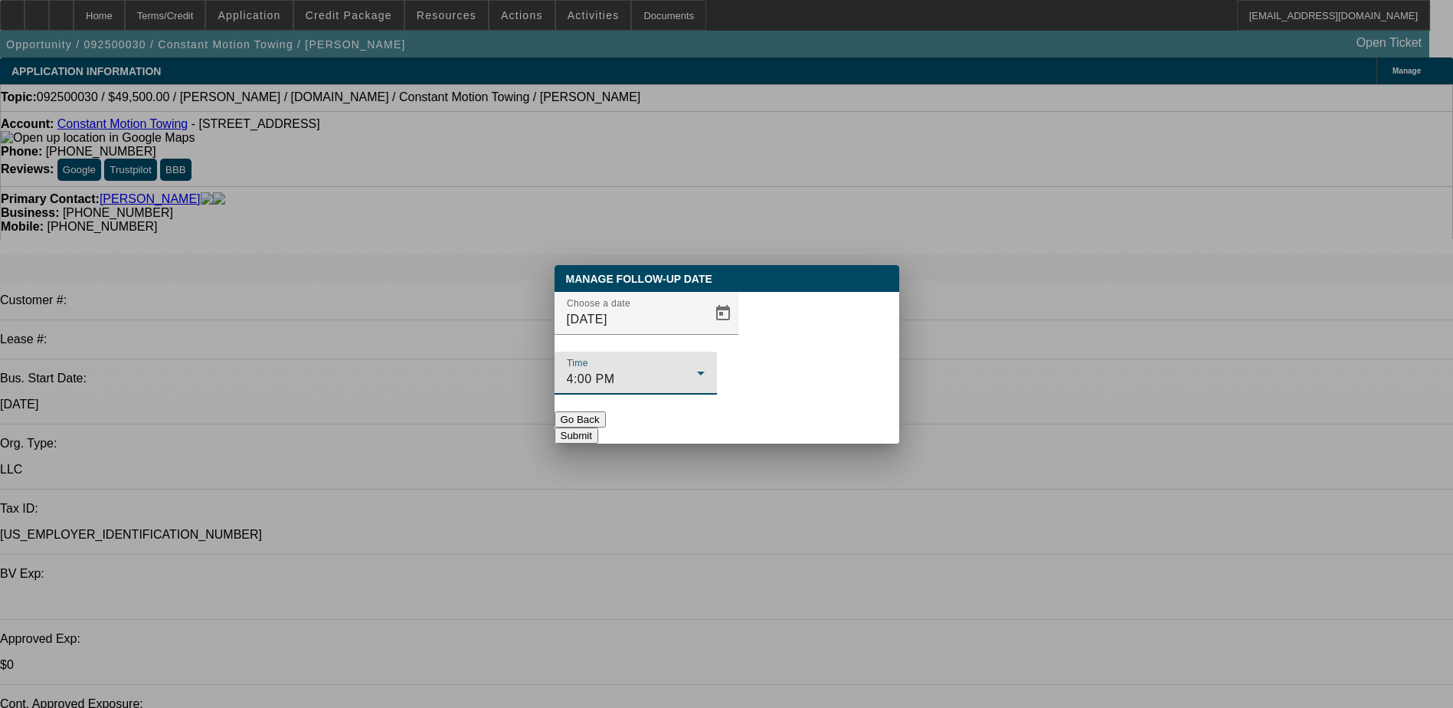
click at [598, 427] on button "Submit" at bounding box center [576, 435] width 44 height 16
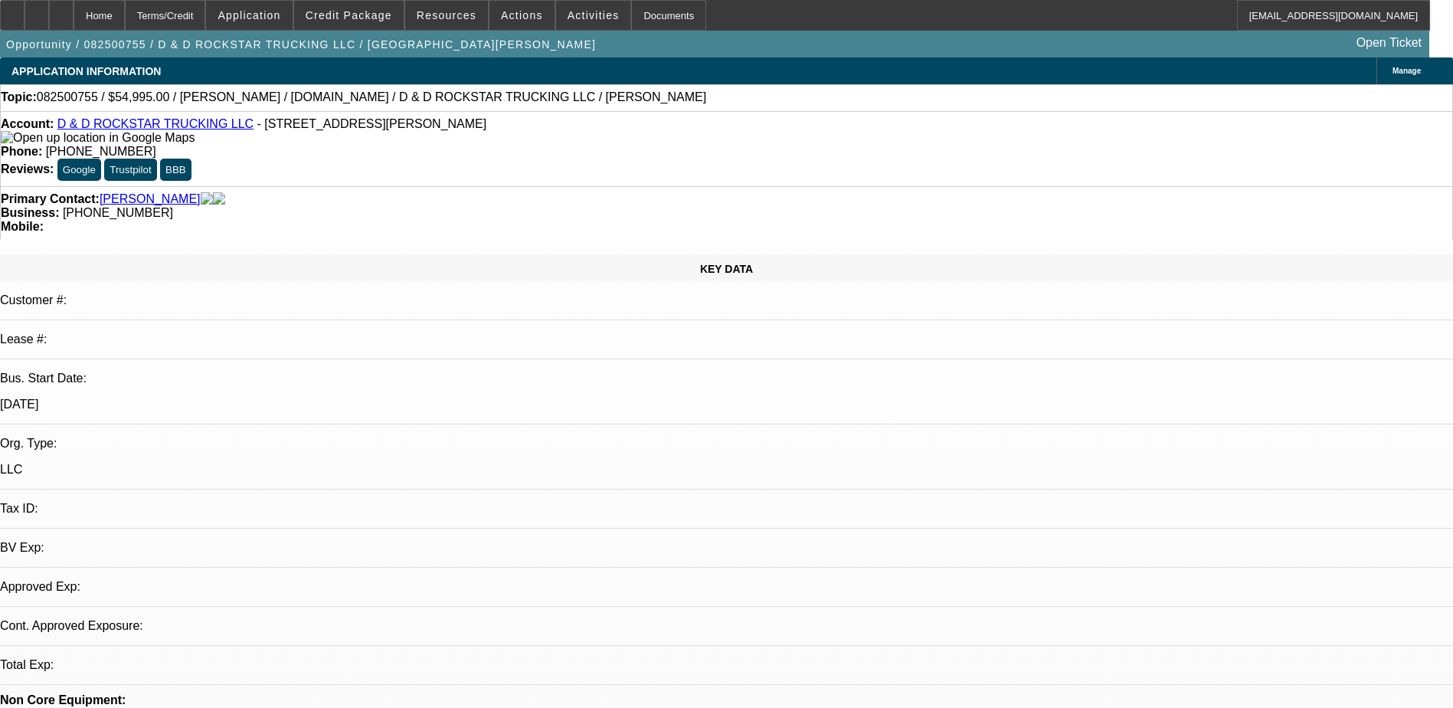
select select "0"
select select "1"
select select "2"
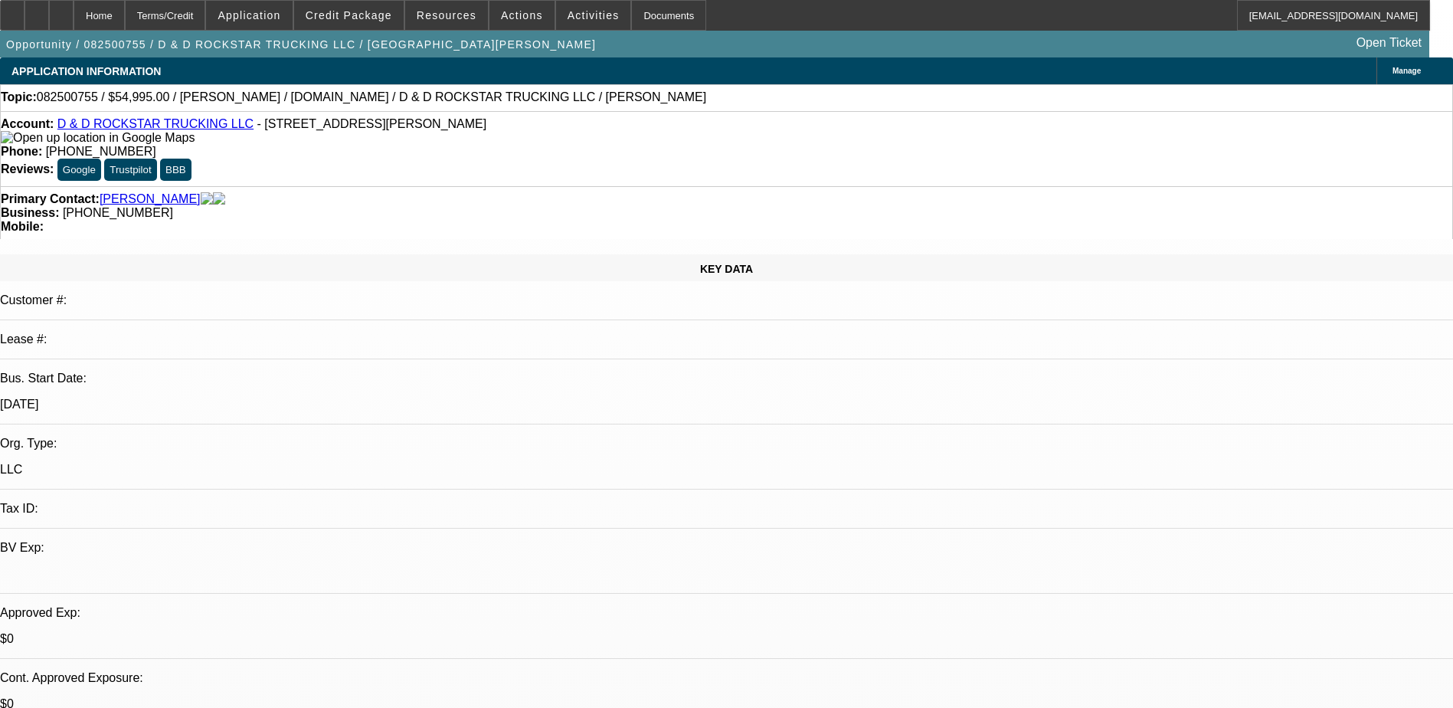
select select "6"
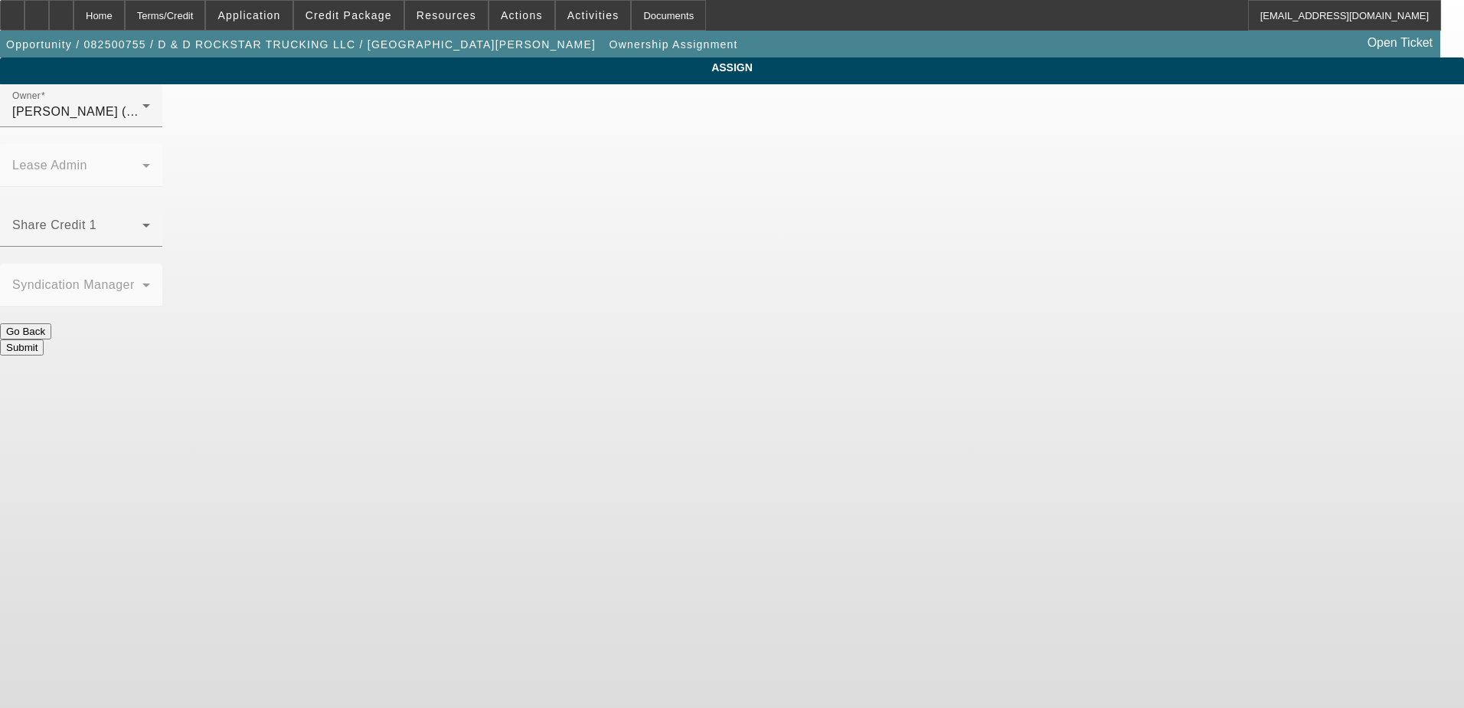
click at [142, 222] on span at bounding box center [77, 231] width 130 height 18
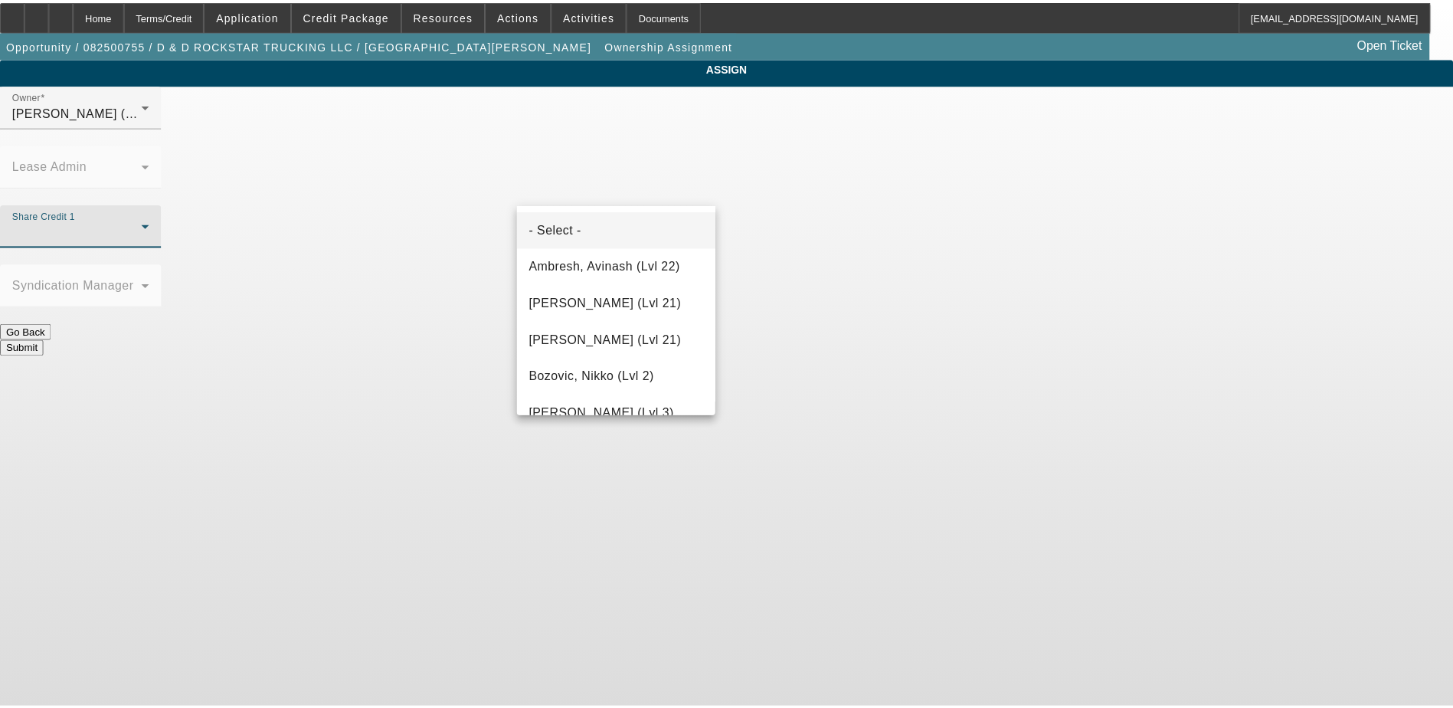
scroll to position [1229, 0]
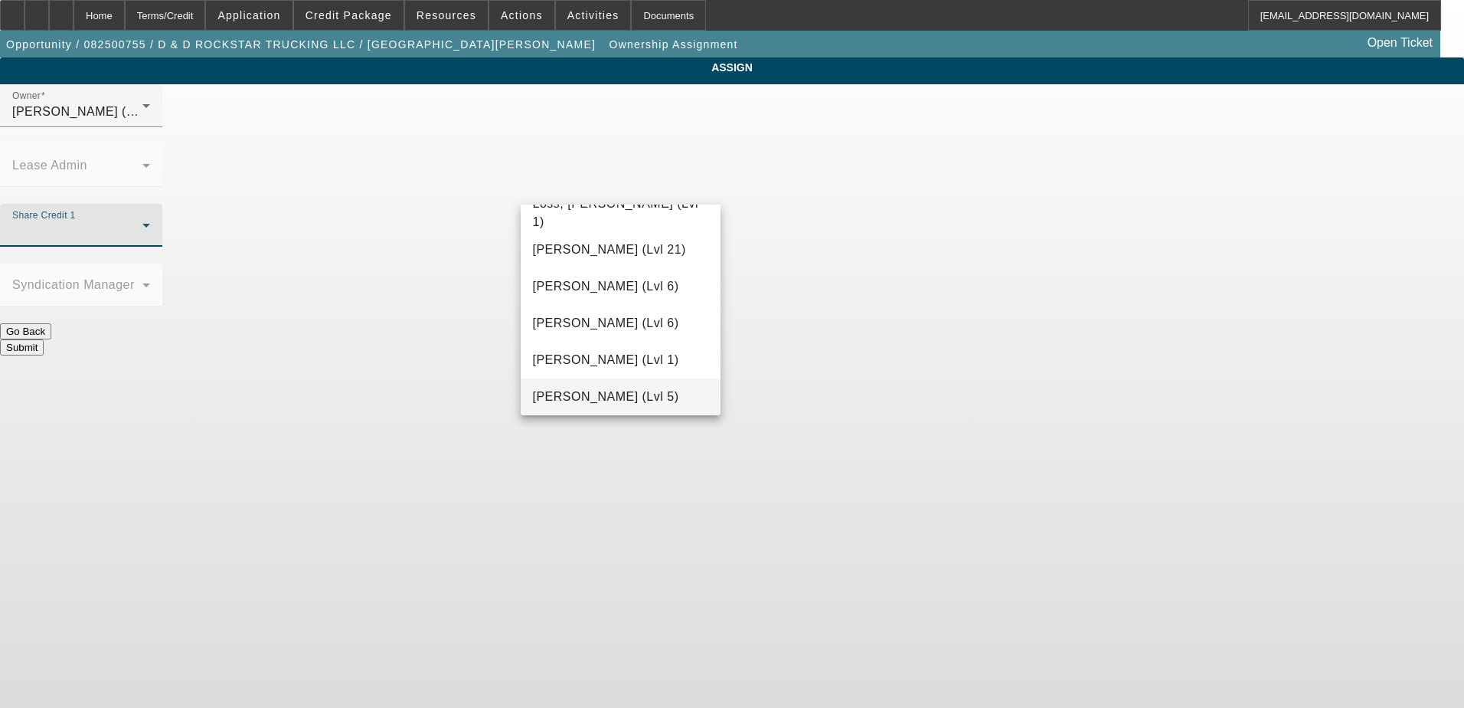
click at [636, 399] on span "[PERSON_NAME] (Lvl 5)" at bounding box center [606, 396] width 146 height 18
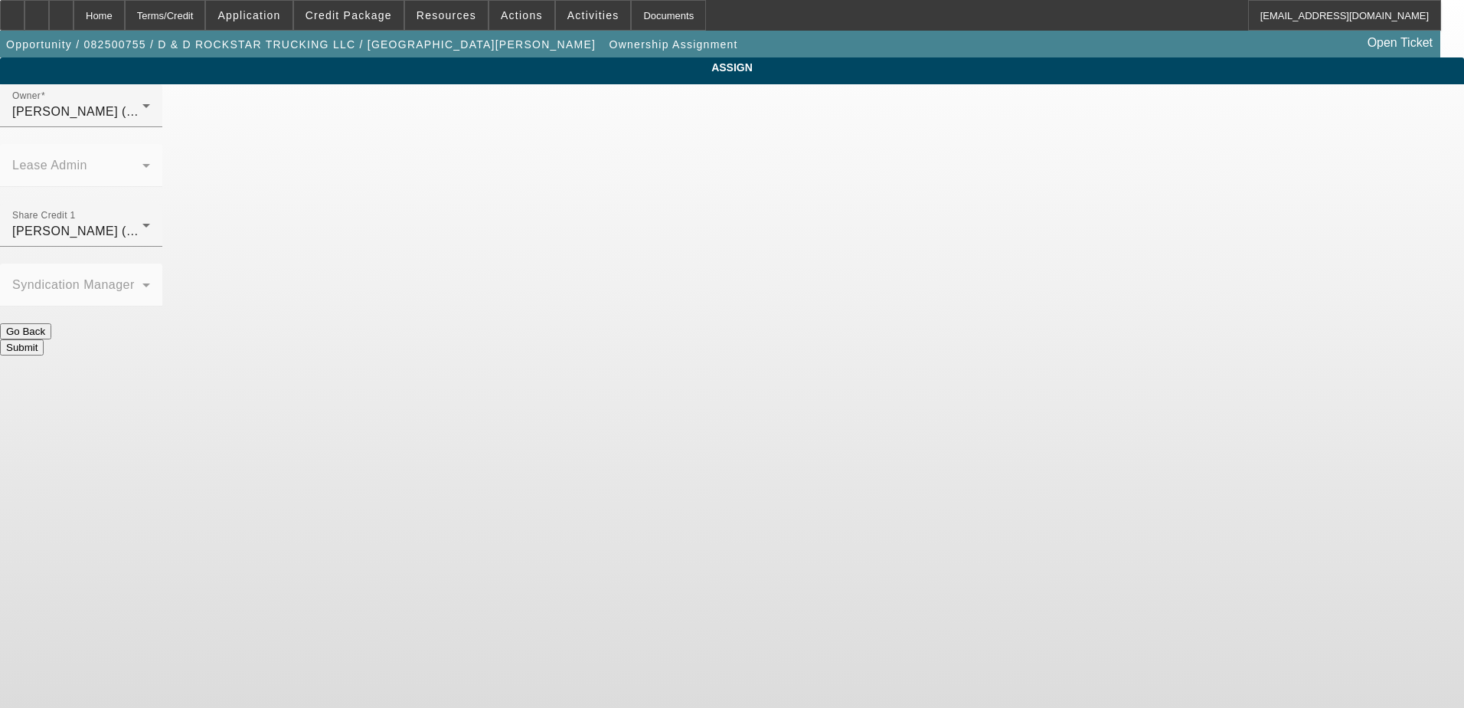
click at [44, 339] on button "Submit" at bounding box center [22, 347] width 44 height 16
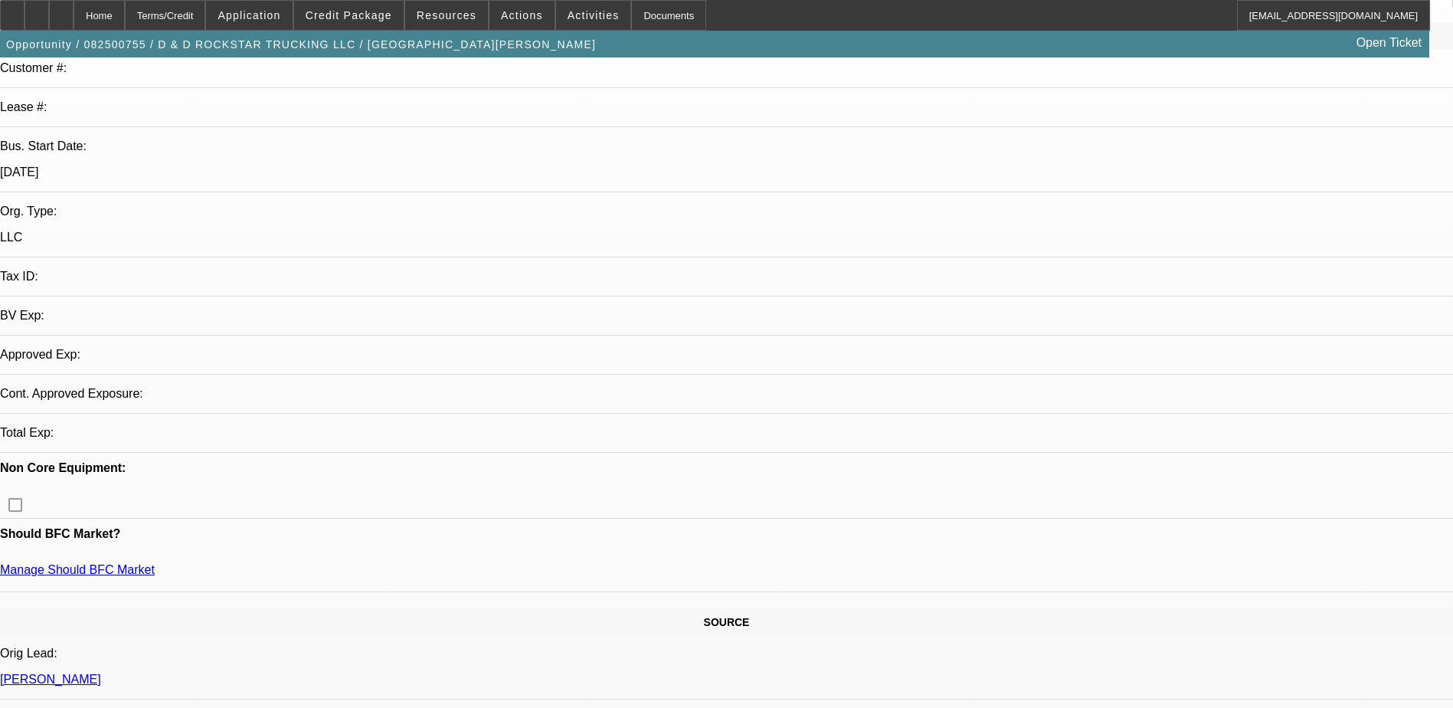
select select "0"
select select "2"
select select "0"
select select "6"
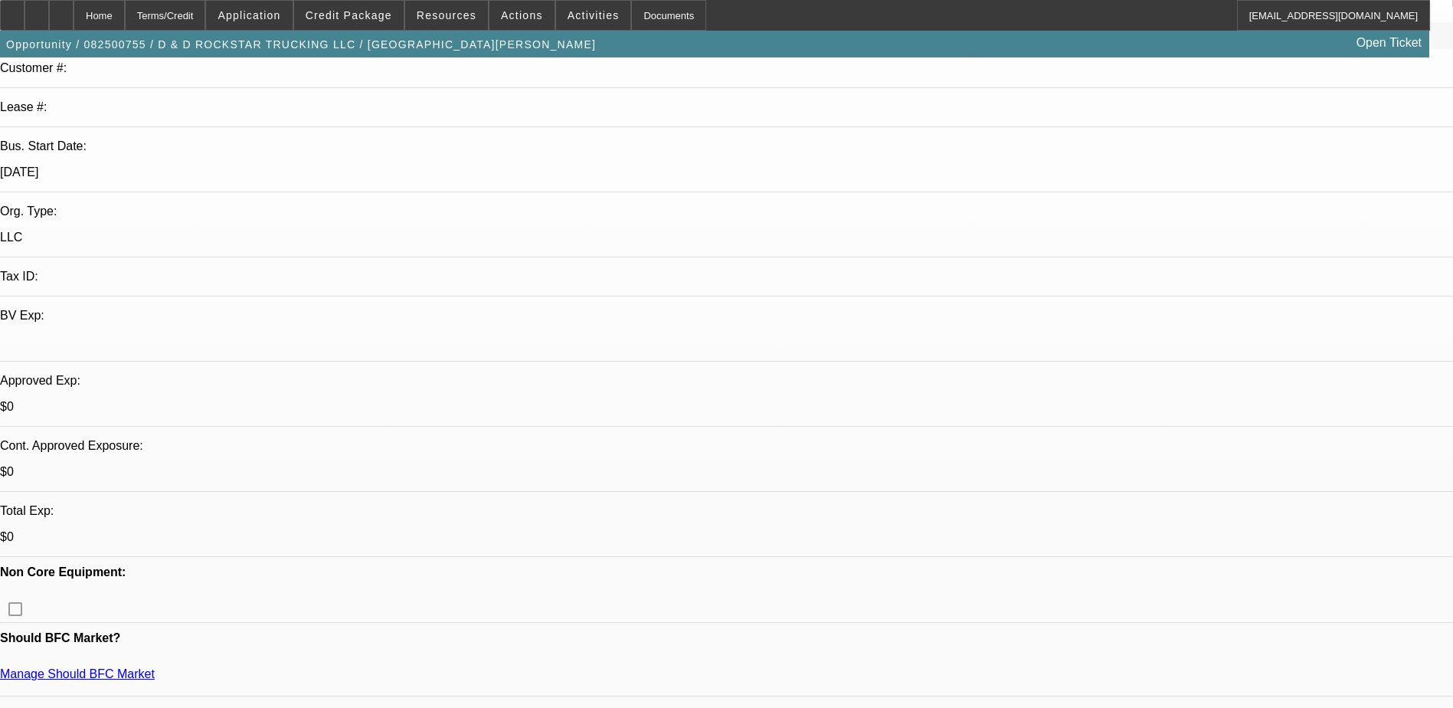
scroll to position [306, 0]
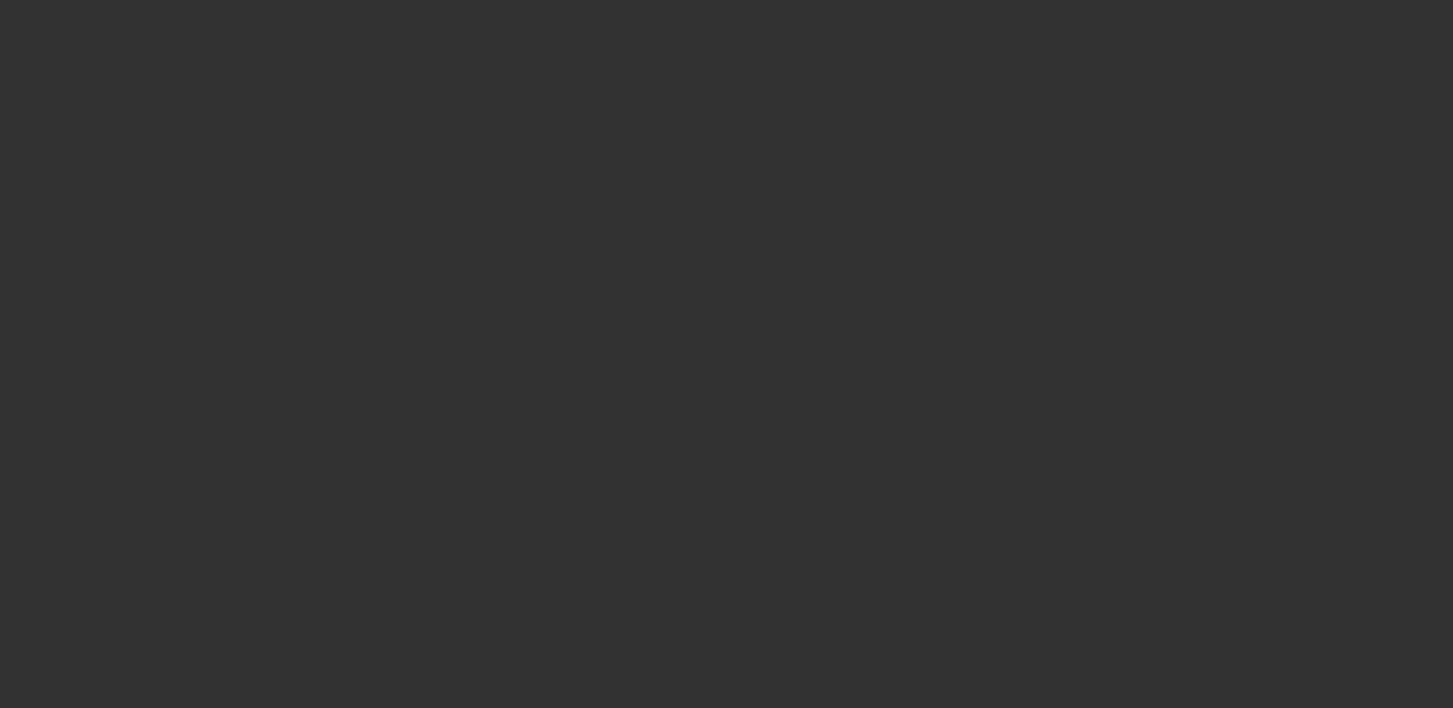
select select "0"
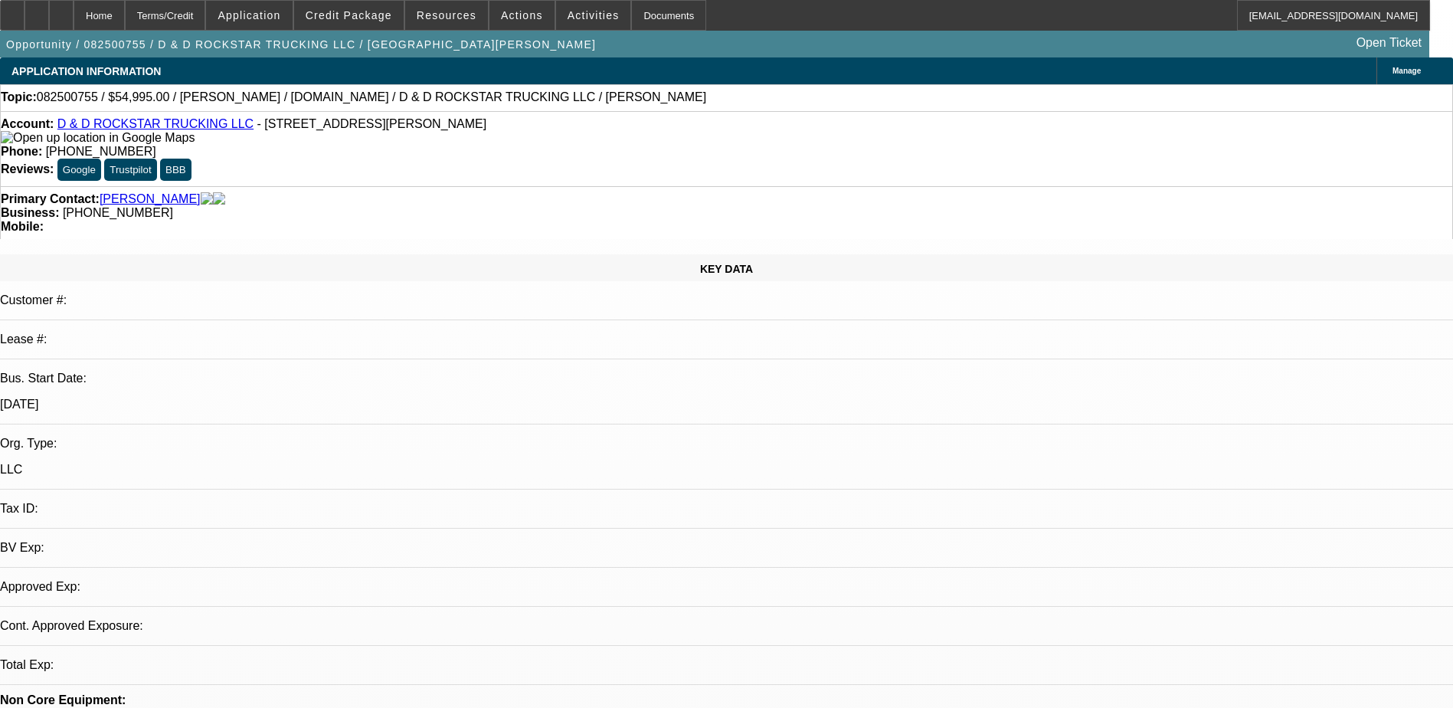
select select "1"
select select "2"
select select "6"
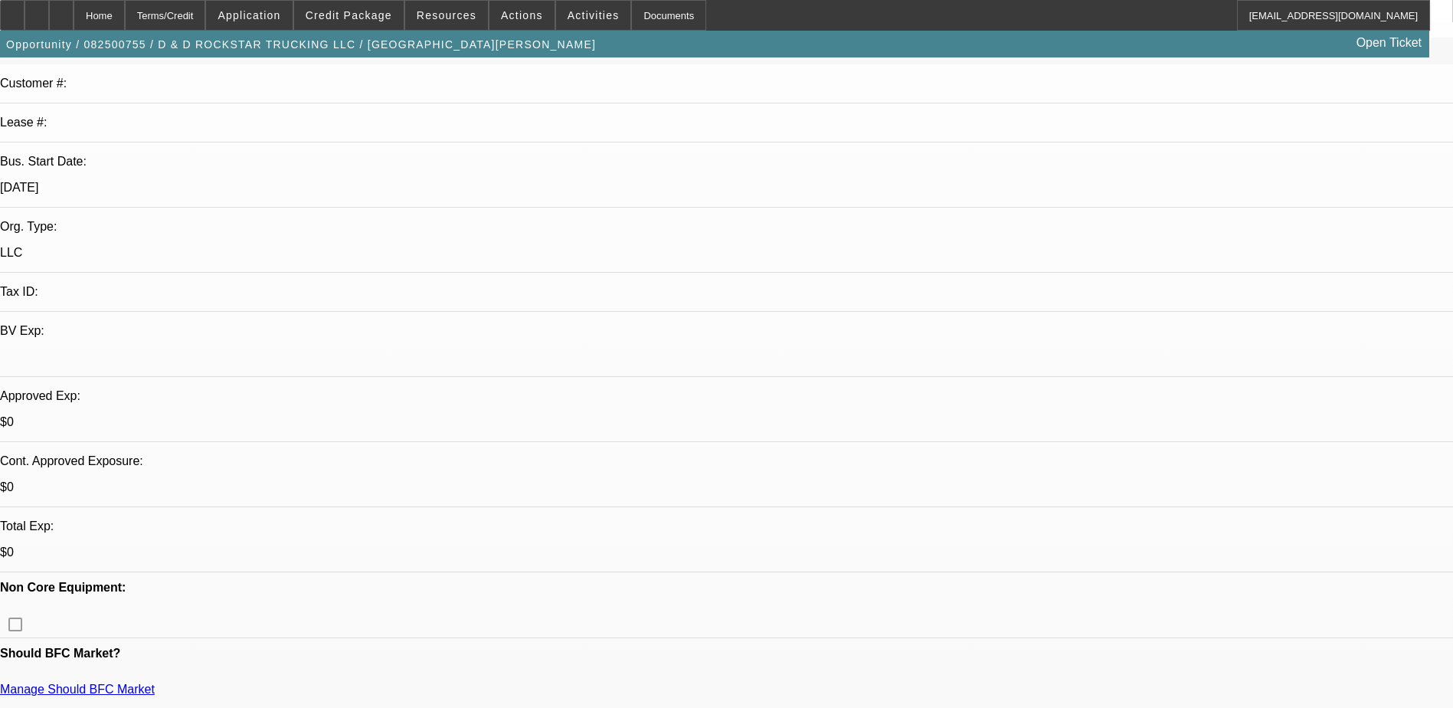
scroll to position [230, 0]
